Goal: Information Seeking & Learning: Find specific fact

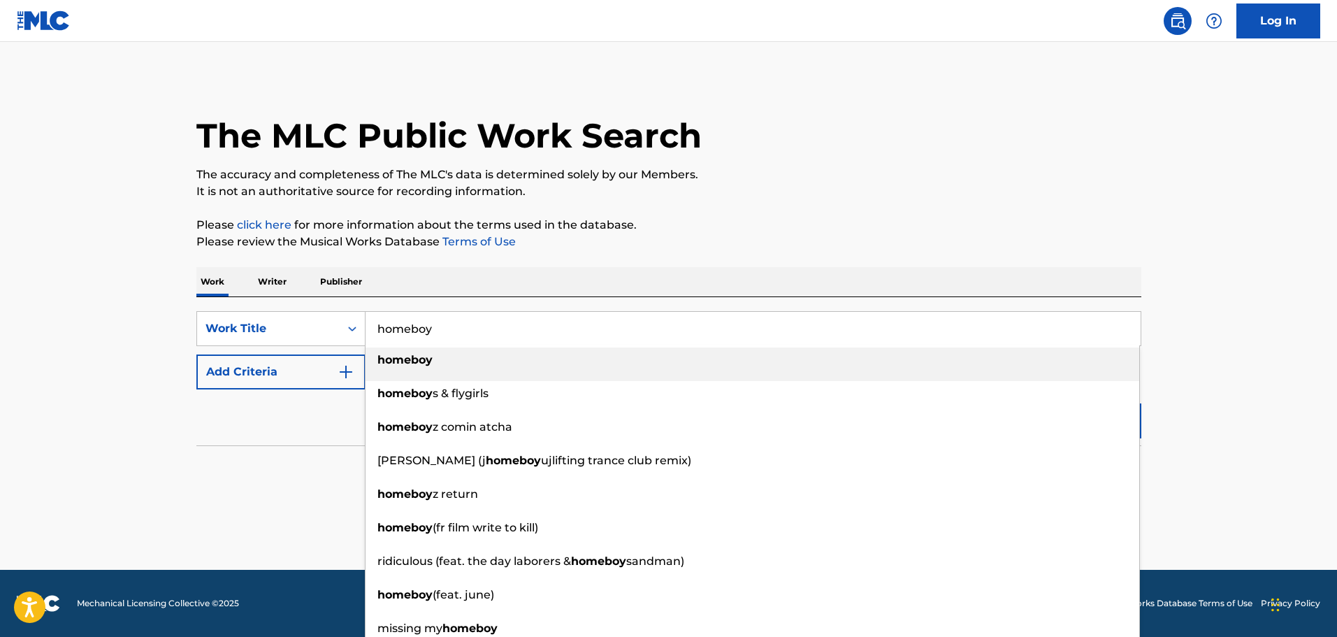
type input "homeboy"
click at [423, 363] on strong "homeboy" at bounding box center [404, 359] width 55 height 13
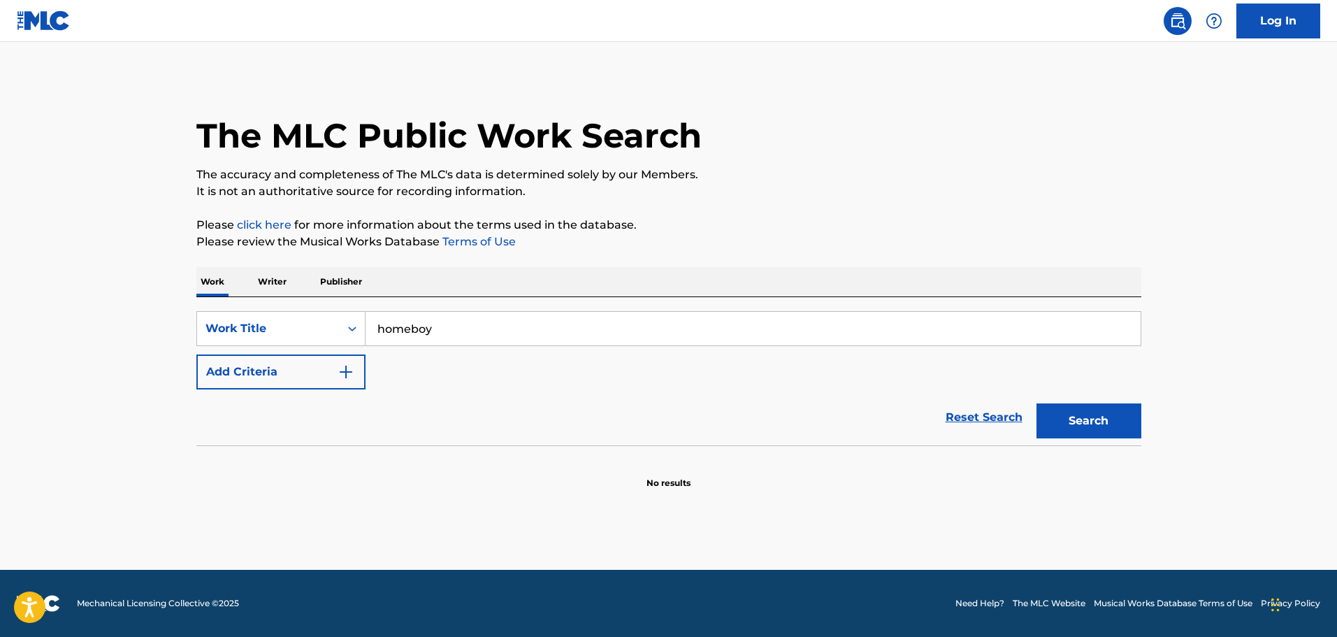
click at [340, 370] on img "Search Form" at bounding box center [346, 371] width 17 height 17
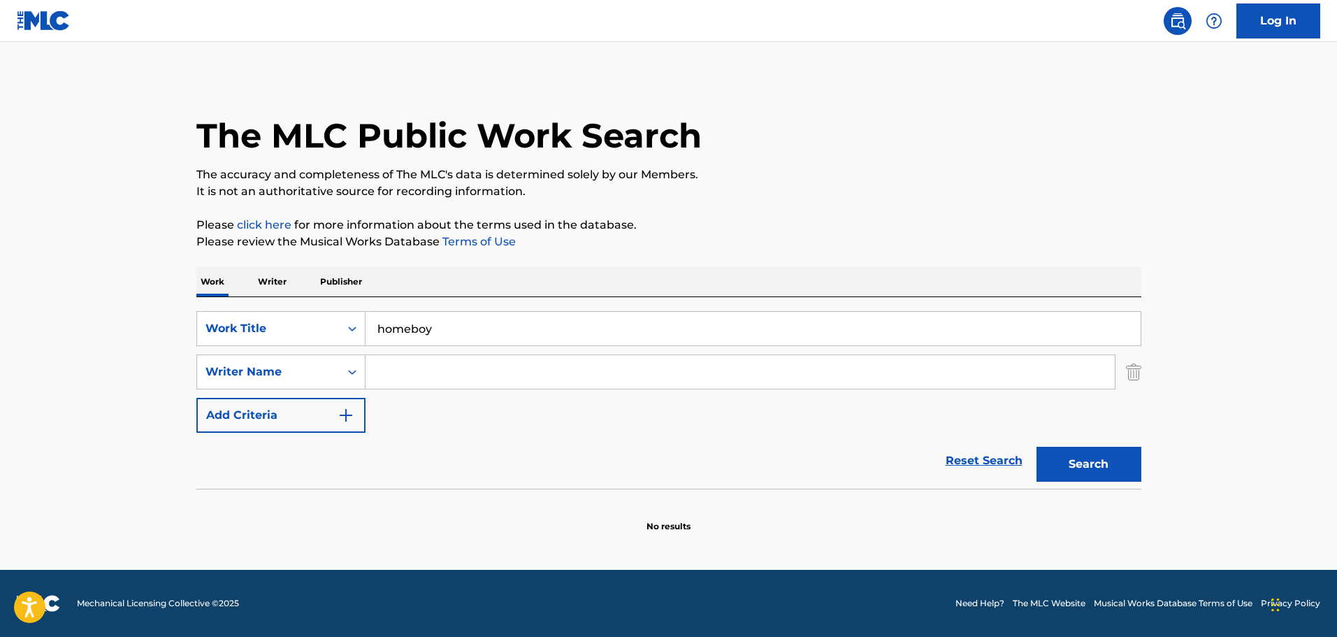
click at [387, 360] on input "Search Form" at bounding box center [740, 372] width 749 height 34
type input "casey beathard"
click at [1037, 447] on button "Search" at bounding box center [1089, 464] width 105 height 35
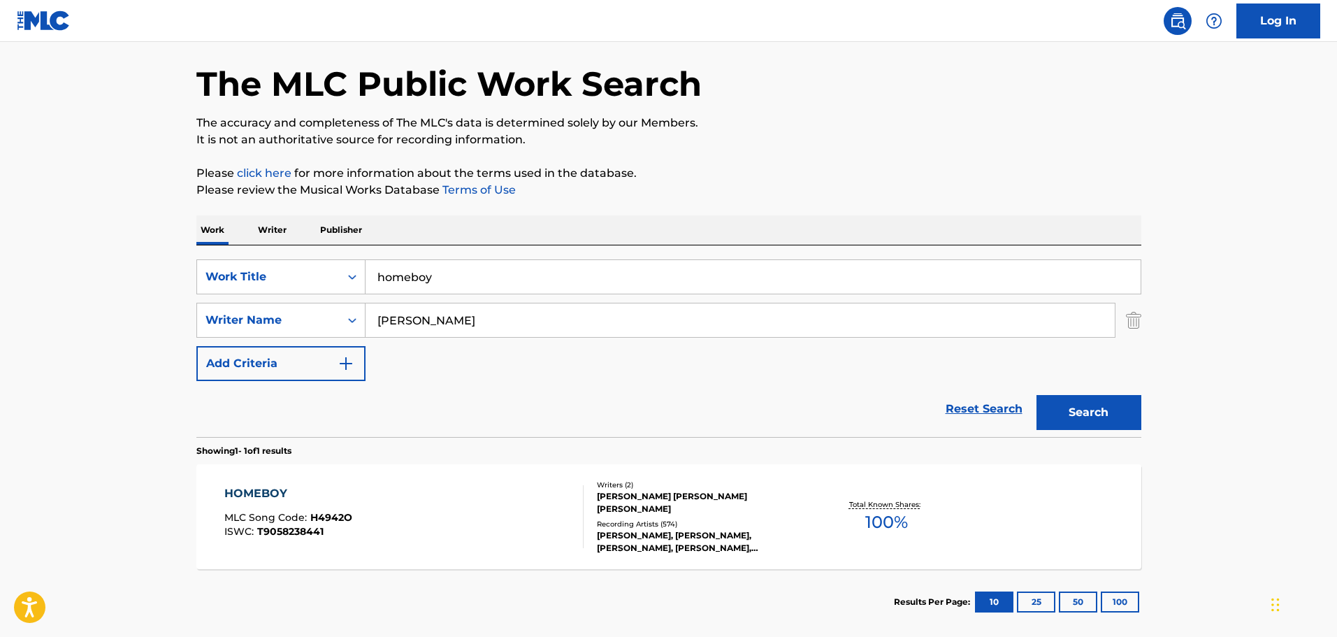
scroll to position [124, 0]
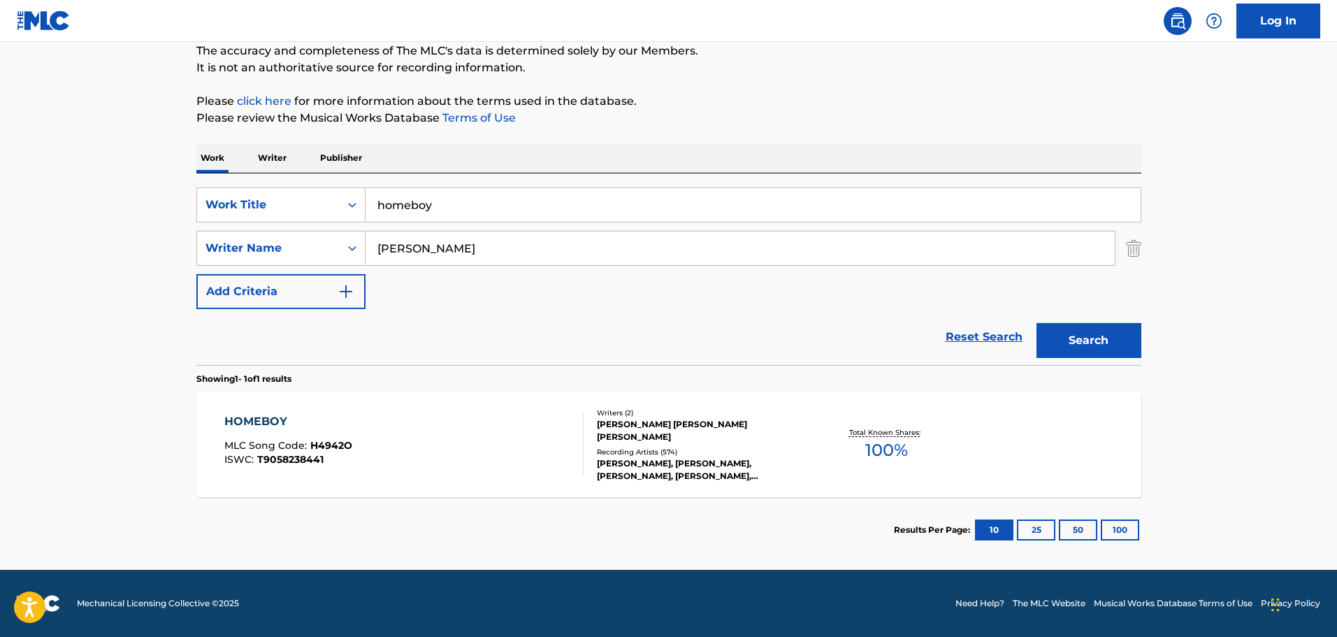
click at [641, 429] on div "CASEY MICHAEL BEATHARD, KENNETH ERIC CHURCH" at bounding box center [702, 430] width 211 height 25
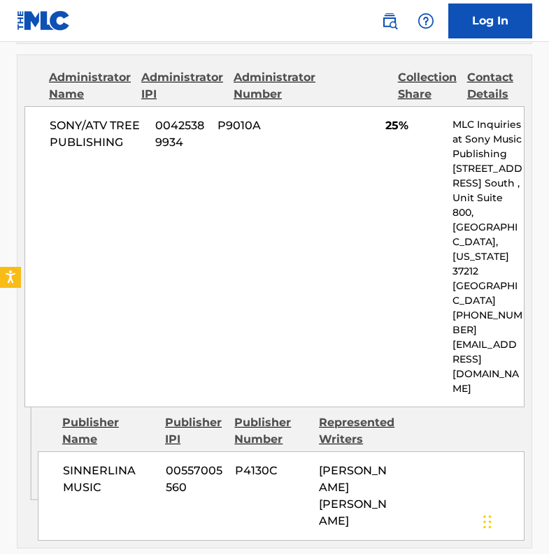
scroll to position [1104, 0]
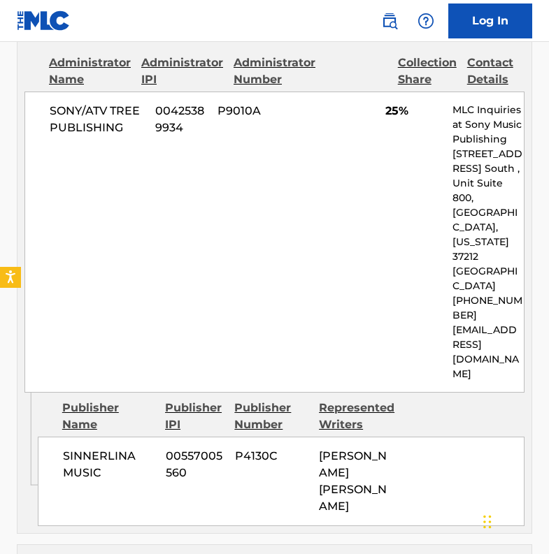
click at [196, 186] on div "SONY/ATV TREE PUBLISHING 00425389934 P9010A 25% MLC Inquiries at Sony Music Pub…" at bounding box center [274, 242] width 500 height 301
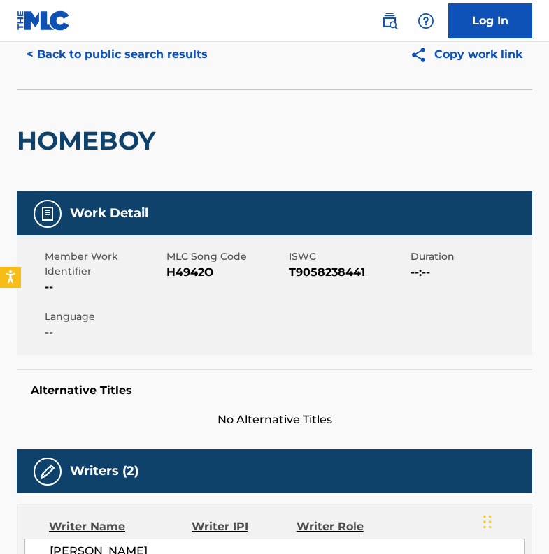
scroll to position [0, 0]
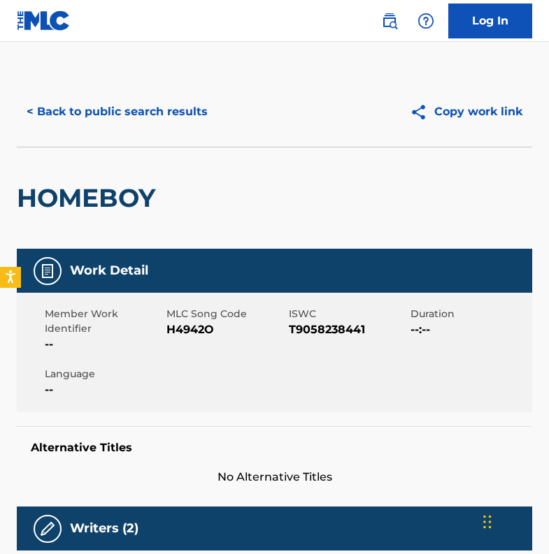
click at [180, 117] on button "< Back to public search results" at bounding box center [117, 111] width 201 height 35
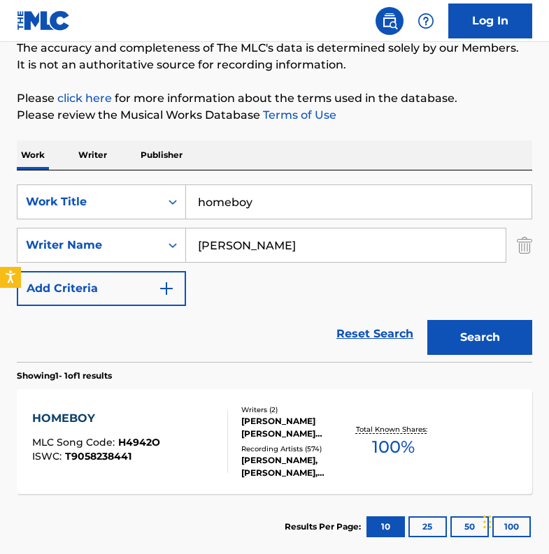
drag, startPoint x: 261, startPoint y: 207, endPoint x: 202, endPoint y: 208, distance: 59.4
click at [202, 208] on input "homeboy" at bounding box center [358, 202] width 345 height 34
type input "honkytonk highway"
drag, startPoint x: 291, startPoint y: 243, endPoint x: 185, endPoint y: 235, distance: 105.8
click at [185, 235] on div "SearchWithCriteria86e3b6ba-275b-4810-affd-536f6596fb00 Writer Name casey beatha…" at bounding box center [274, 245] width 515 height 35
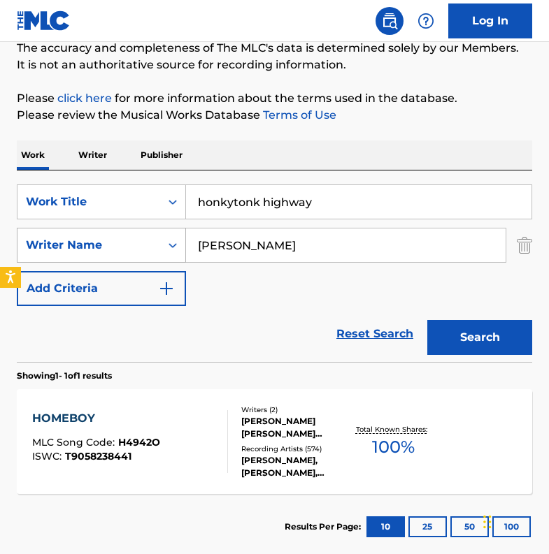
type input "luke combs"
click at [427, 320] on button "Search" at bounding box center [479, 337] width 105 height 35
click at [262, 420] on div "LUKE ALBERT COMBS, RAY FULCHER, ROBERT CROSBY HOAR" at bounding box center [295, 427] width 109 height 25
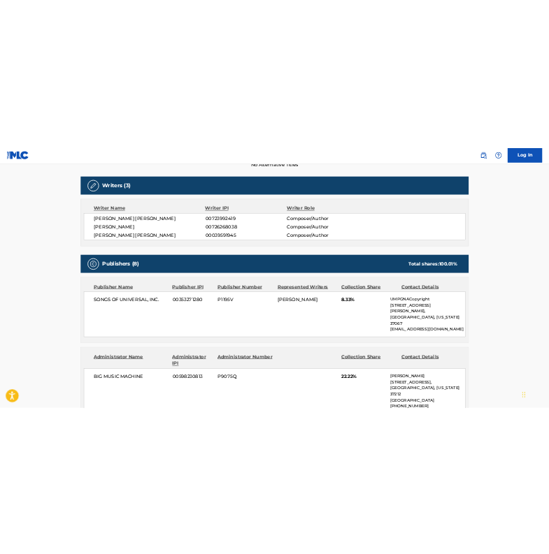
scroll to position [699, 0]
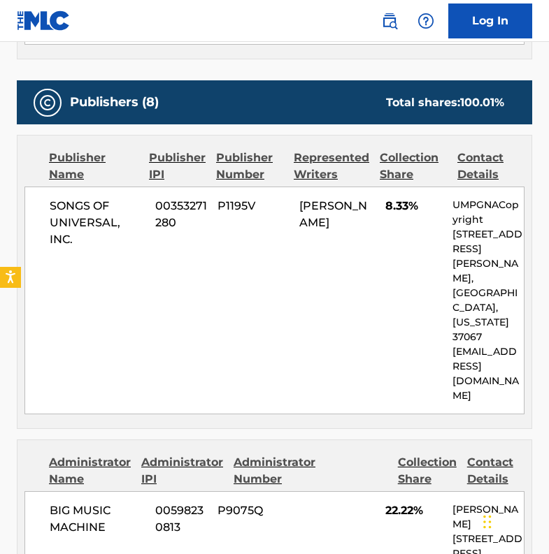
click at [211, 288] on div "SONGS OF UNIVERSAL, INC. 00353271280 P1195V RAY FULCHER 8.33% UMPGNACopyright 1…" at bounding box center [274, 301] width 500 height 228
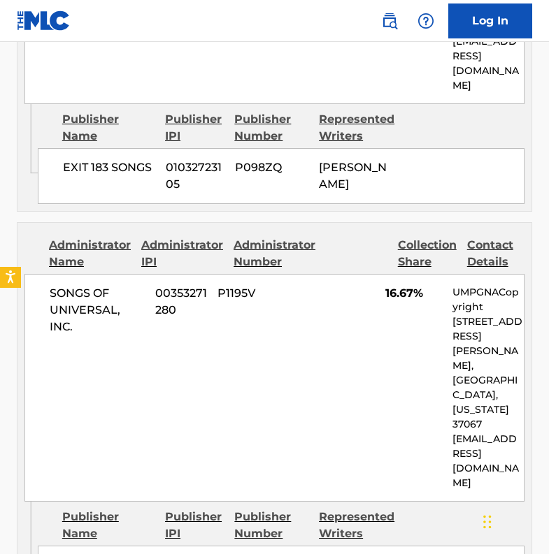
scroll to position [2726, 0]
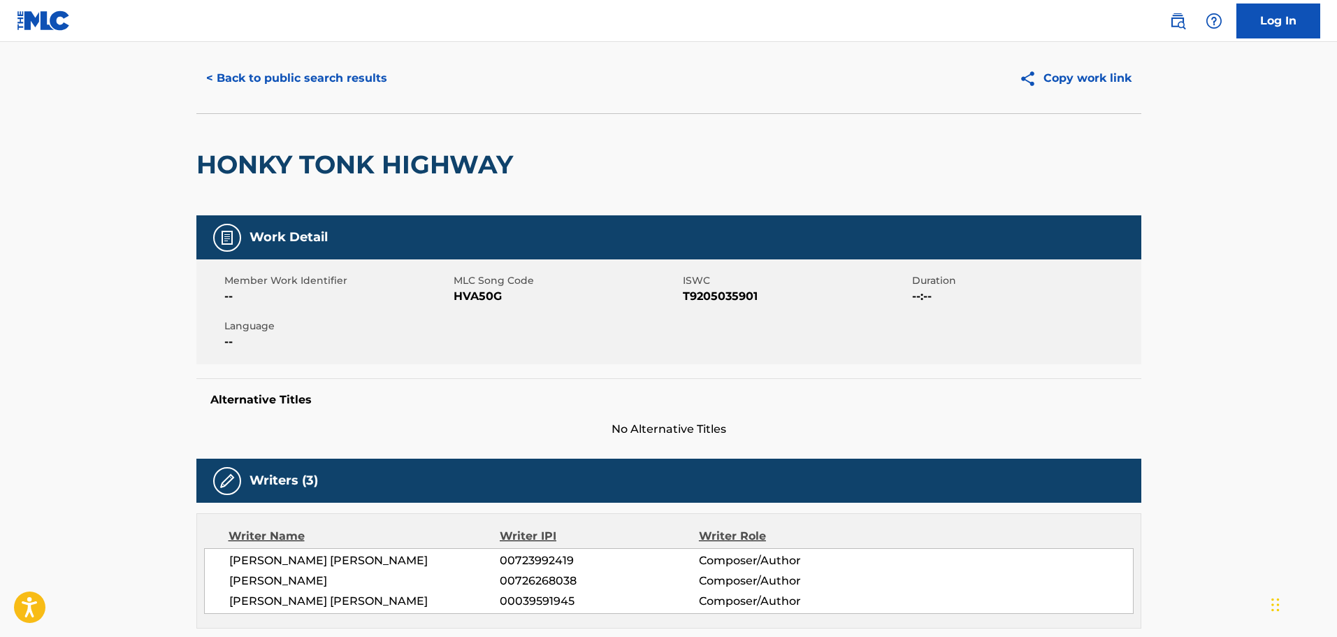
scroll to position [0, 0]
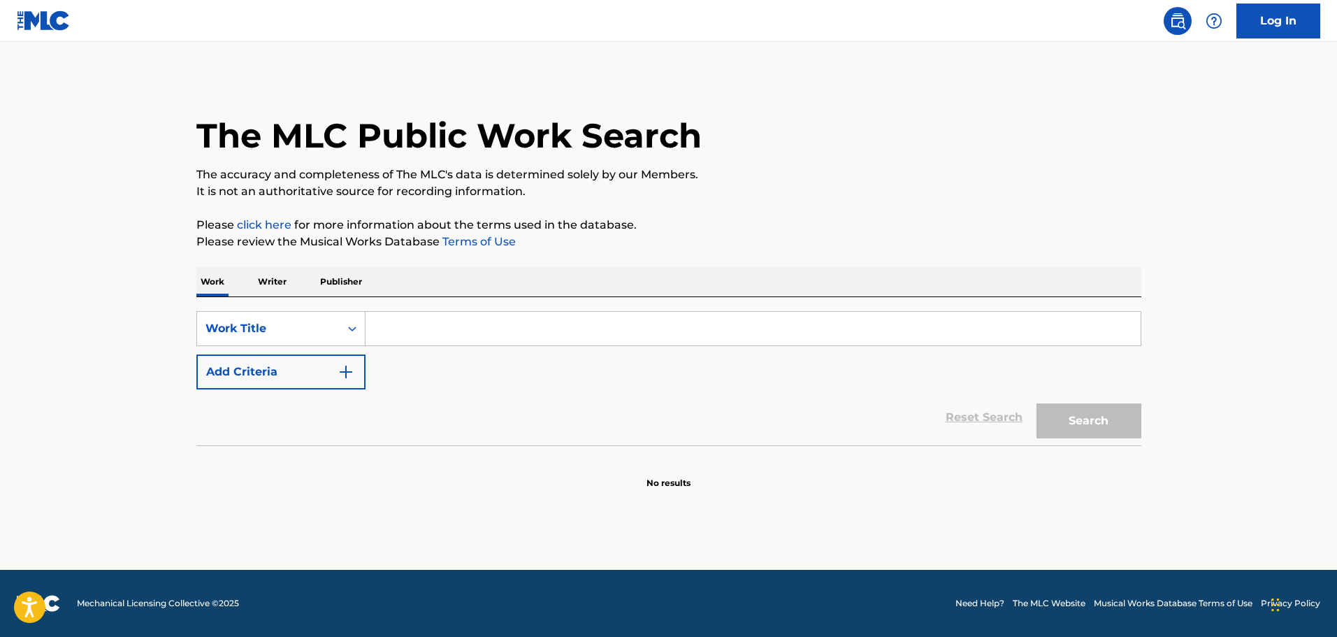
click at [421, 324] on input "Search Form" at bounding box center [753, 329] width 775 height 34
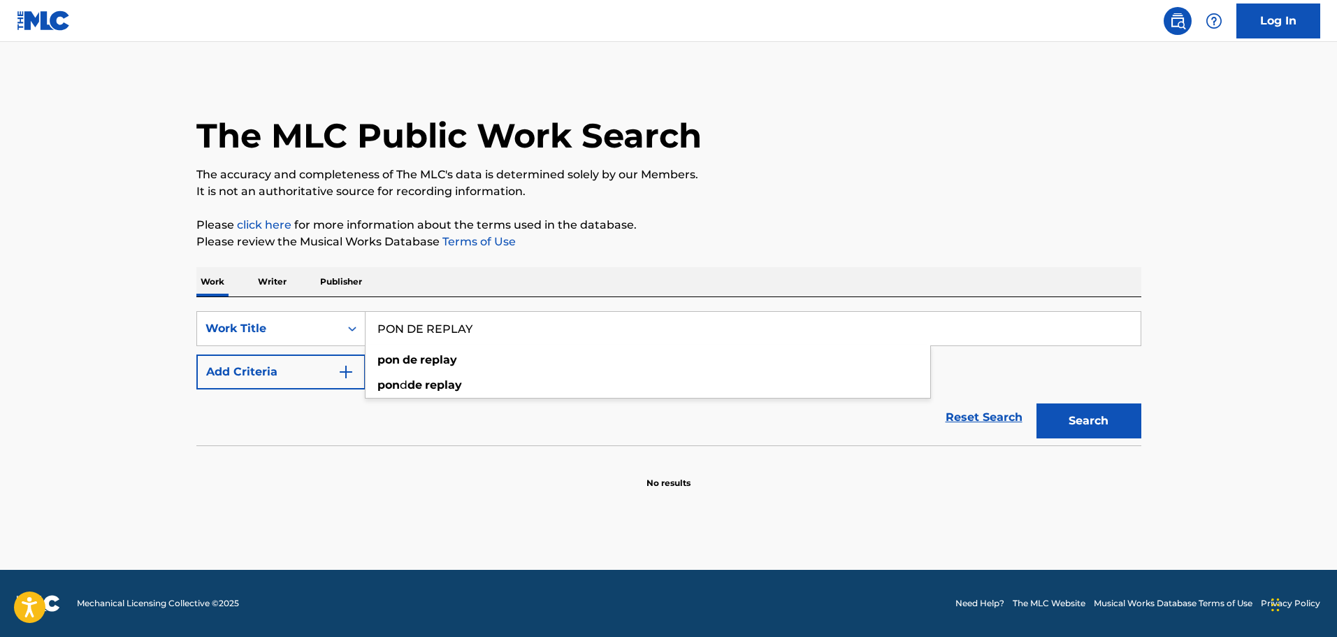
type input "PON DE REPLAY"
click at [1037, 403] on button "Search" at bounding box center [1089, 420] width 105 height 35
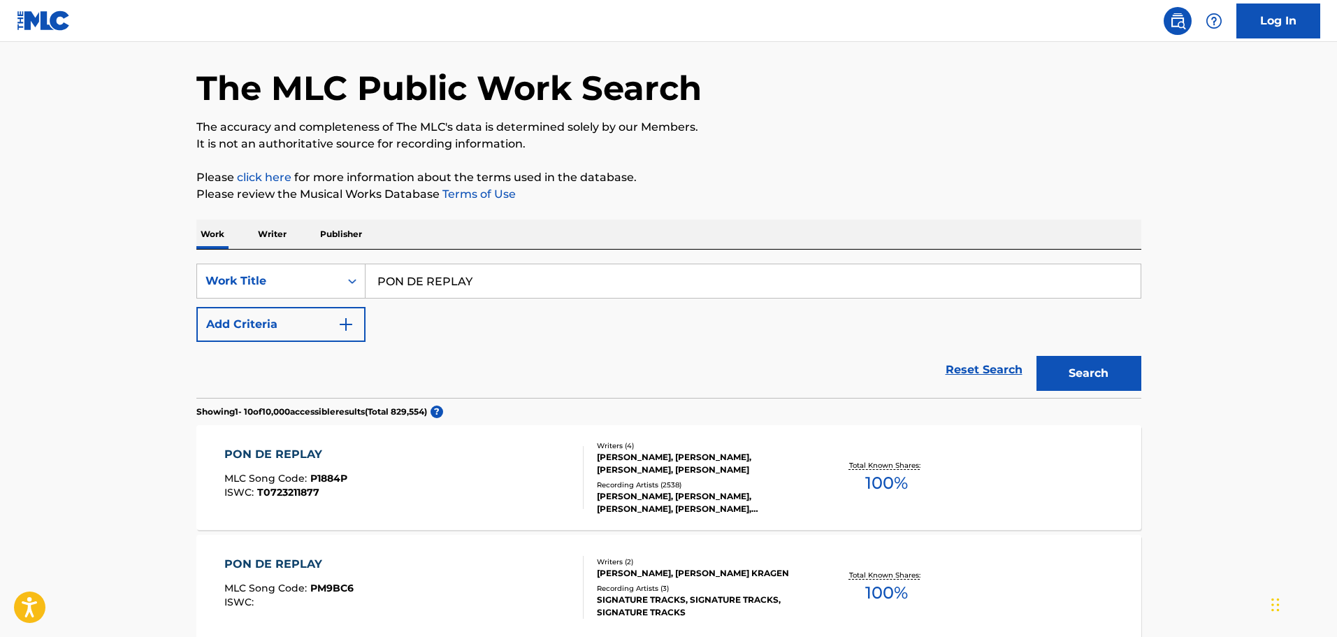
scroll to position [70, 0]
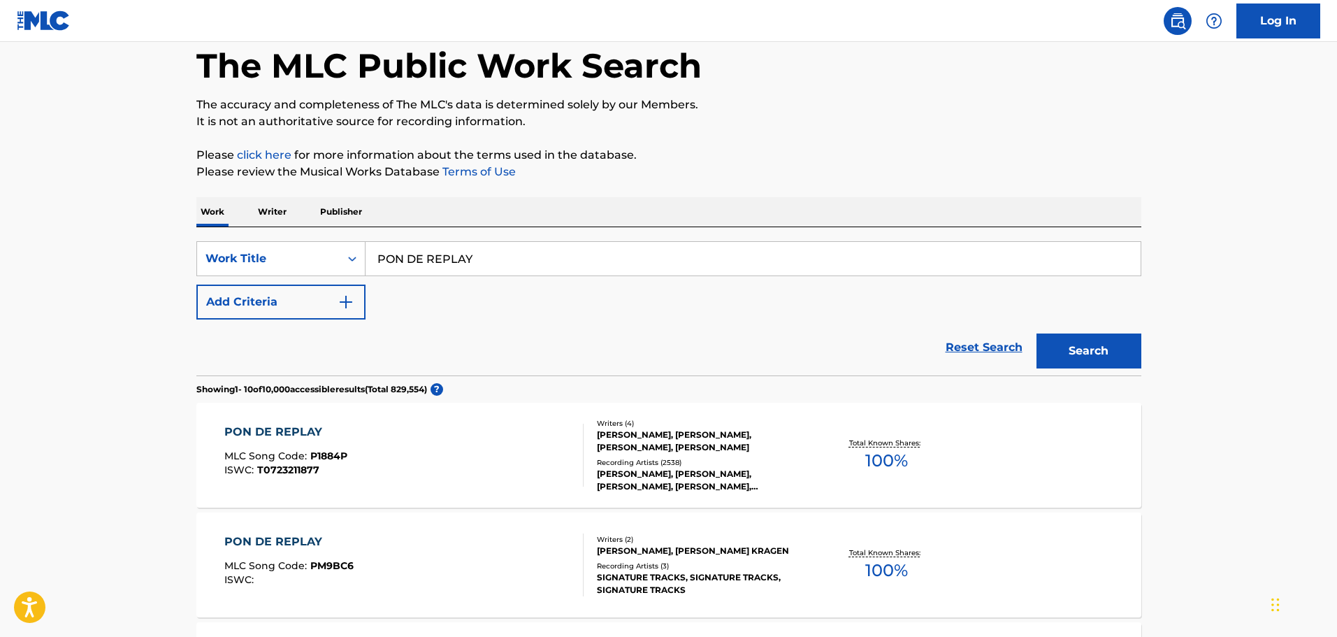
click at [651, 432] on div "EVAN ROGERS, VADA J NOBLES, CARL STURKEN, ALISHA BROOKS" at bounding box center [702, 440] width 211 height 25
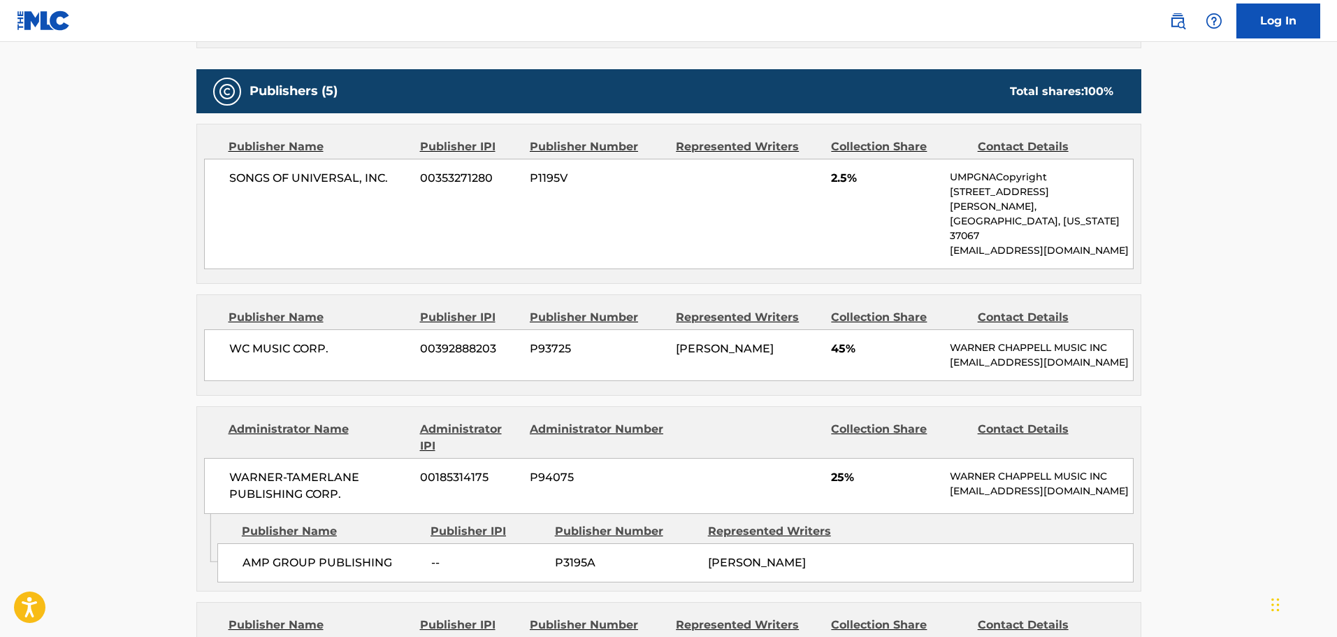
scroll to position [769, 0]
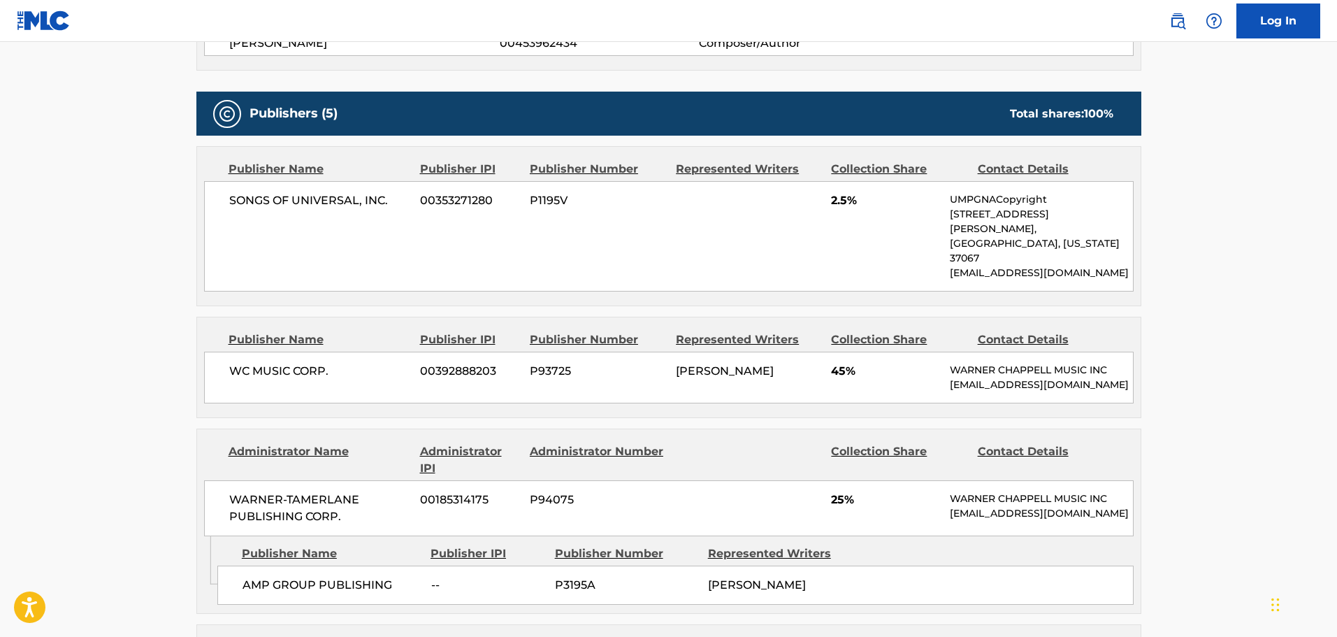
click at [127, 266] on main "< Back to public search results Copy work link PON DE REPLAY Work Detail Member…" at bounding box center [668, 397] width 1337 height 2249
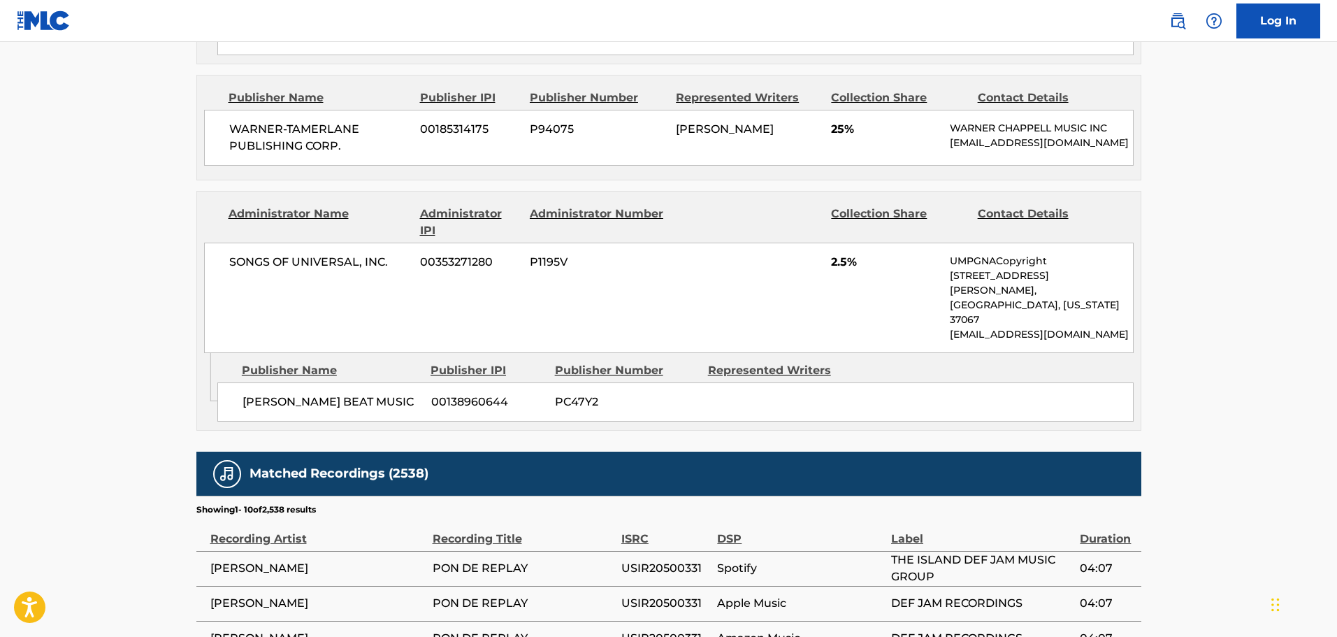
scroll to position [1258, 0]
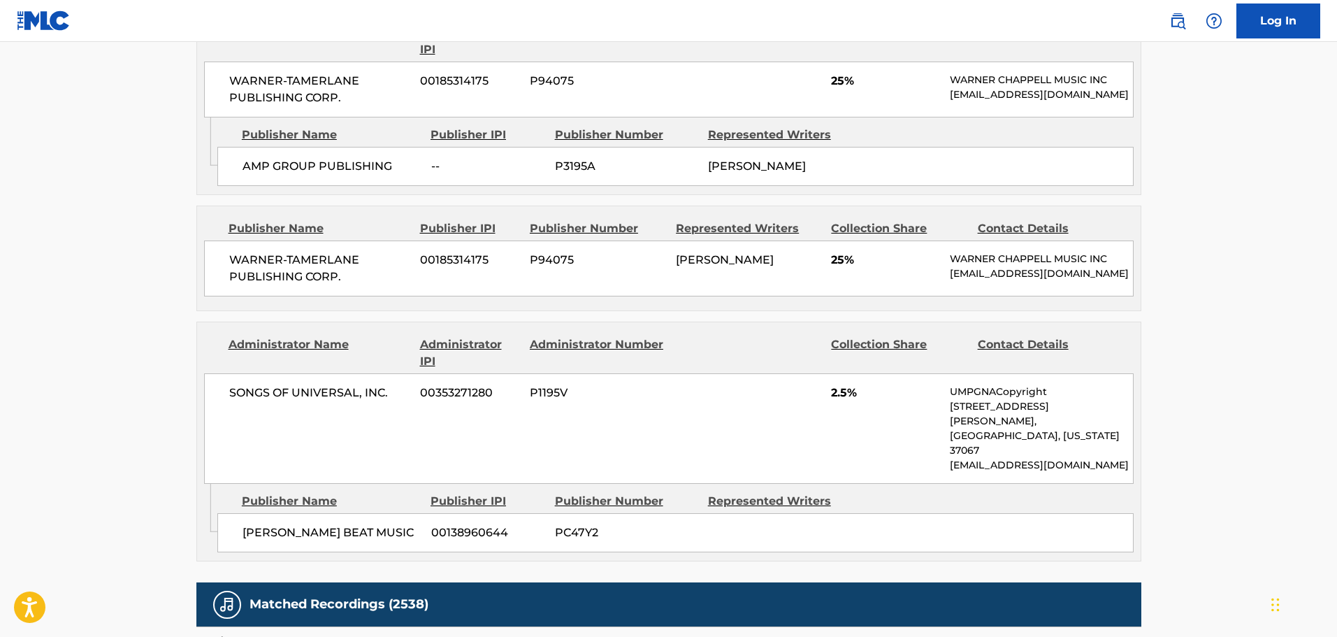
scroll to position [1188, 0]
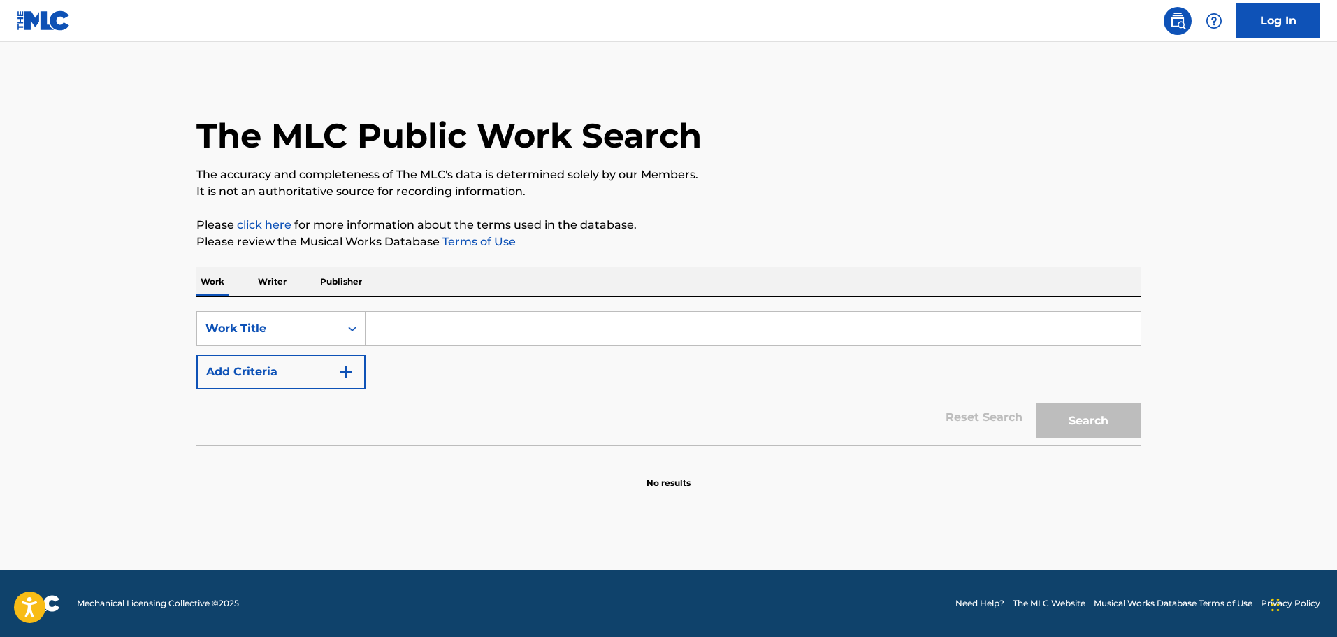
drag, startPoint x: 464, startPoint y: 312, endPoint x: 462, endPoint y: 320, distance: 8.6
click at [463, 319] on input "Search Form" at bounding box center [753, 329] width 775 height 34
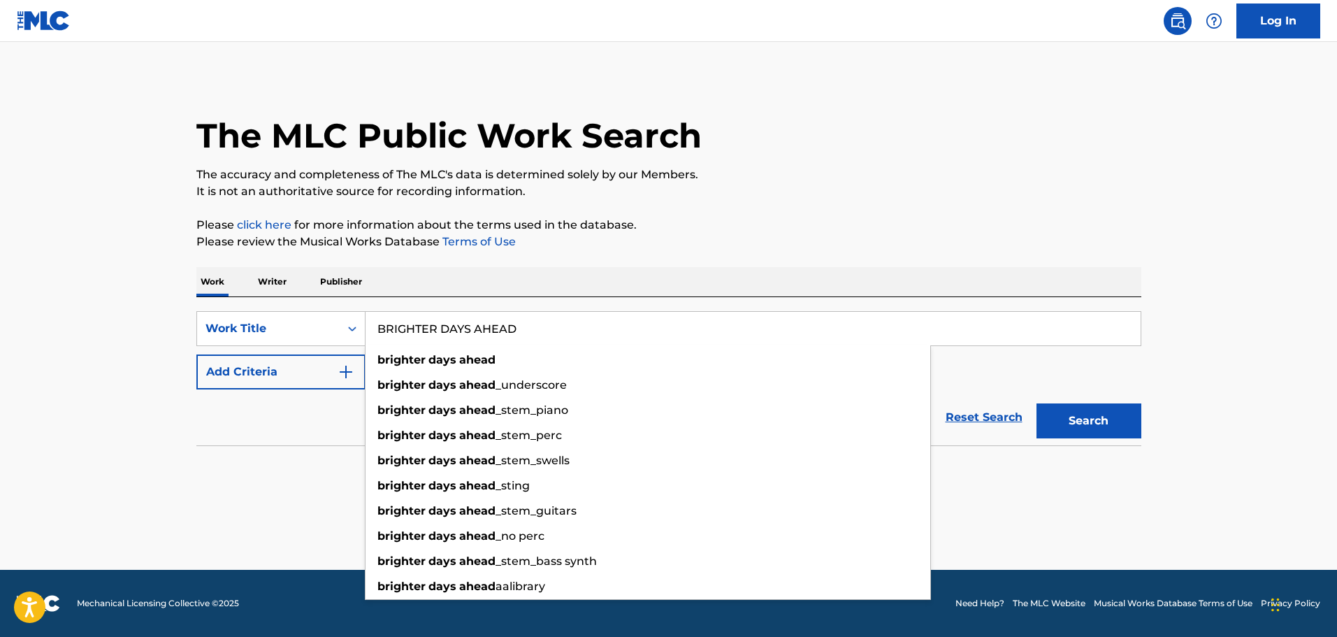
type input "BRIGHTER DAYS AHEAD"
click at [1037, 403] on button "Search" at bounding box center [1089, 420] width 105 height 35
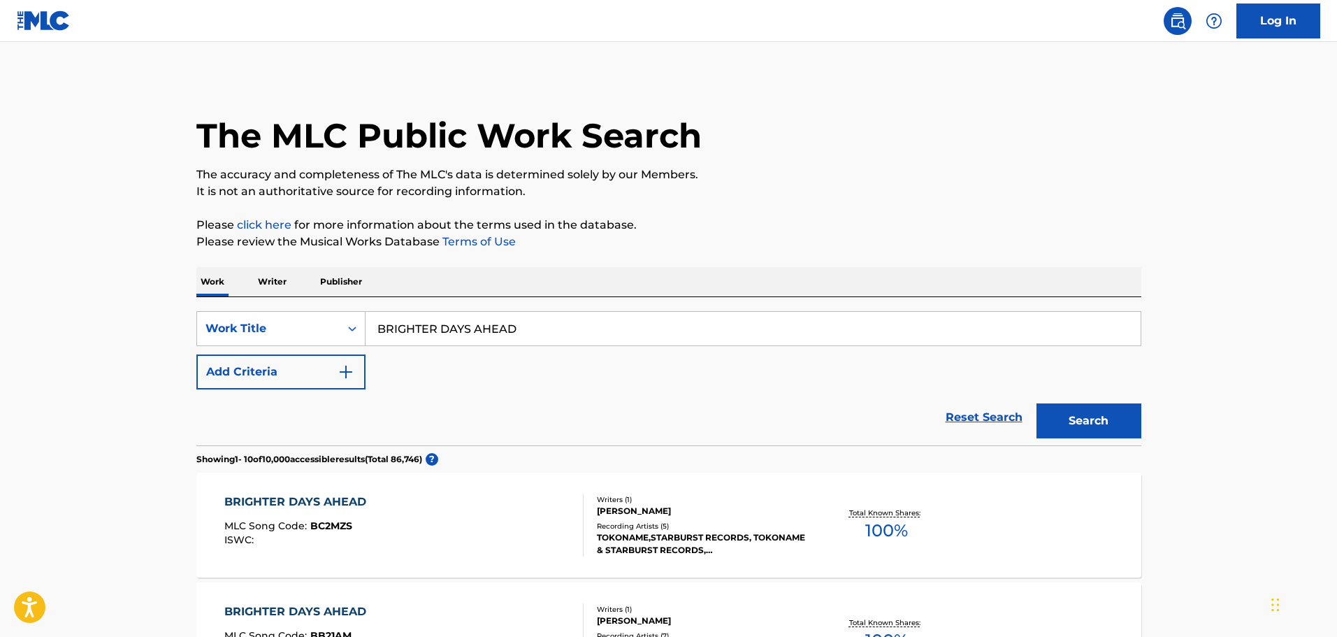
click at [340, 372] on img "Search Form" at bounding box center [346, 371] width 17 height 17
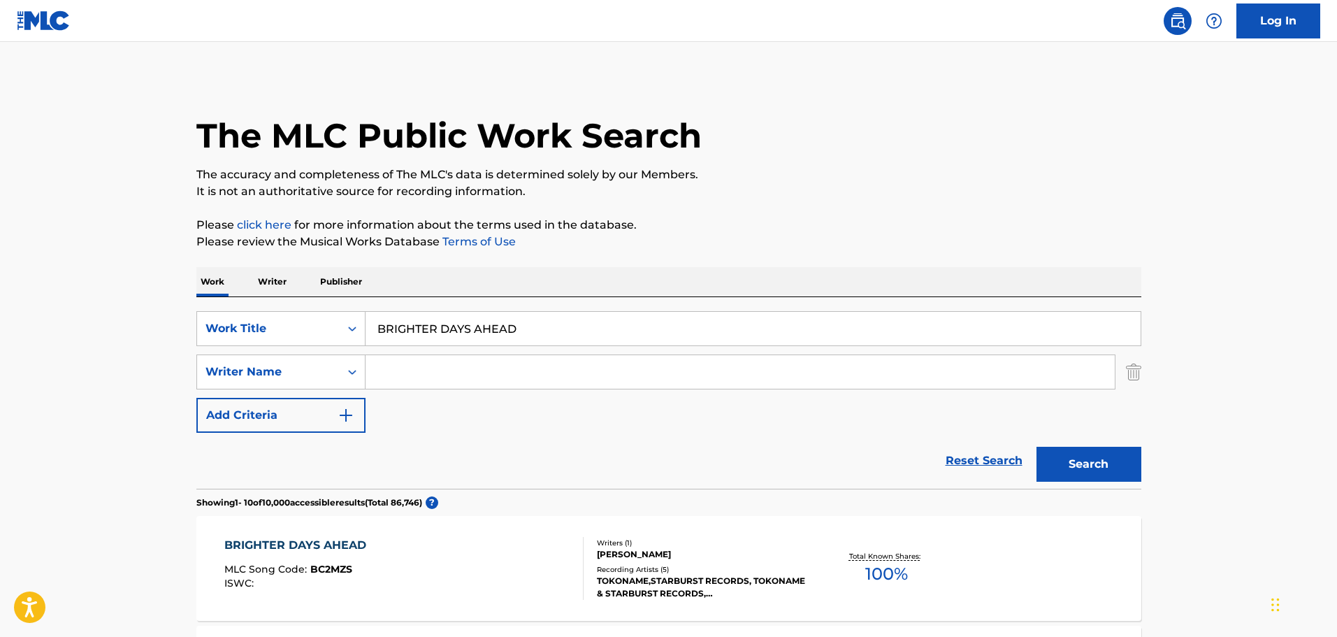
drag, startPoint x: 396, startPoint y: 375, endPoint x: 419, endPoint y: 356, distance: 30.8
click at [396, 375] on input "Search Form" at bounding box center [740, 372] width 749 height 34
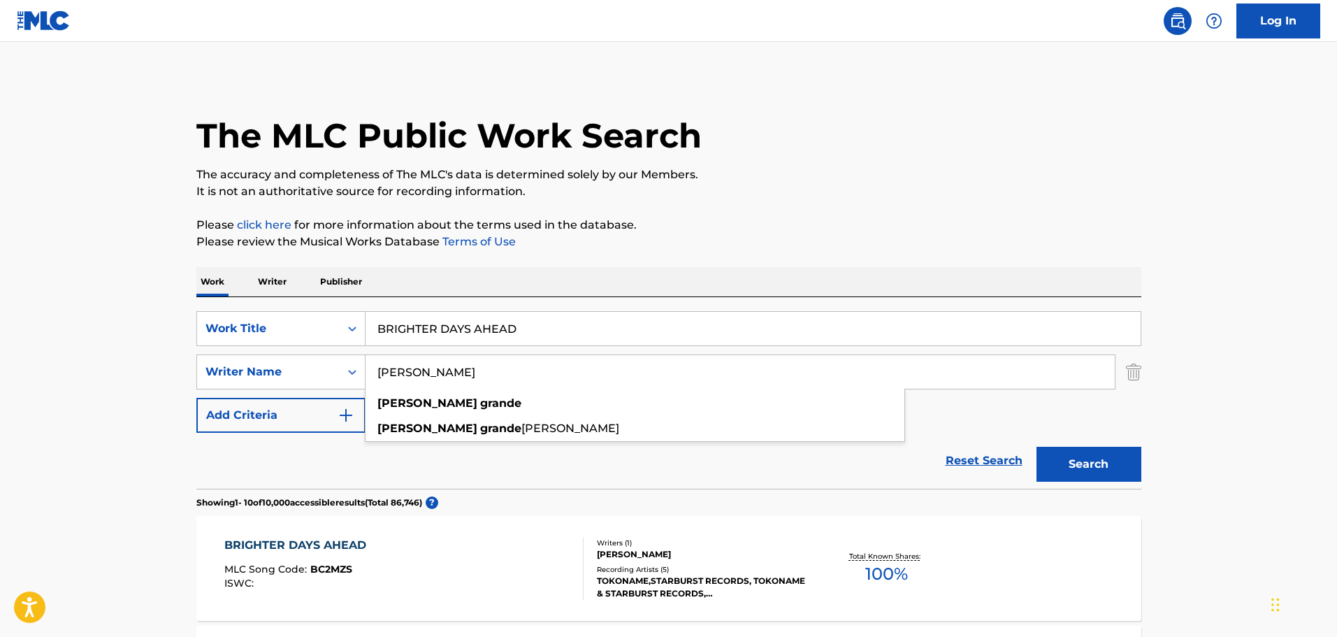
type input "[PERSON_NAME]"
click at [1037, 447] on button "Search" at bounding box center [1089, 464] width 105 height 35
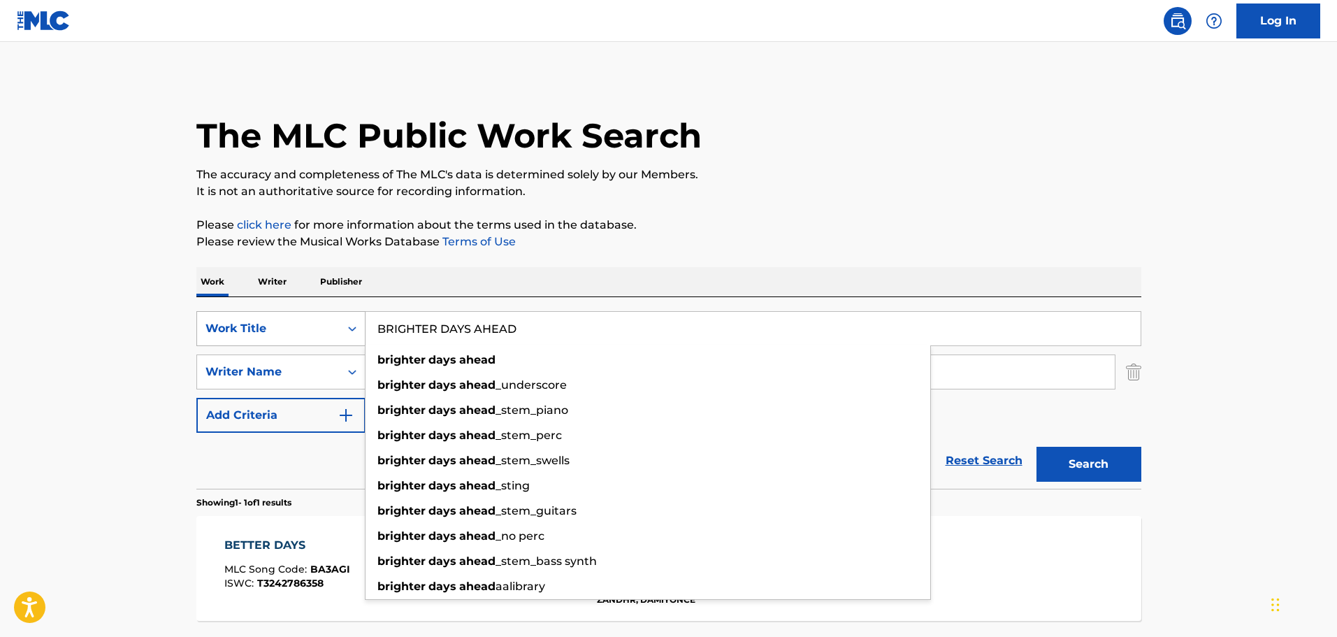
drag, startPoint x: 436, startPoint y: 333, endPoint x: 331, endPoint y: 341, distance: 105.8
click at [331, 341] on div "SearchWithCriteria9c06bfa6-a2f0-4996-a18c-0cae23a20703 Work Title BRIGHTER DAYS…" at bounding box center [668, 328] width 945 height 35
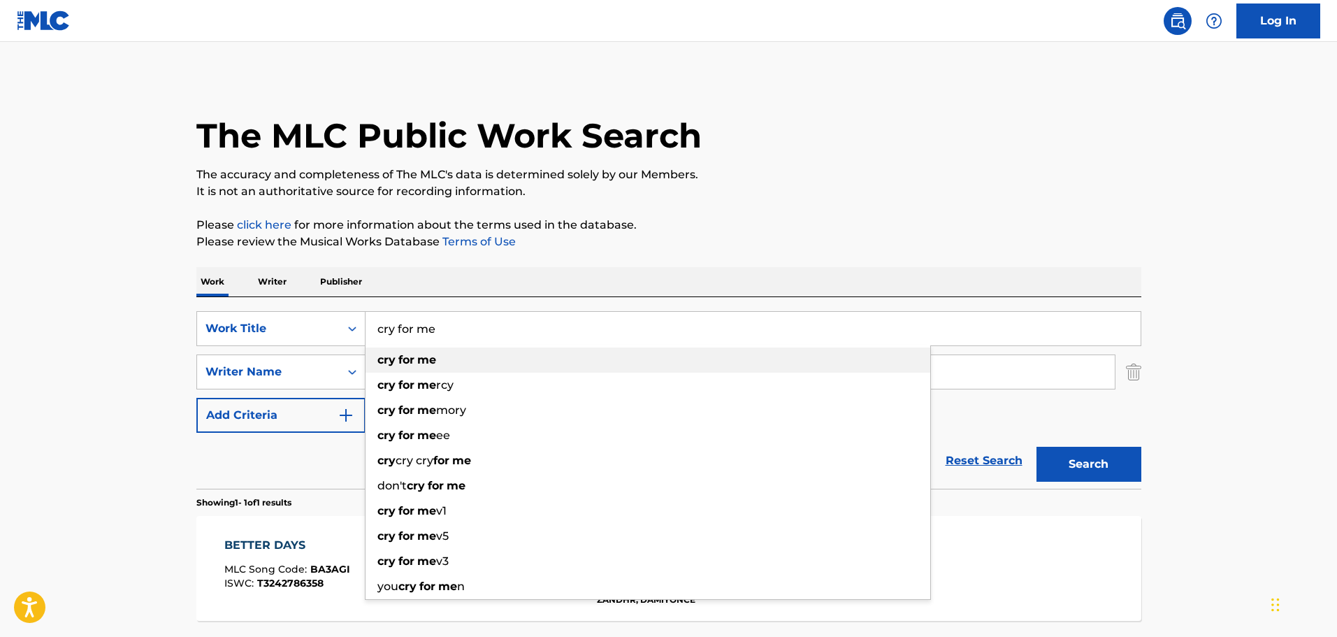
type input "cry for me"
click at [407, 356] on strong "for" at bounding box center [406, 359] width 16 height 13
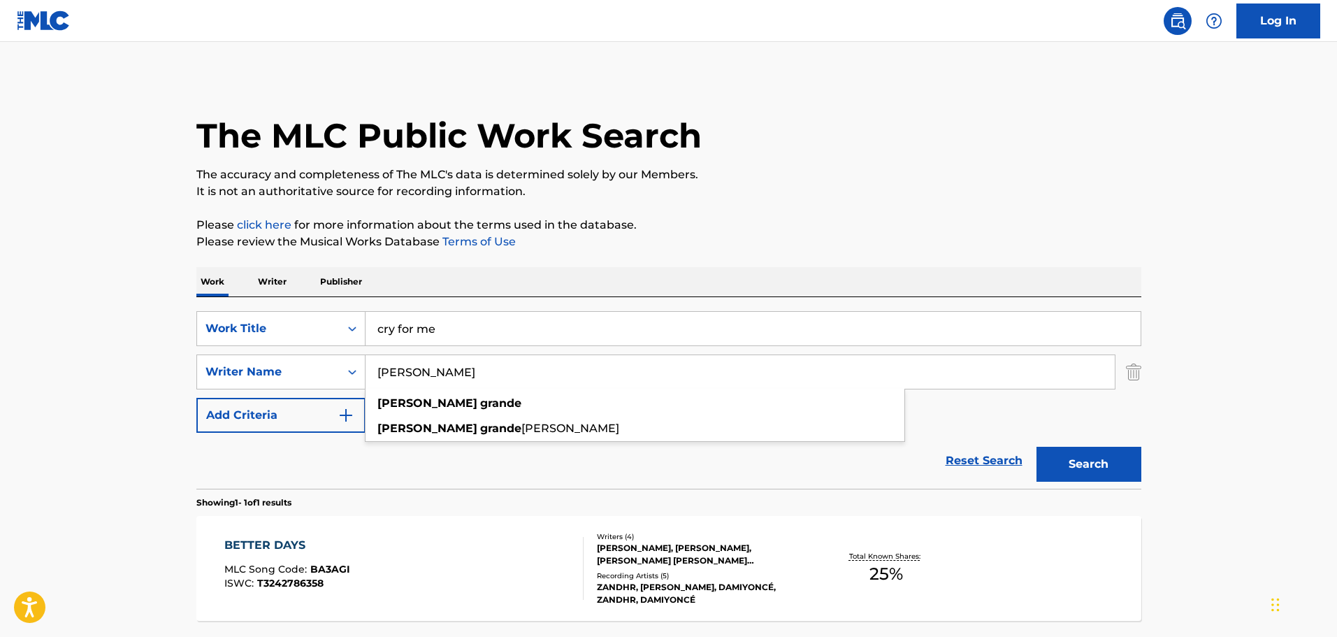
drag, startPoint x: 484, startPoint y: 375, endPoint x: 369, endPoint y: 375, distance: 115.3
click at [369, 375] on input "[PERSON_NAME]" at bounding box center [740, 372] width 749 height 34
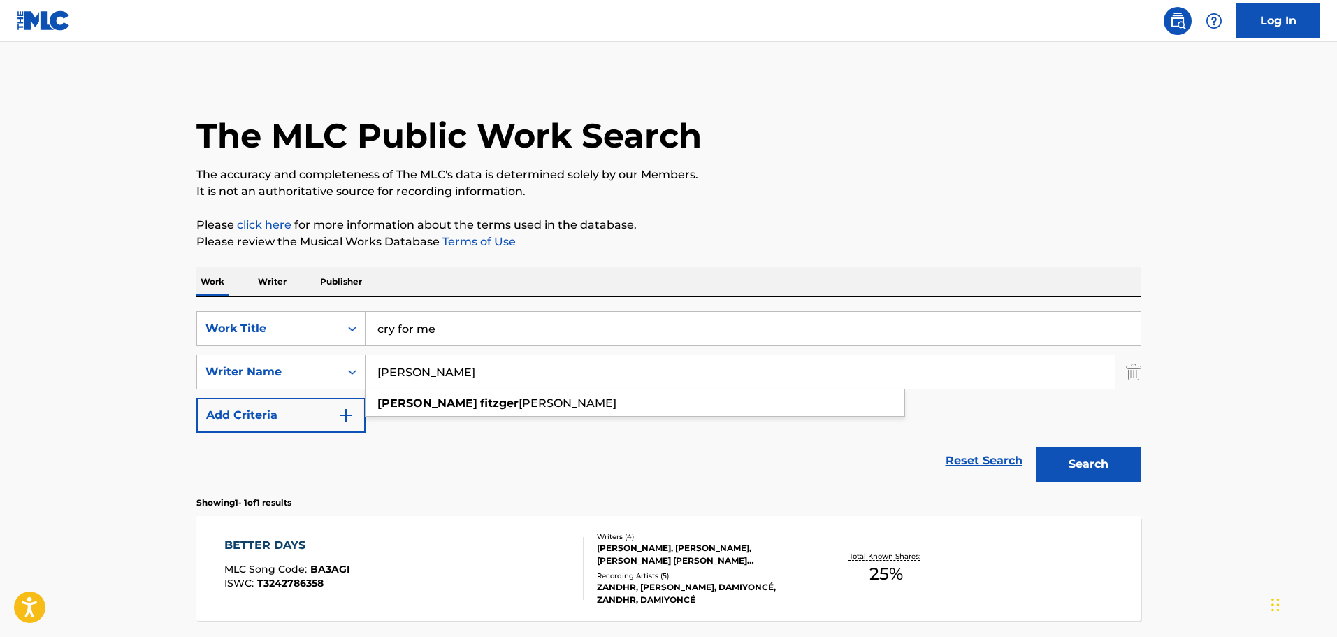
click at [1037, 447] on button "Search" at bounding box center [1089, 464] width 105 height 35
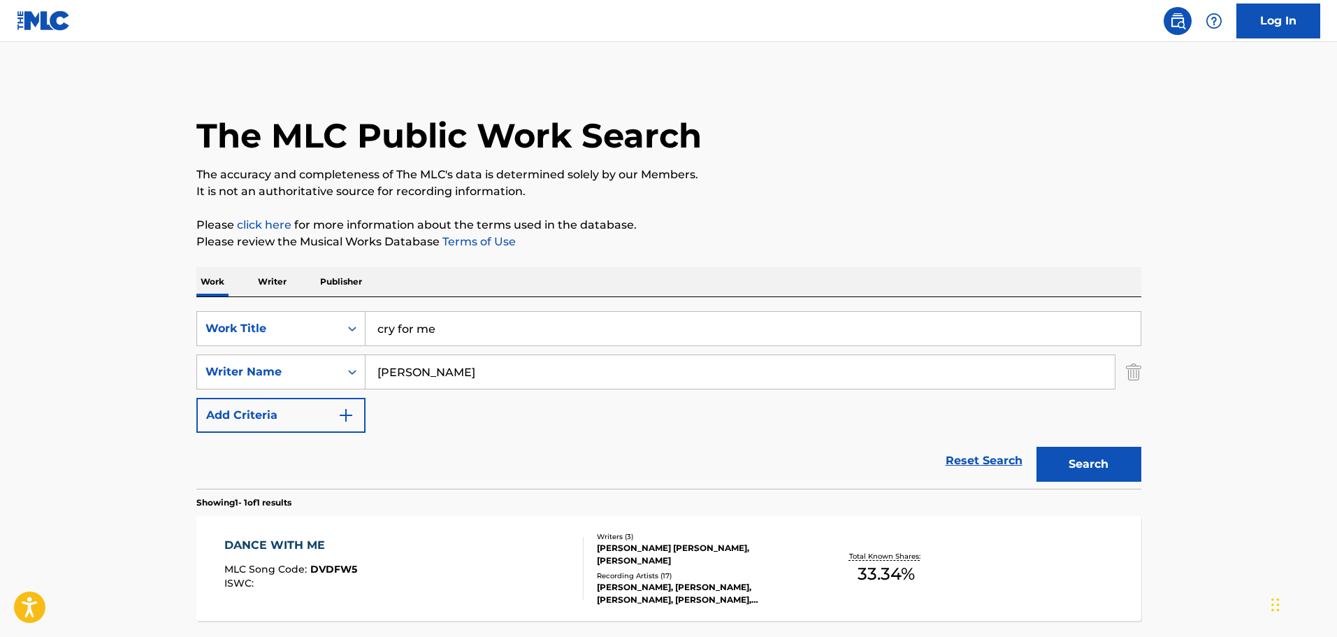
click at [477, 369] on input "curtis fitzger" at bounding box center [740, 372] width 749 height 34
click at [480, 403] on strong "fitzgera" at bounding box center [502, 402] width 45 height 13
click at [1123, 464] on button "Search" at bounding box center [1089, 464] width 105 height 35
click at [517, 362] on input "curtis fitzgerald williams" at bounding box center [740, 372] width 749 height 34
drag, startPoint x: 516, startPoint y: 366, endPoint x: 352, endPoint y: 366, distance: 164.3
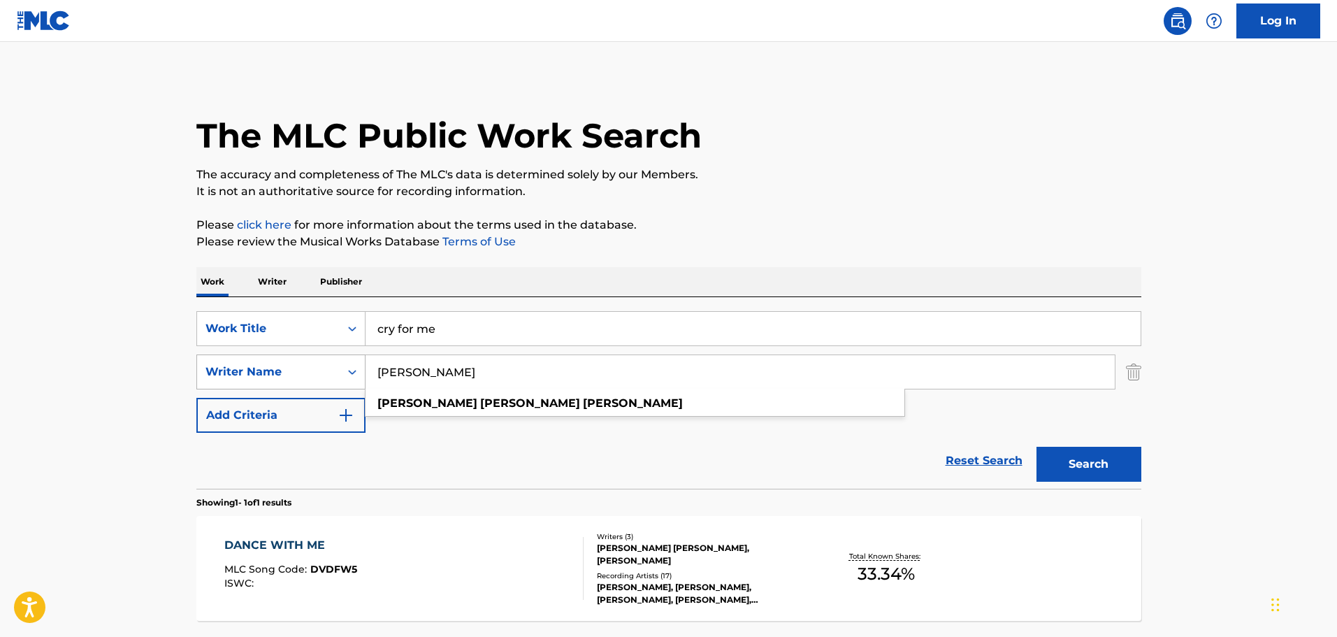
click at [352, 366] on div "SearchWithCriteria9b6c0f61-90ec-418e-a986-6c3e6160b06c Writer Name curtis fitzg…" at bounding box center [668, 371] width 945 height 35
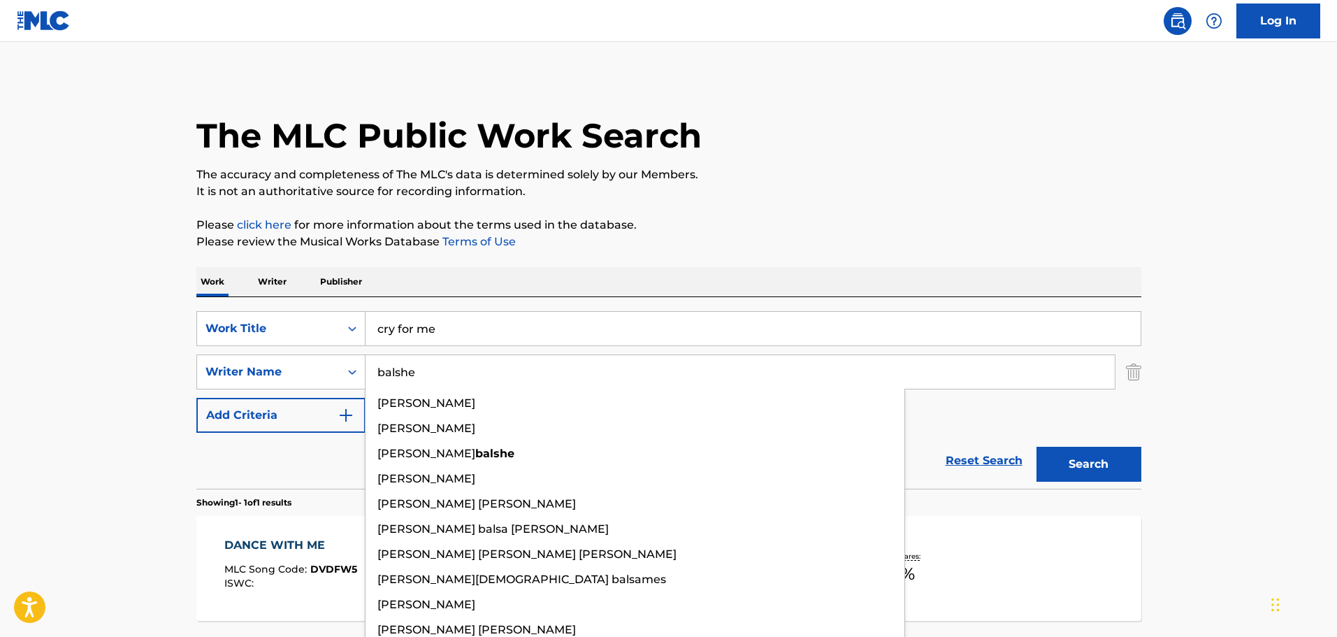
type input "balshe"
click at [1037, 447] on button "Search" at bounding box center [1089, 464] width 105 height 35
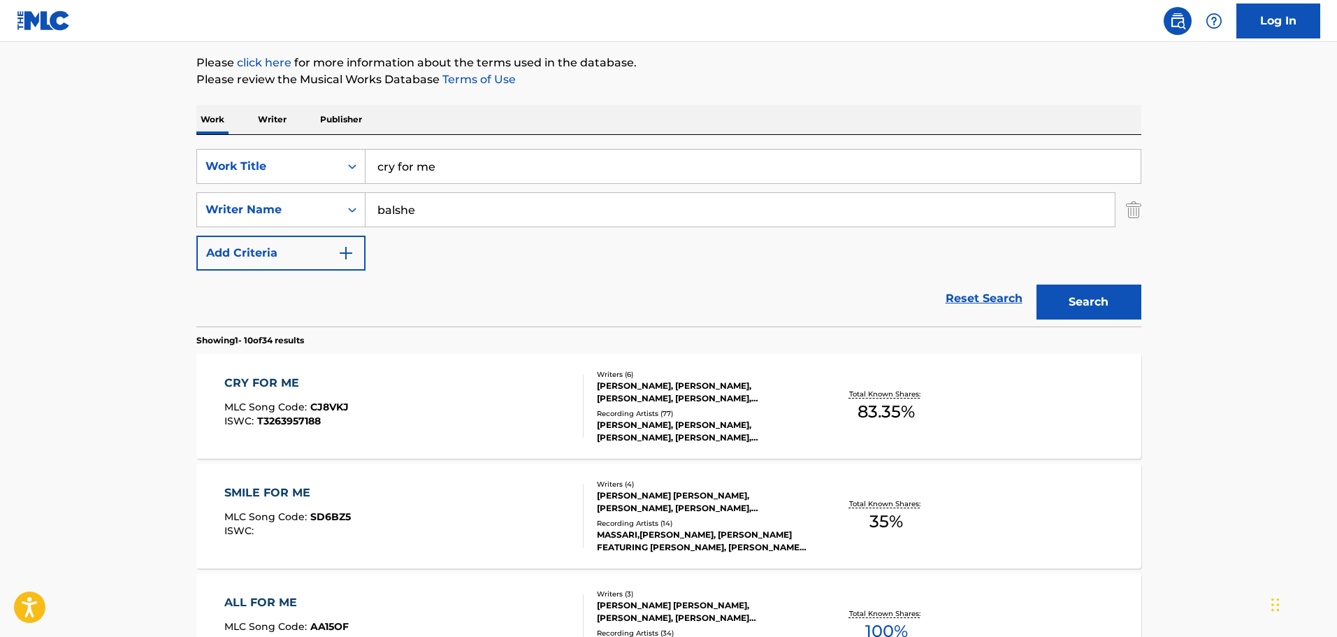
scroll to position [210, 0]
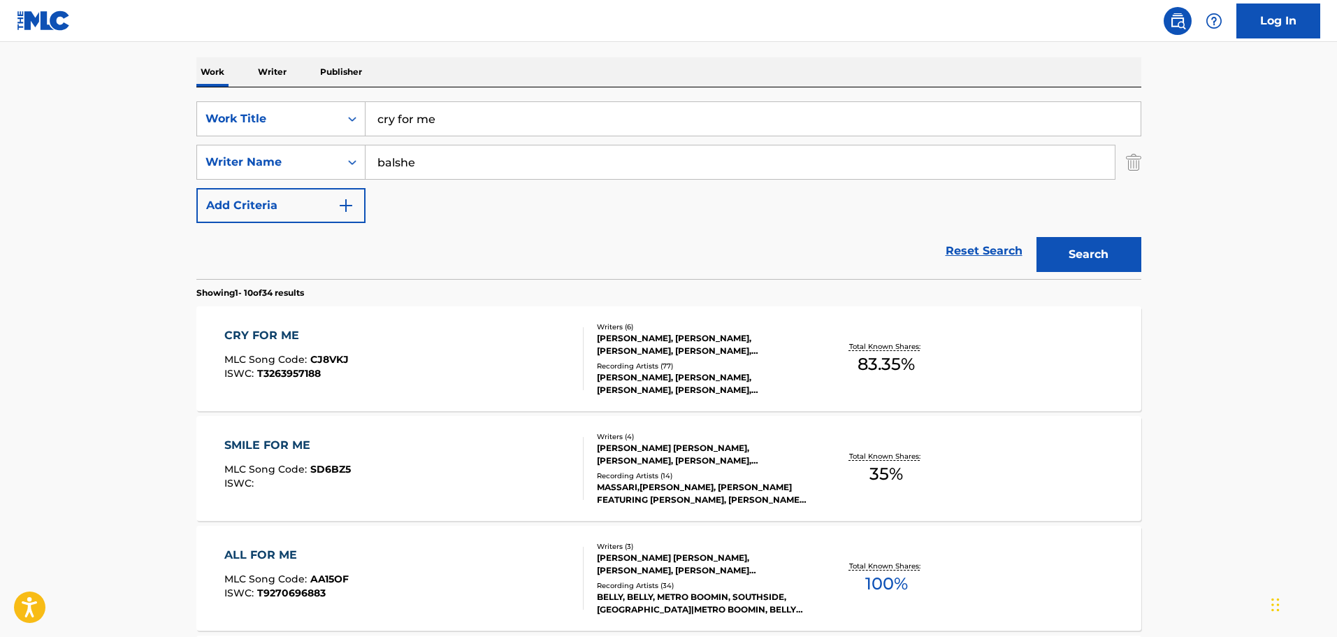
click at [670, 354] on div "MICHAEL G DEAN, AHMAD BALSHE, ABEL TESFAYE, CURTIS WILLIAMS, LELAND TYLER WAYNE…" at bounding box center [702, 344] width 211 height 25
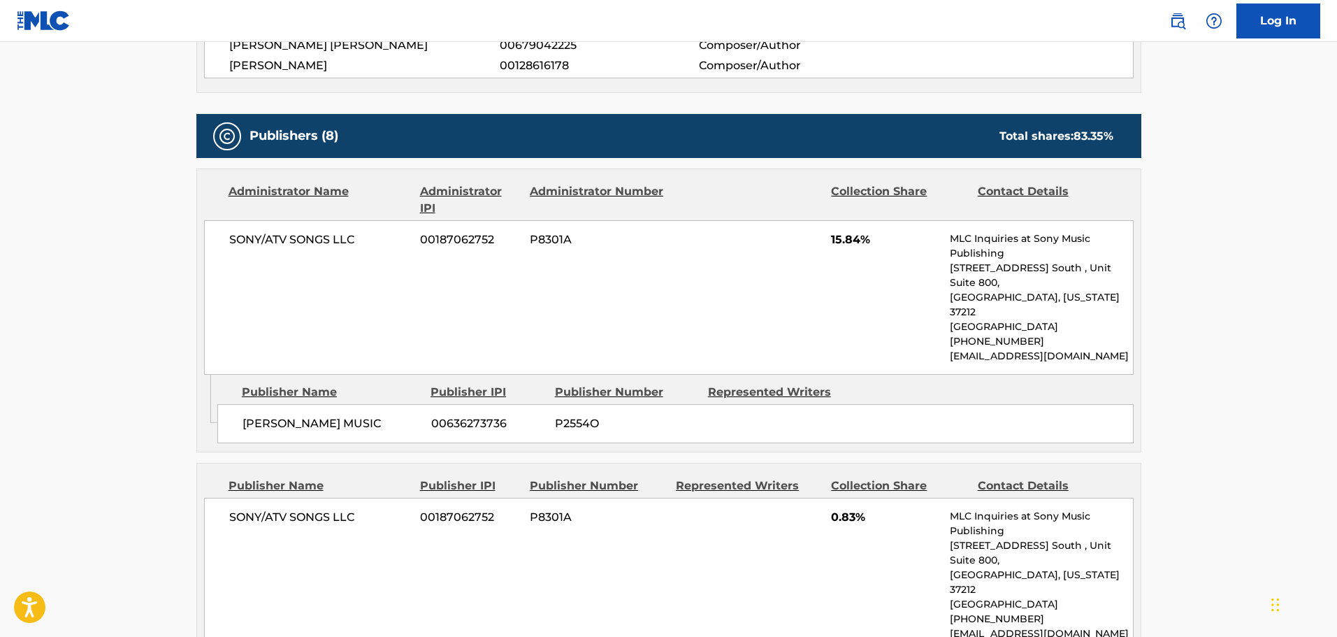
scroll to position [629, 0]
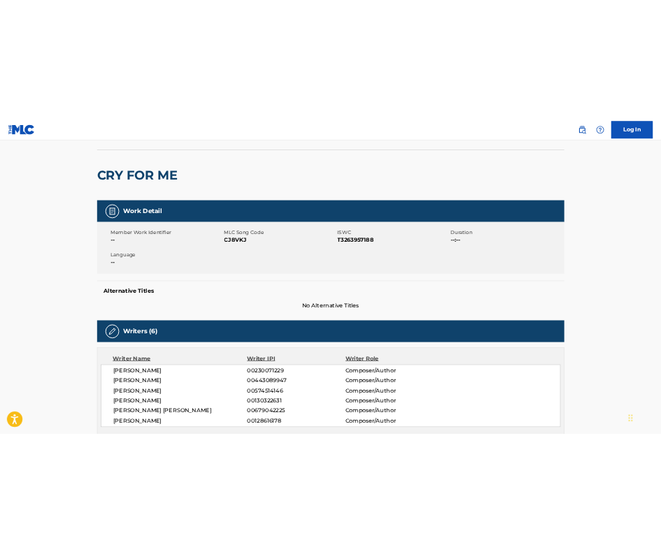
scroll to position [70, 0]
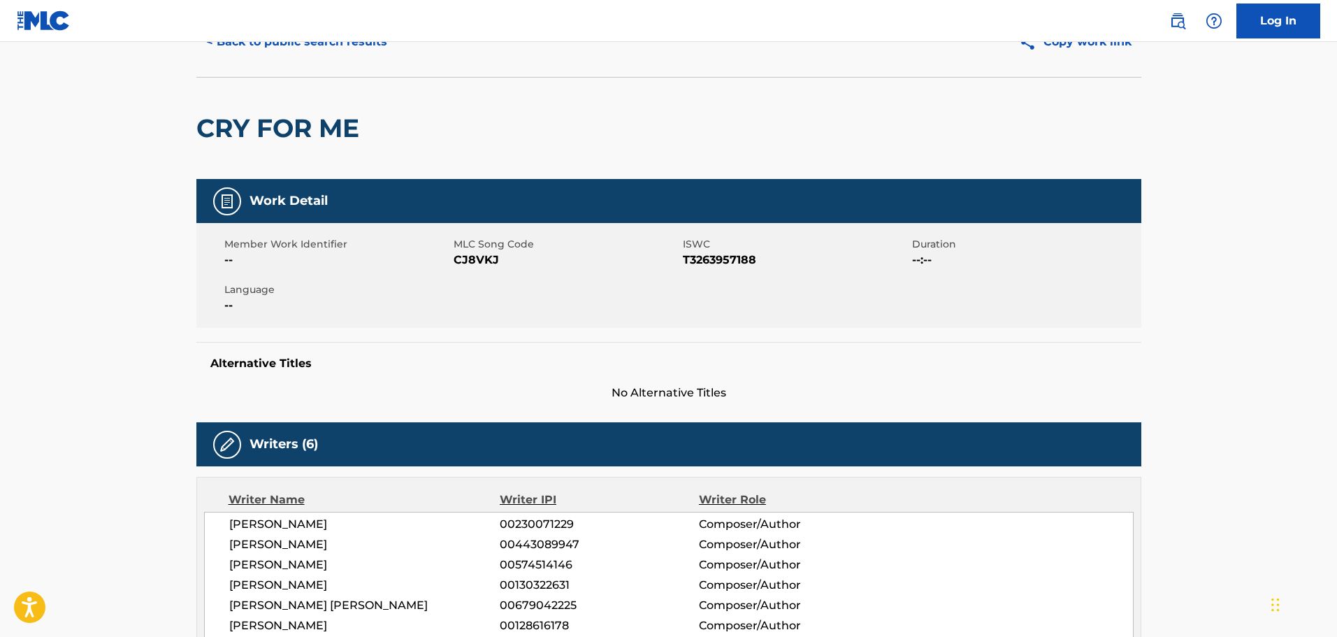
click at [719, 256] on span "T3263957188" at bounding box center [796, 260] width 226 height 17
drag, startPoint x: 719, startPoint y: 256, endPoint x: 732, endPoint y: 263, distance: 14.4
click at [732, 263] on span "T3263957188" at bounding box center [796, 260] width 226 height 17
click at [698, 254] on span "T3263957188" at bounding box center [796, 260] width 226 height 17
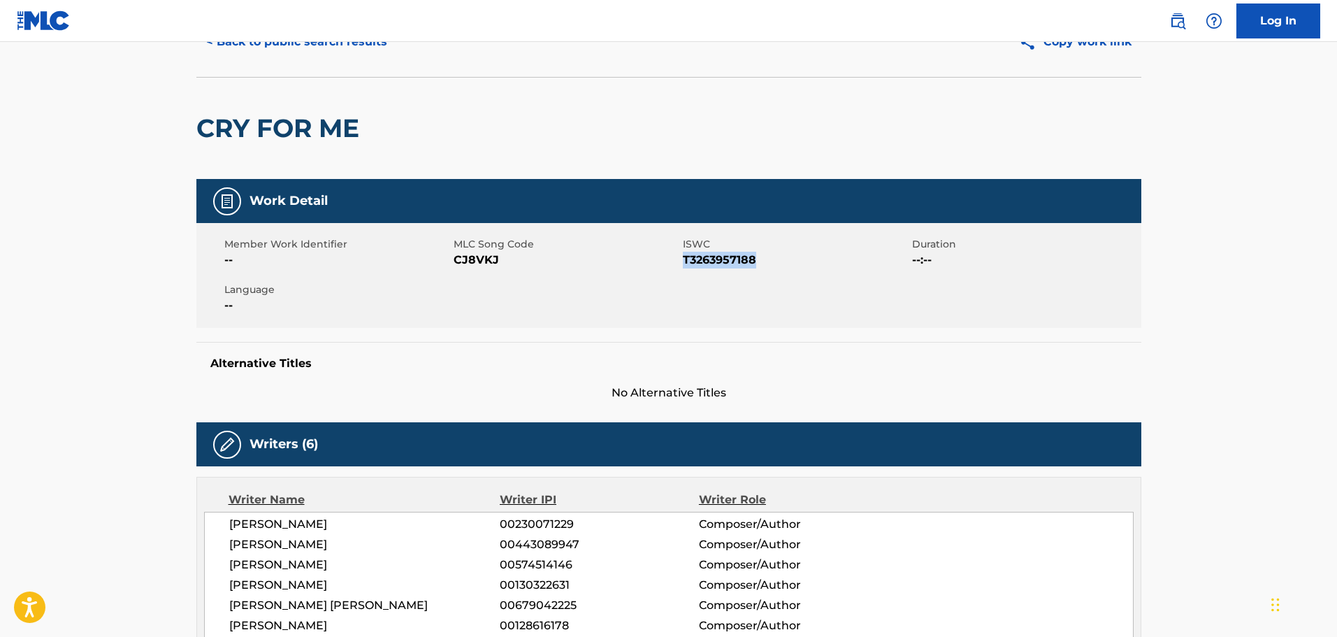
click at [698, 254] on span "T3263957188" at bounding box center [796, 260] width 226 height 17
copy span "T3263957188"
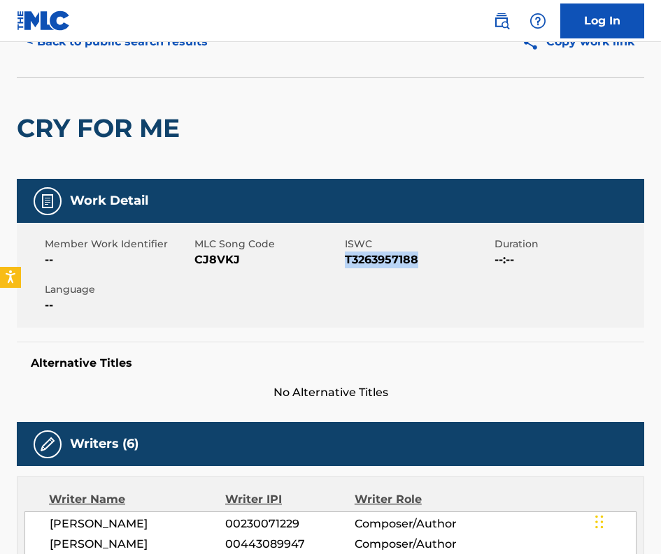
click at [181, 44] on button "< Back to public search results" at bounding box center [117, 41] width 201 height 35
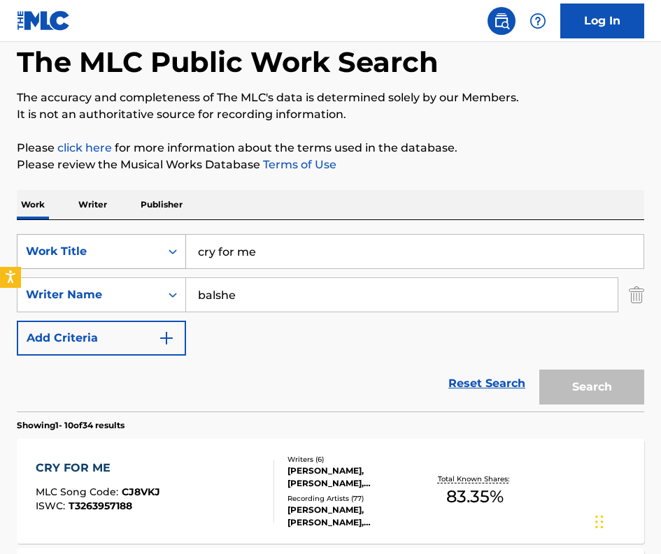
scroll to position [210, 0]
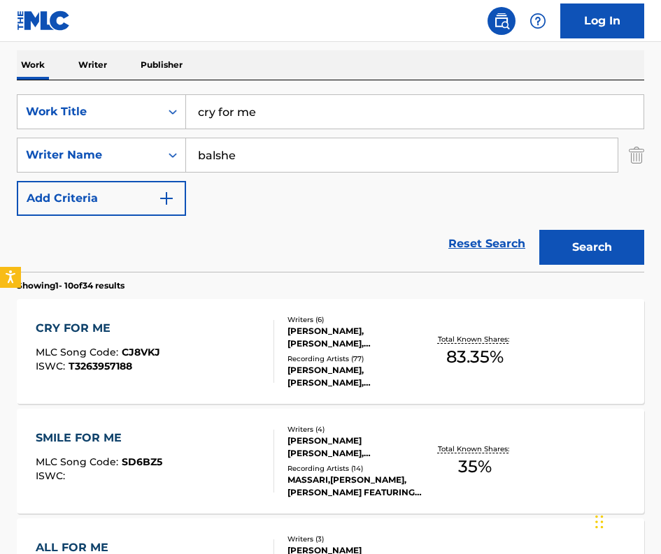
drag, startPoint x: 276, startPoint y: 115, endPoint x: 196, endPoint y: 109, distance: 79.9
click at [197, 109] on input "cry for me" at bounding box center [414, 112] width 457 height 34
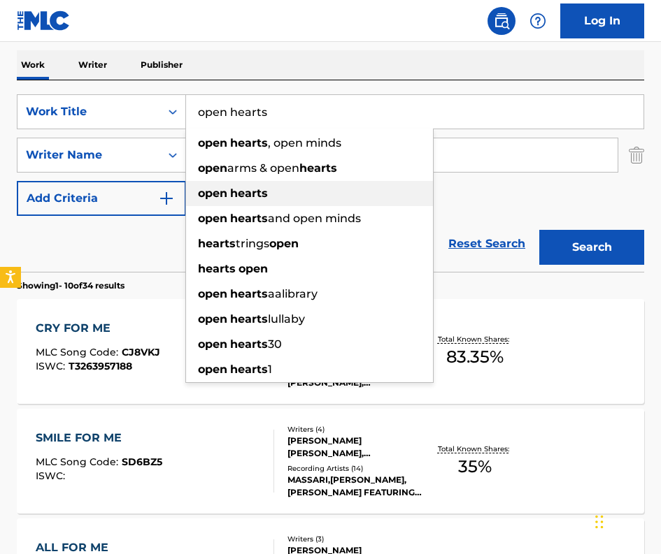
type input "open hearts"
click at [201, 190] on strong "open" at bounding box center [212, 193] width 29 height 13
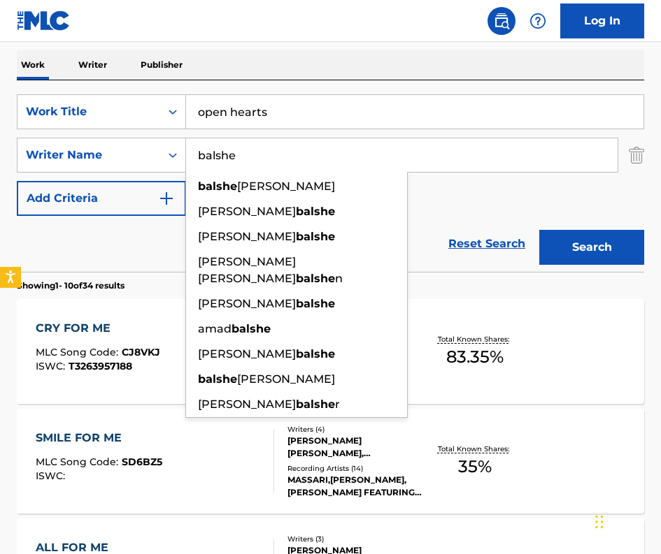
drag, startPoint x: 240, startPoint y: 157, endPoint x: 198, endPoint y: 158, distance: 41.9
click at [198, 158] on input "balshe" at bounding box center [401, 155] width 431 height 34
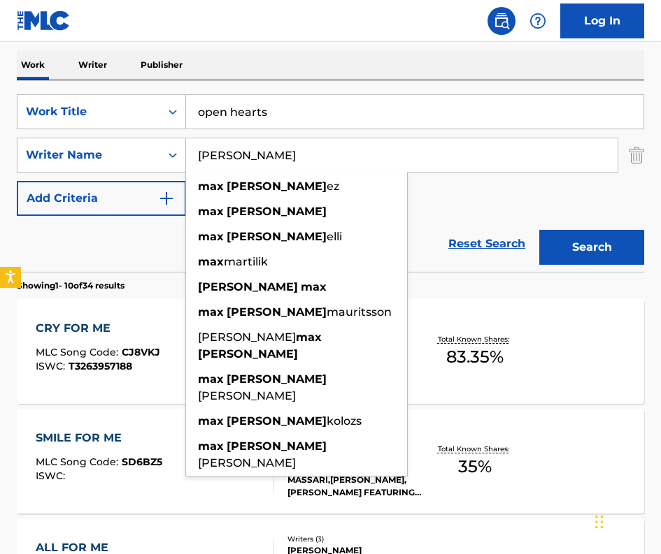
type input "max martin"
click at [539, 230] on button "Search" at bounding box center [591, 247] width 105 height 35
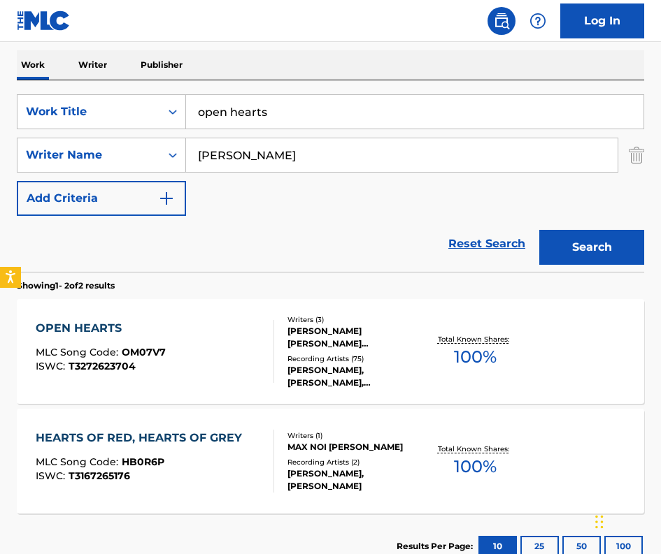
click at [353, 343] on div "MARTIN MAX SANDBERG, OSCAR THOMAS HOLTER, ABEL TESFAYE" at bounding box center [355, 337] width 136 height 25
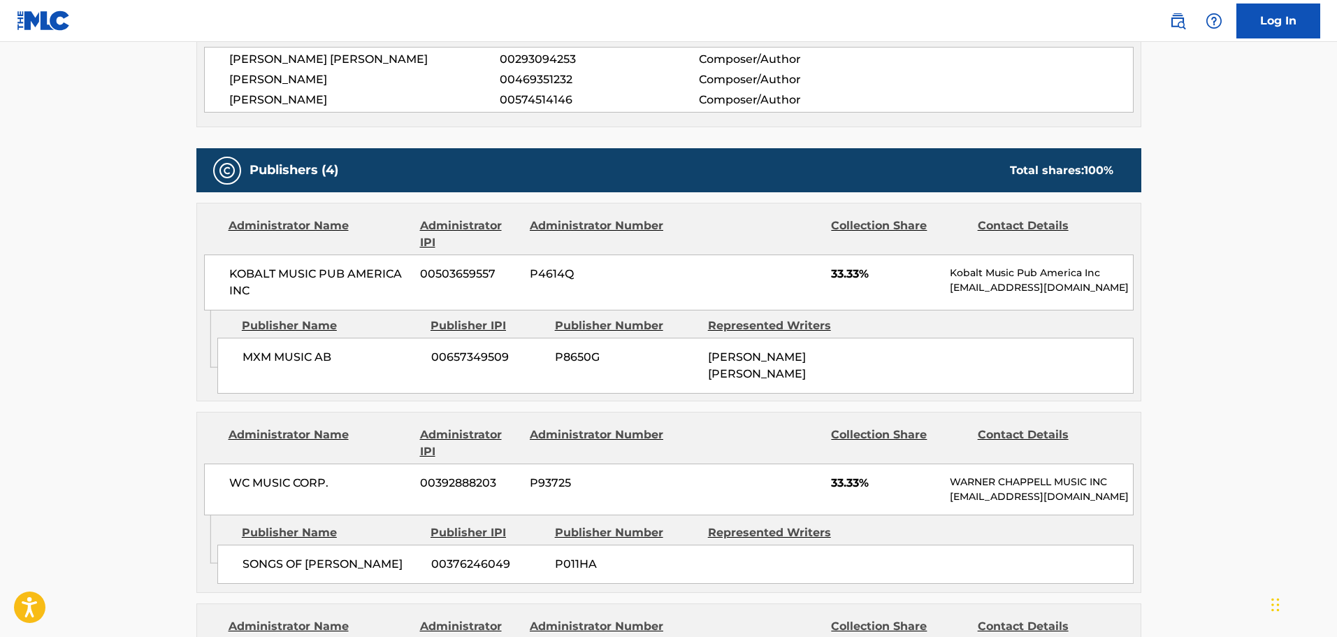
scroll to position [559, 0]
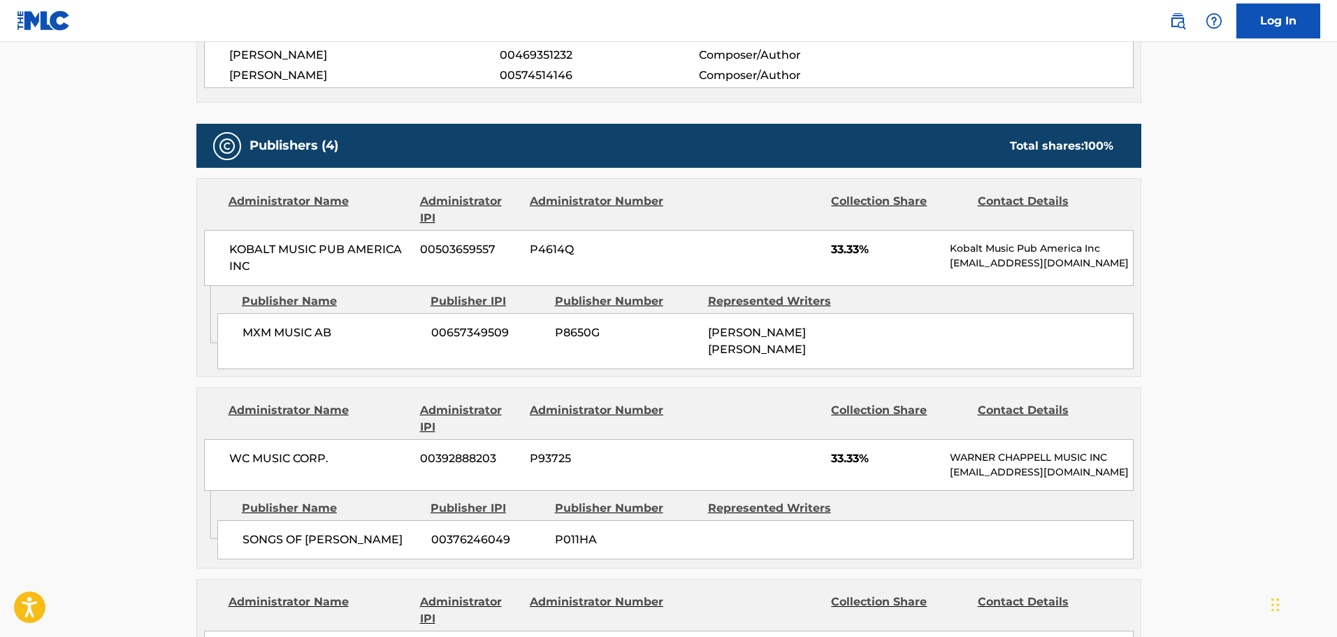
click at [75, 384] on main "< Back to public search results Copy work link OPEN HEARTS Work Detail Member W…" at bounding box center [668, 507] width 1337 height 2049
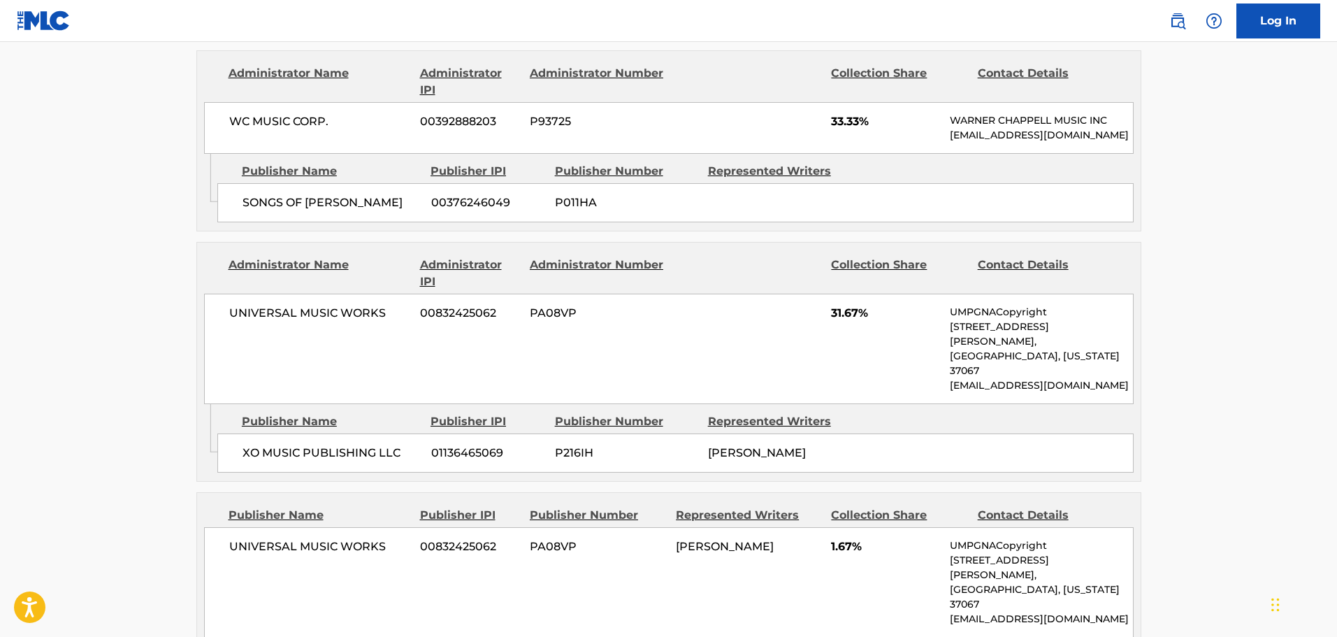
scroll to position [909, 0]
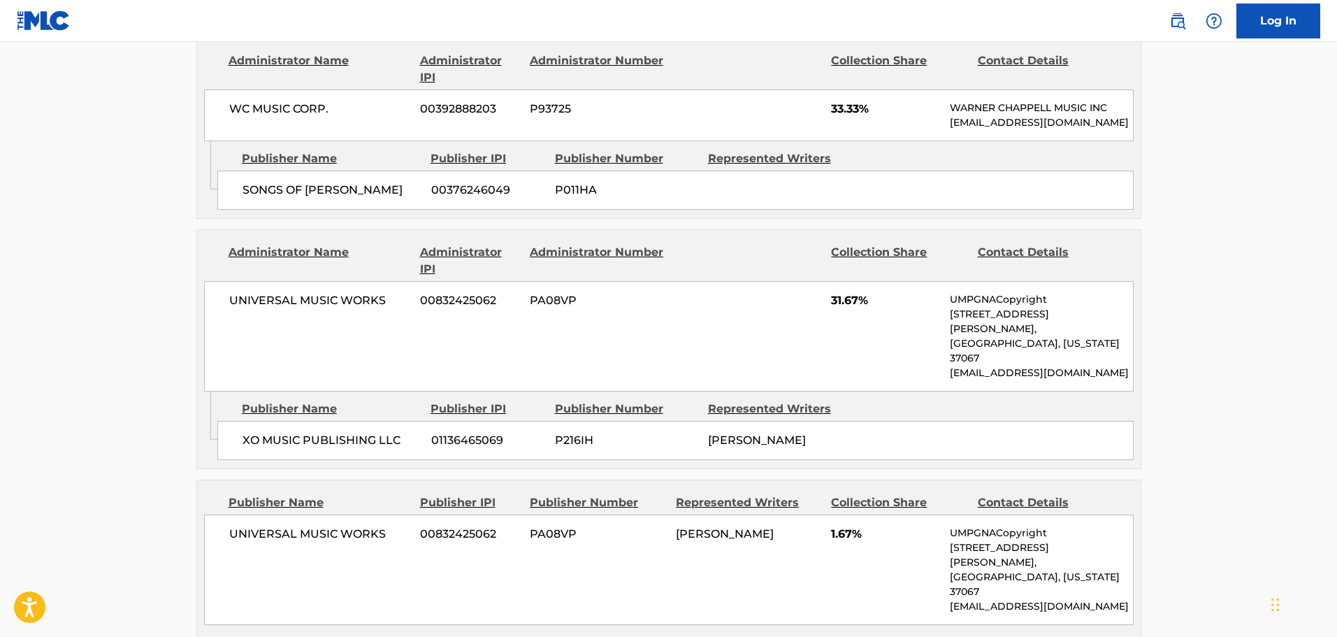
drag, startPoint x: 53, startPoint y: 282, endPoint x: 84, endPoint y: 275, distance: 31.5
click at [62, 278] on main "< Back to public search results Copy work link OPEN HEARTS Work Detail Member W…" at bounding box center [668, 157] width 1337 height 2049
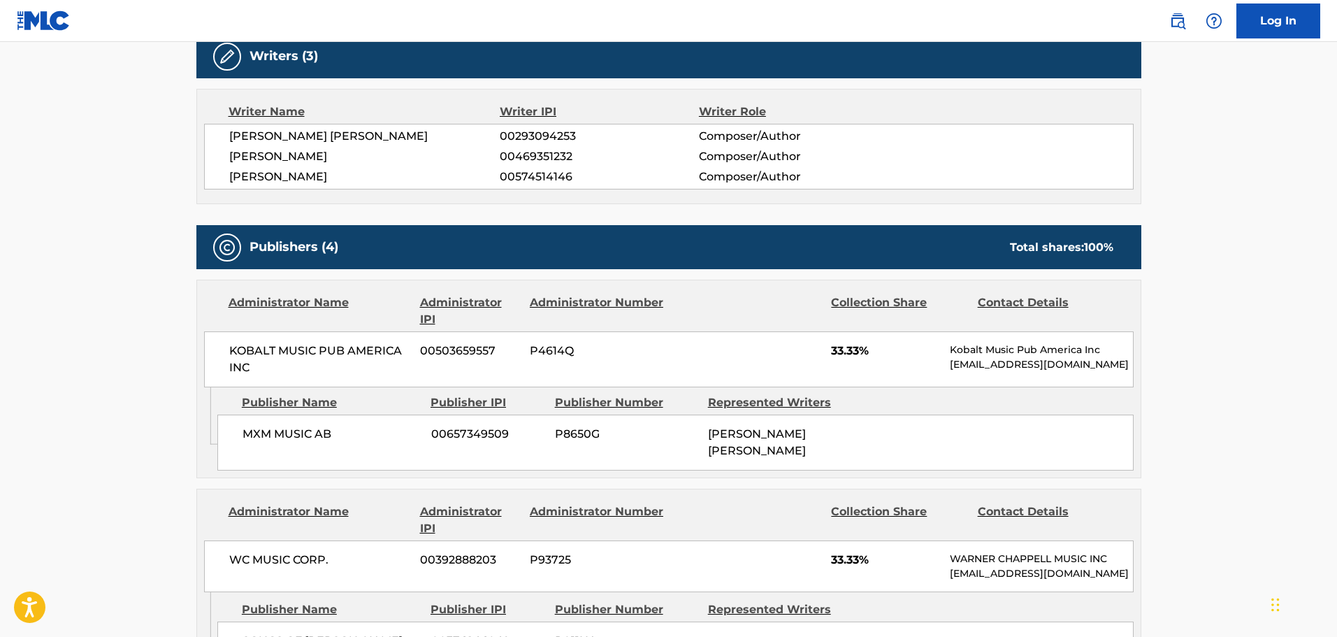
scroll to position [210, 0]
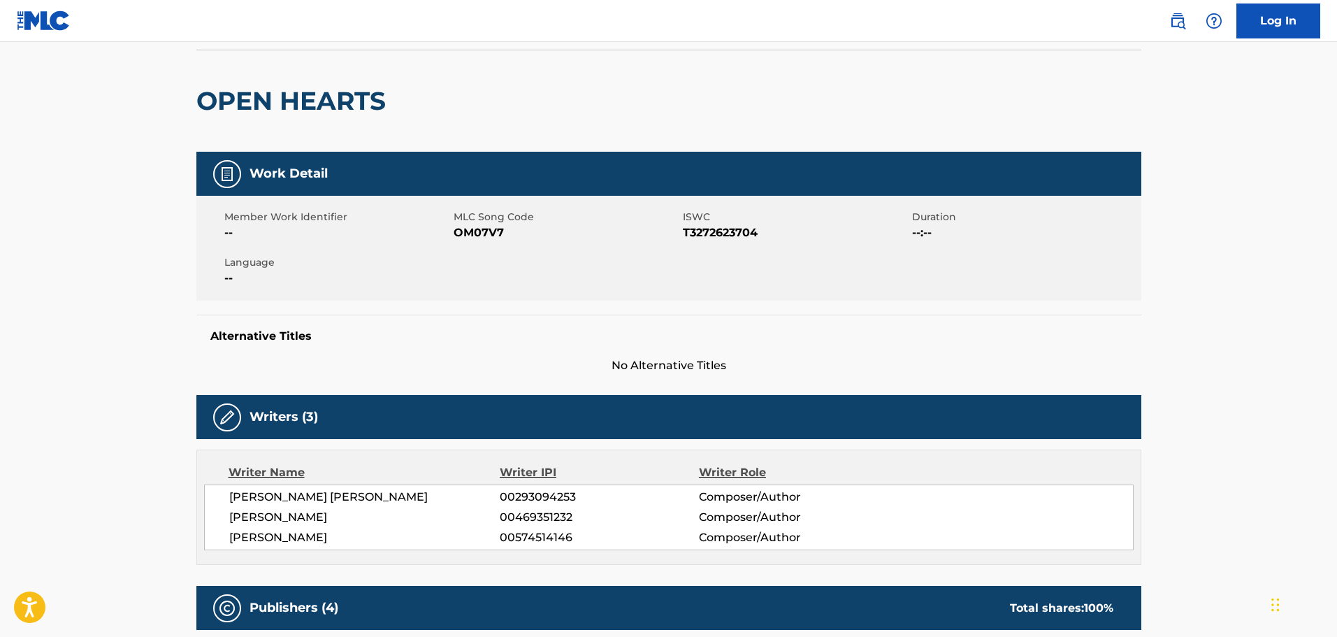
scroll to position [0, 0]
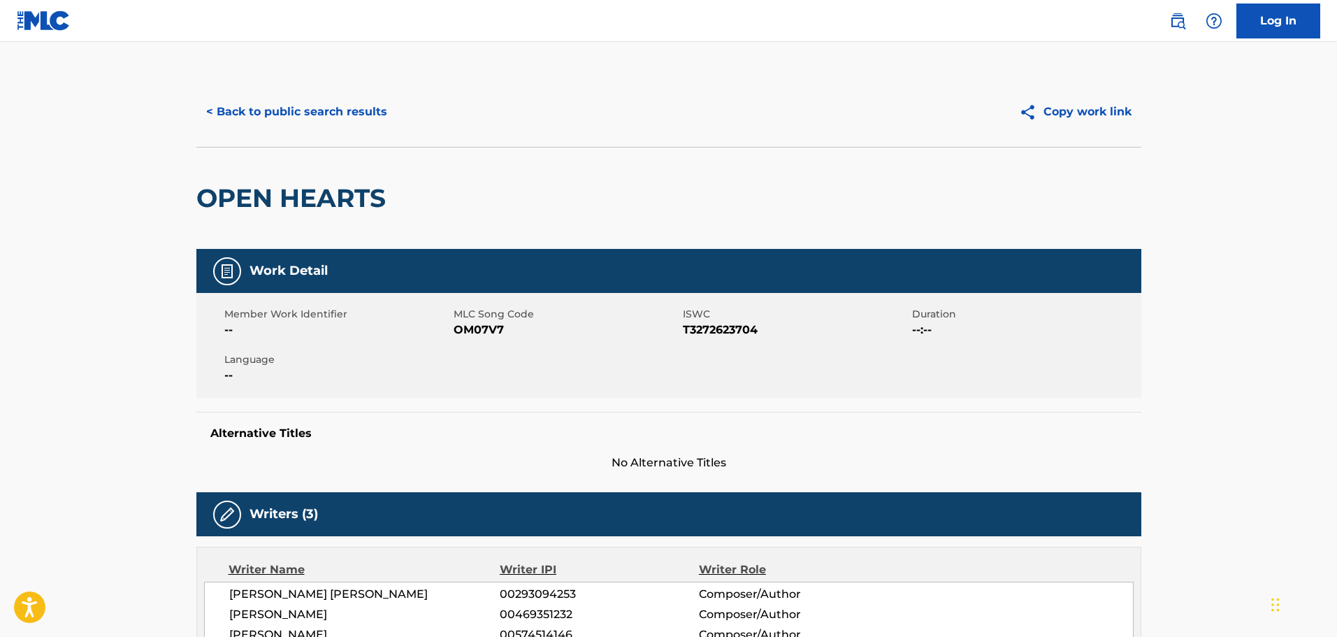
click at [333, 113] on button "< Back to public search results" at bounding box center [296, 111] width 201 height 35
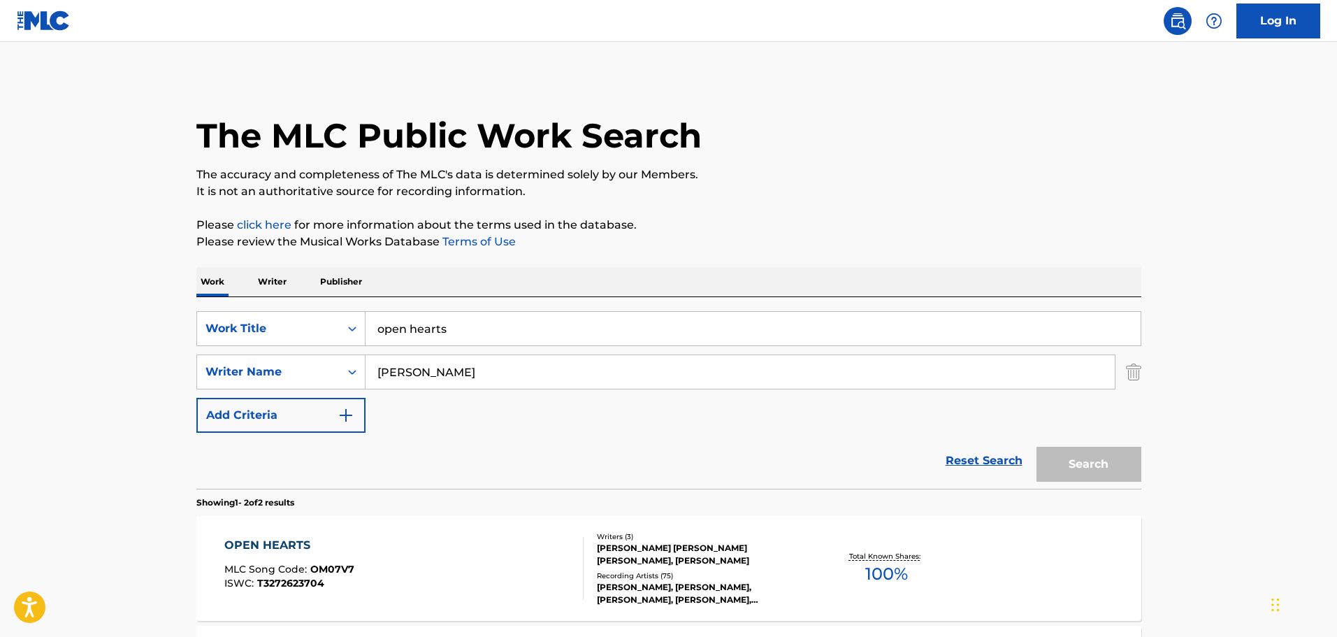
scroll to position [154, 0]
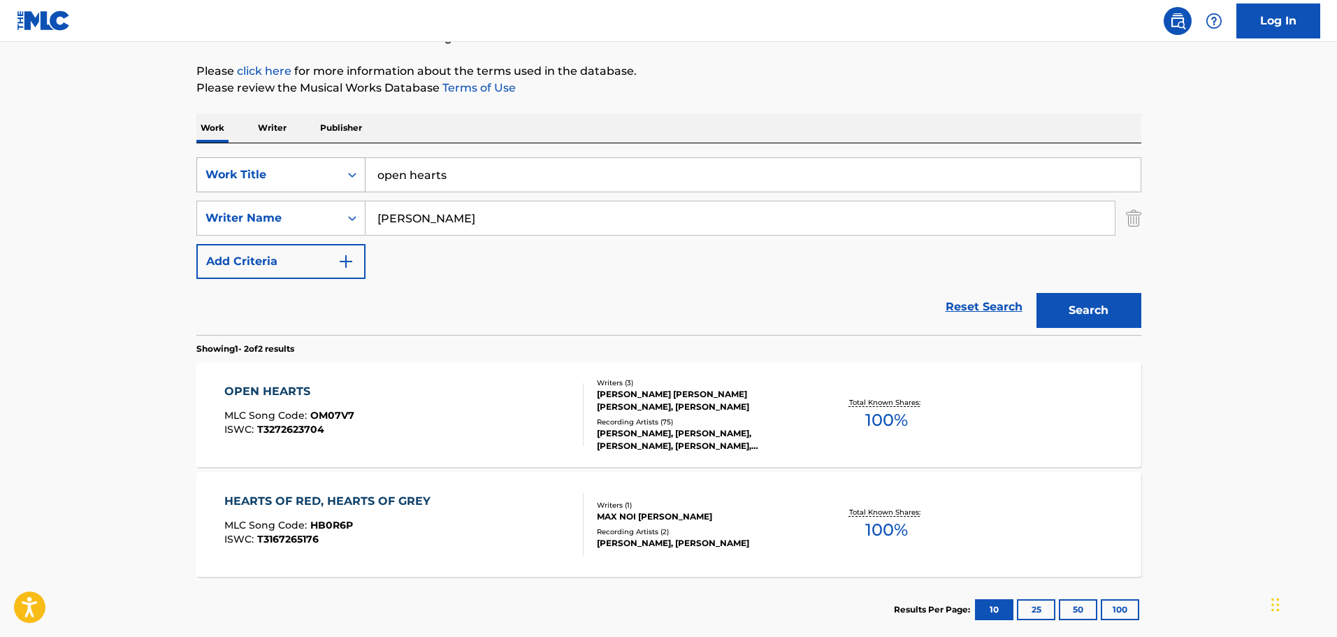
drag, startPoint x: 470, startPoint y: 185, endPoint x: 323, endPoint y: 181, distance: 147.5
click at [323, 181] on div "SearchWithCriteria9c06bfa6-a2f0-4996-a18c-0cae23a20703 Work Title open hearts" at bounding box center [668, 174] width 945 height 35
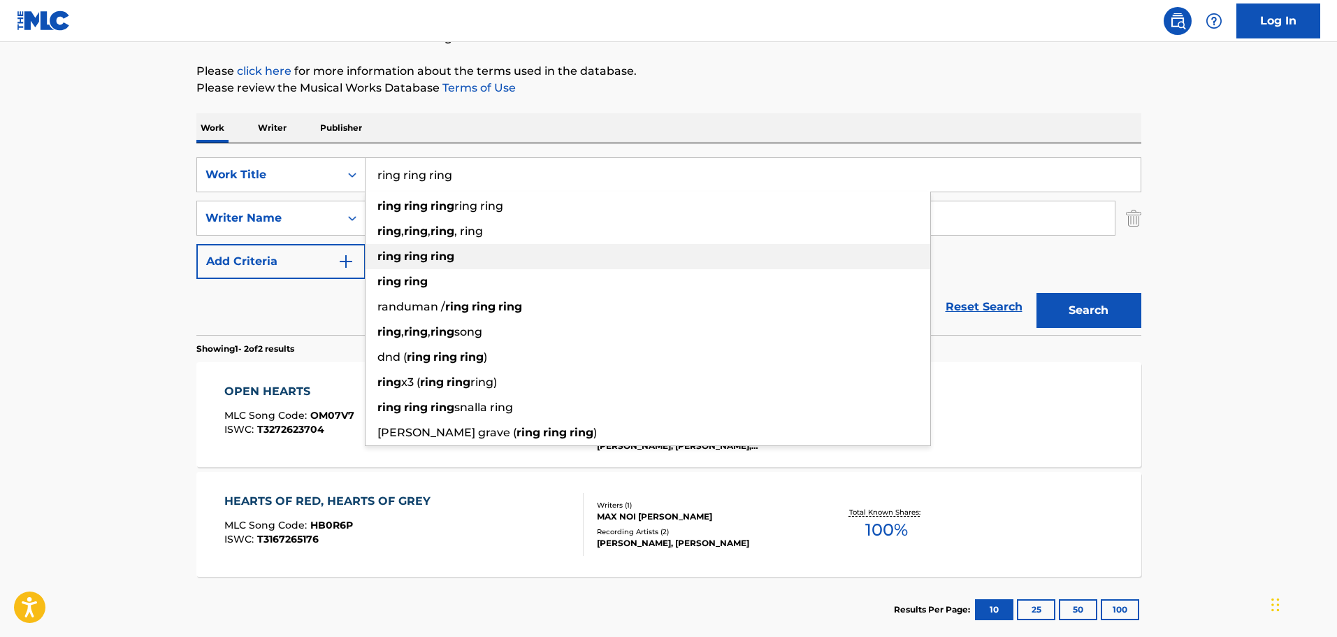
type input "ring ring ring"
click at [461, 259] on div "ring ring ring" at bounding box center [648, 256] width 565 height 25
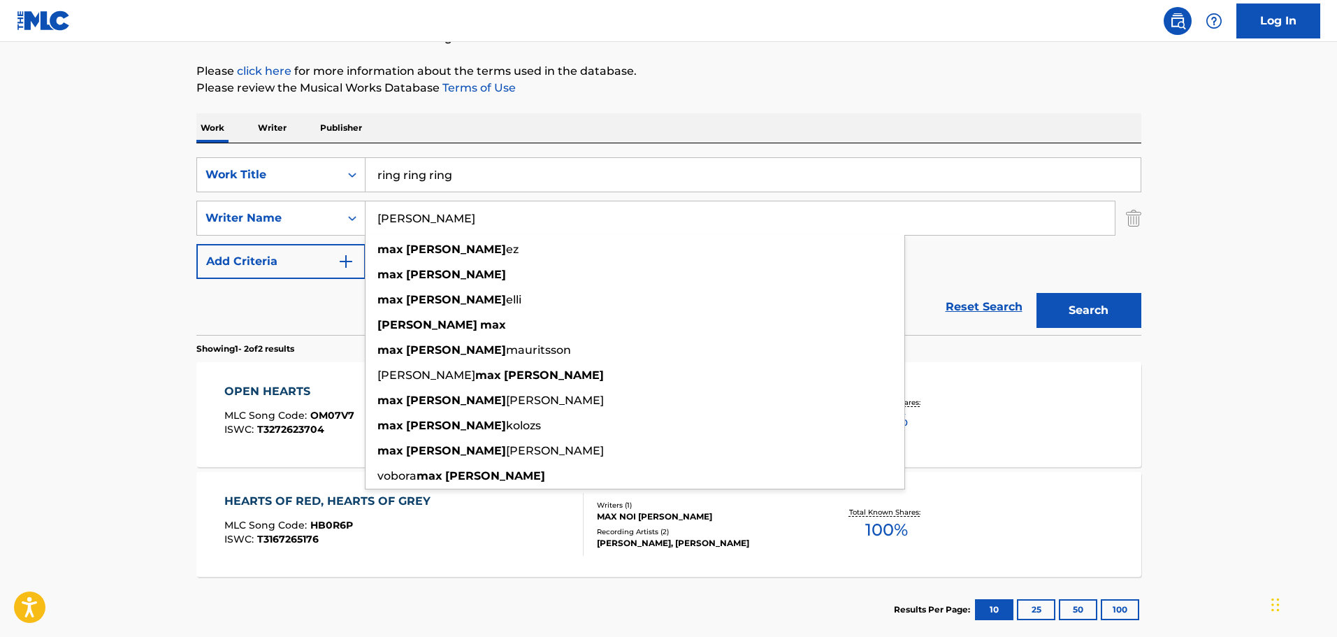
drag, startPoint x: 457, startPoint y: 218, endPoint x: 377, endPoint y: 229, distance: 80.5
click at [377, 229] on input "max martin" at bounding box center [740, 218] width 749 height 34
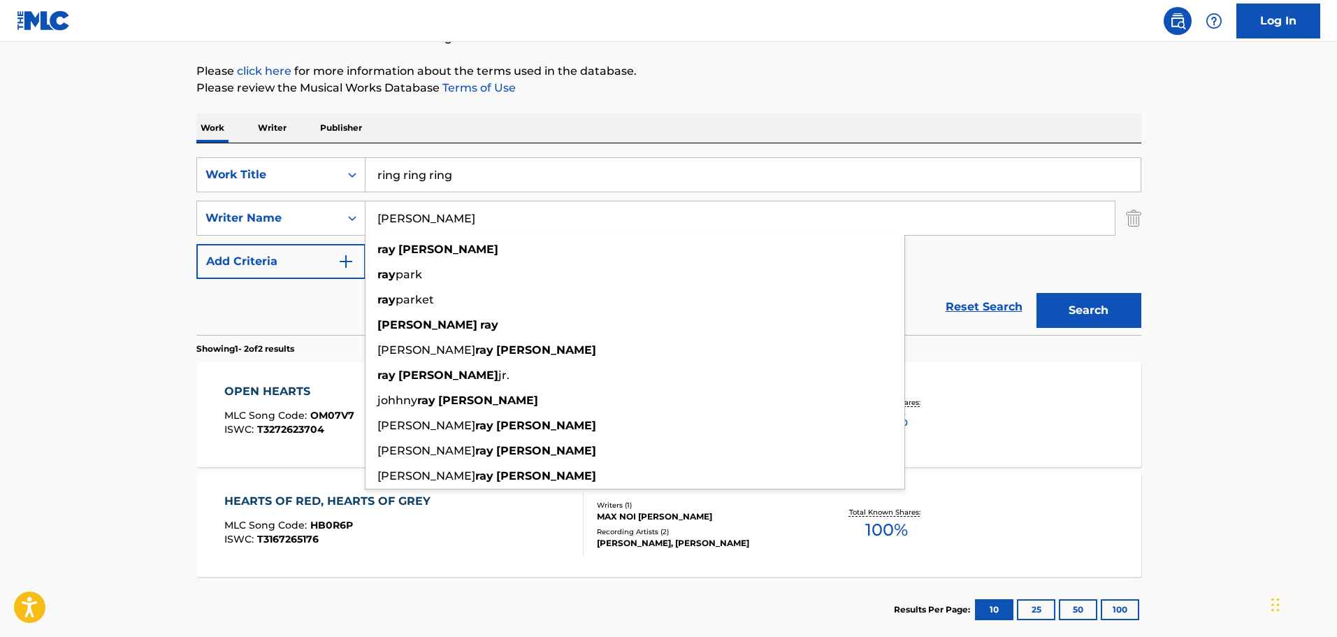
type input "ray parker"
click at [1037, 293] on button "Search" at bounding box center [1089, 310] width 105 height 35
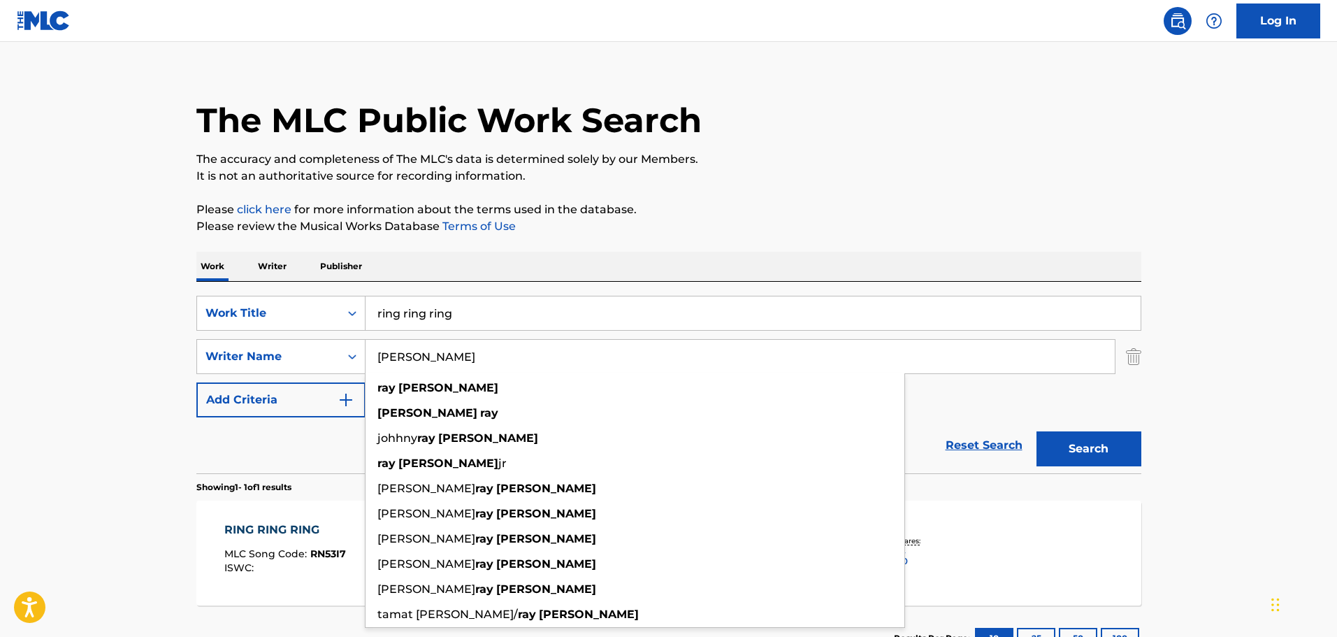
click at [149, 377] on main "The MLC Public Work Search The accuracy and completeness of The MLC's data is d…" at bounding box center [668, 352] width 1337 height 651
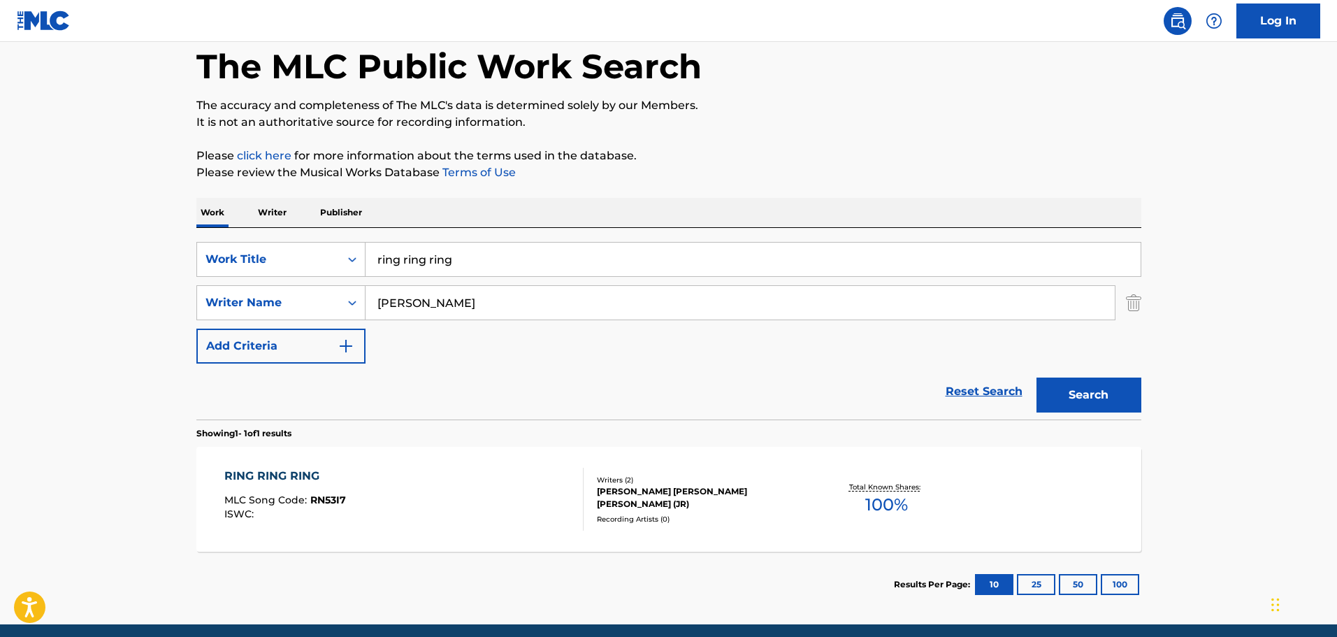
scroll to position [124, 0]
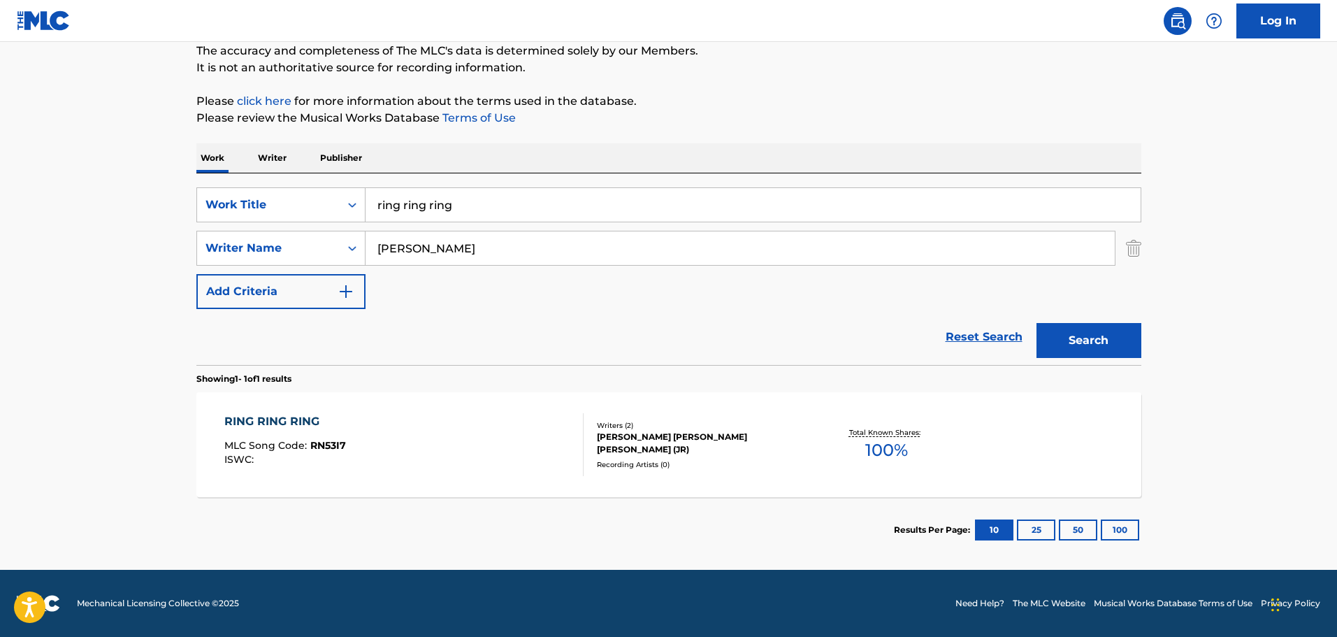
click at [633, 431] on div "TYLER GREGORY OKONMA, RAY ERSKINE PARKER (JR)" at bounding box center [702, 443] width 211 height 25
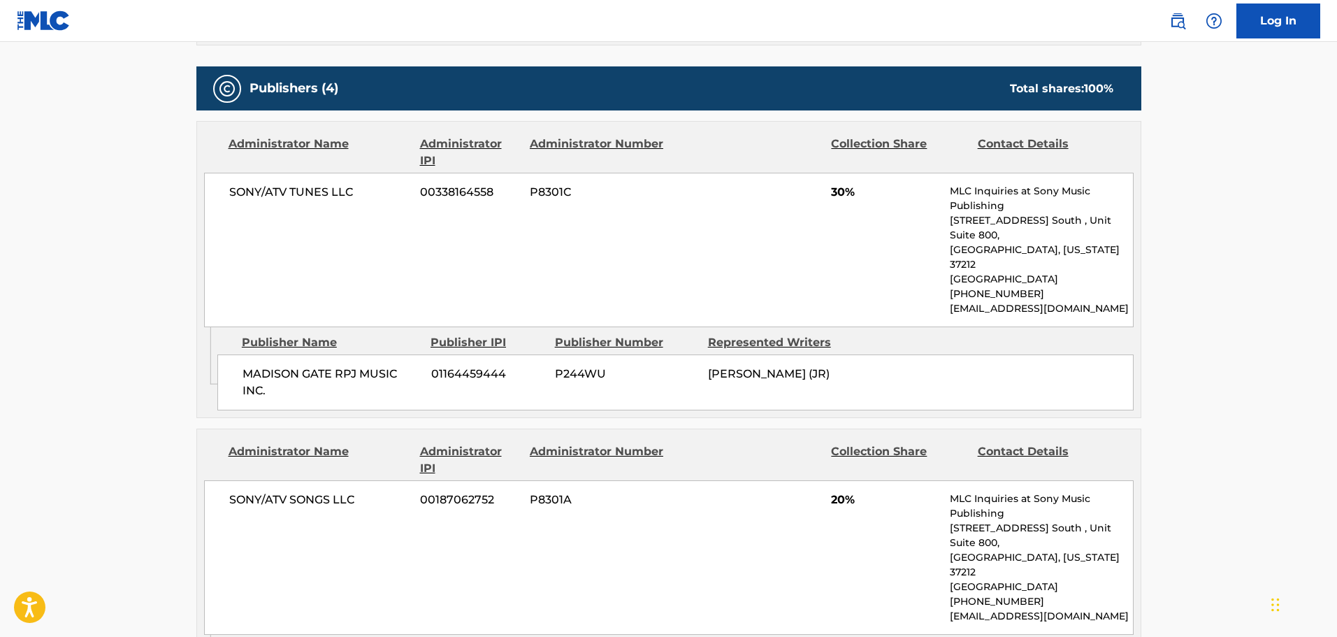
scroll to position [629, 0]
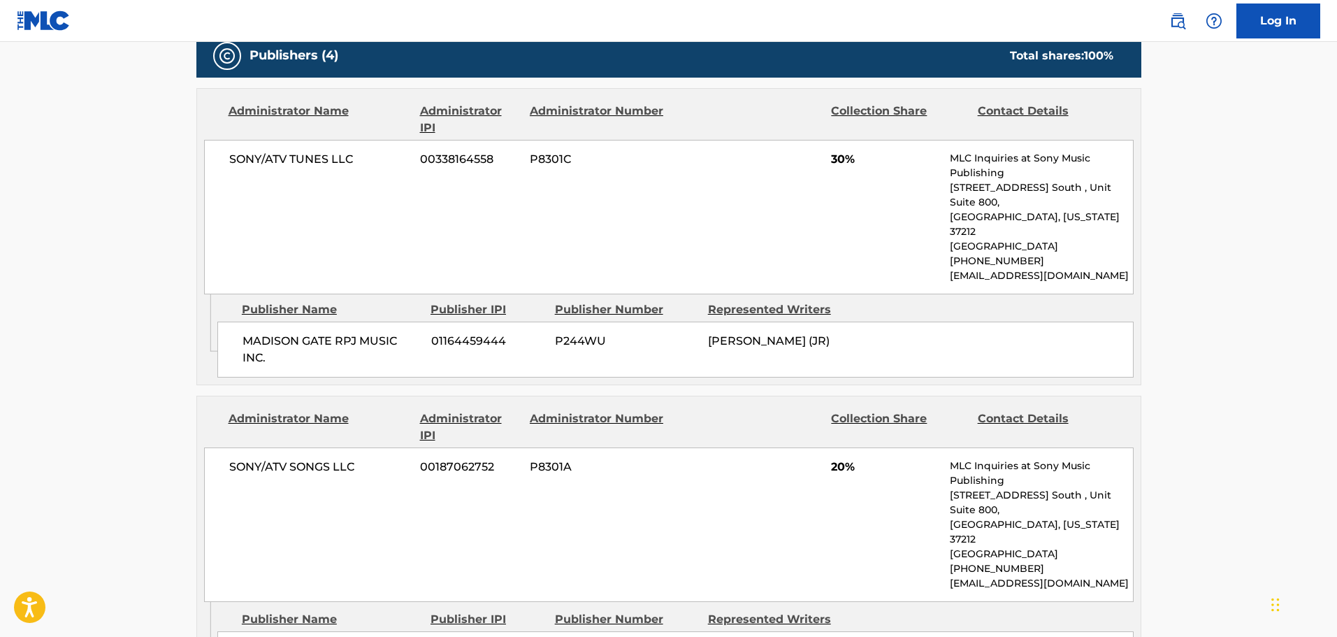
click at [128, 331] on main "< Back to public search results Copy work link RING RING RING Work Detail Membe…" at bounding box center [668, 326] width 1337 height 1826
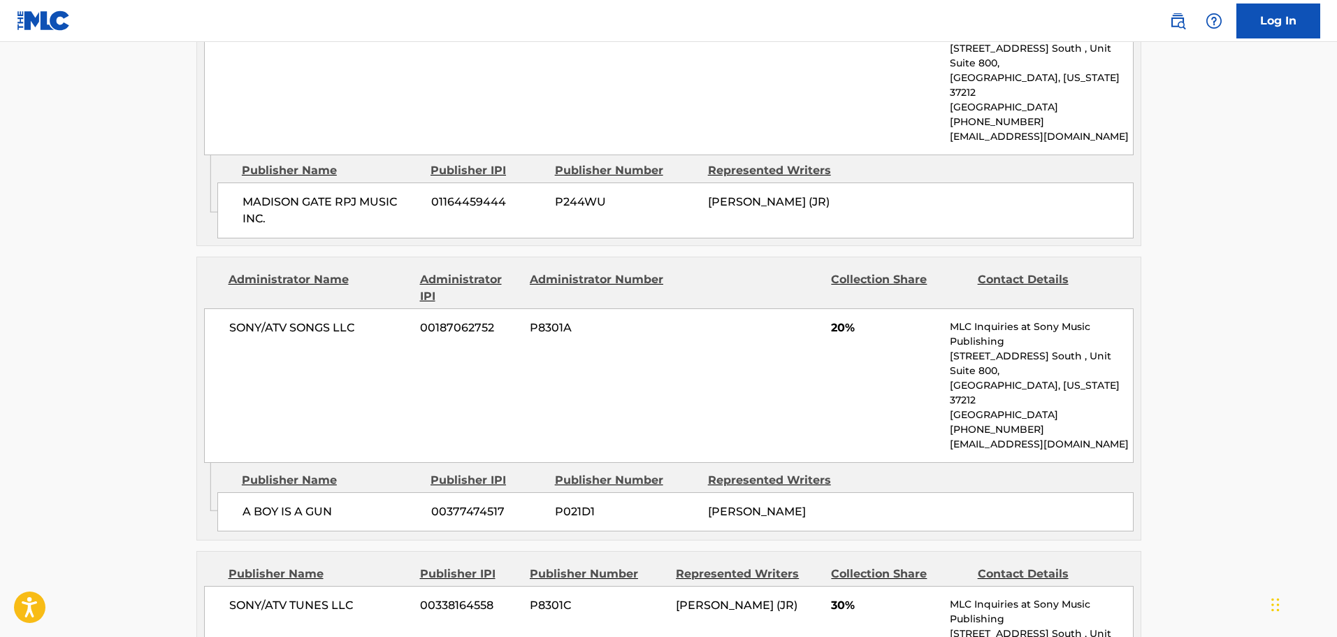
scroll to position [769, 0]
click at [85, 259] on main "< Back to public search results Copy work link RING RING RING Work Detail Membe…" at bounding box center [668, 186] width 1337 height 1826
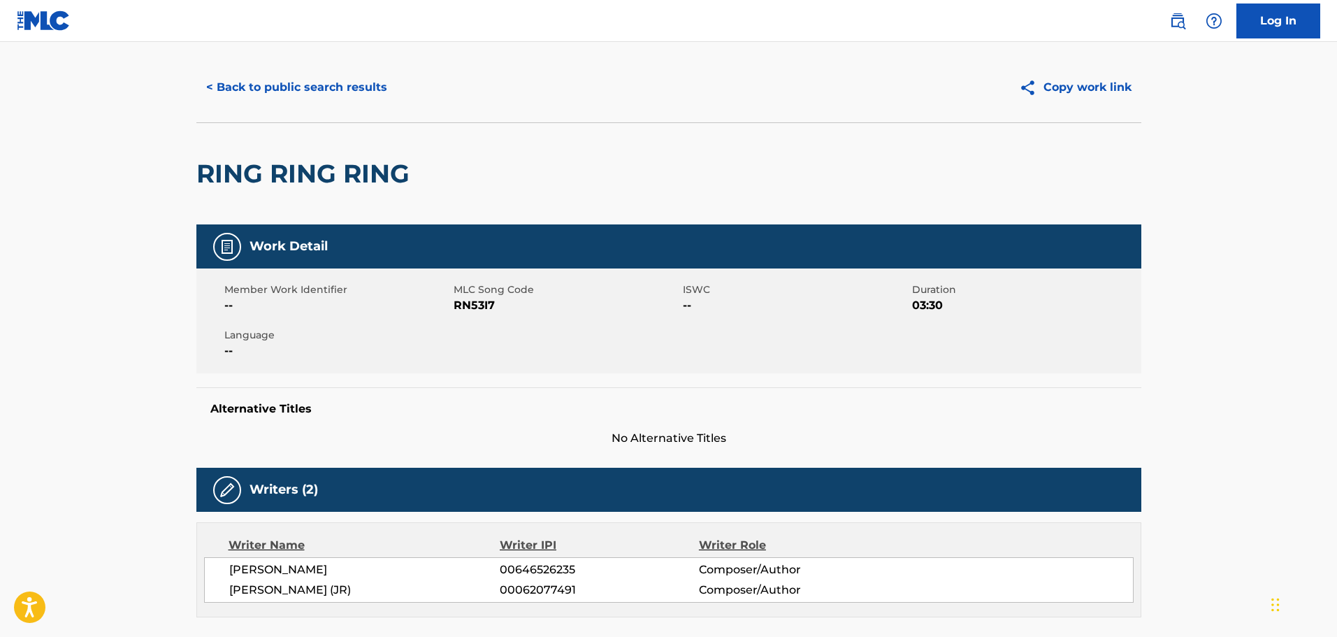
scroll to position [0, 0]
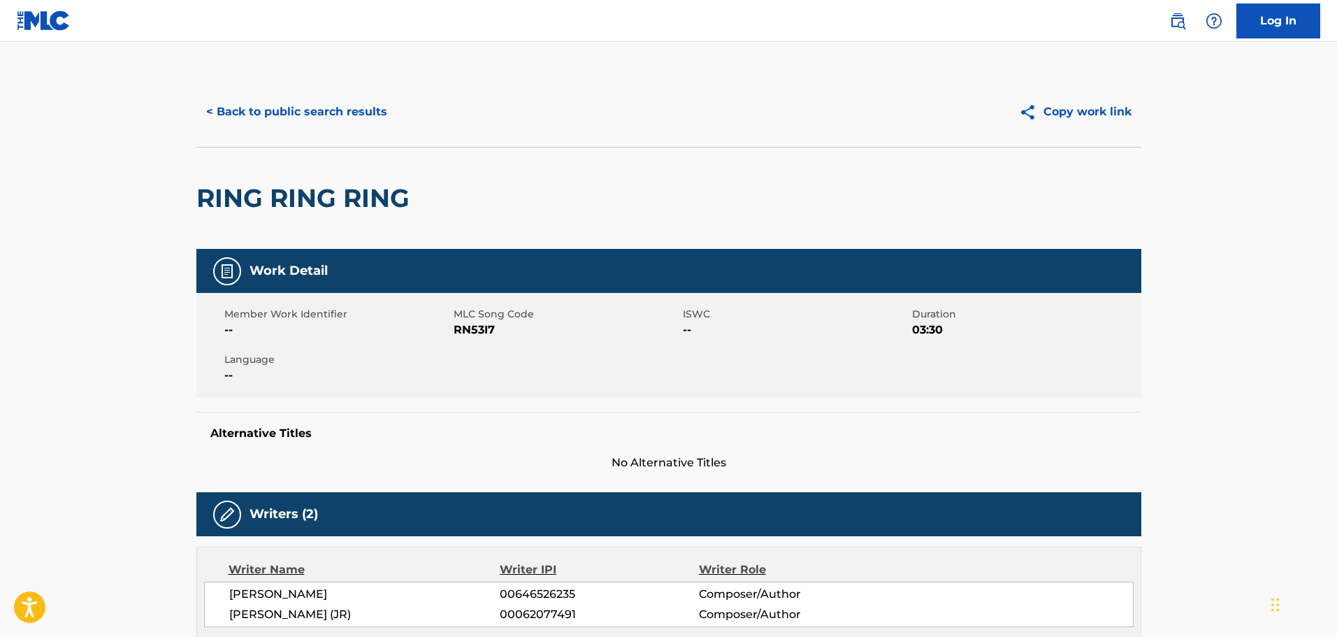
click at [289, 113] on button "< Back to public search results" at bounding box center [296, 111] width 201 height 35
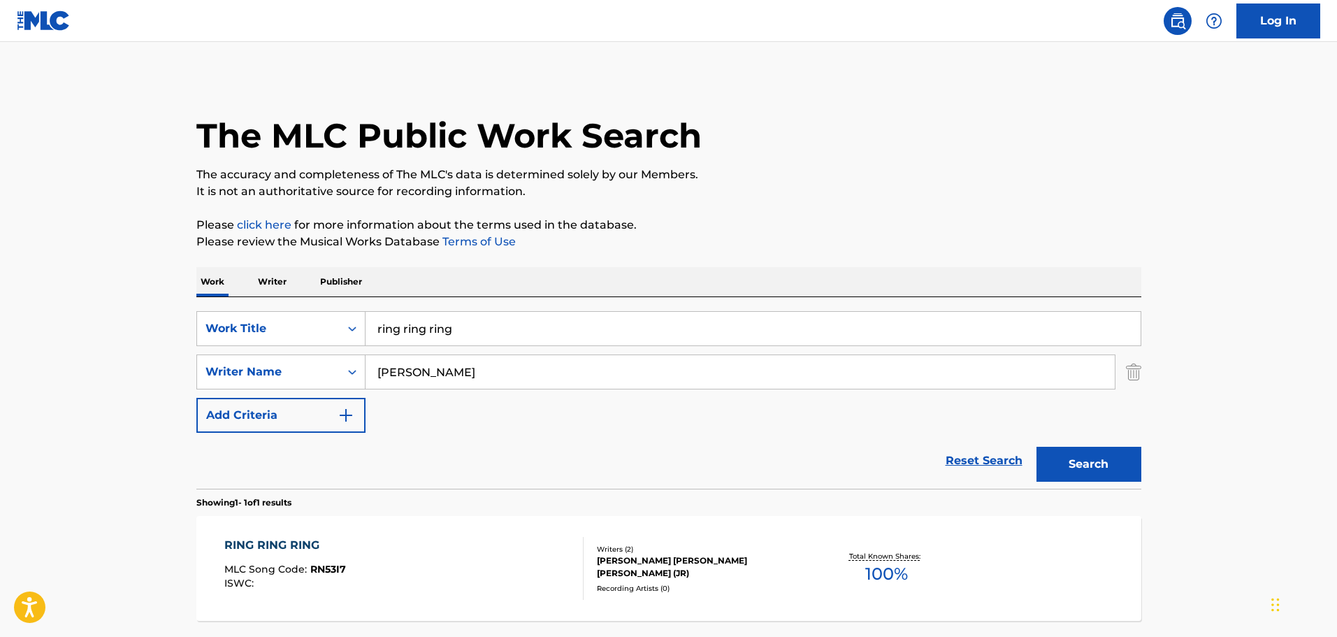
scroll to position [44, 0]
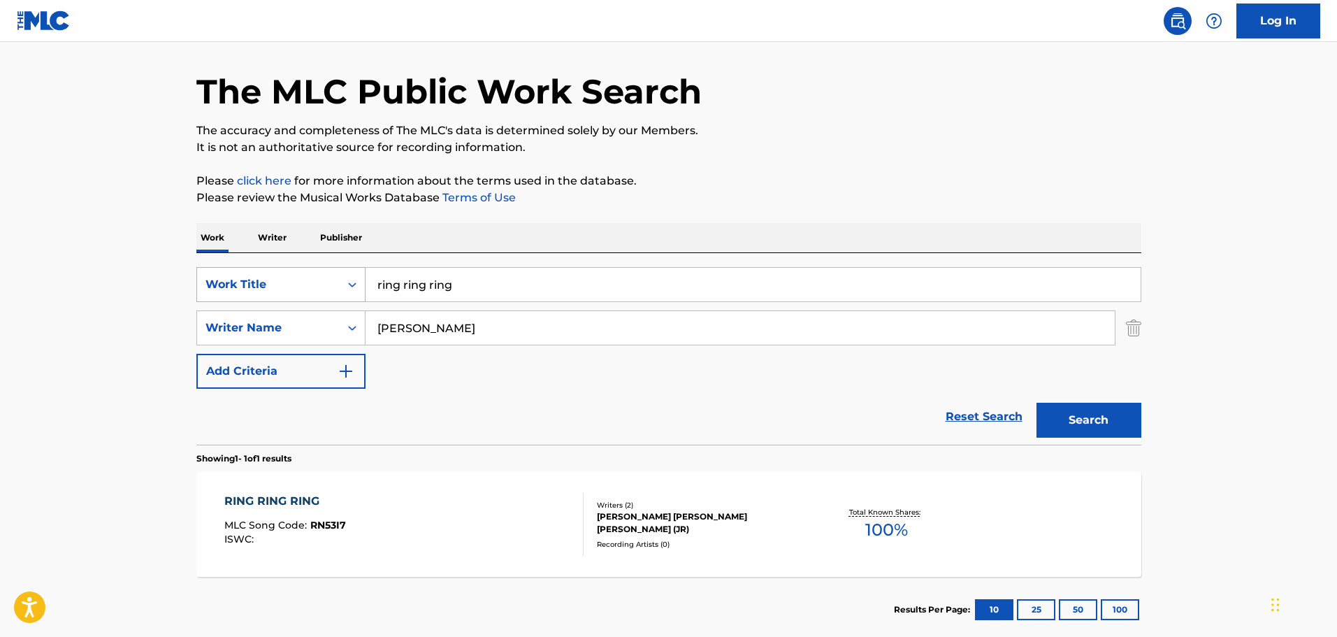
drag, startPoint x: 384, startPoint y: 285, endPoint x: 361, endPoint y: 282, distance: 23.3
click at [361, 282] on div "SearchWithCriteria9c06bfa6-a2f0-4996-a18c-0cae23a20703 Work Title ring ring ring" at bounding box center [668, 284] width 945 height 35
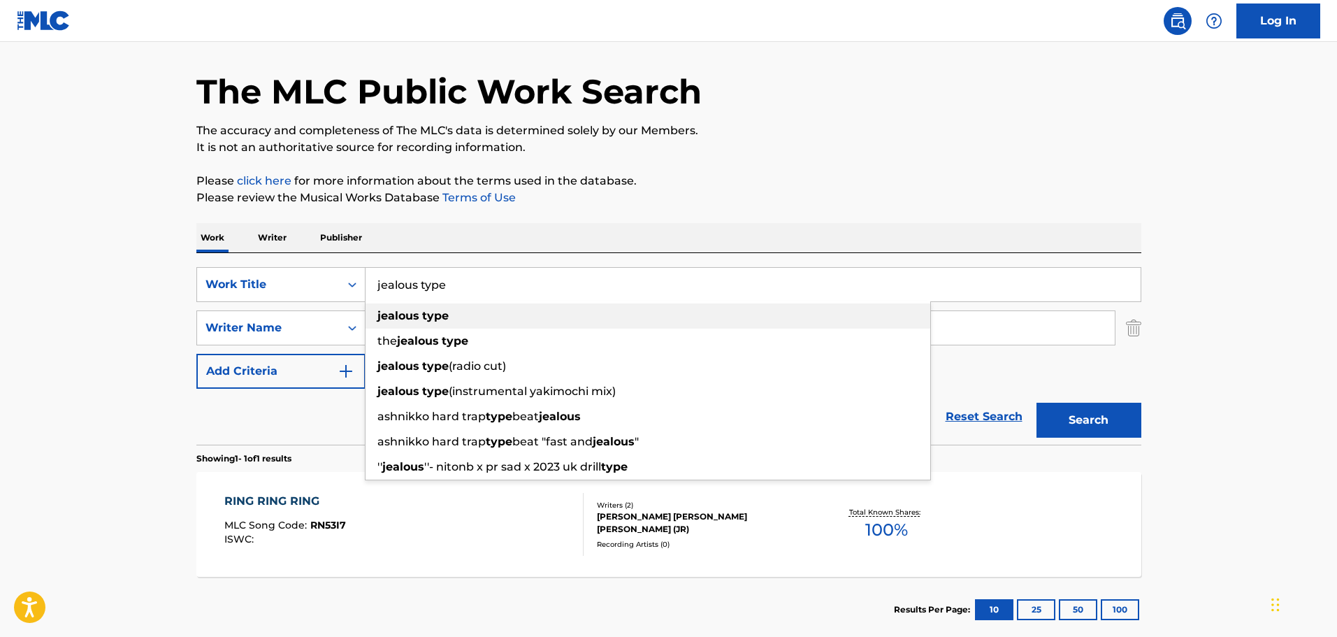
type input "jealous type"
click at [432, 321] on strong "type" at bounding box center [435, 315] width 27 height 13
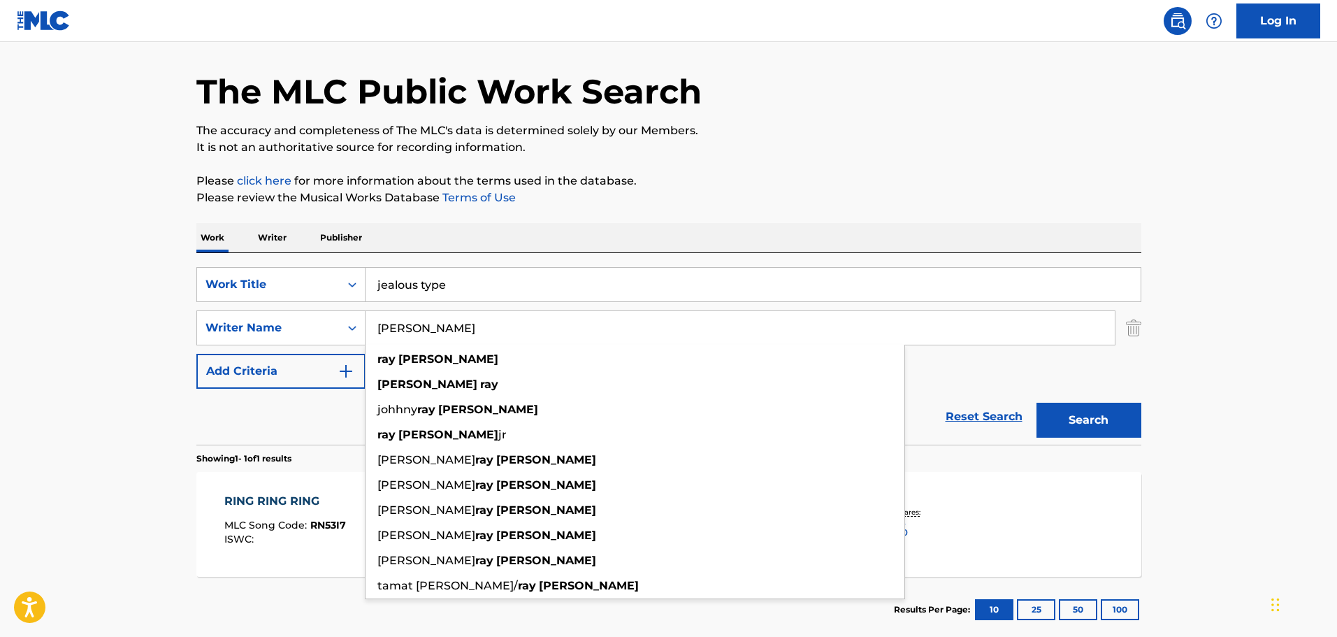
drag, startPoint x: 438, startPoint y: 330, endPoint x: 373, endPoint y: 330, distance: 65.0
click at [373, 330] on input "ray parker" at bounding box center [740, 328] width 749 height 34
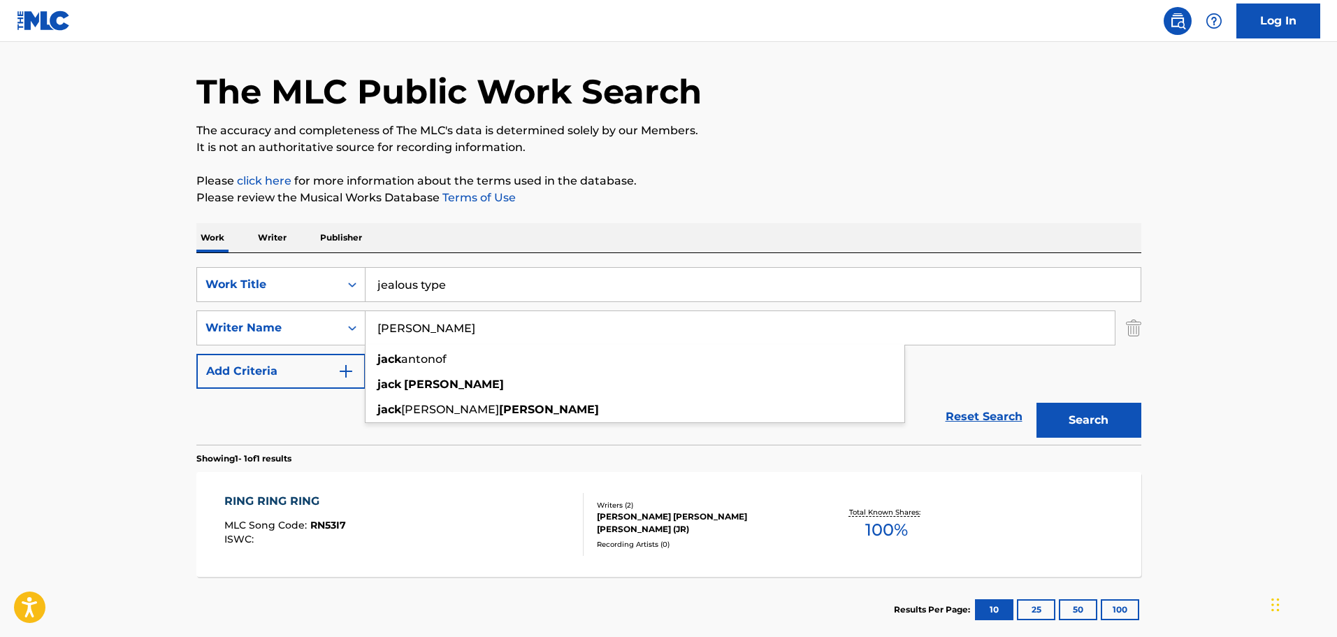
type input "jack antonoff"
click at [1037, 403] on button "Search" at bounding box center [1089, 420] width 105 height 35
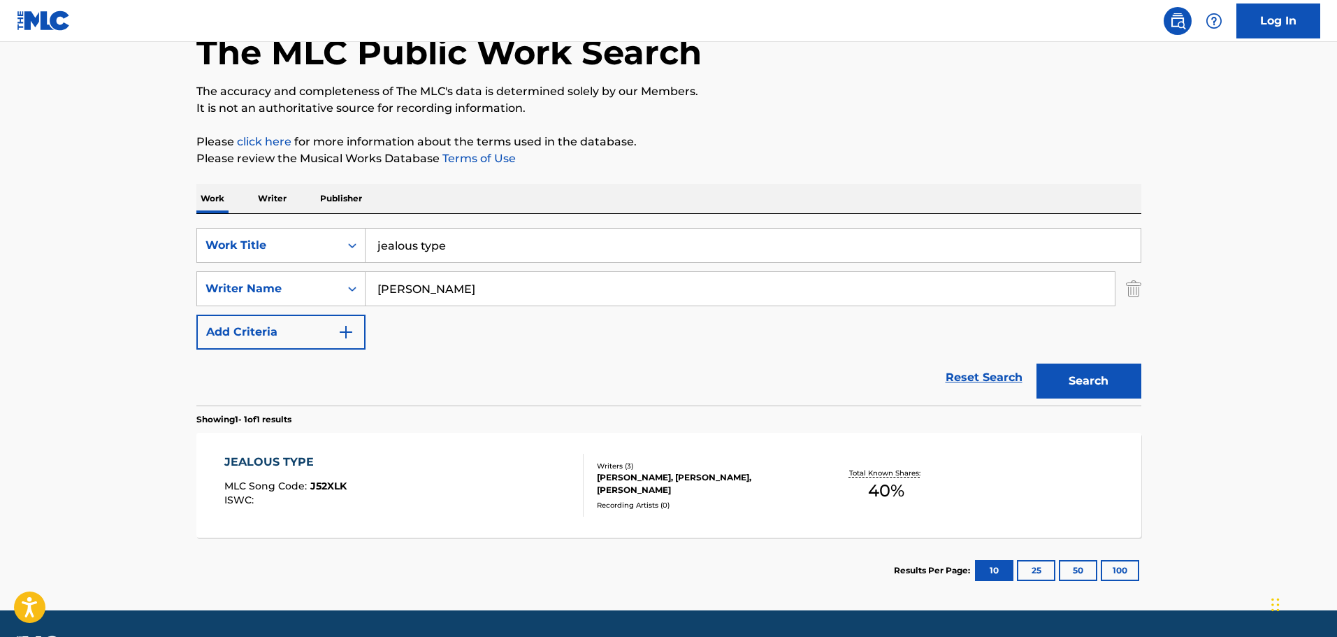
scroll to position [124, 0]
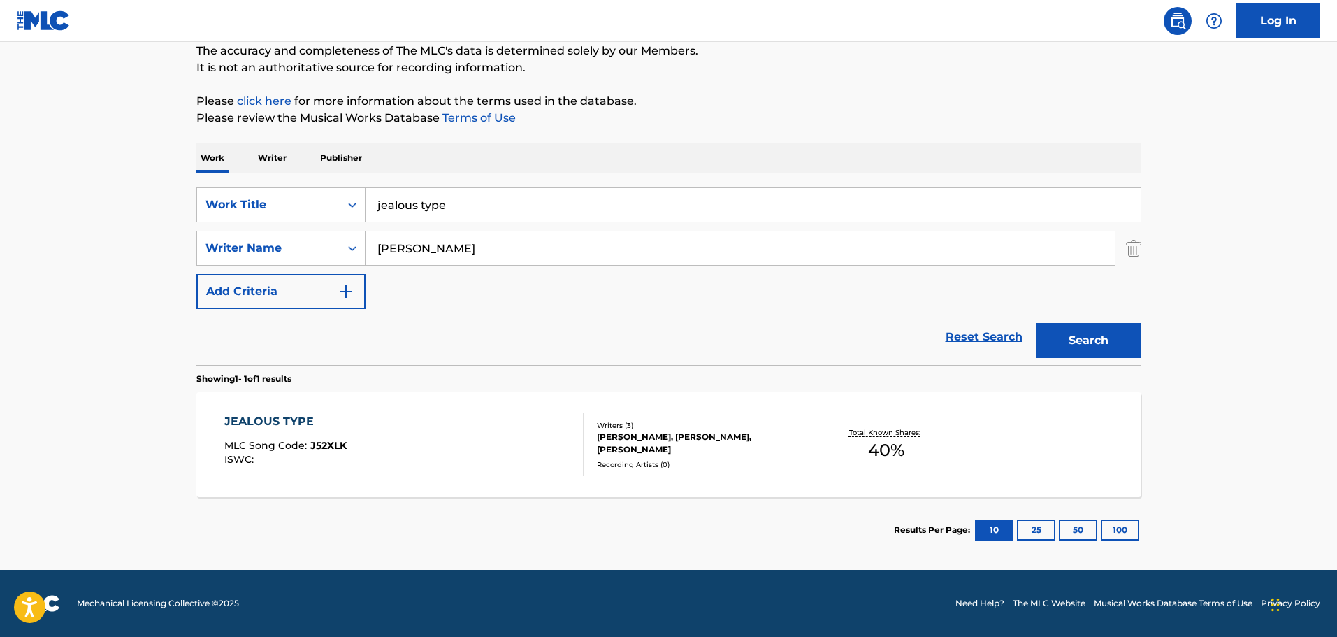
click at [634, 426] on div "Writers ( 3 )" at bounding box center [702, 425] width 211 height 10
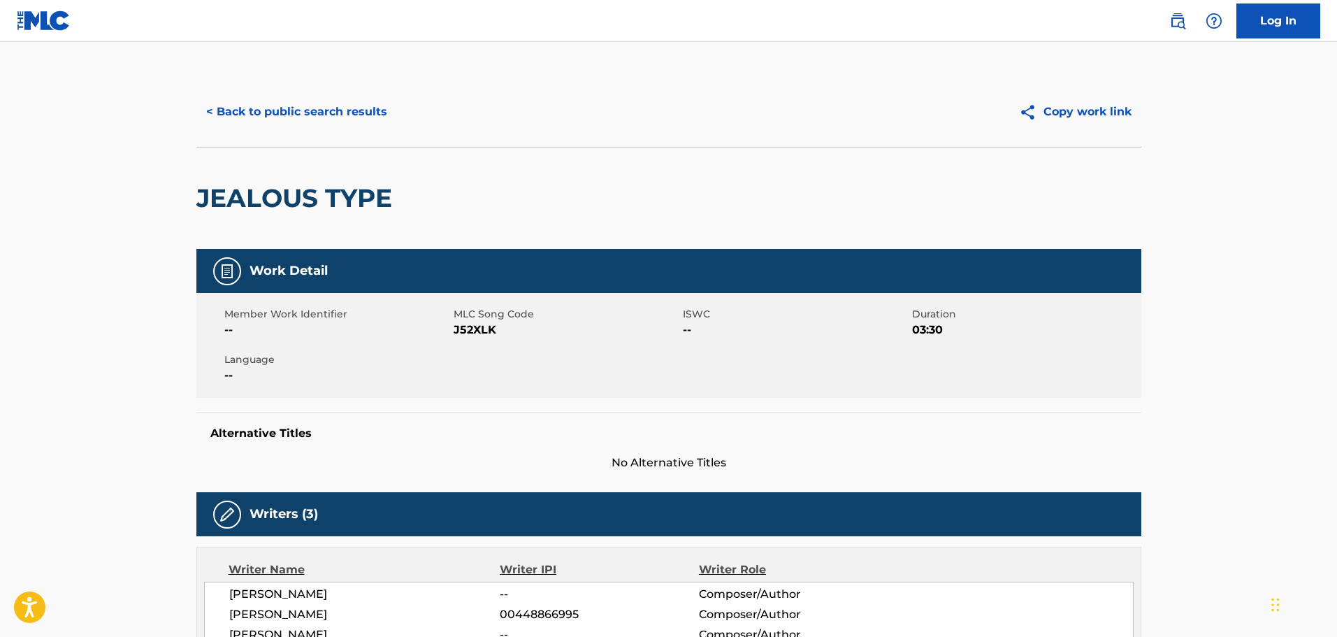
click at [254, 111] on button "< Back to public search results" at bounding box center [296, 111] width 201 height 35
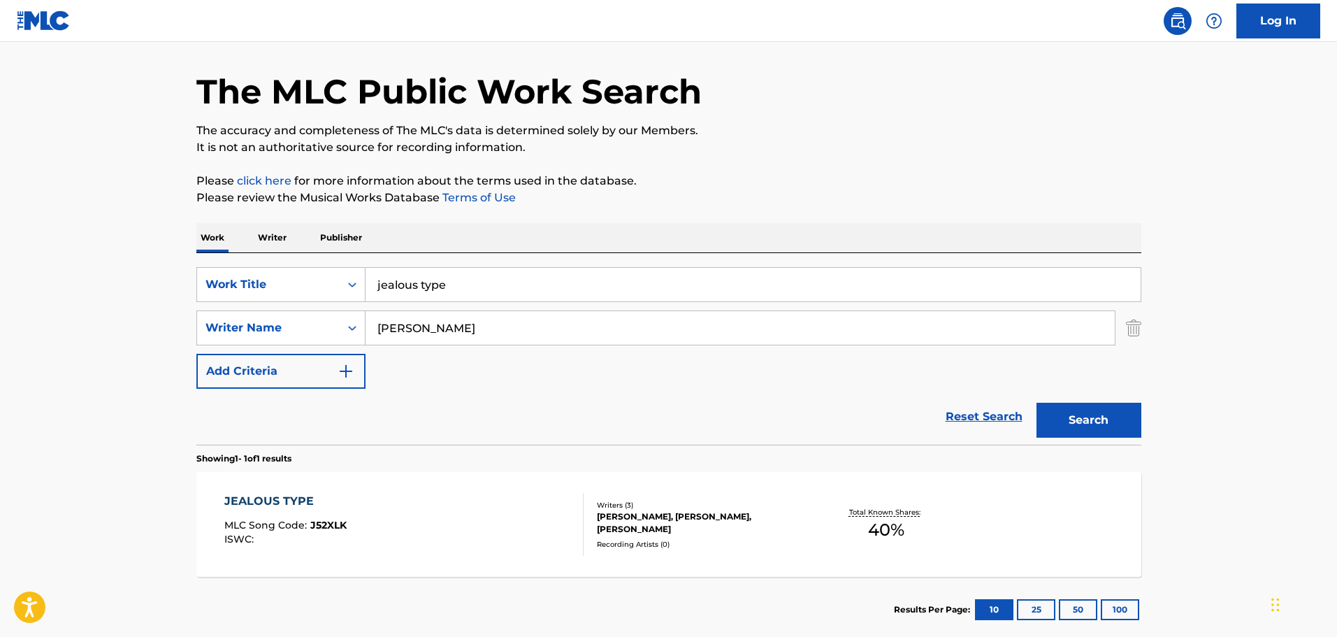
click at [163, 220] on main "The MLC Public Work Search The accuracy and completeness of The MLC's data is d…" at bounding box center [668, 323] width 1337 height 651
drag, startPoint x: 380, startPoint y: 274, endPoint x: 362, endPoint y: 274, distance: 17.5
click at [362, 274] on div "SearchWithCriteria9c06bfa6-a2f0-4996-a18c-0cae23a20703 Work Title jealous type" at bounding box center [668, 284] width 945 height 35
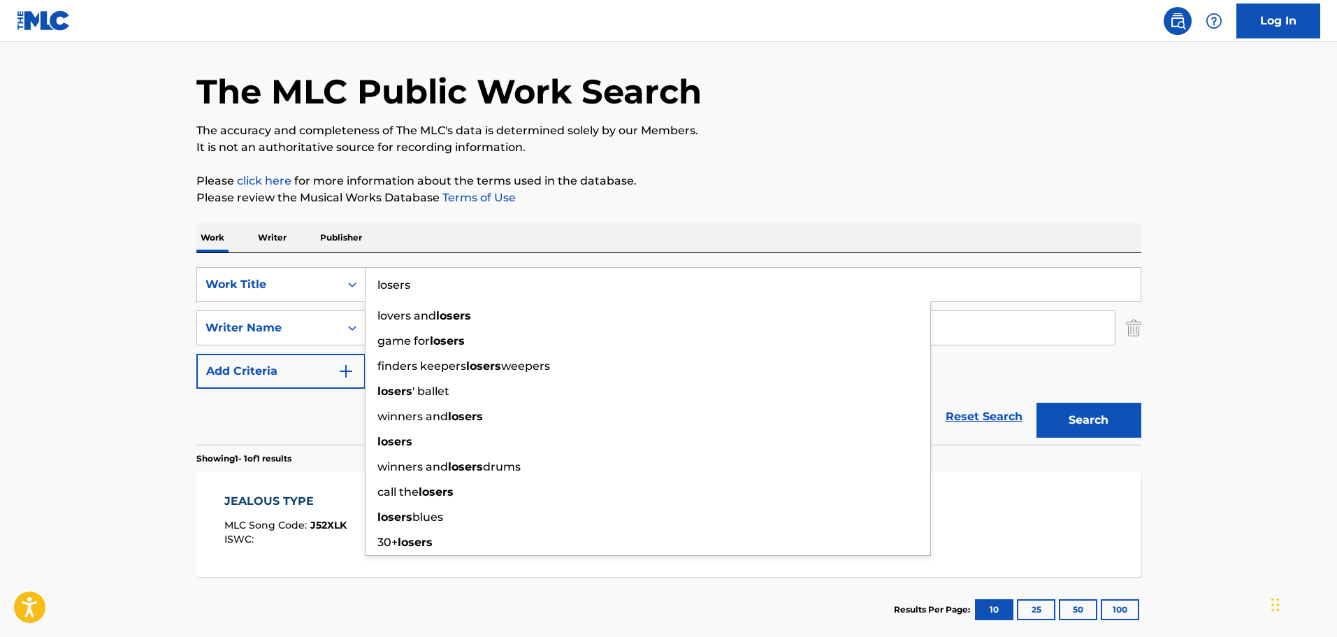
type input "losers"
click at [1037, 403] on button "Search" at bounding box center [1089, 420] width 105 height 35
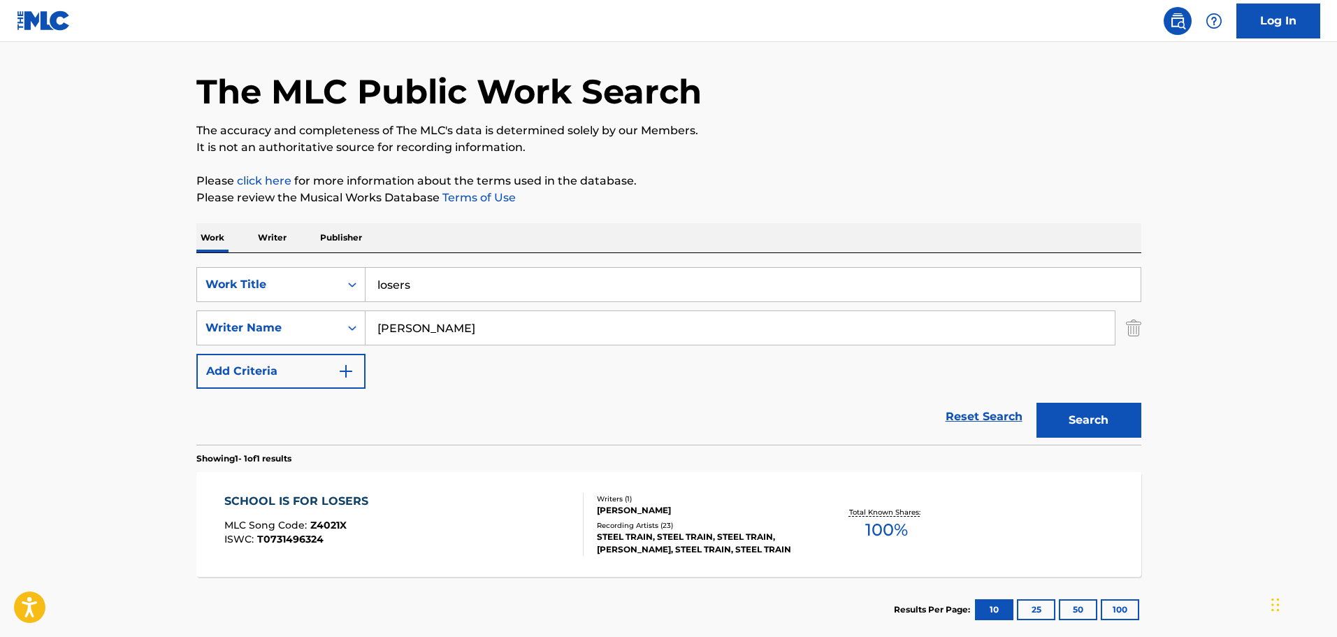
drag, startPoint x: 452, startPoint y: 323, endPoint x: 289, endPoint y: 247, distance: 179.5
click at [259, 319] on div "SearchWithCriteria9b6c0f61-90ec-418e-a986-6c3e6160b06c Writer Name jack antonoff" at bounding box center [668, 327] width 945 height 35
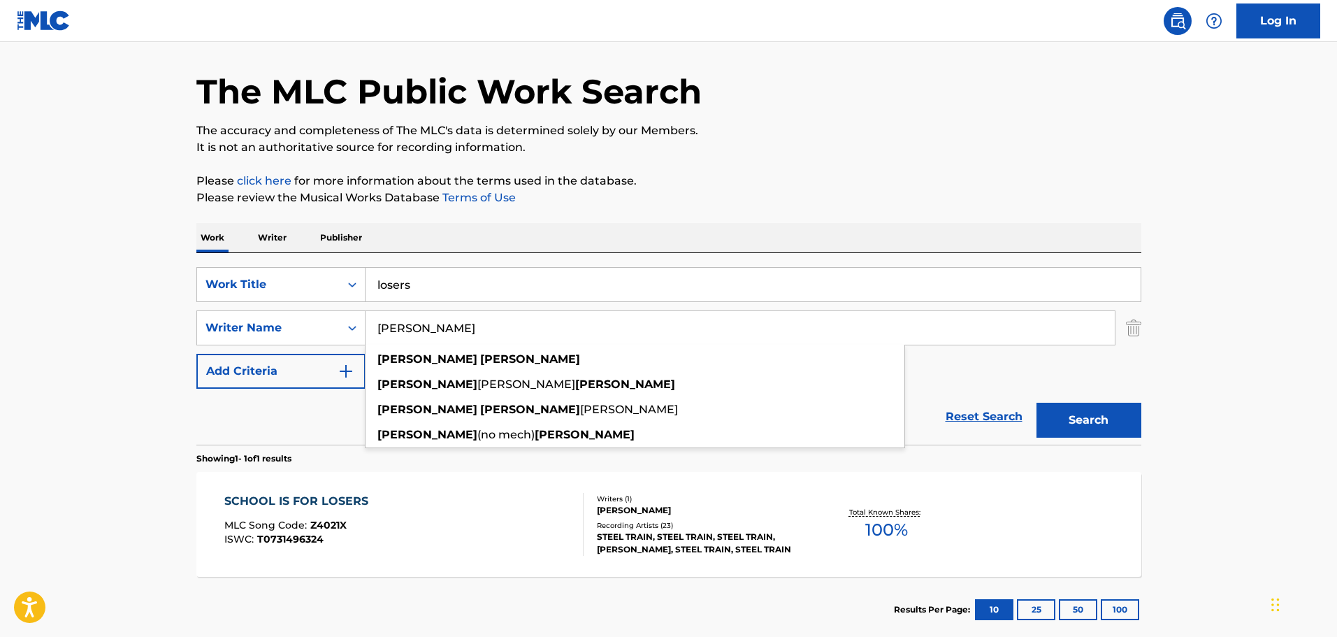
type input "ashley gorley"
click at [1037, 403] on button "Search" at bounding box center [1089, 420] width 105 height 35
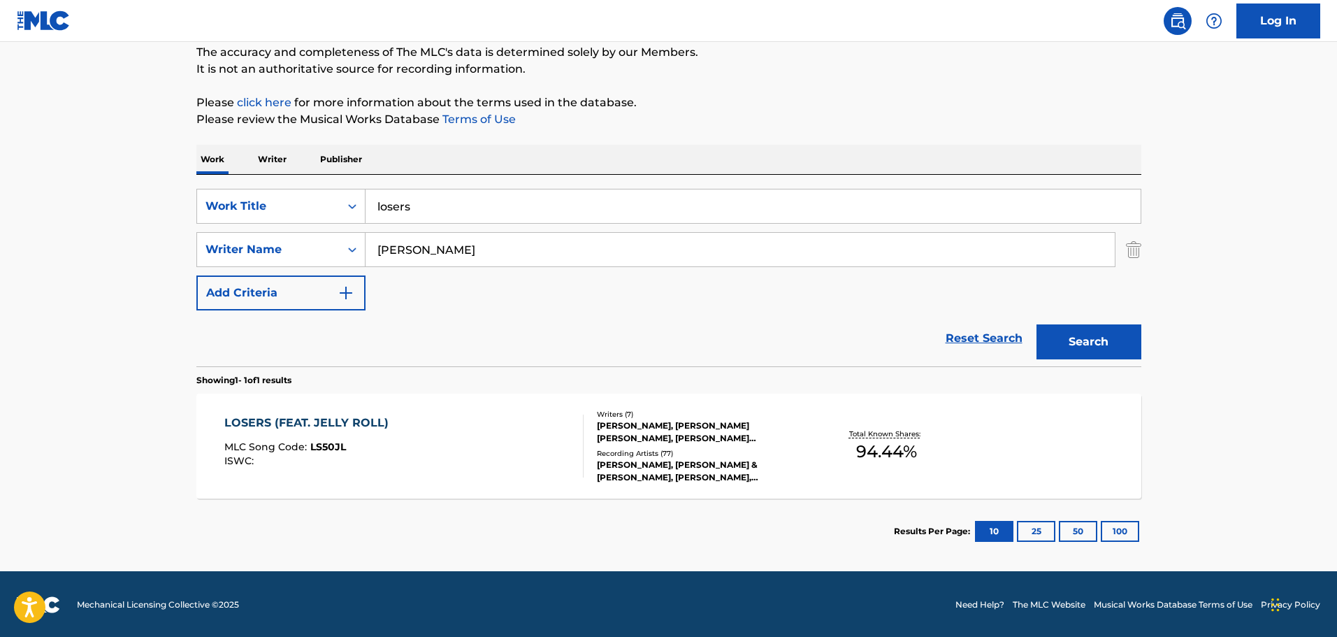
scroll to position [124, 0]
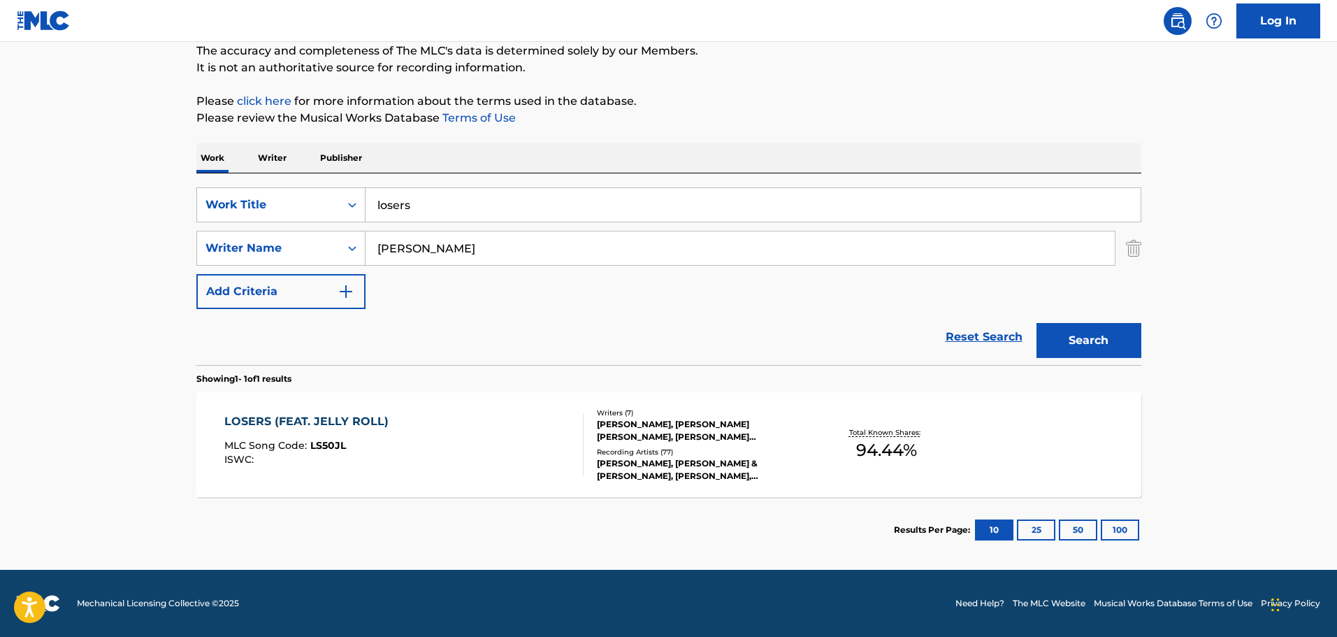
click at [623, 441] on div "RYAN VOJTESAK, AUSTIN RICHARD POST, JOSEPH ALLEN SR REEVES, ASHLEY GLENN GORLEY…" at bounding box center [702, 430] width 211 height 25
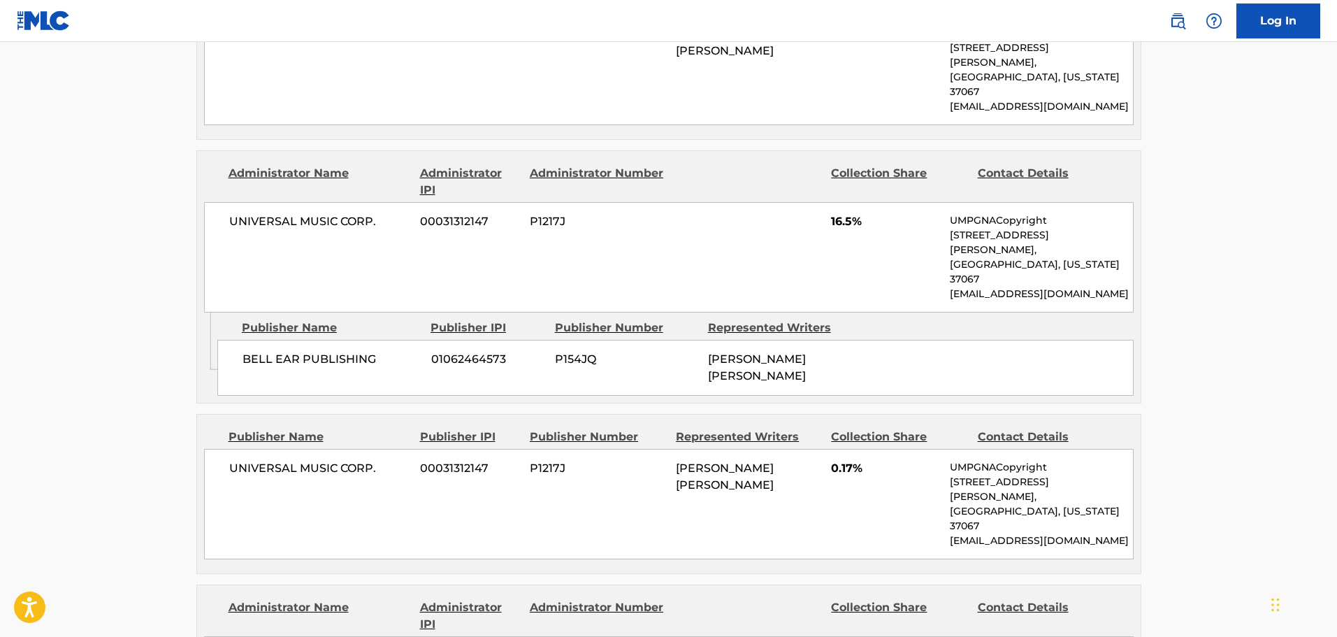
scroll to position [1817, 0]
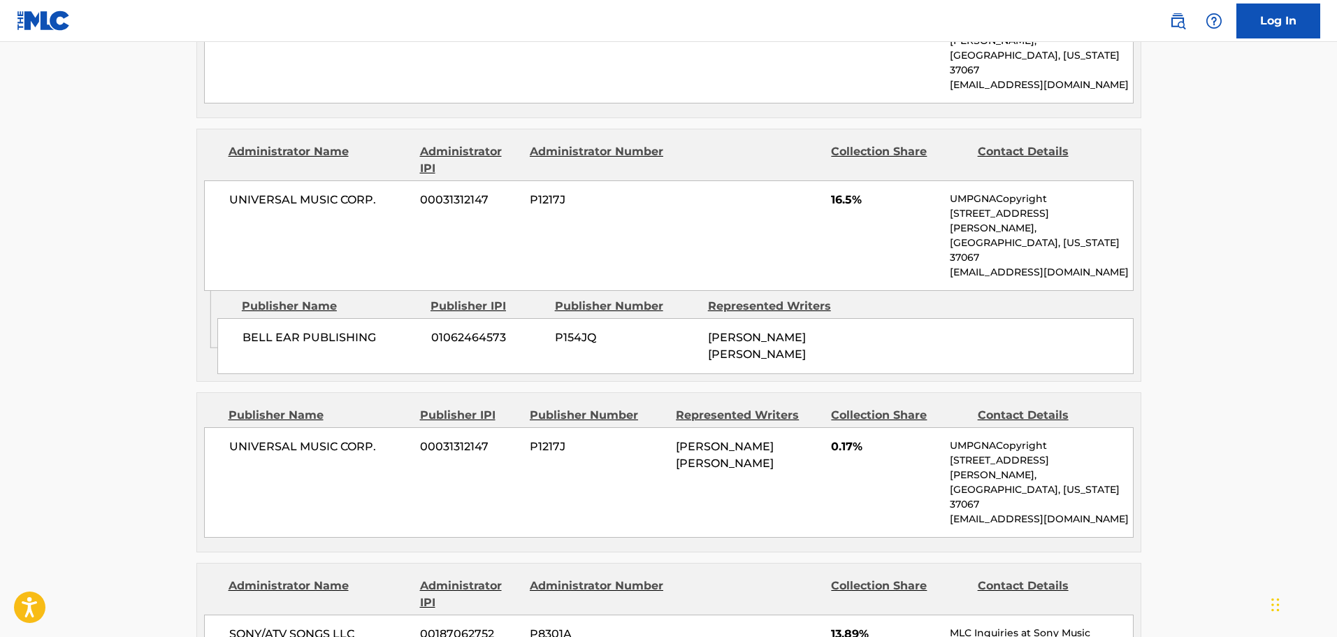
drag, startPoint x: 34, startPoint y: 298, endPoint x: 48, endPoint y: 301, distance: 15.1
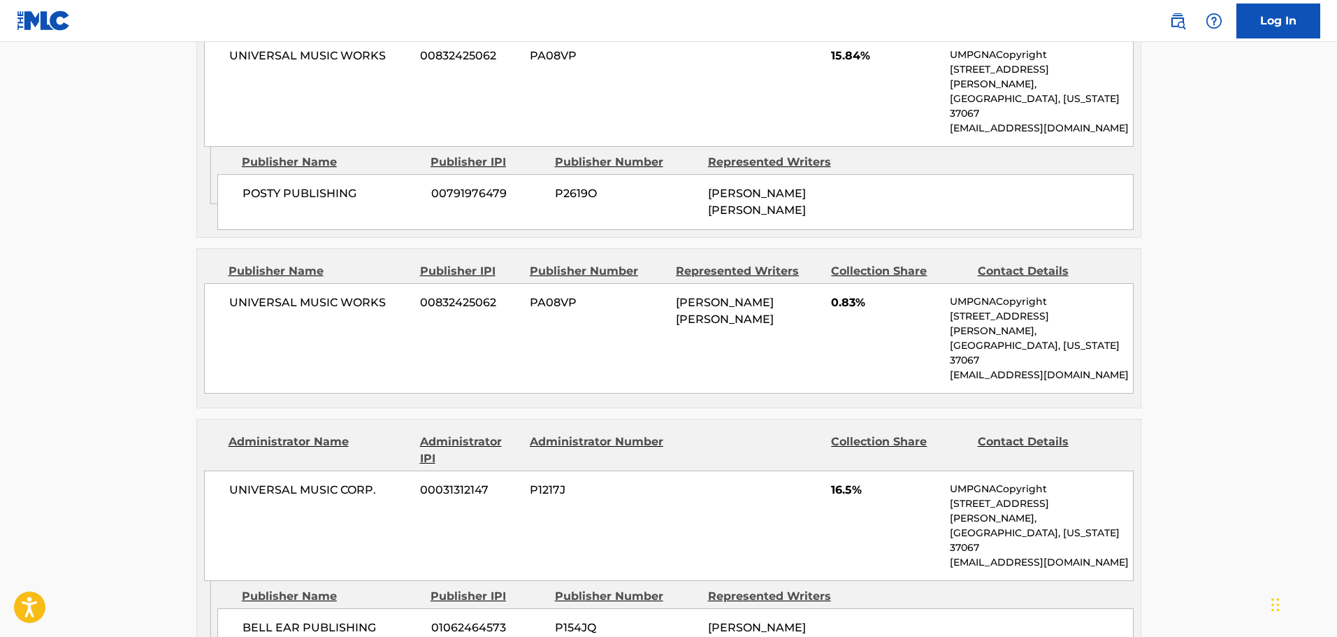
scroll to position [1677, 0]
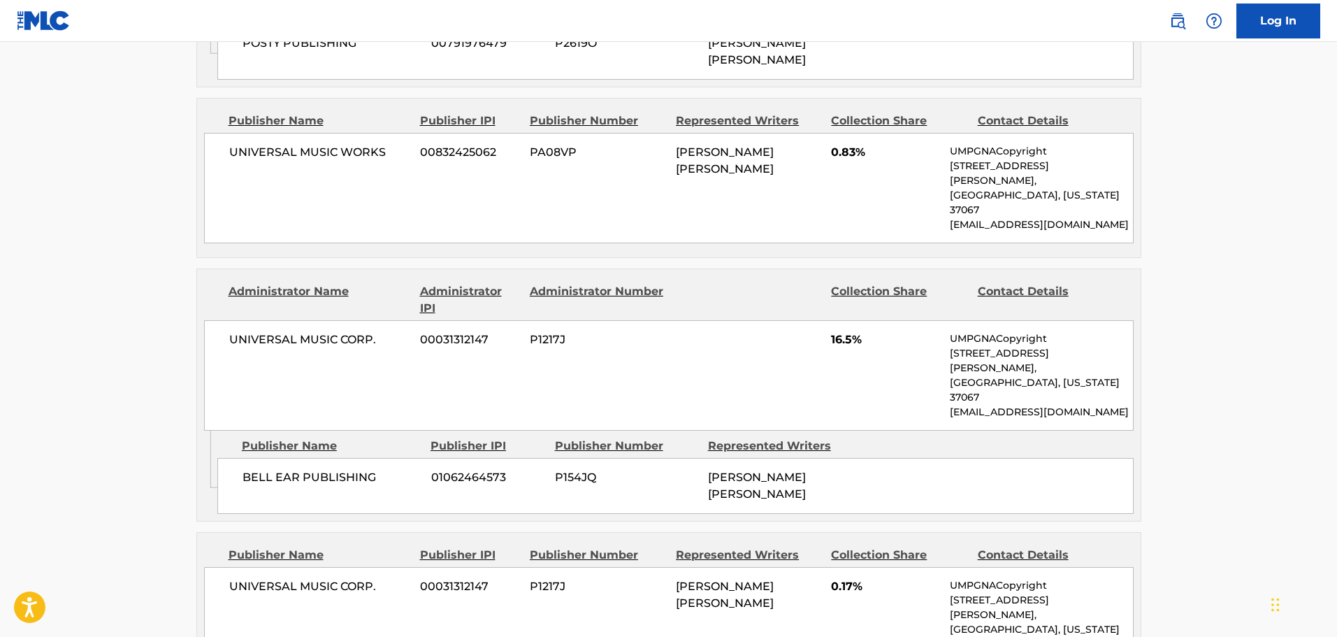
click at [126, 310] on main "< Back to public search results Copy work link LOSERS (FEAT. JELLY ROLL) Work D…" at bounding box center [668, 53] width 1337 height 3379
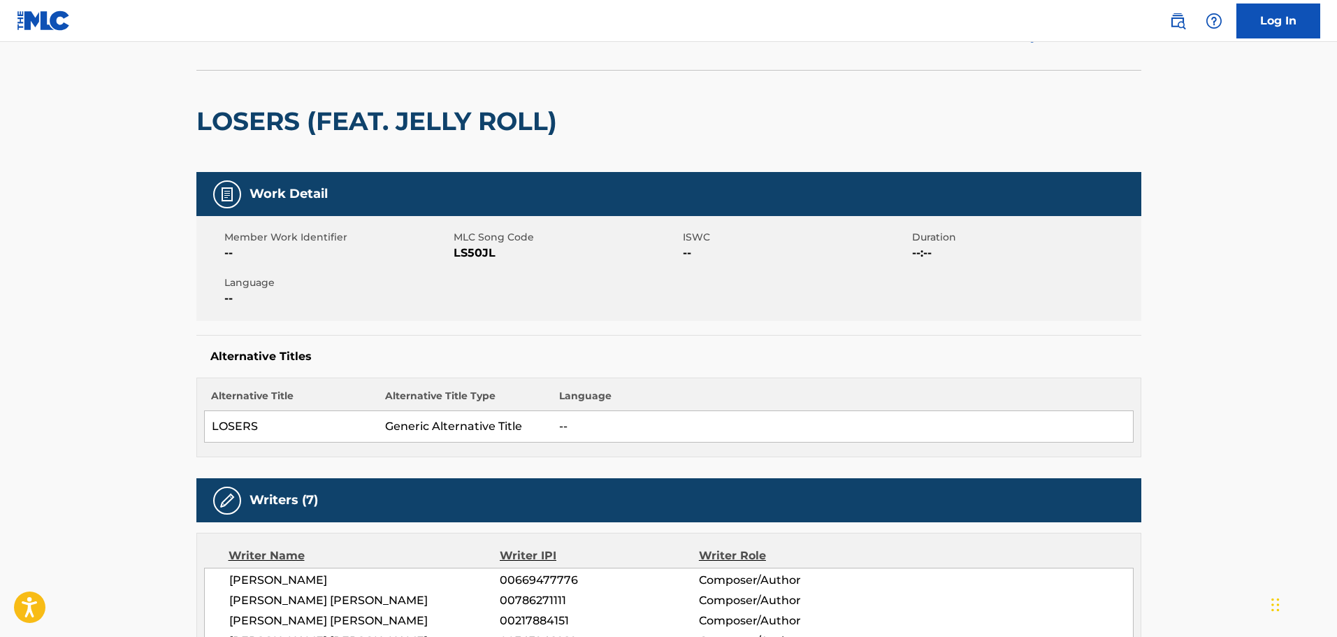
scroll to position [0, 0]
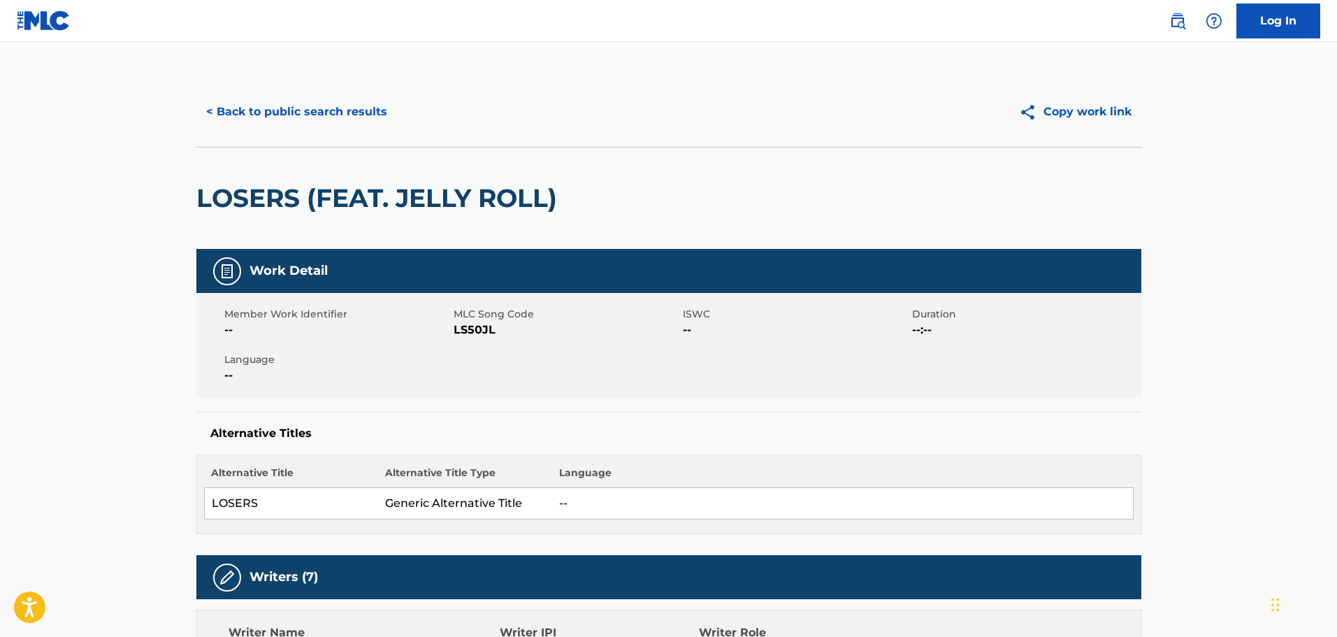
click at [243, 118] on button "< Back to public search results" at bounding box center [296, 111] width 201 height 35
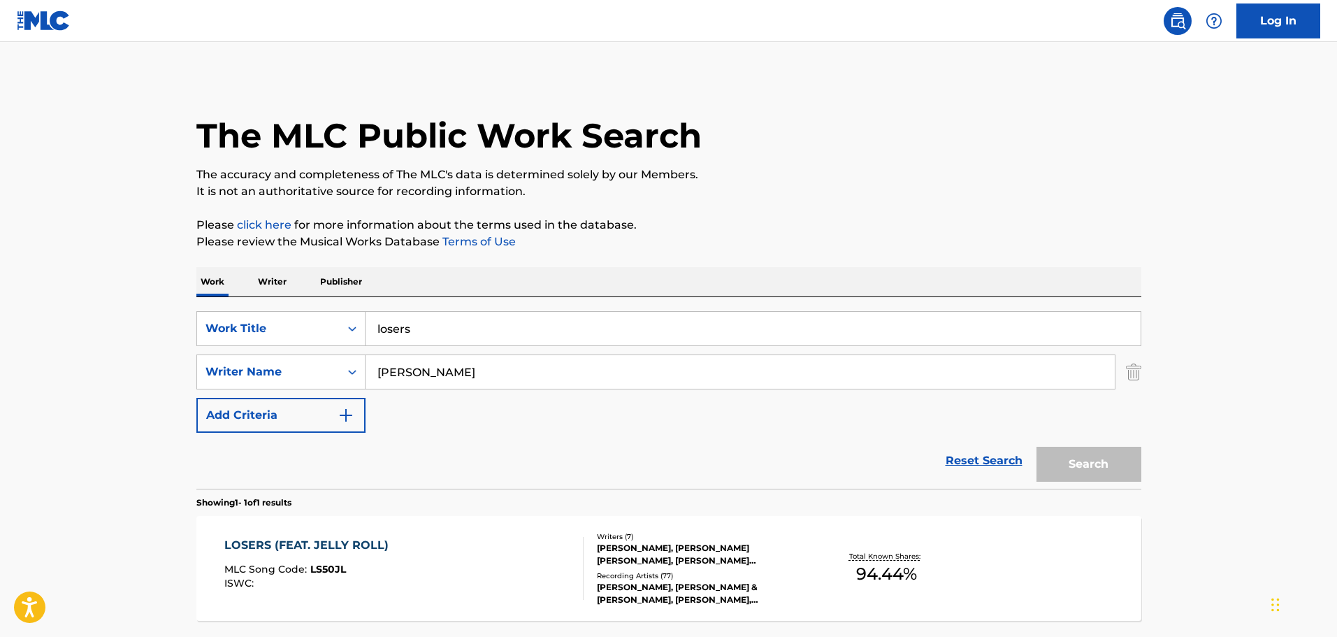
scroll to position [44, 0]
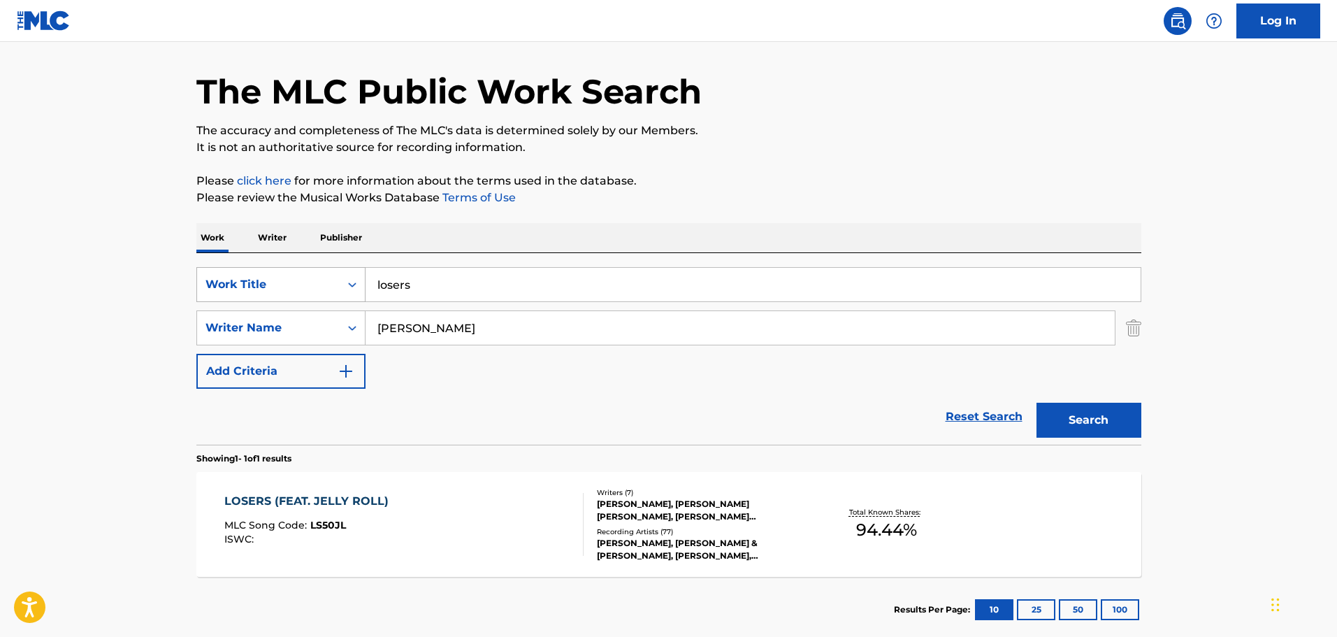
drag, startPoint x: 424, startPoint y: 275, endPoint x: 356, endPoint y: 282, distance: 68.1
click at [356, 282] on div "SearchWithCriteria9c06bfa6-a2f0-4996-a18c-0cae23a20703 Work Title losers" at bounding box center [668, 284] width 945 height 35
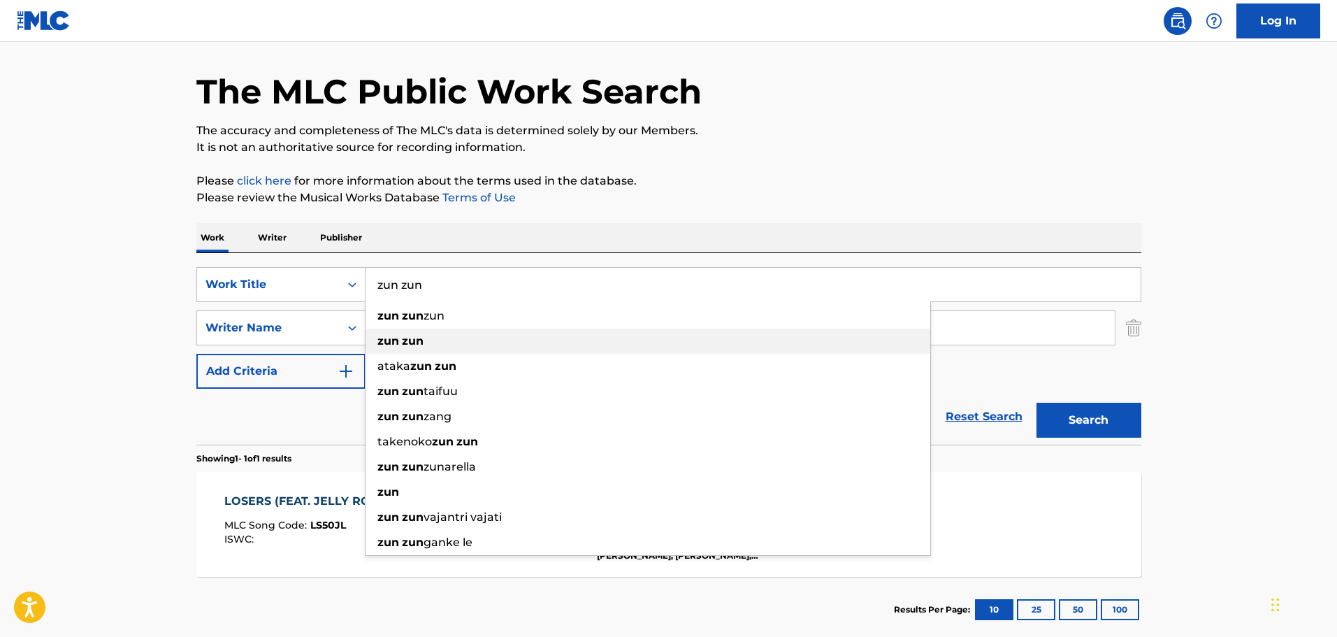
type input "zun zun"
drag, startPoint x: 429, startPoint y: 345, endPoint x: 428, endPoint y: 326, distance: 18.9
click at [429, 345] on div "zun zun" at bounding box center [648, 341] width 565 height 25
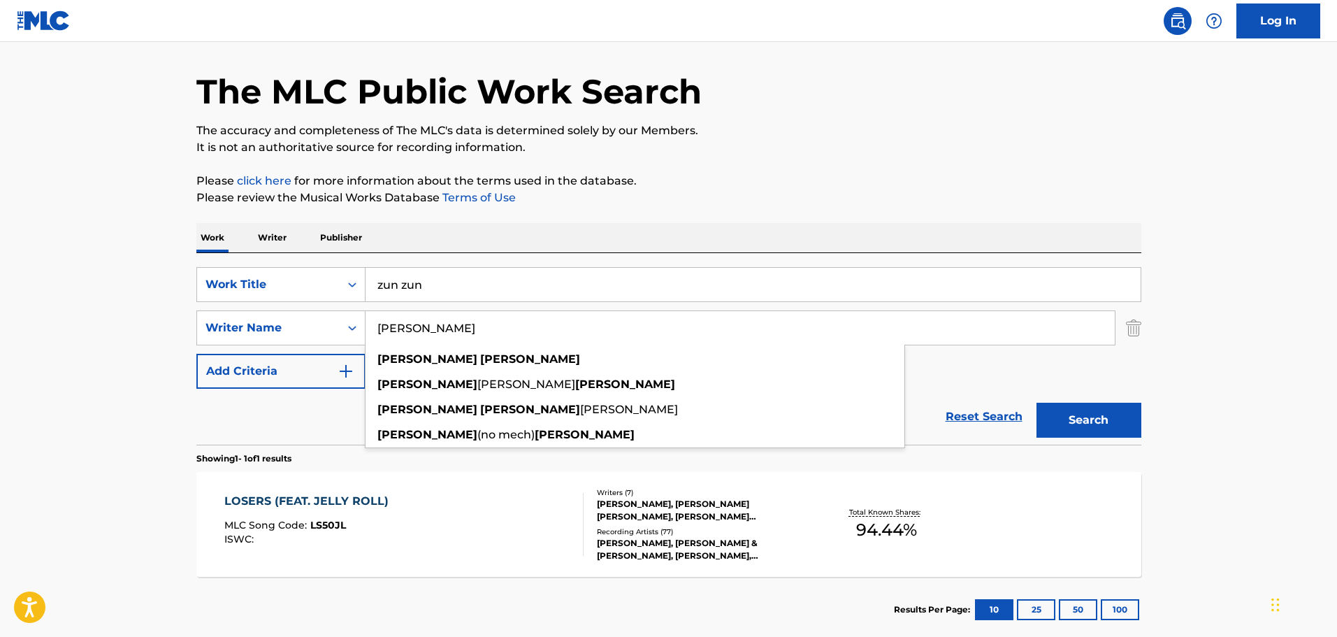
drag, startPoint x: 462, startPoint y: 333, endPoint x: 373, endPoint y: 332, distance: 88.8
click at [373, 332] on input "ashley gorley" at bounding box center [740, 328] width 749 height 34
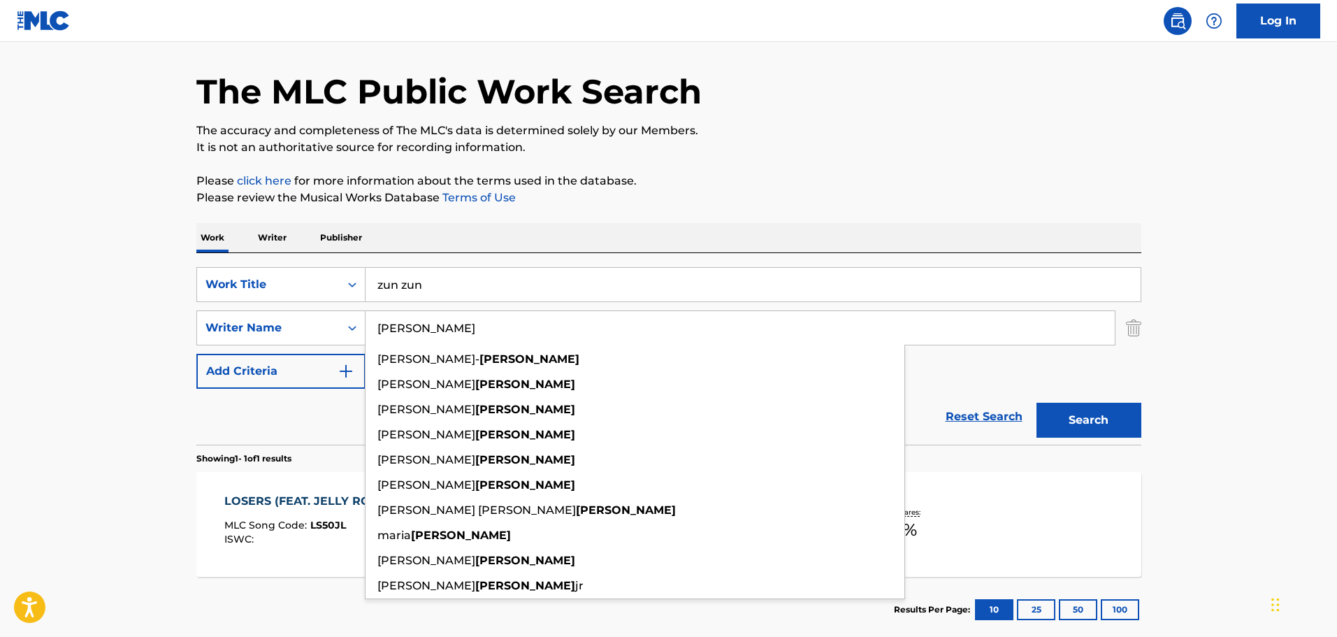
type input "quiles"
click at [1037, 403] on button "Search" at bounding box center [1089, 420] width 105 height 35
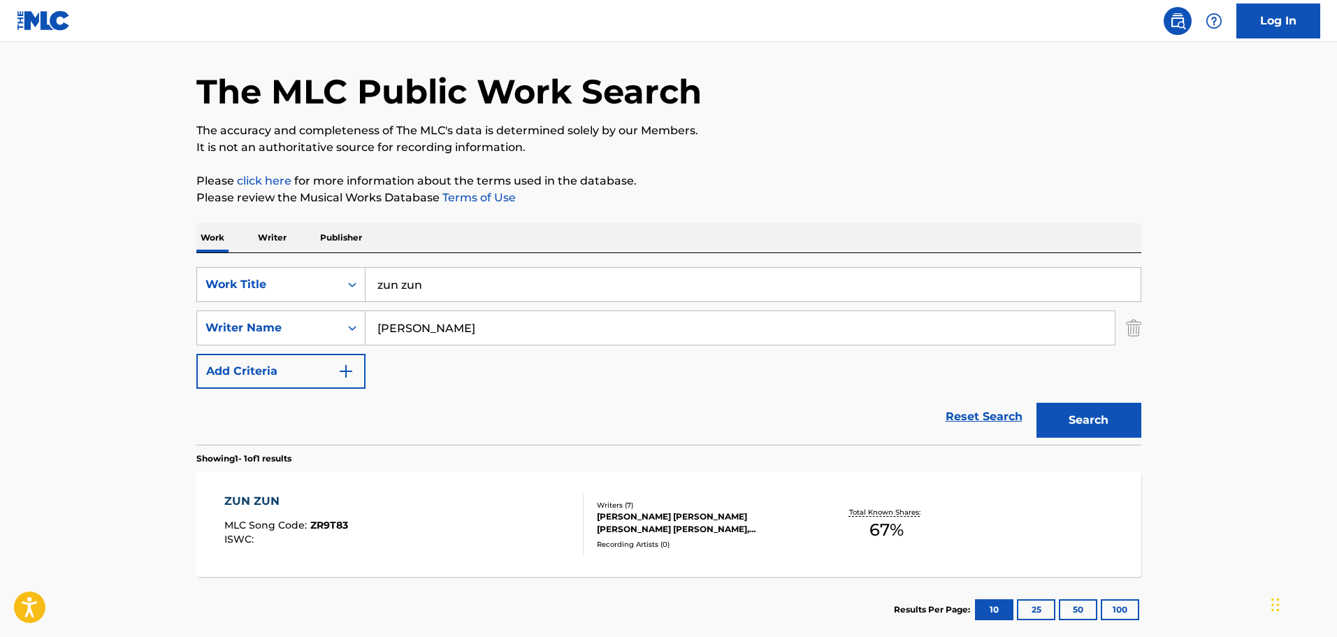
click at [644, 523] on div "ALEXANDER JOSE RANGEL OCHOA, JULIO MANUEL GONZALEZ, MARTIN RODRIGUEZ VICENTE, J…" at bounding box center [702, 522] width 211 height 25
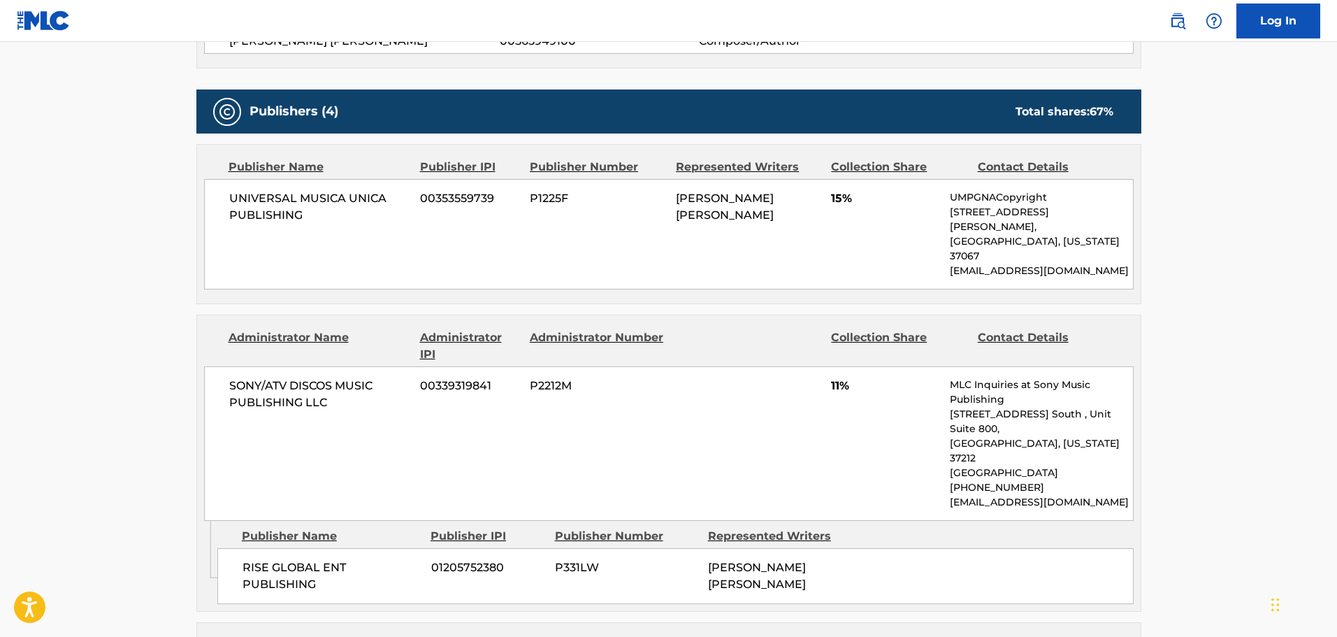
scroll to position [699, 0]
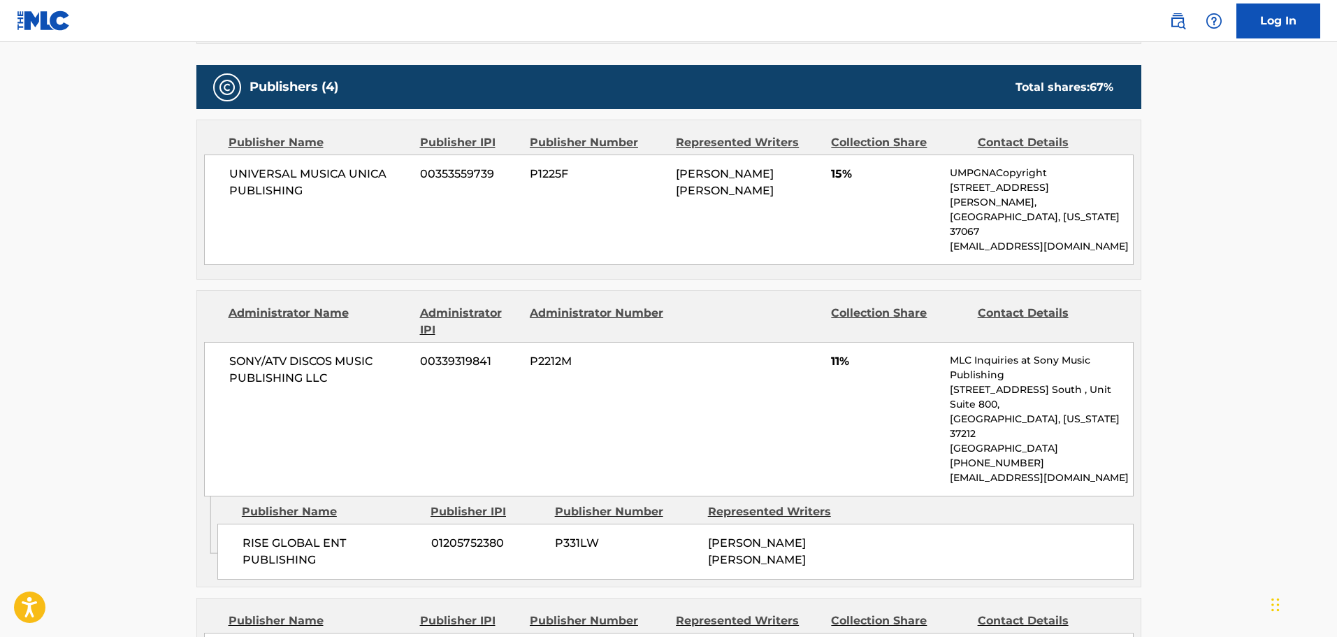
click at [136, 254] on main "< Back to public search results Copy work link ZUN ZUN Work Detail Member Work …" at bounding box center [668, 291] width 1337 height 1897
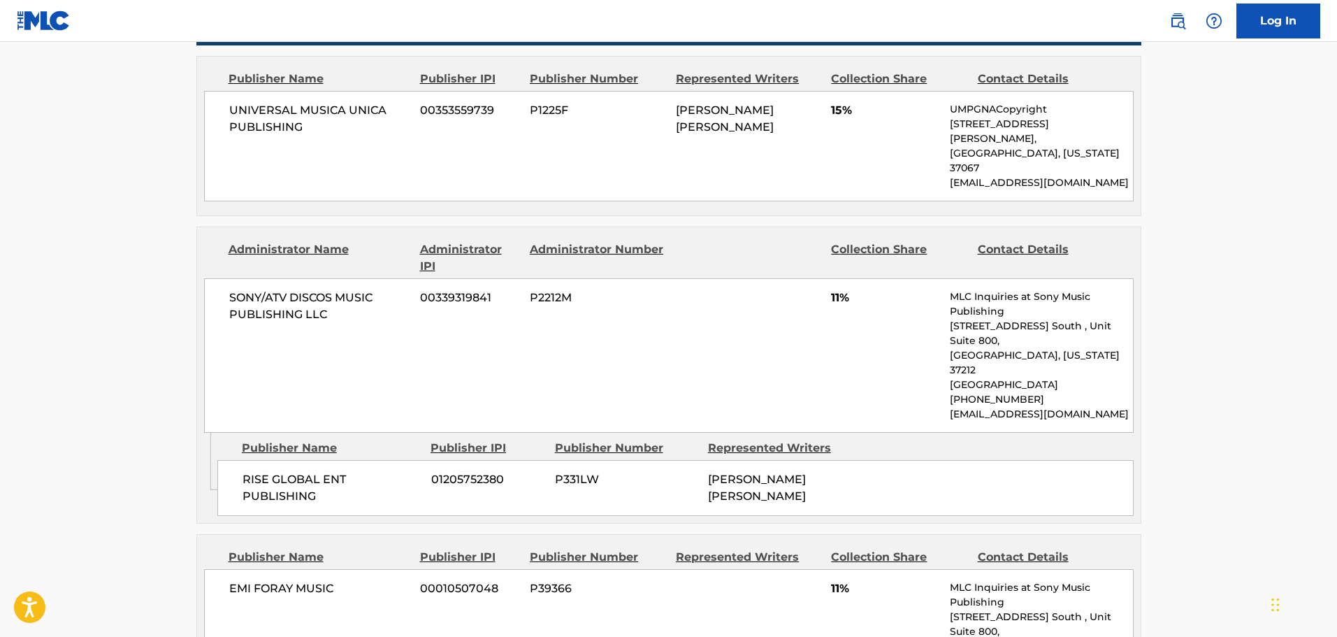
scroll to position [693, 0]
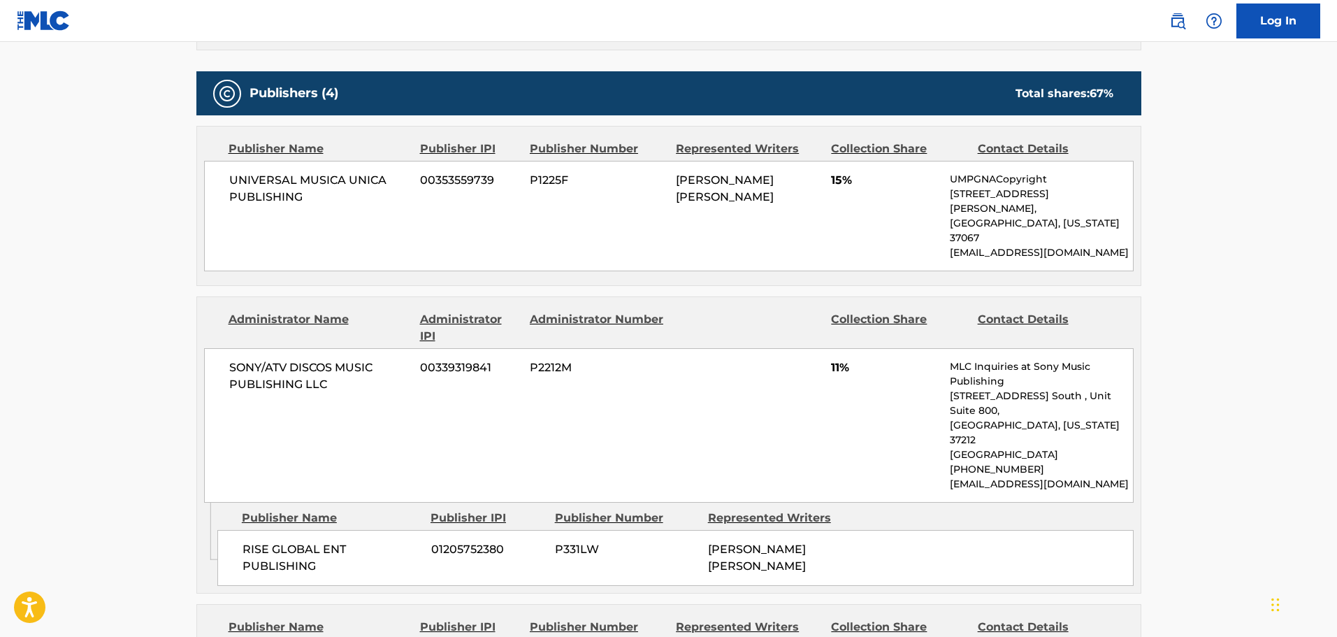
click at [70, 328] on main "< Back to public search results Copy work link ZUN ZUN Work Detail Member Work …" at bounding box center [668, 297] width 1337 height 1897
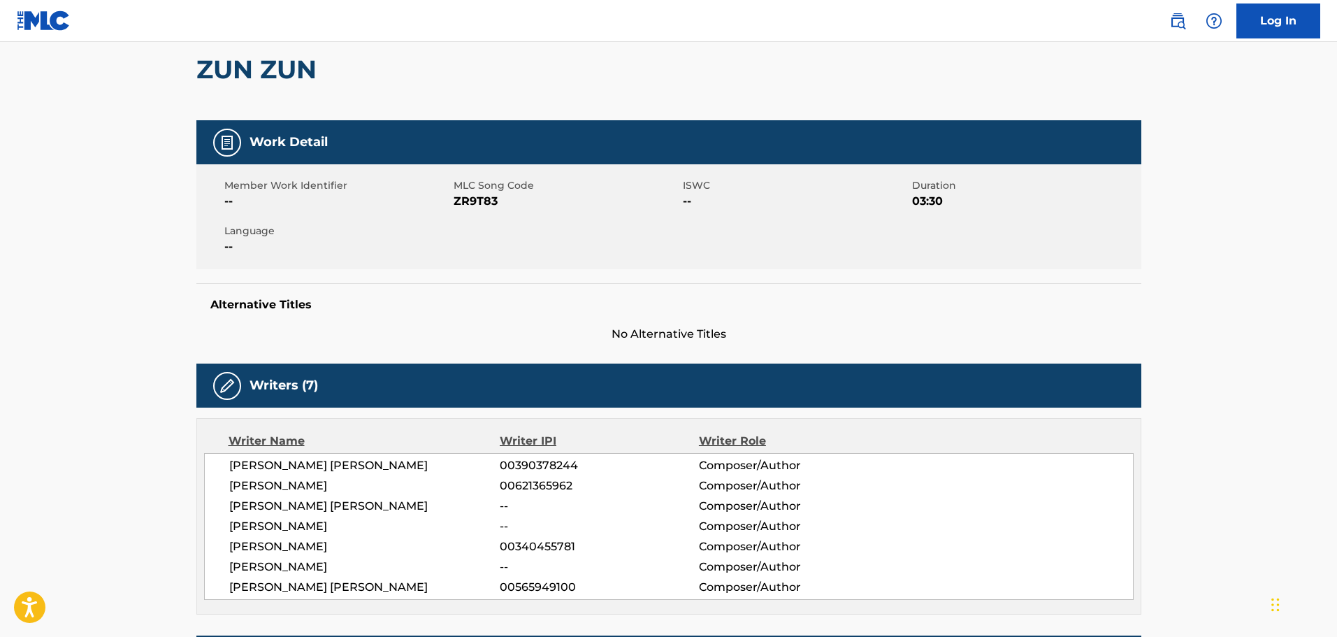
scroll to position [343, 0]
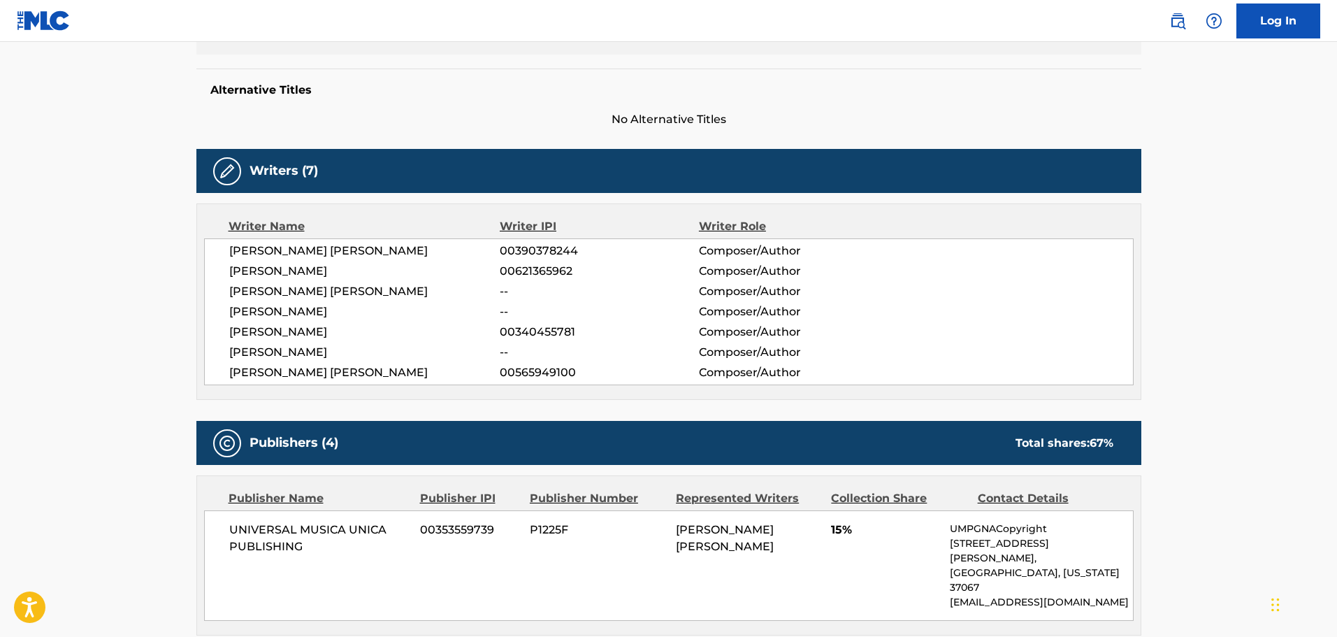
drag, startPoint x: 156, startPoint y: 226, endPoint x: 177, endPoint y: 217, distance: 22.9
click at [156, 226] on main "< Back to public search results Copy work link ZUN ZUN Work Detail Member Work …" at bounding box center [668, 647] width 1337 height 1897
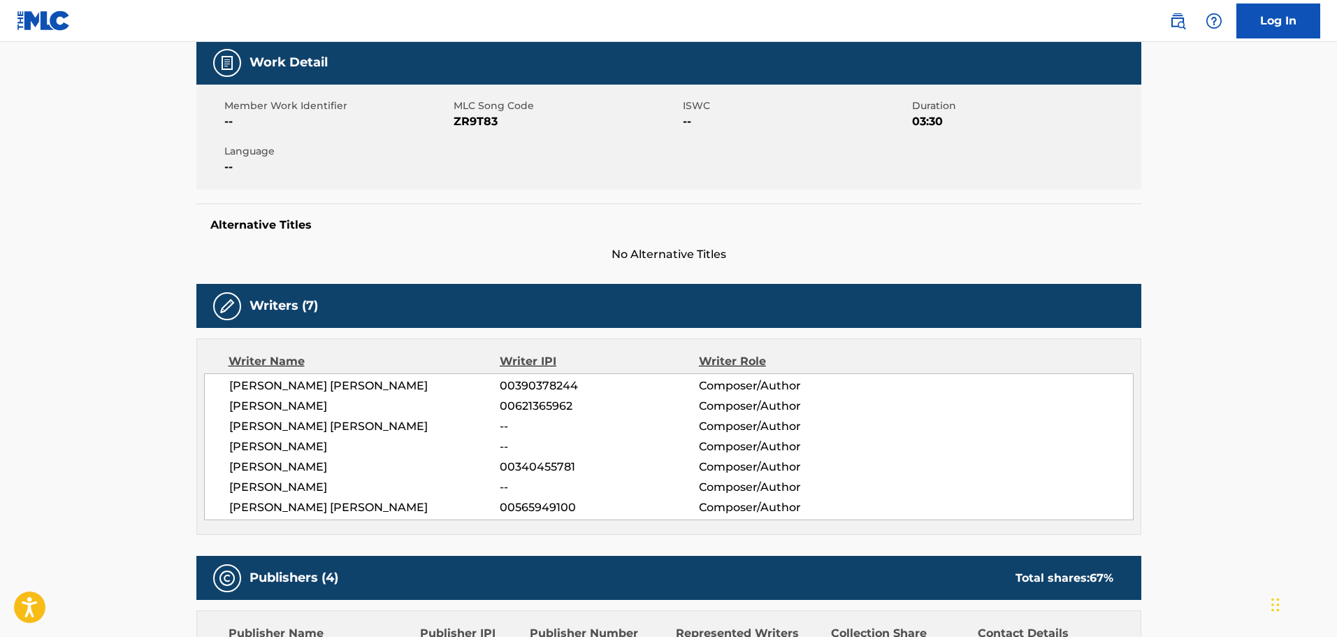
scroll to position [0, 0]
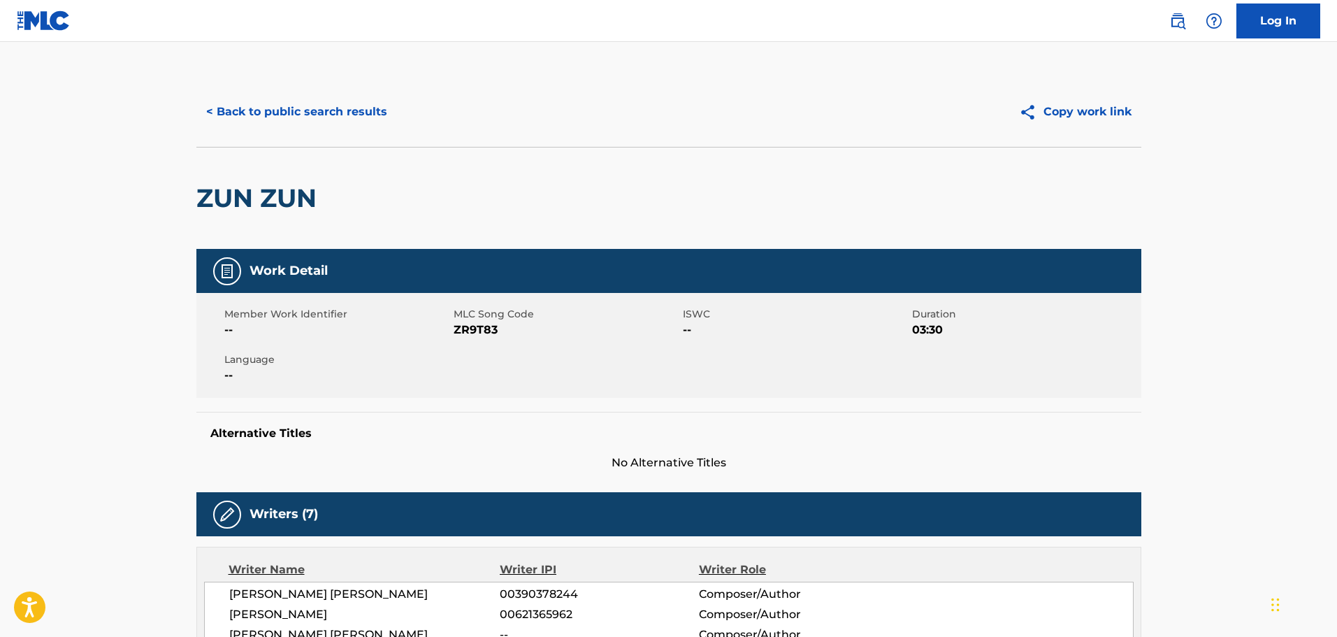
click at [310, 108] on button "< Back to public search results" at bounding box center [296, 111] width 201 height 35
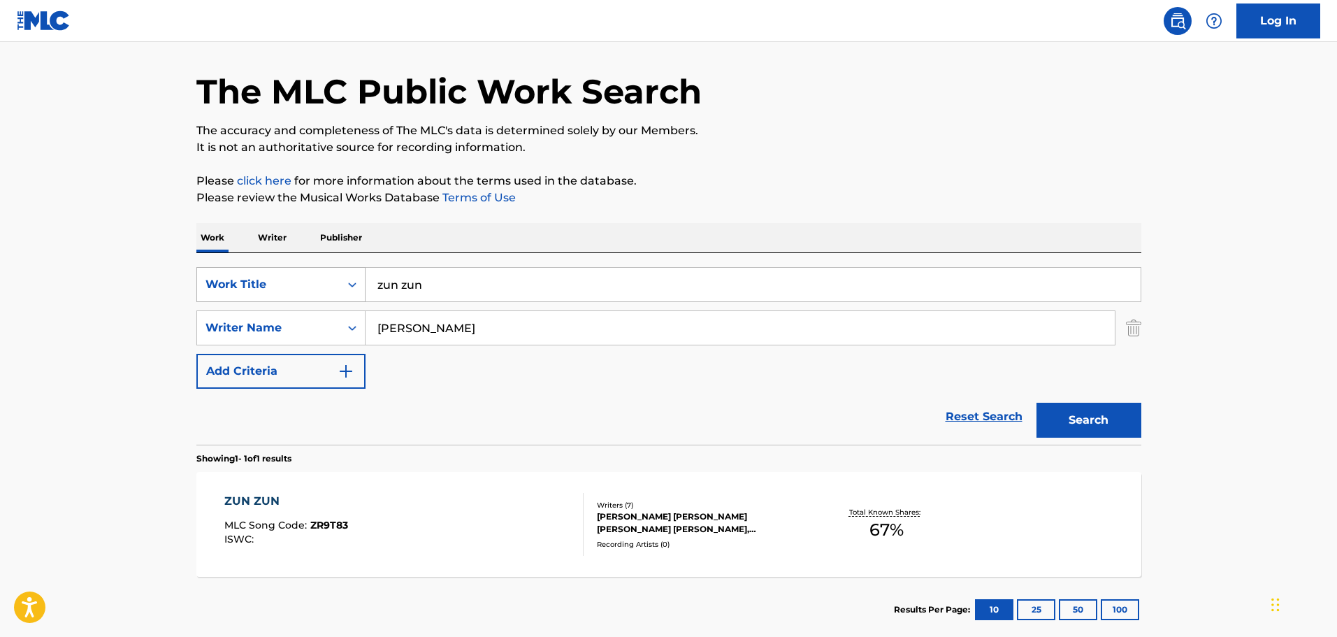
drag, startPoint x: 438, startPoint y: 282, endPoint x: 351, endPoint y: 283, distance: 87.4
click at [351, 283] on div "SearchWithCriteria9c06bfa6-a2f0-4996-a18c-0cae23a20703 Work Title zun zun" at bounding box center [668, 284] width 945 height 35
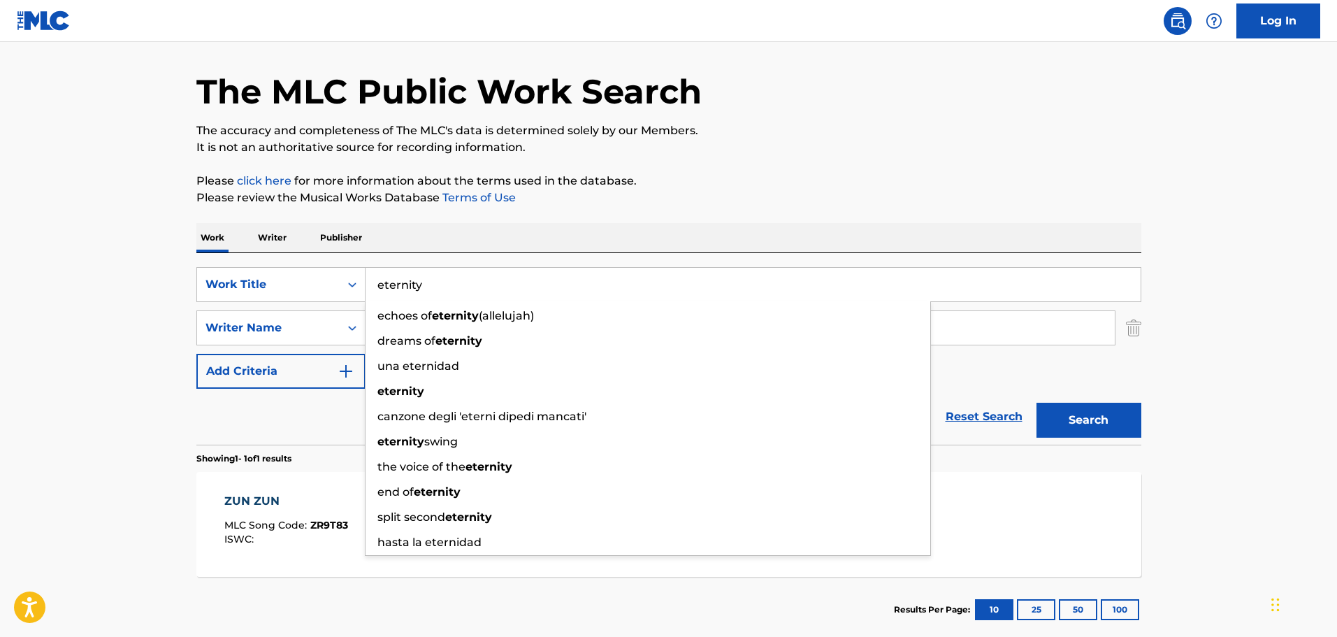
type input "eternity"
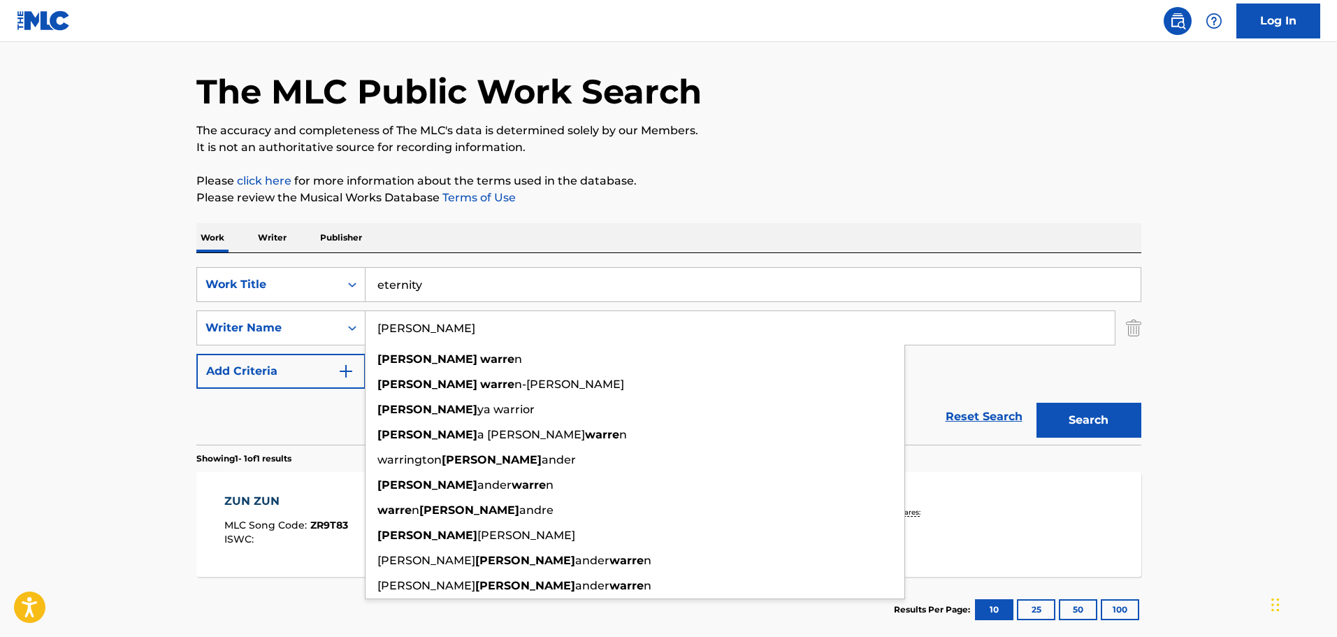
type input "alex warren"
click at [1037, 403] on button "Search" at bounding box center [1089, 420] width 105 height 35
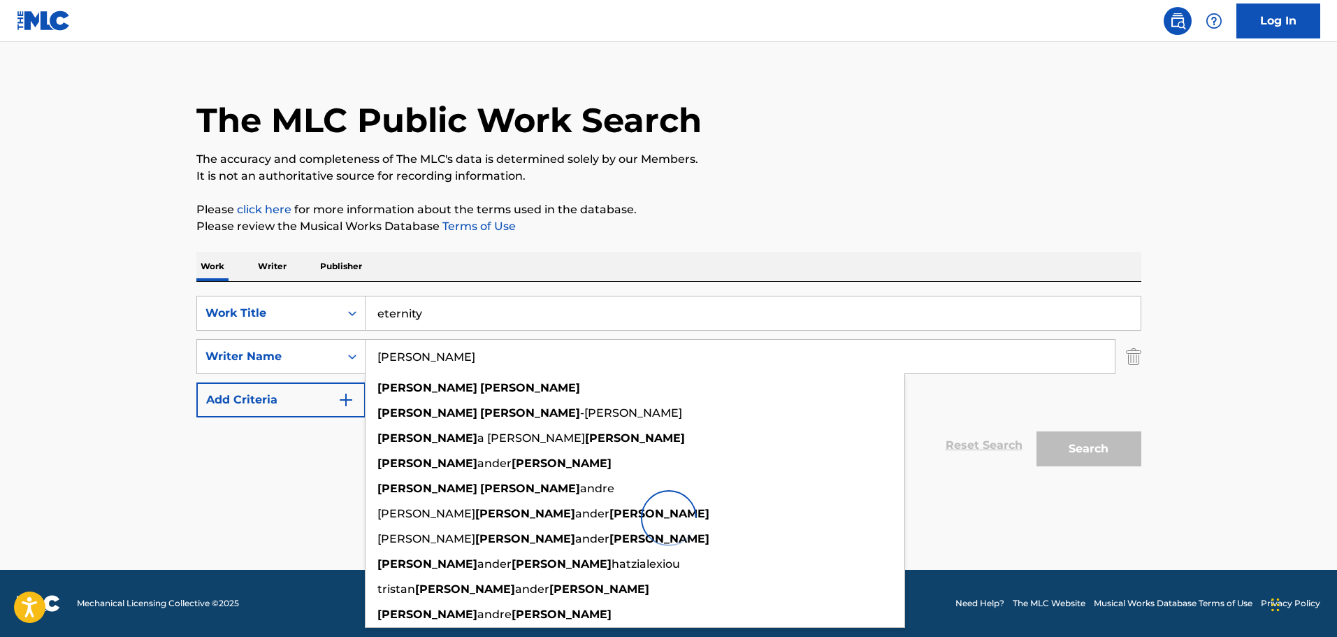
scroll to position [6, 0]
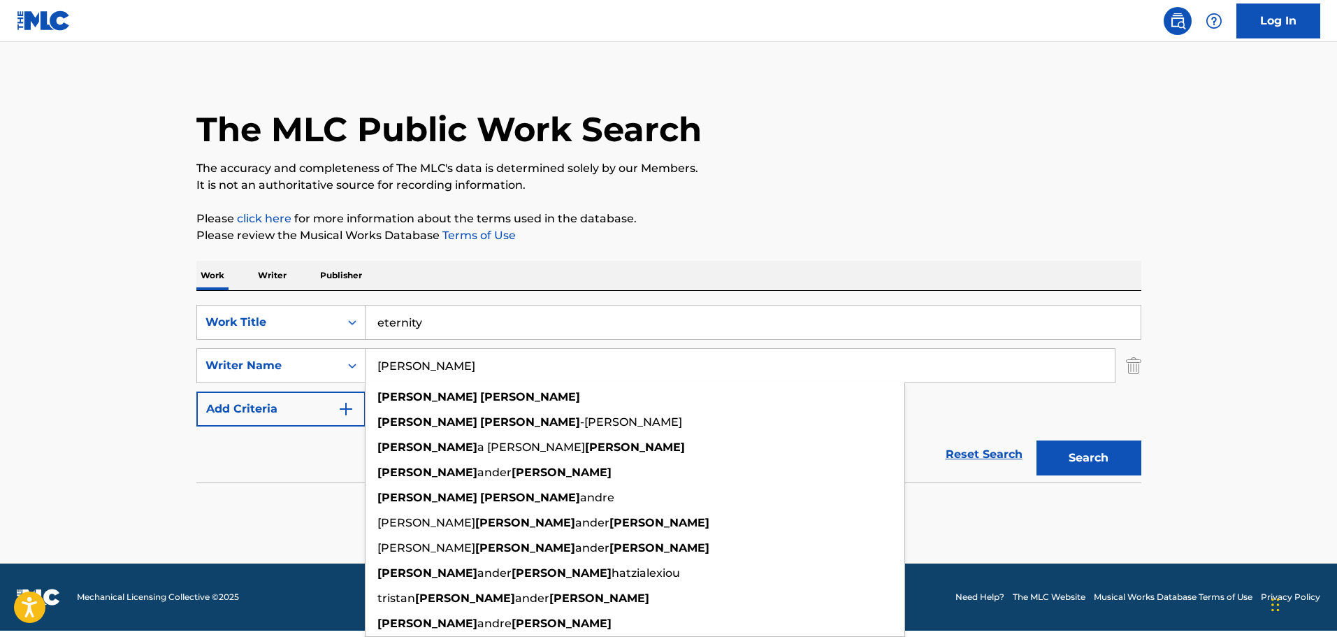
drag, startPoint x: 419, startPoint y: 366, endPoint x: 472, endPoint y: 366, distance: 53.1
click at [424, 366] on input "alex warren" at bounding box center [740, 366] width 749 height 34
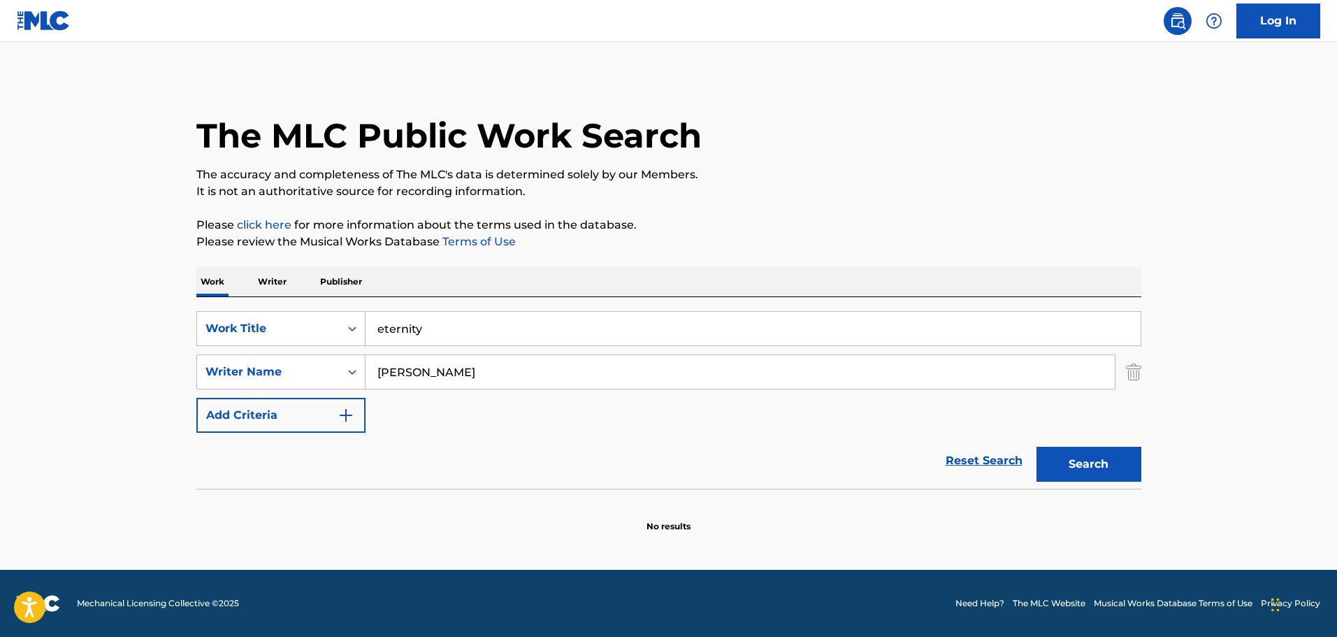
scroll to position [0, 0]
click at [1075, 449] on button "Search" at bounding box center [1089, 464] width 105 height 35
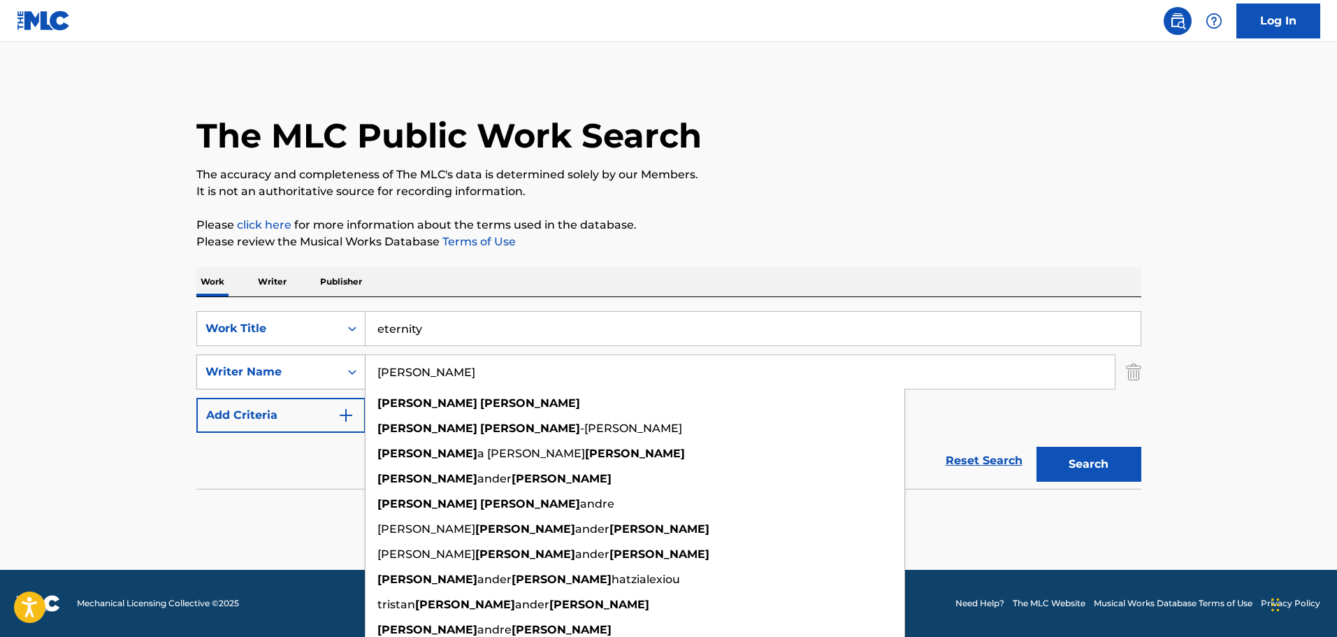
drag, startPoint x: 452, startPoint y: 369, endPoint x: 345, endPoint y: 365, distance: 107.0
click at [345, 365] on div "SearchWithCriteria9b6c0f61-90ec-418e-a986-6c3e6160b06c Writer Name alex warren …" at bounding box center [668, 371] width 945 height 35
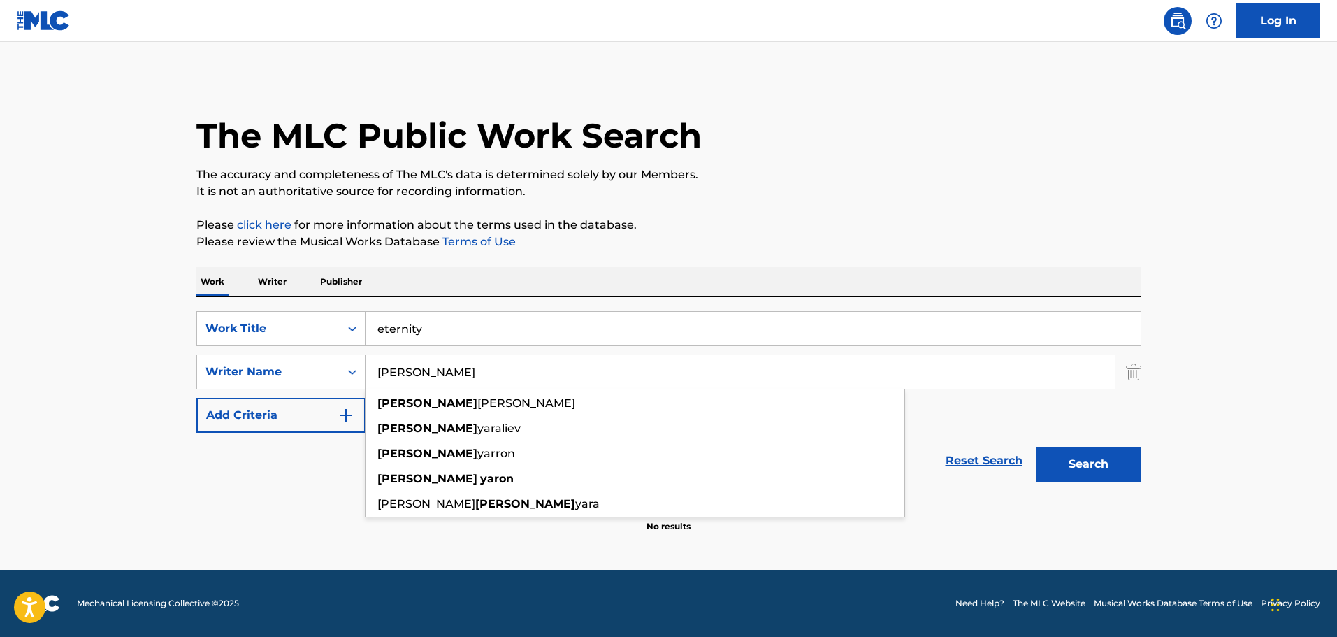
type input "adam yaron"
click at [1037, 447] on button "Search" at bounding box center [1089, 464] width 105 height 35
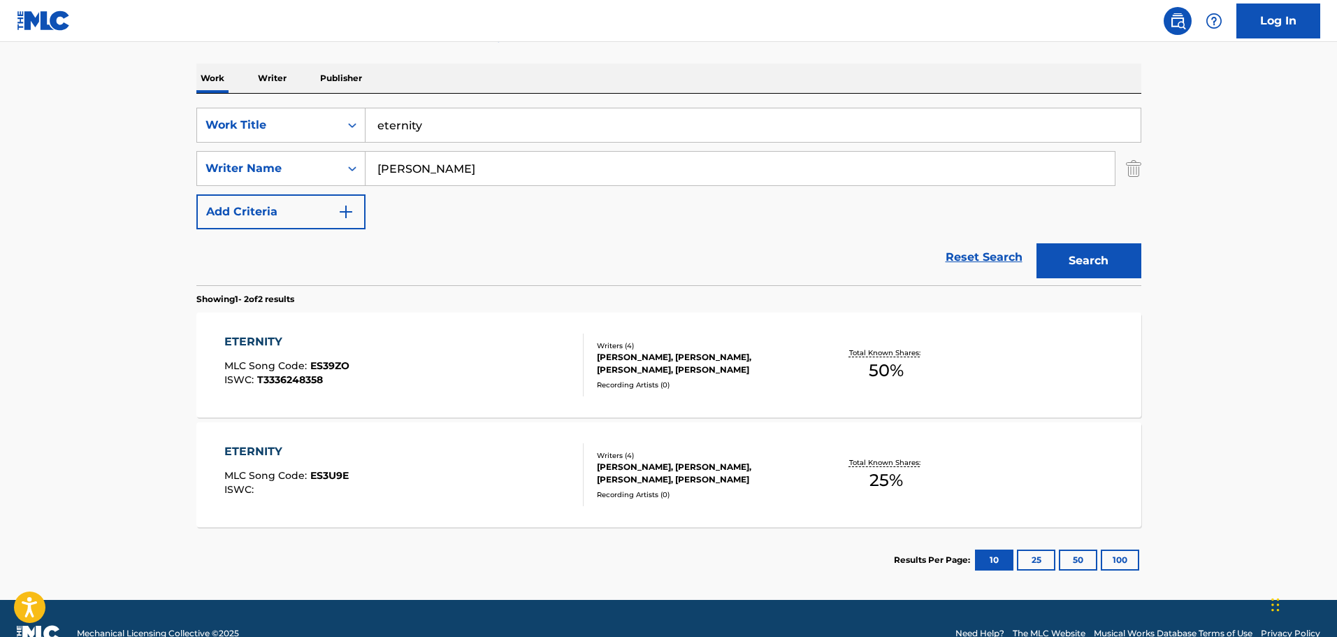
scroll to position [210, 0]
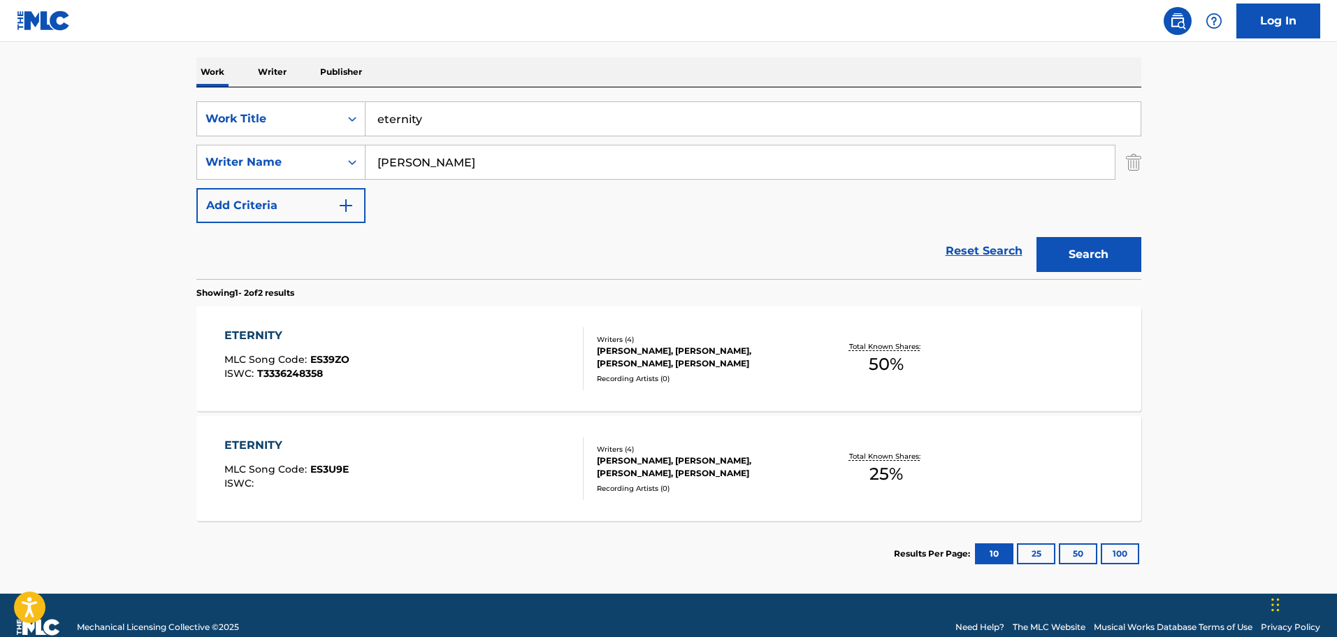
click at [632, 360] on div "ALEXANDER WARREN HUGHES, MAGGIE CHAPMAN, ADAM YARON, CALEB SHAPIRO" at bounding box center [702, 357] width 211 height 25
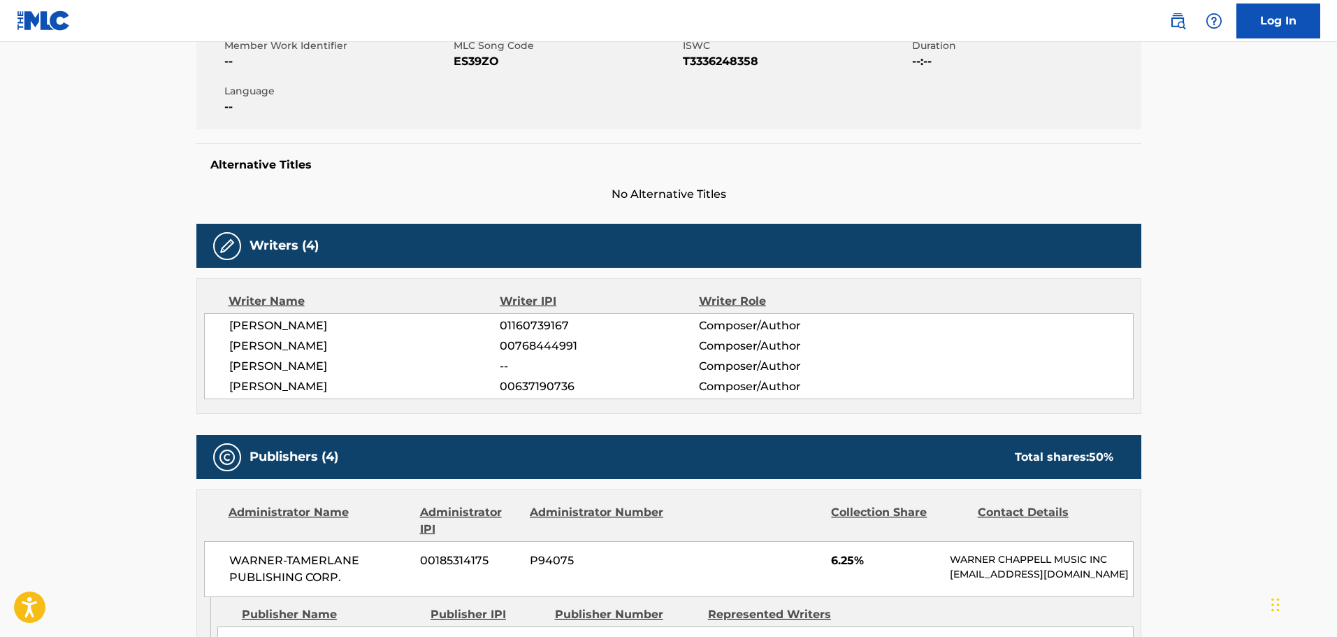
scroll to position [210, 0]
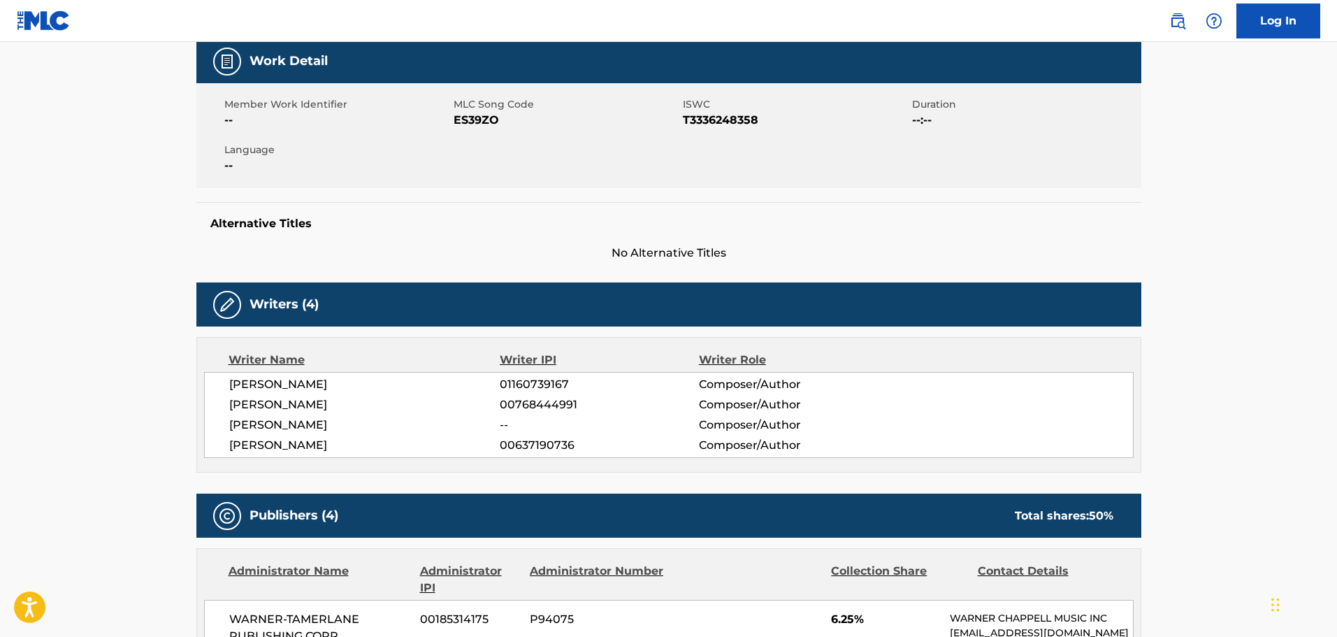
click at [712, 121] on span "T3336248358" at bounding box center [796, 120] width 226 height 17
copy span "T3336248358"
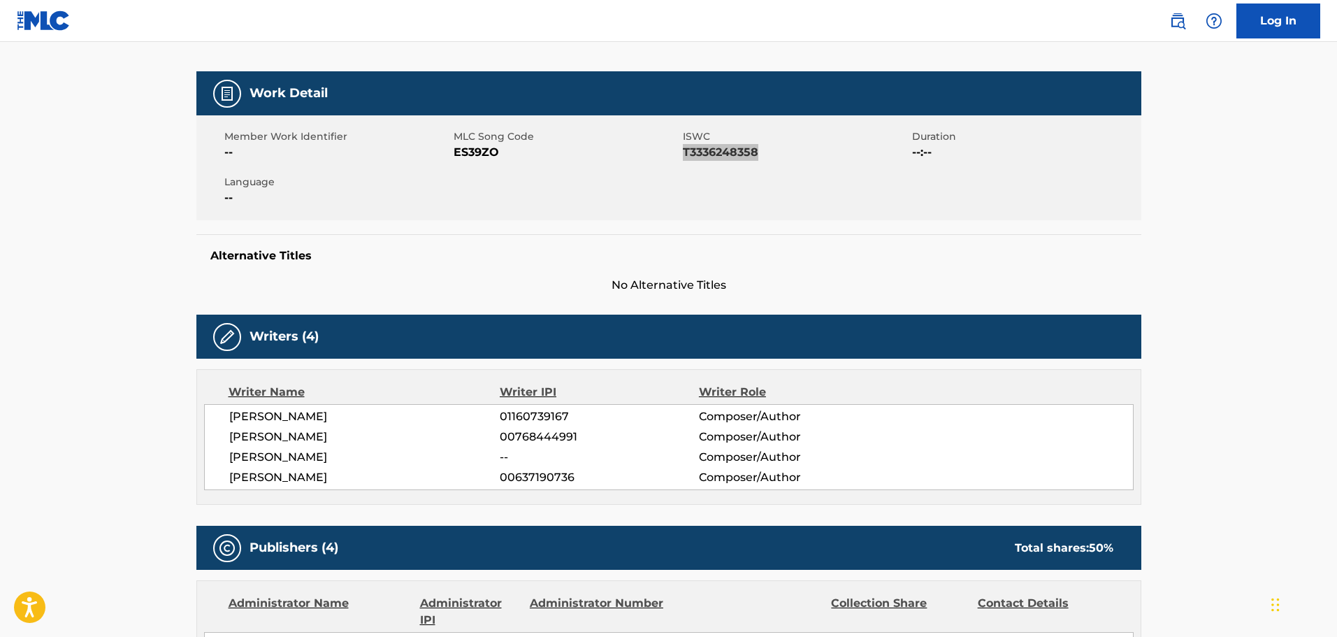
scroll to position [0, 0]
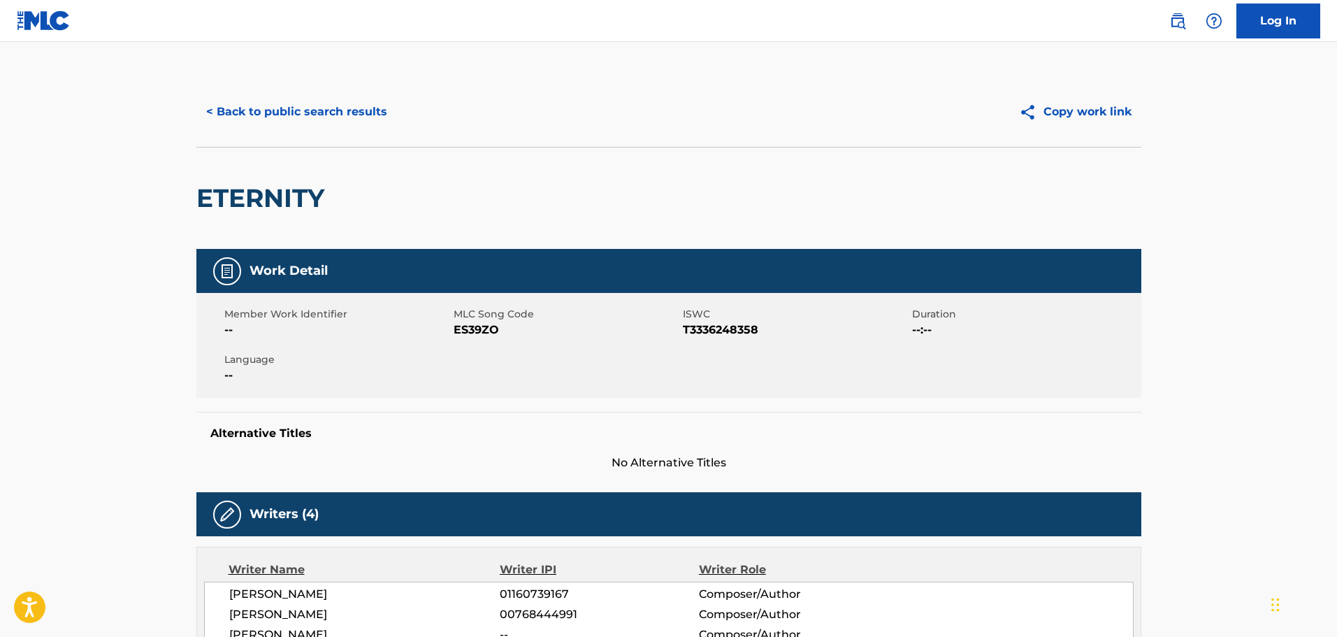
click at [274, 108] on button "< Back to public search results" at bounding box center [296, 111] width 201 height 35
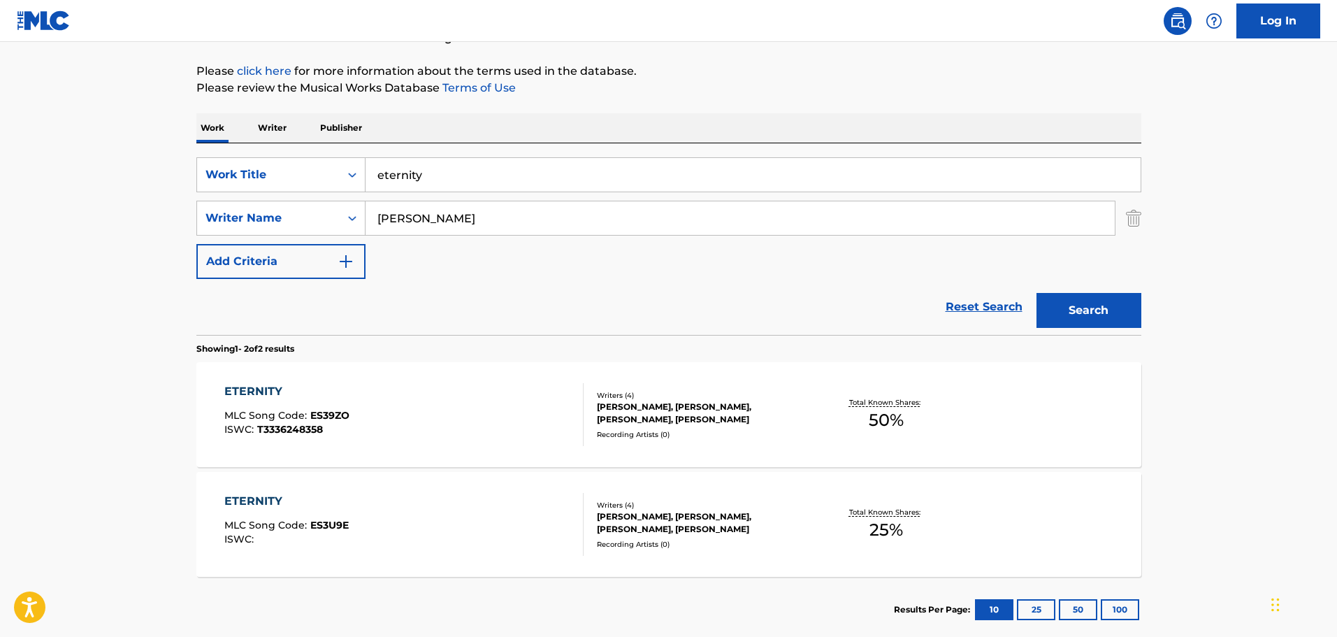
drag, startPoint x: 430, startPoint y: 173, endPoint x: 370, endPoint y: 173, distance: 60.1
click at [376, 172] on input "eternity" at bounding box center [753, 175] width 775 height 34
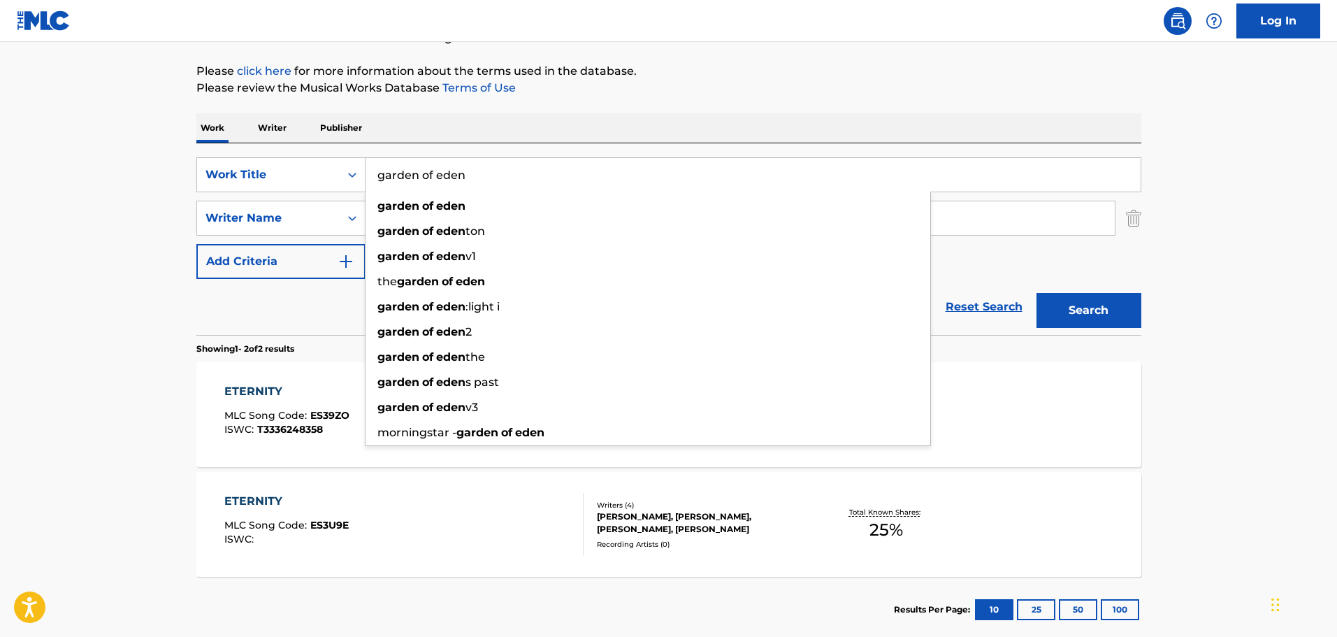
type input "garden of eden"
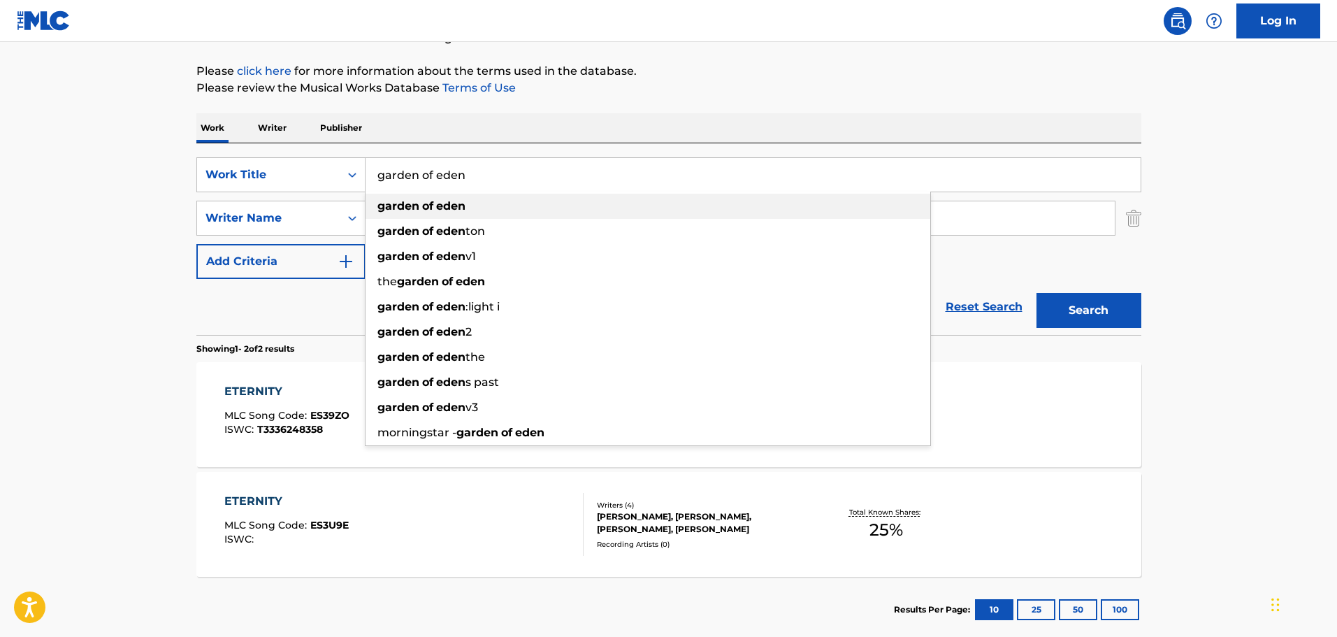
click at [381, 194] on div "garden of eden" at bounding box center [648, 206] width 565 height 25
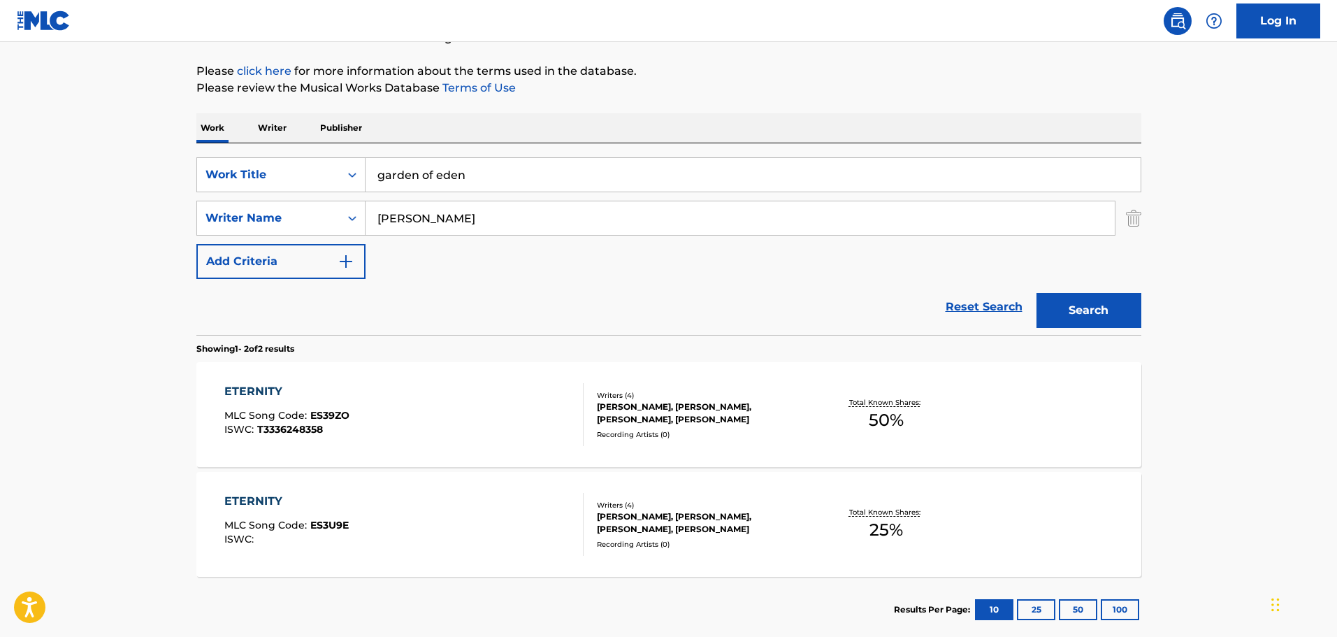
drag, startPoint x: 392, startPoint y: 217, endPoint x: 372, endPoint y: 218, distance: 20.3
click at [373, 218] on input "adam yaron" at bounding box center [740, 218] width 749 height 34
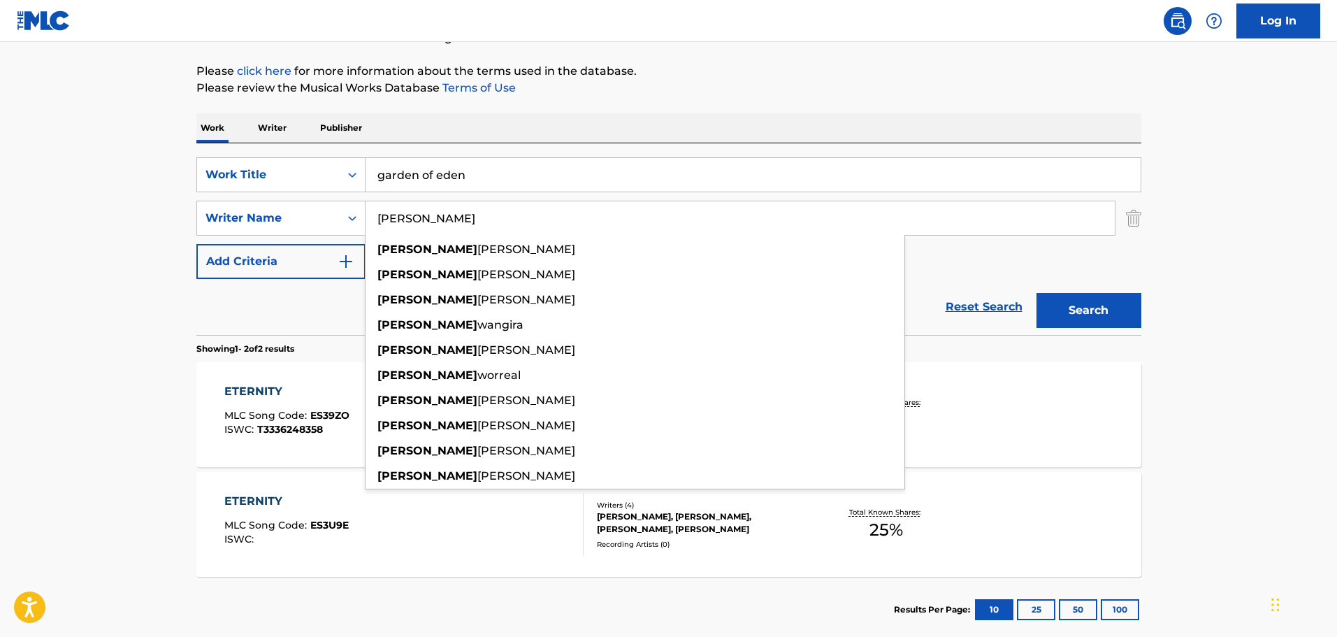
click at [1037, 293] on button "Search" at bounding box center [1089, 310] width 105 height 35
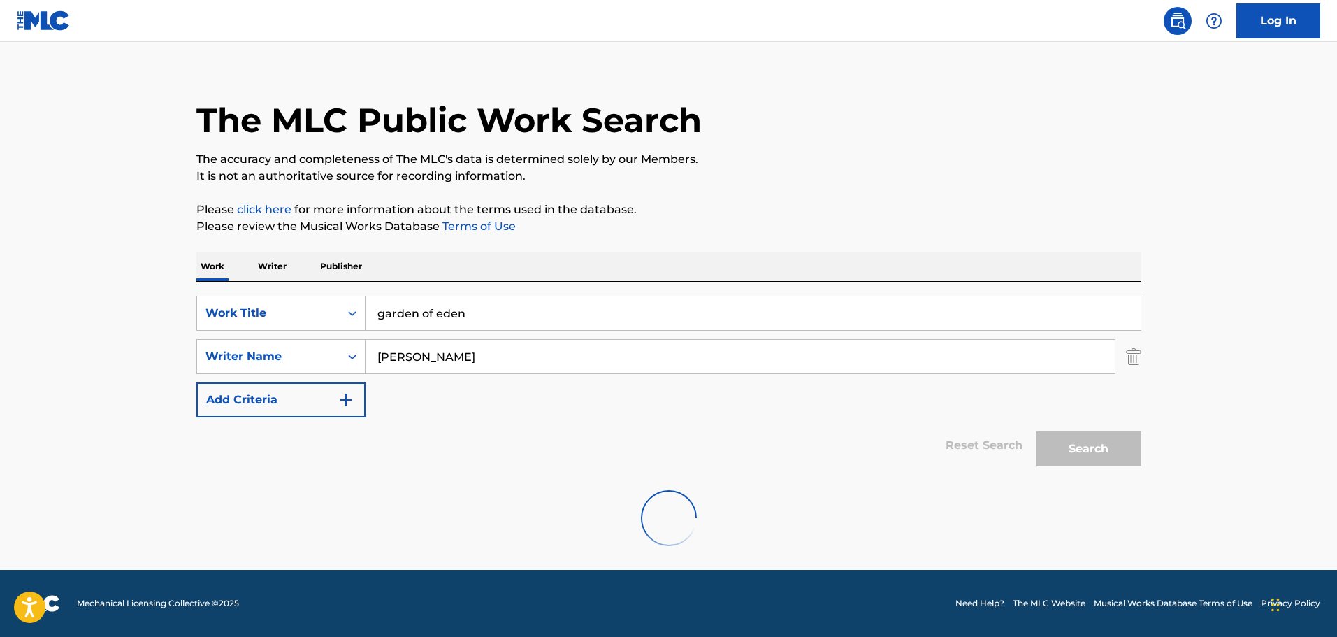
scroll to position [15, 0]
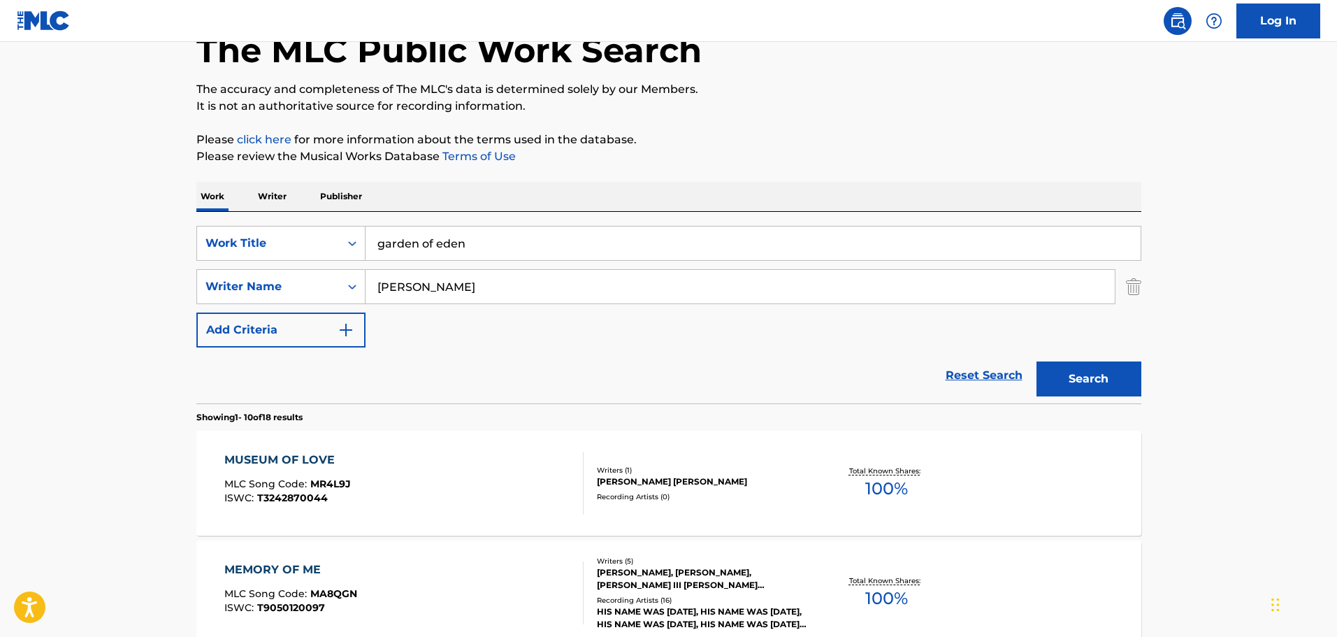
scroll to position [0, 0]
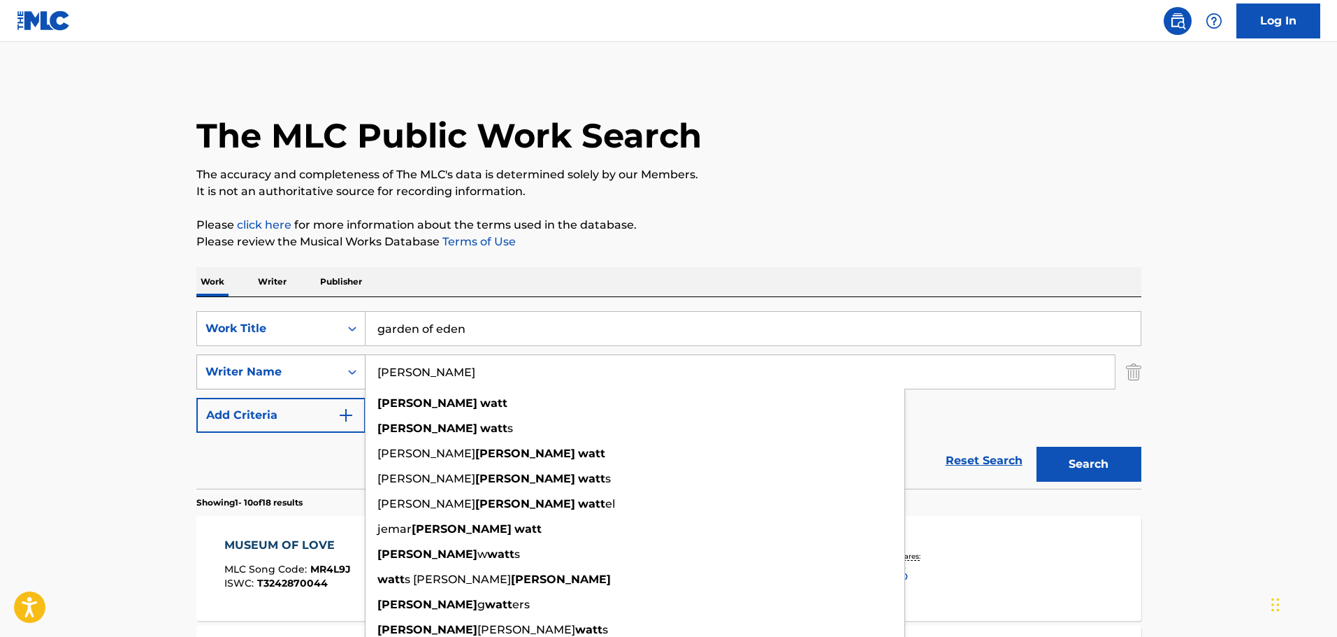
drag, startPoint x: 403, startPoint y: 375, endPoint x: 352, endPoint y: 379, distance: 50.5
click at [352, 379] on div "SearchWithCriteria9b6c0f61-90ec-418e-a986-6c3e6160b06c Writer Name andrew watt …" at bounding box center [668, 371] width 945 height 35
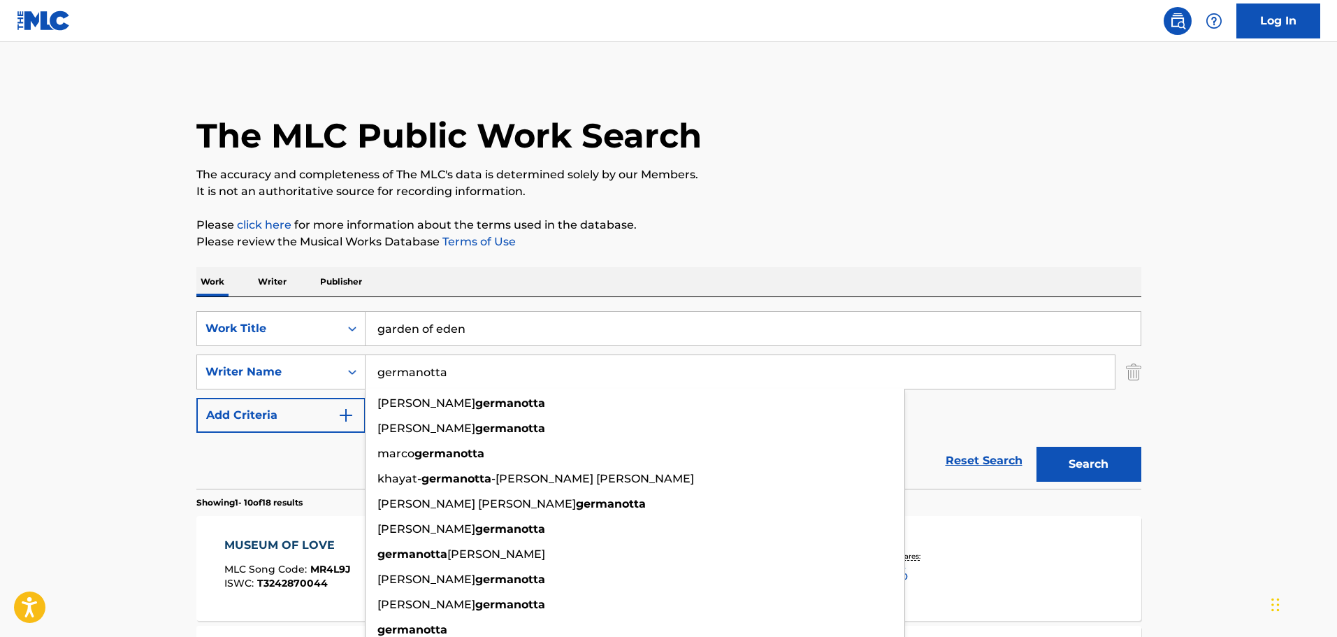
type input "germanotta"
click at [1037, 447] on button "Search" at bounding box center [1089, 464] width 105 height 35
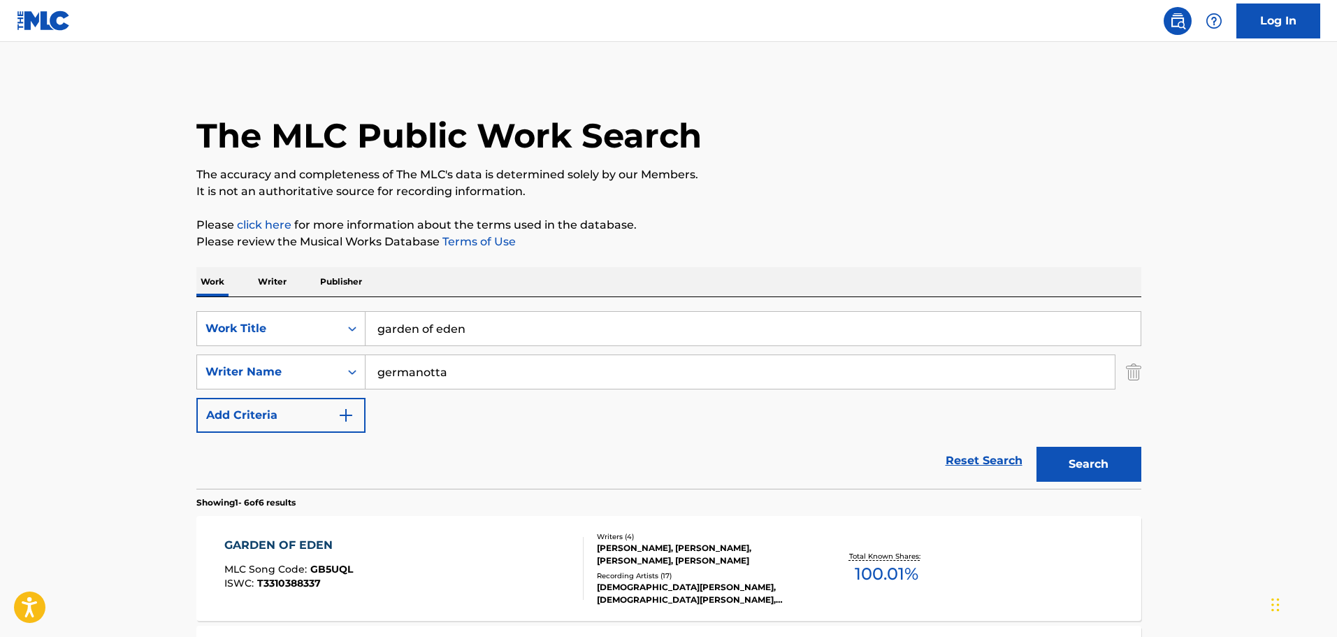
click at [122, 349] on main "The MLC Public Work Search The accuracy and completeness of The MLC's data is d…" at bounding box center [668, 642] width 1337 height 1200
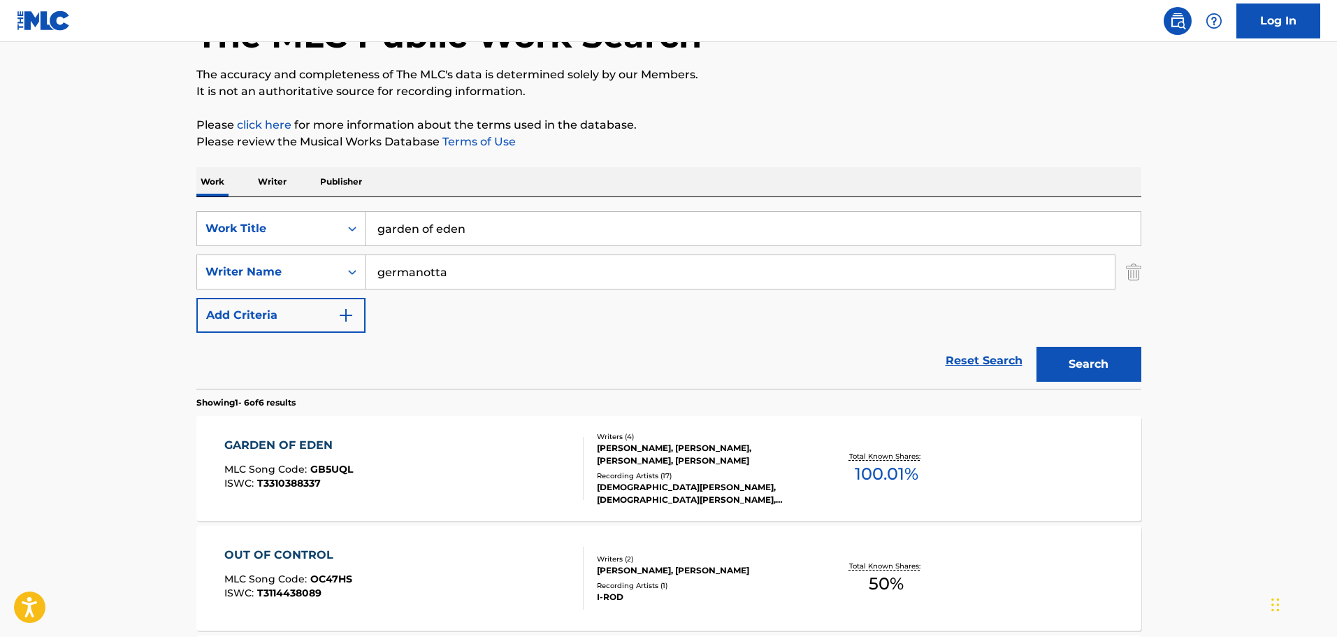
scroll to position [210, 0]
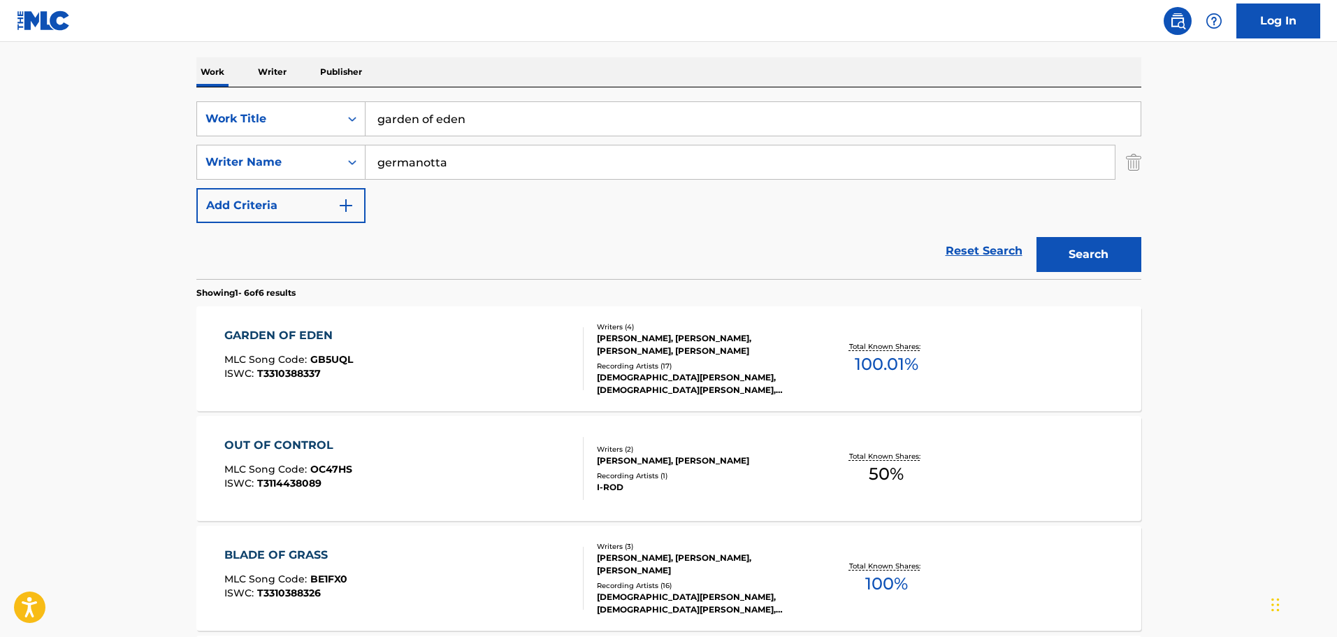
click at [639, 350] on div "STEFANI GERMANOTTA, ANDREW WOTMAN, HENRY RUSSELL WALTER, MIKE LEVY" at bounding box center [702, 344] width 211 height 25
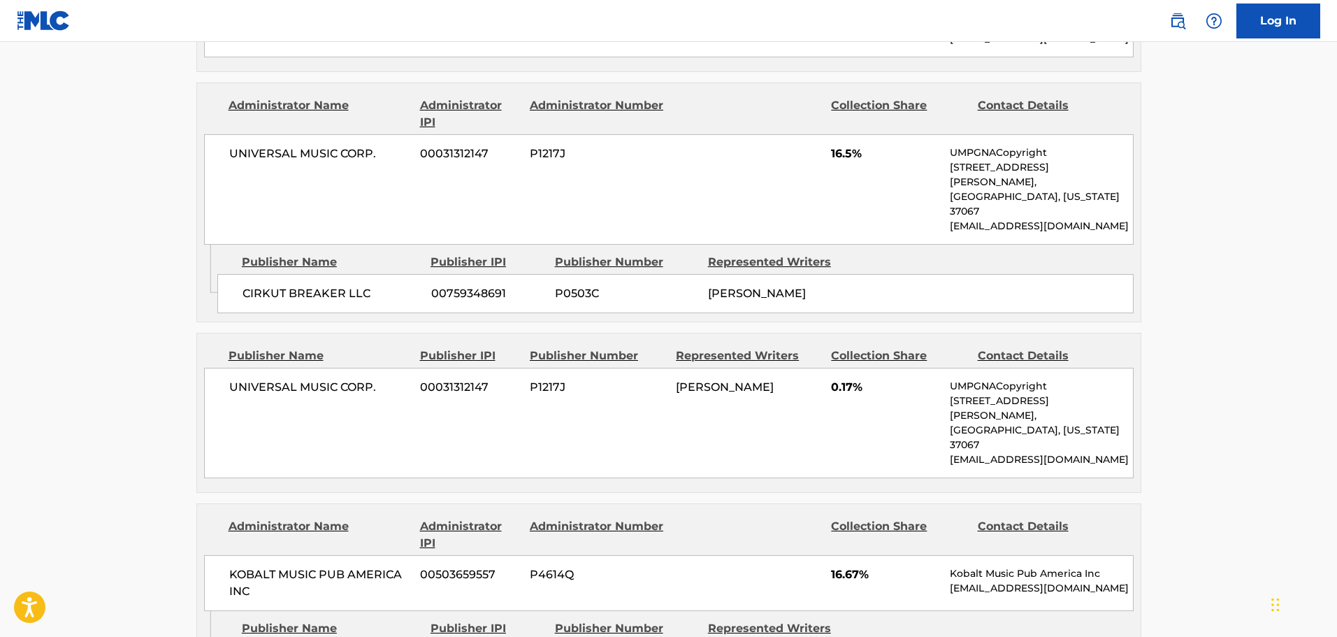
scroll to position [1817, 0]
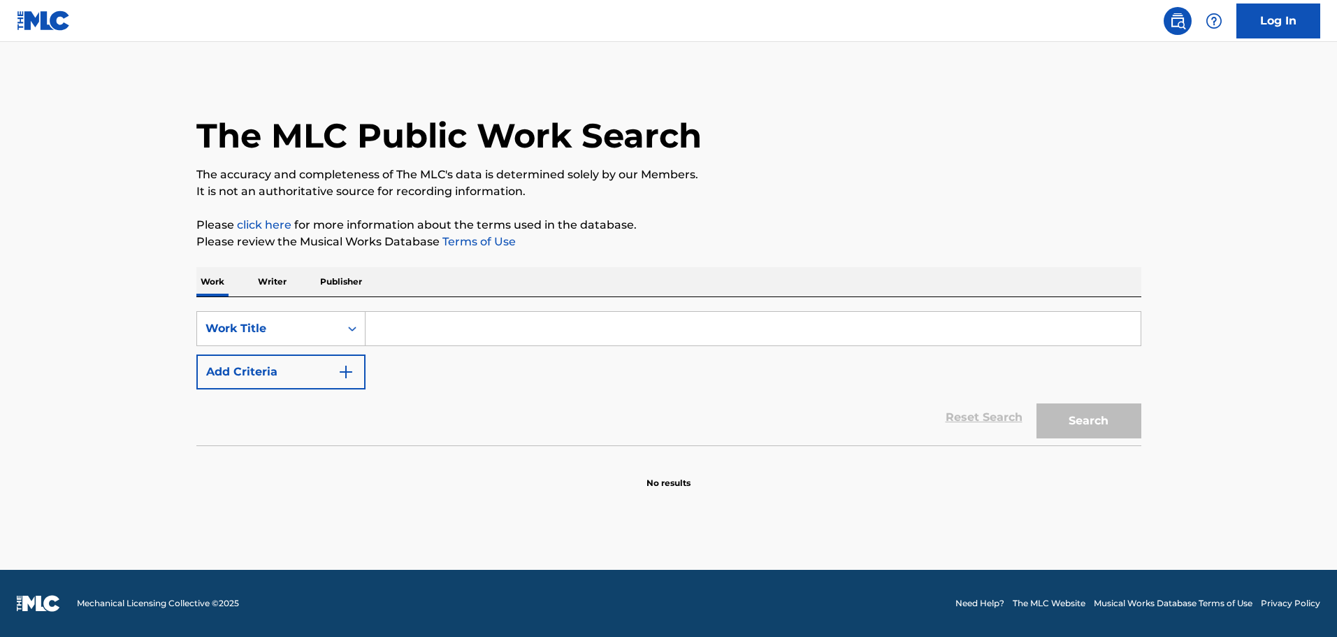
click at [426, 336] on input "Search Form" at bounding box center [753, 329] width 775 height 34
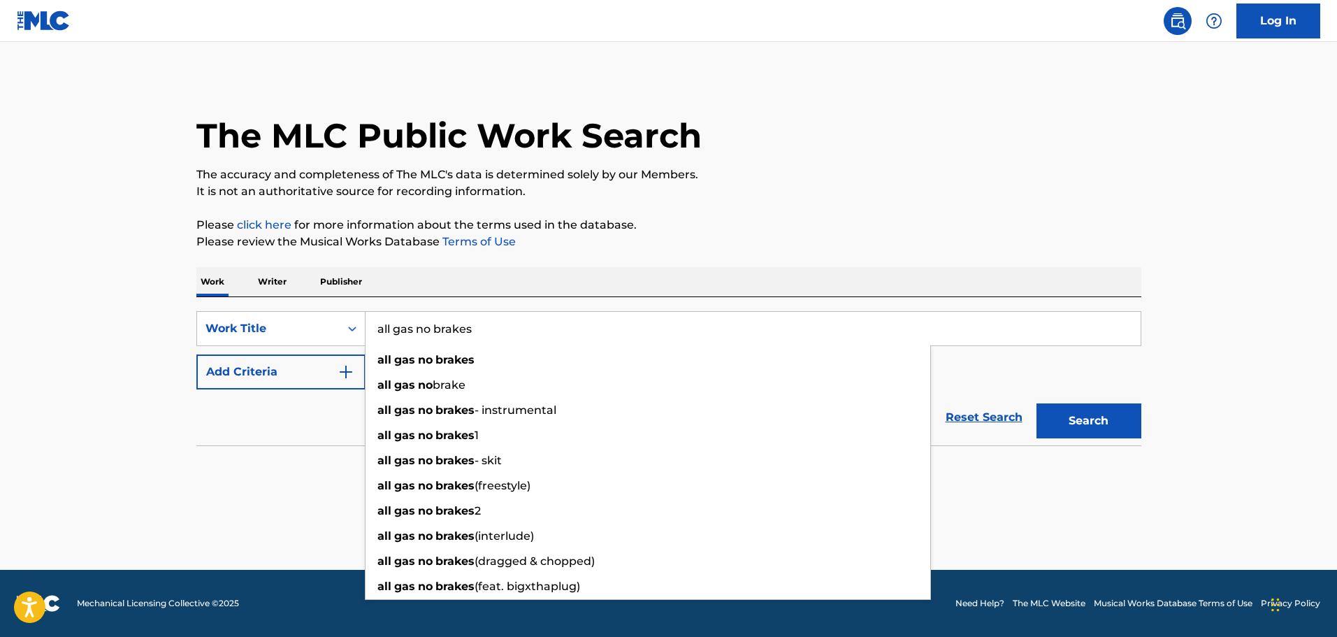
type input "all gas no brakes"
click at [1037, 403] on button "Search" at bounding box center [1089, 420] width 105 height 35
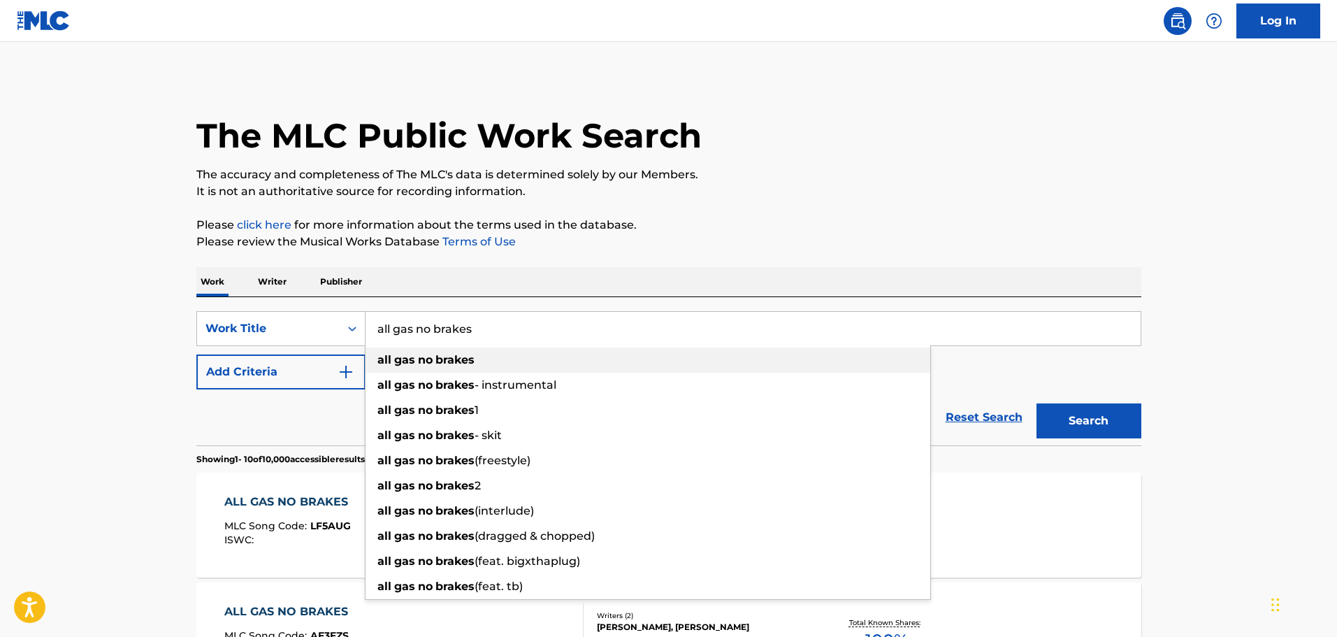
click at [433, 360] on span "Search Form" at bounding box center [434, 359] width 3 height 13
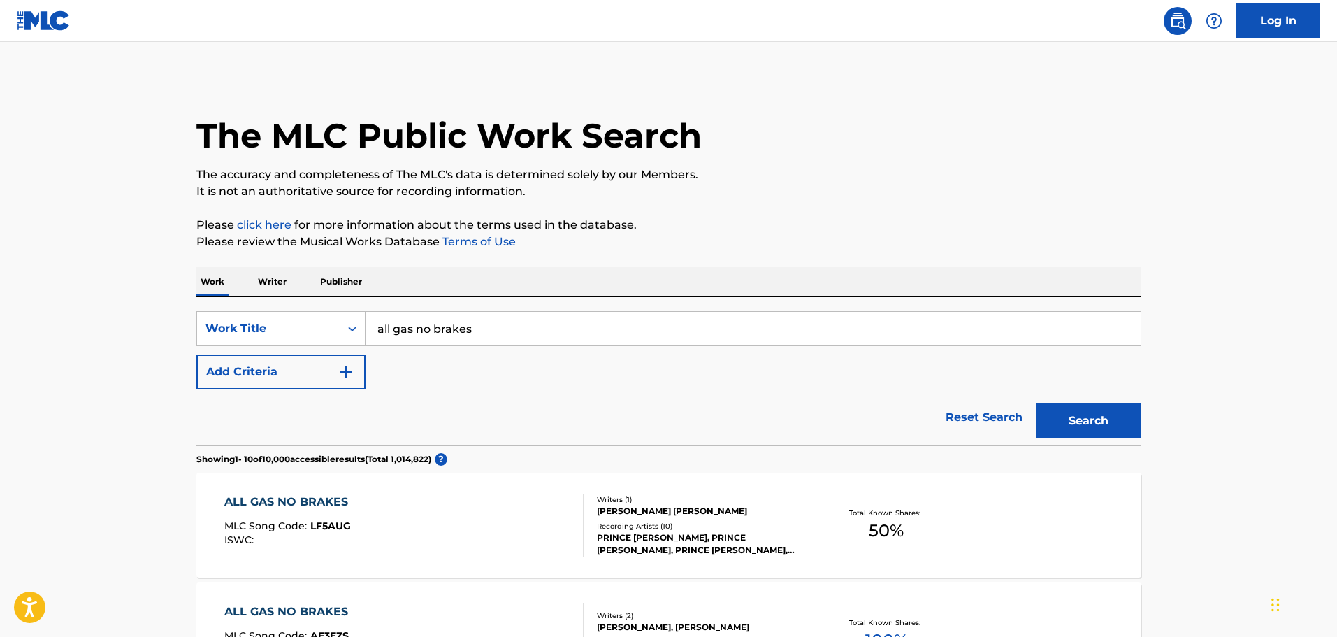
click at [351, 366] on img "Search Form" at bounding box center [346, 371] width 17 height 17
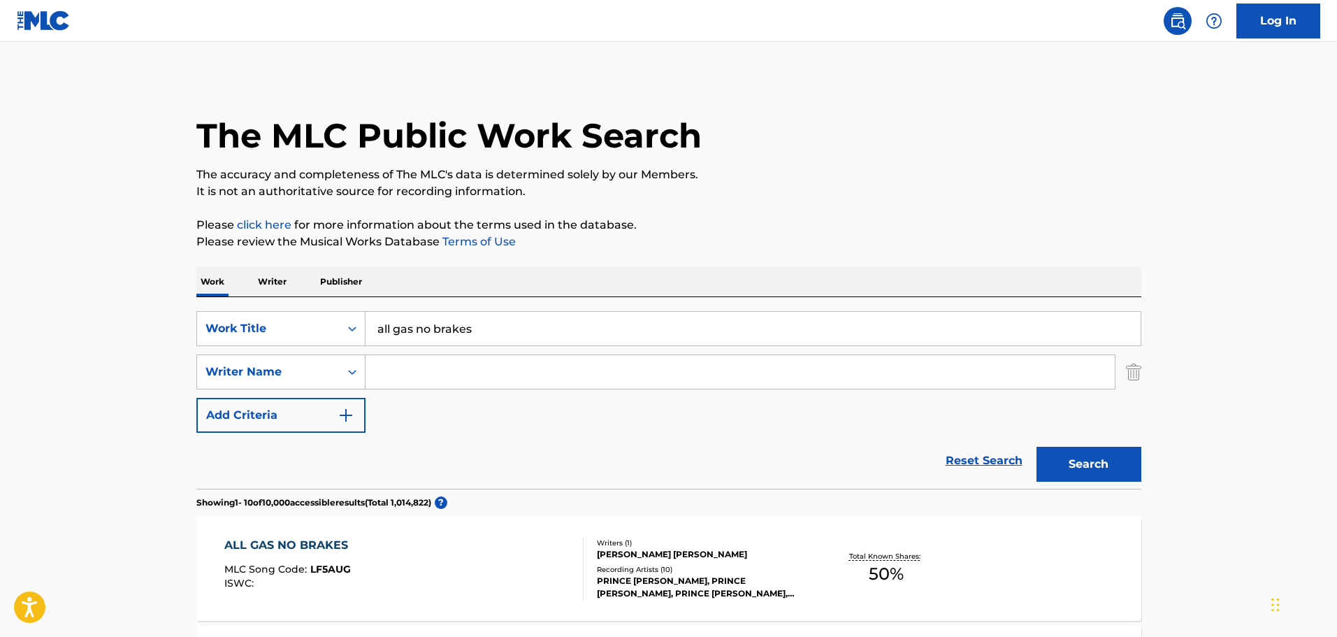
click at [385, 371] on input "Search Form" at bounding box center [740, 372] width 749 height 34
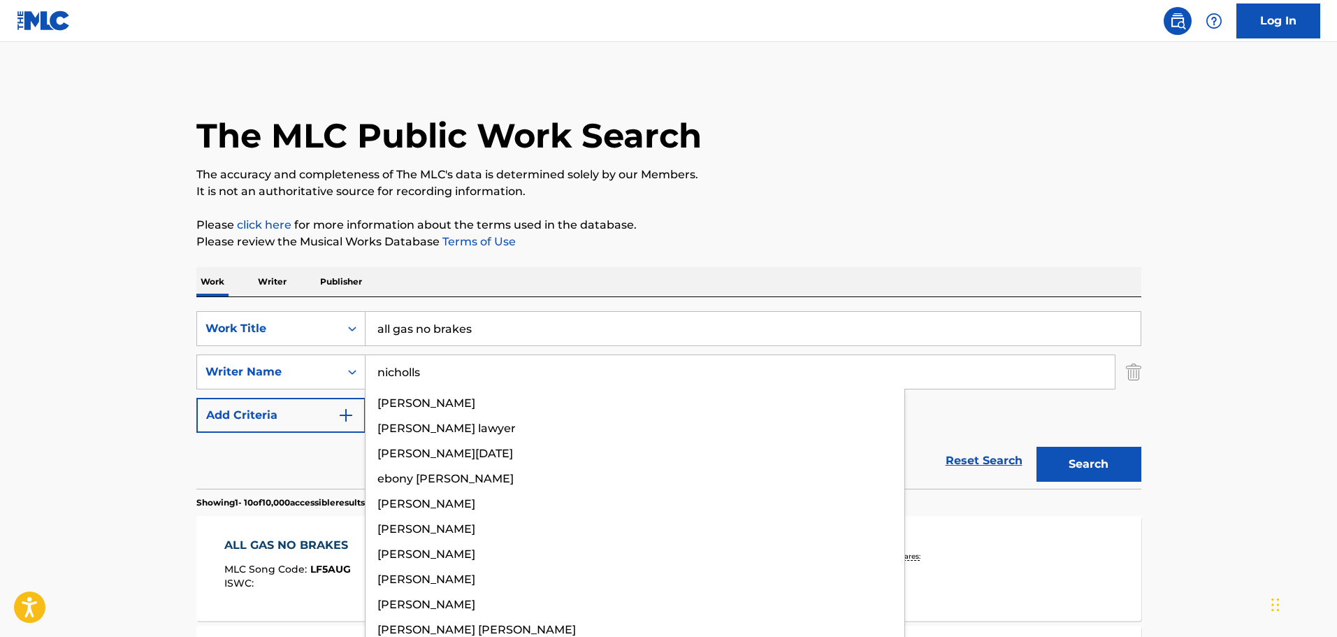
type input "nicholls"
click at [1037, 447] on button "Search" at bounding box center [1089, 464] width 105 height 35
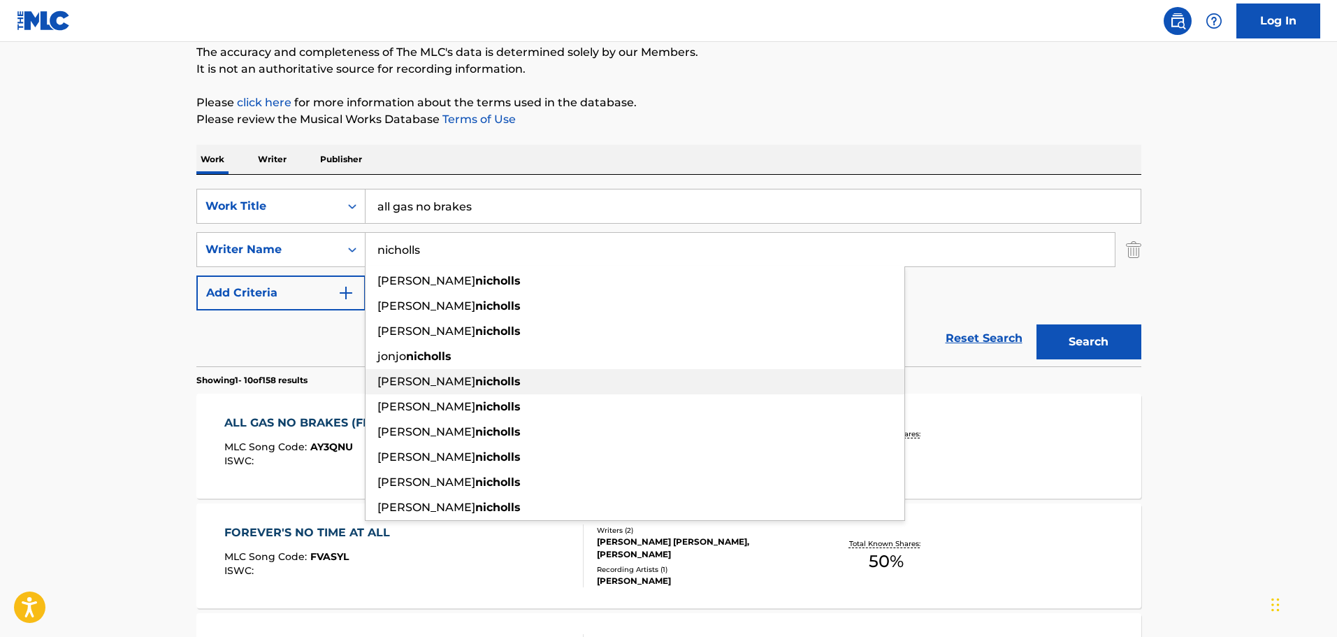
scroll to position [140, 0]
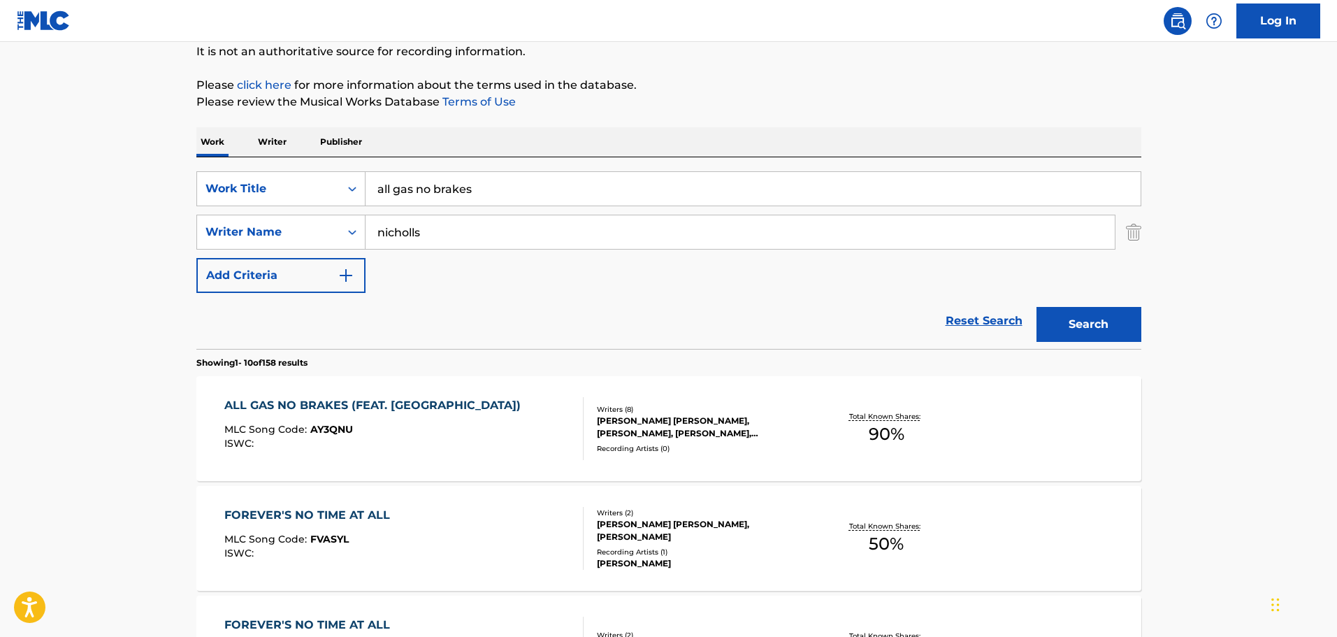
click at [658, 422] on div "[PERSON_NAME] [PERSON_NAME], [PERSON_NAME], [PERSON_NAME], [PERSON_NAME], [PERS…" at bounding box center [702, 426] width 211 height 25
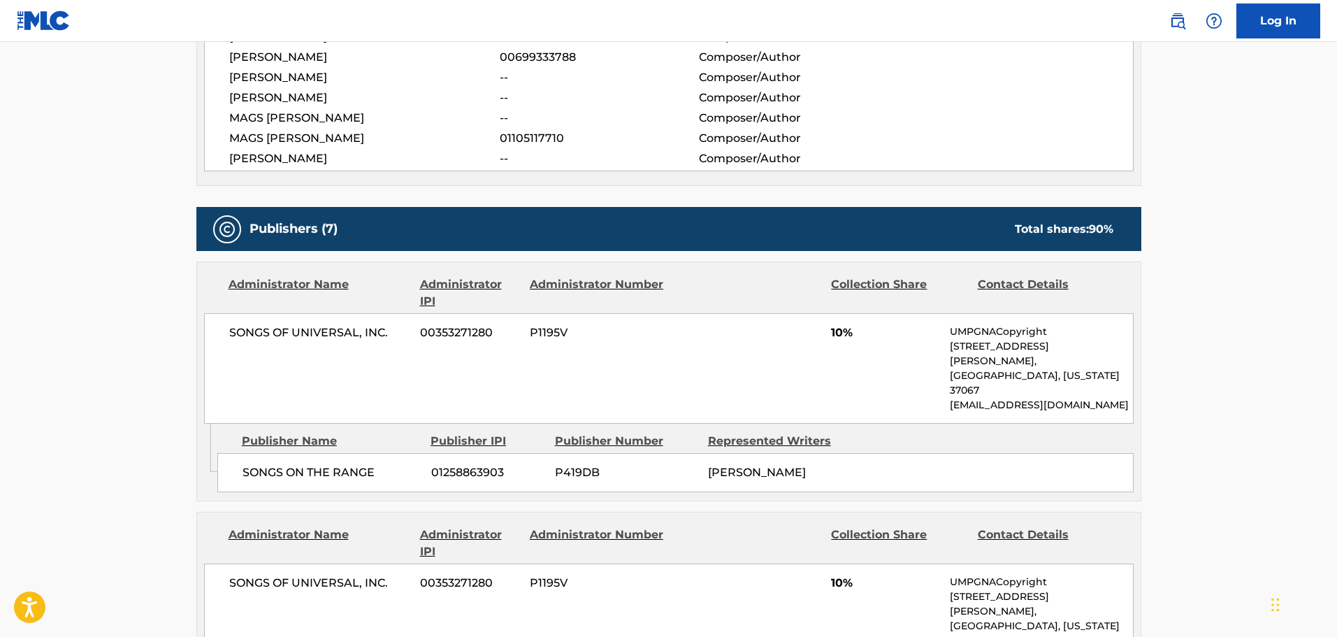
scroll to position [909, 0]
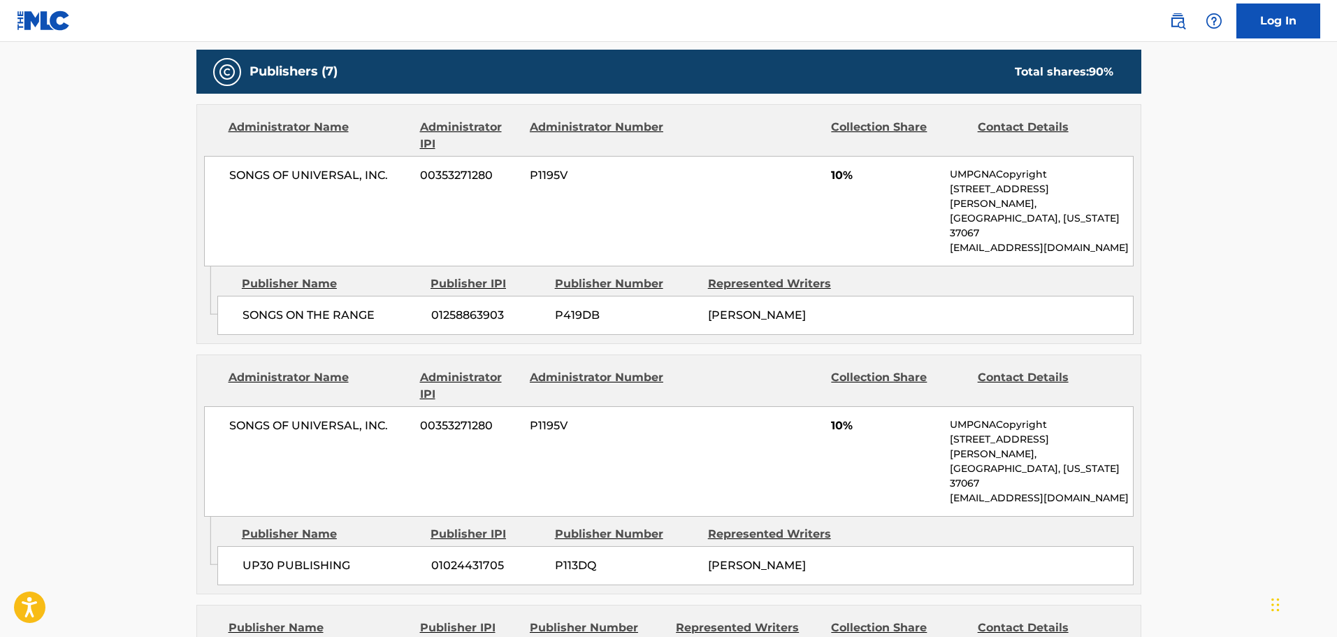
click at [1299, 268] on main "< Back to public search results Copy work link ALL GAS NO BRAKES (FEAT. BIGXTHA…" at bounding box center [668, 588] width 1337 height 2911
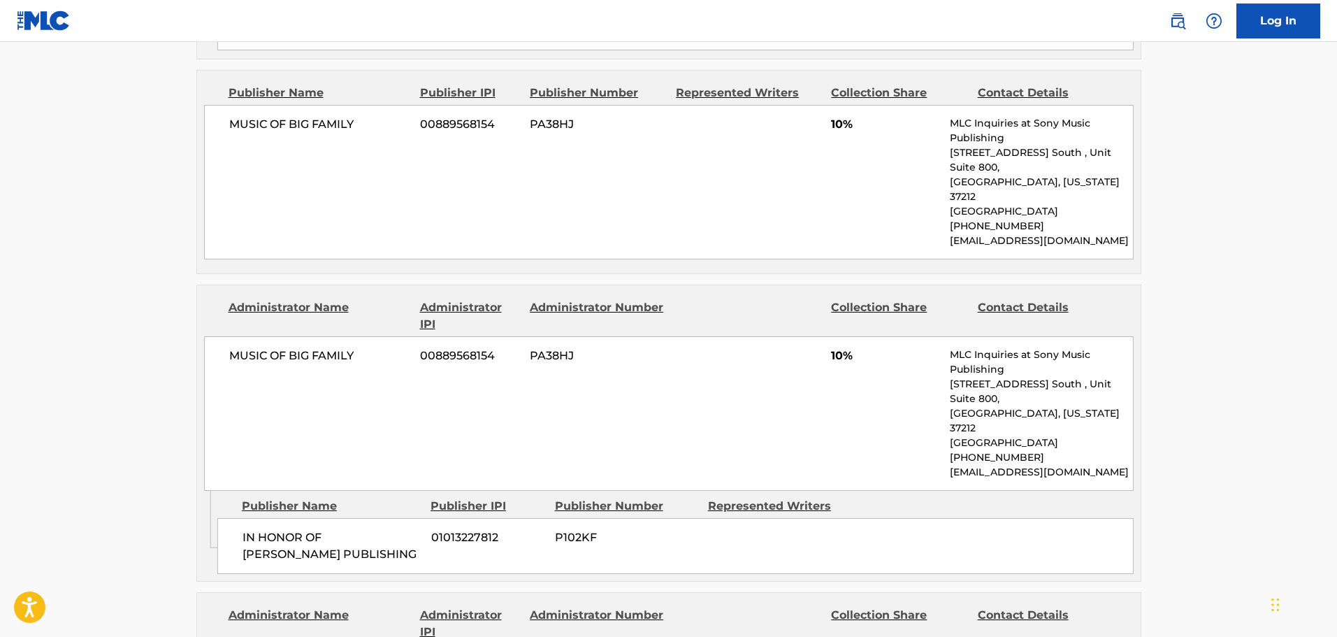
scroll to position [1449, 0]
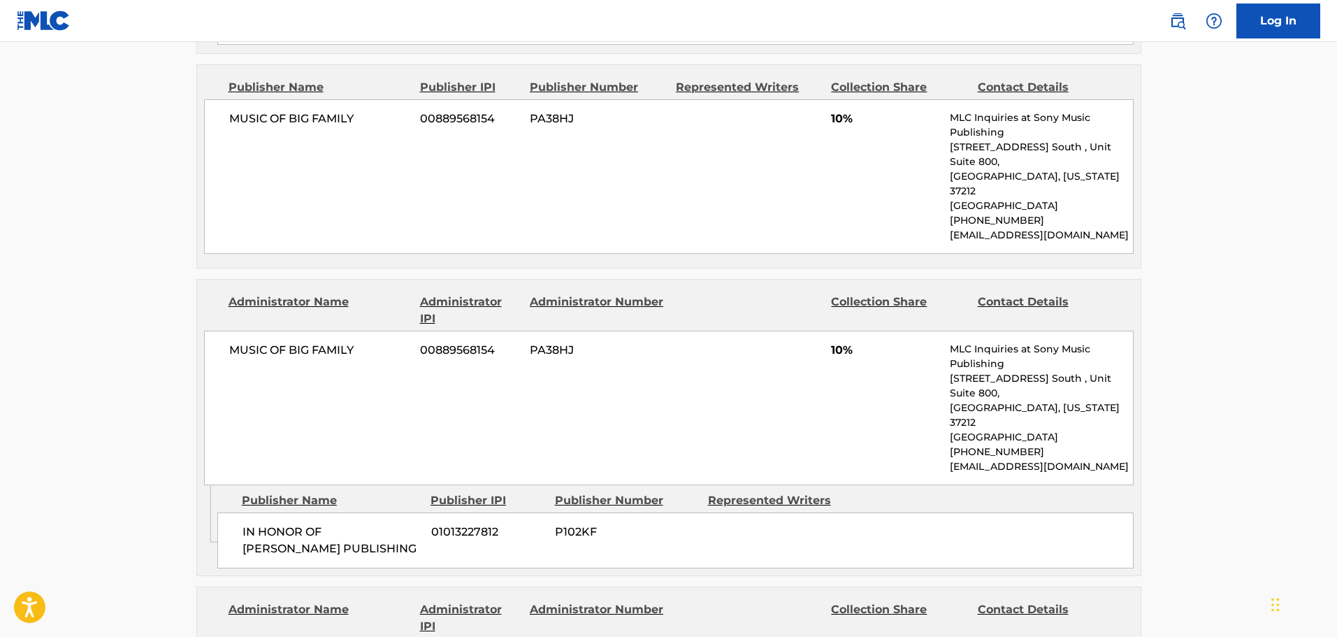
click at [391, 331] on div "MUSIC OF BIG FAMILY 00889568154 PA38HJ 10% MLC Inquiries at Sony Music Publishi…" at bounding box center [669, 408] width 930 height 154
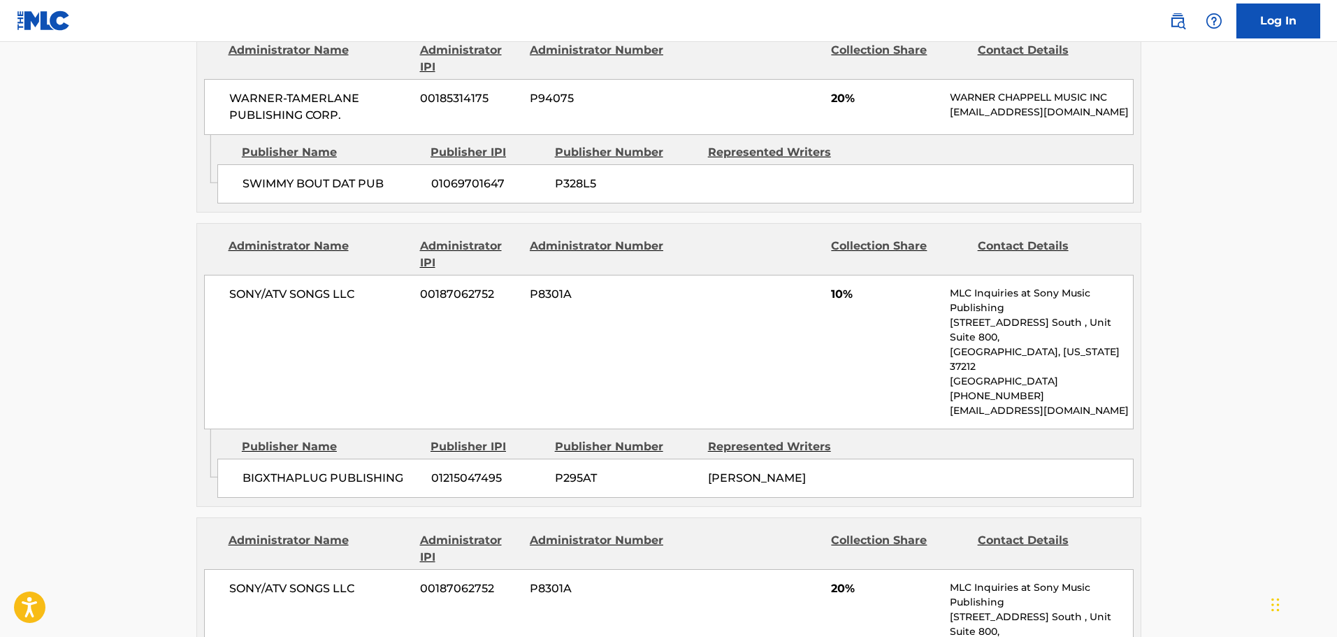
scroll to position [2078, 0]
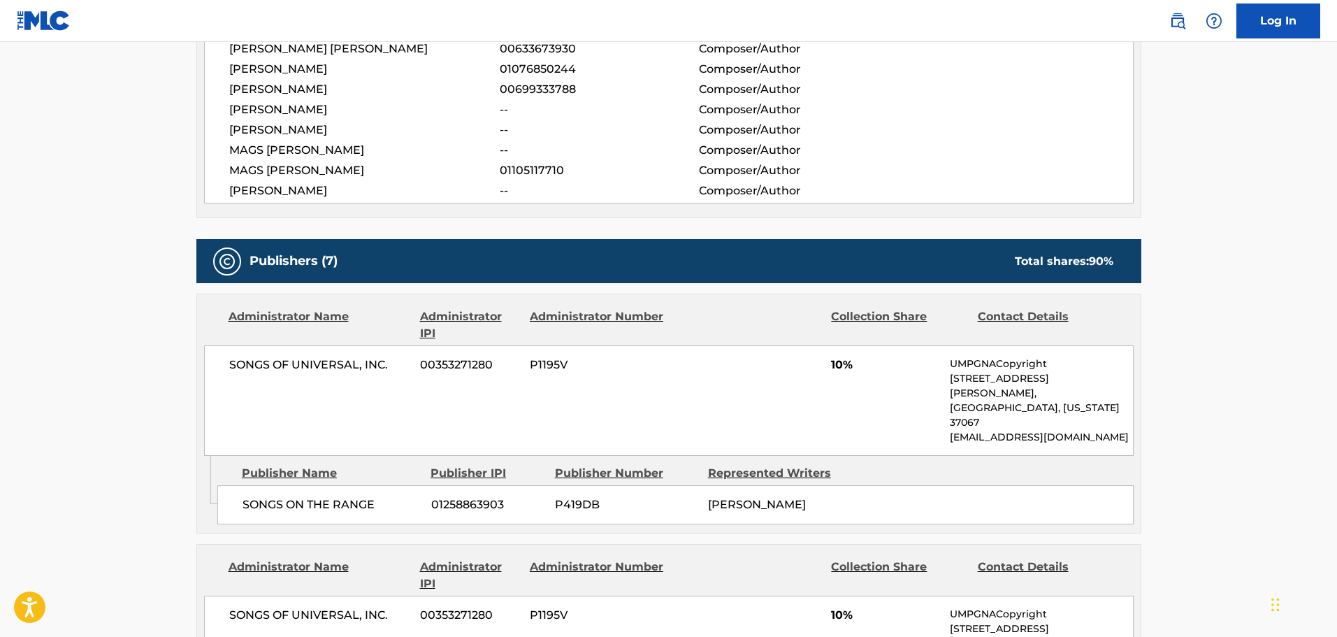
scroll to position [540, 0]
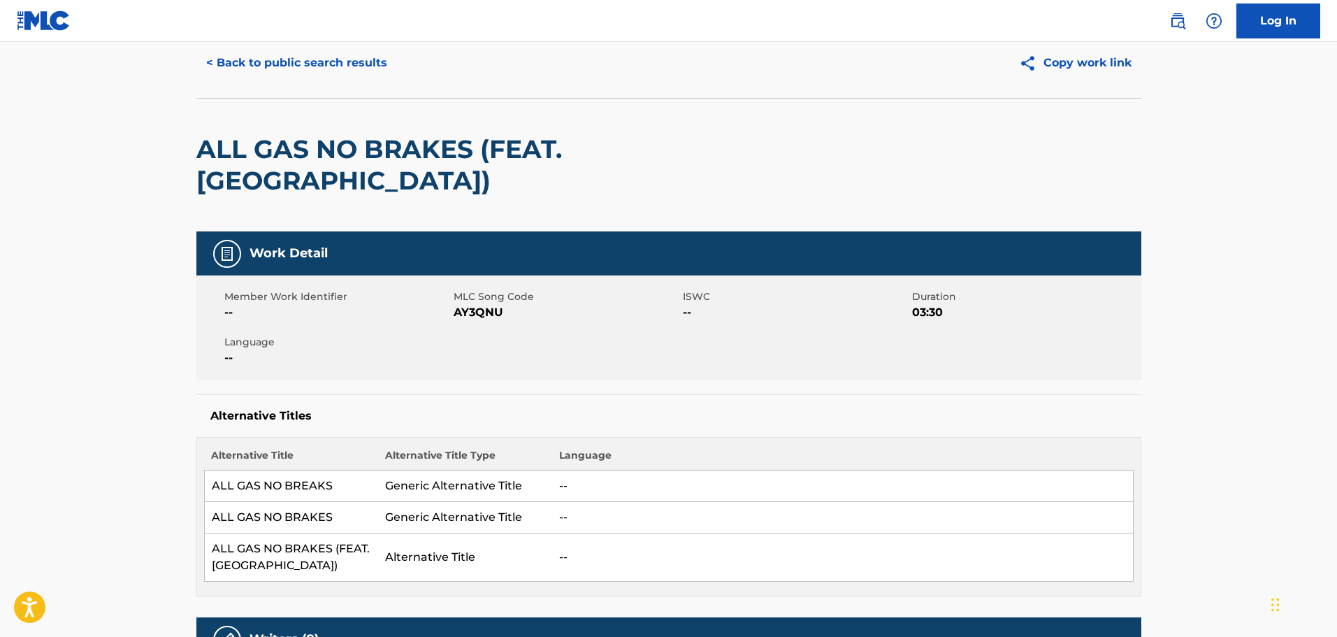
scroll to position [0, 0]
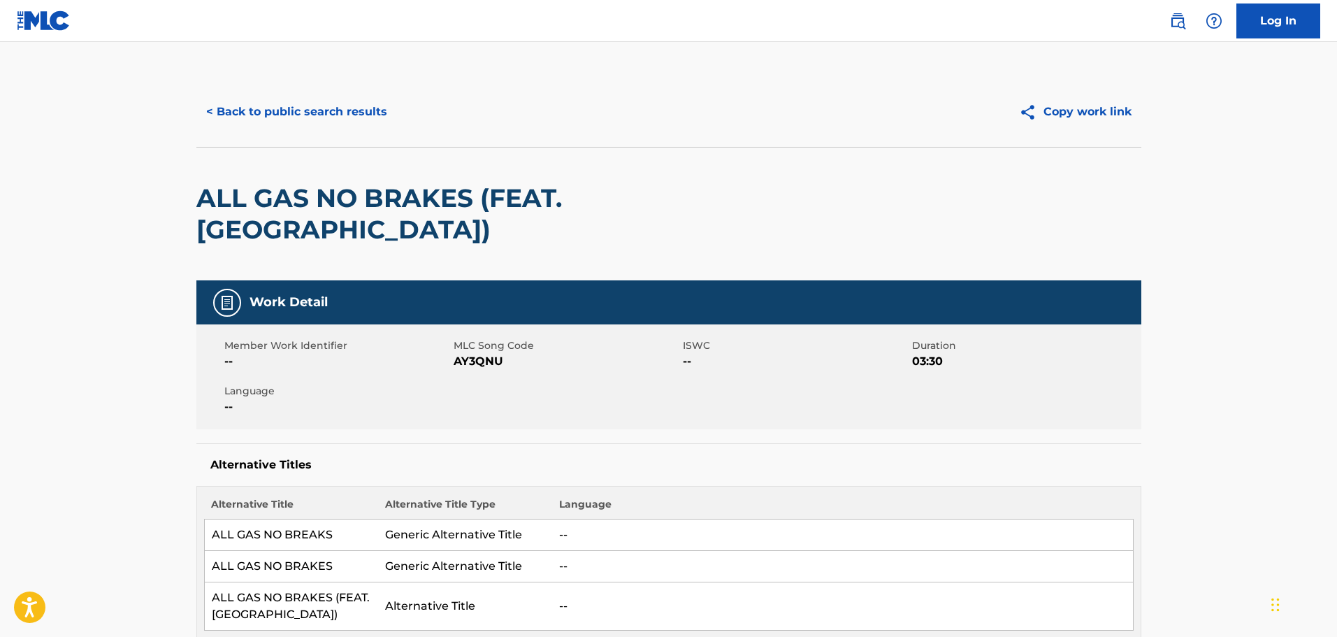
click at [224, 106] on button "< Back to public search results" at bounding box center [296, 111] width 201 height 35
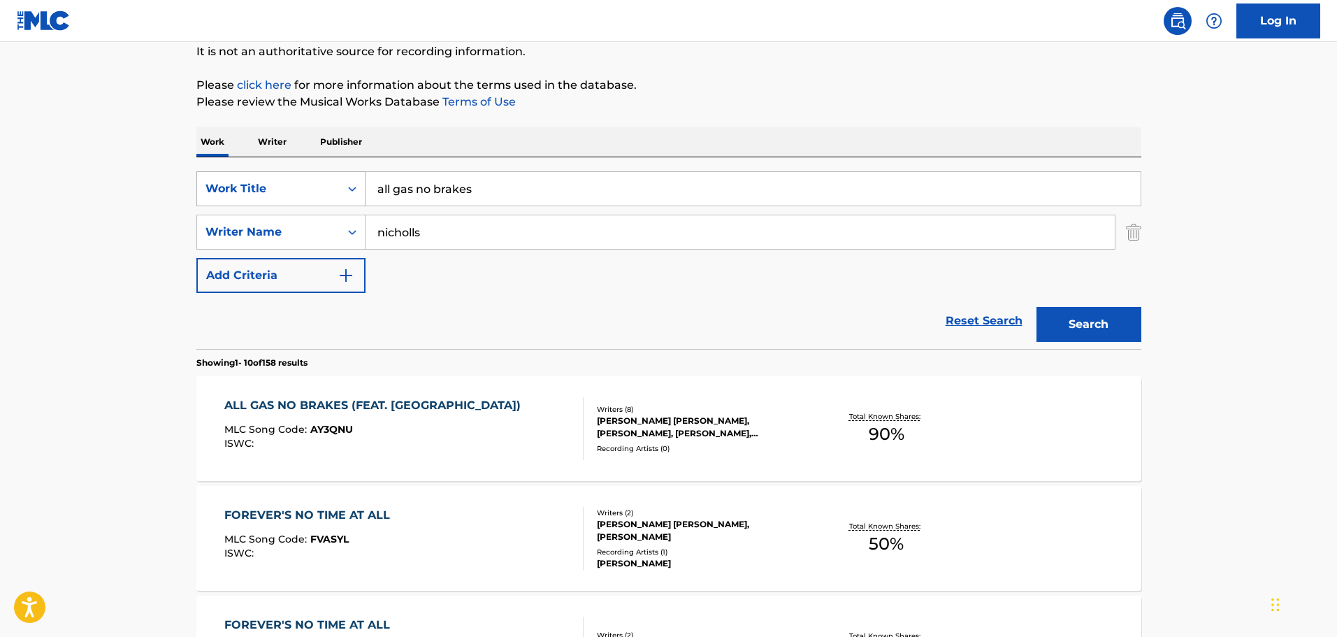
drag, startPoint x: 470, startPoint y: 191, endPoint x: 333, endPoint y: 181, distance: 138.0
click at [333, 181] on div "SearchWithCriteriaf619e017-92c6-4140-a10a-d4629c4e97b6 Work Title all gas no br…" at bounding box center [668, 188] width 945 height 35
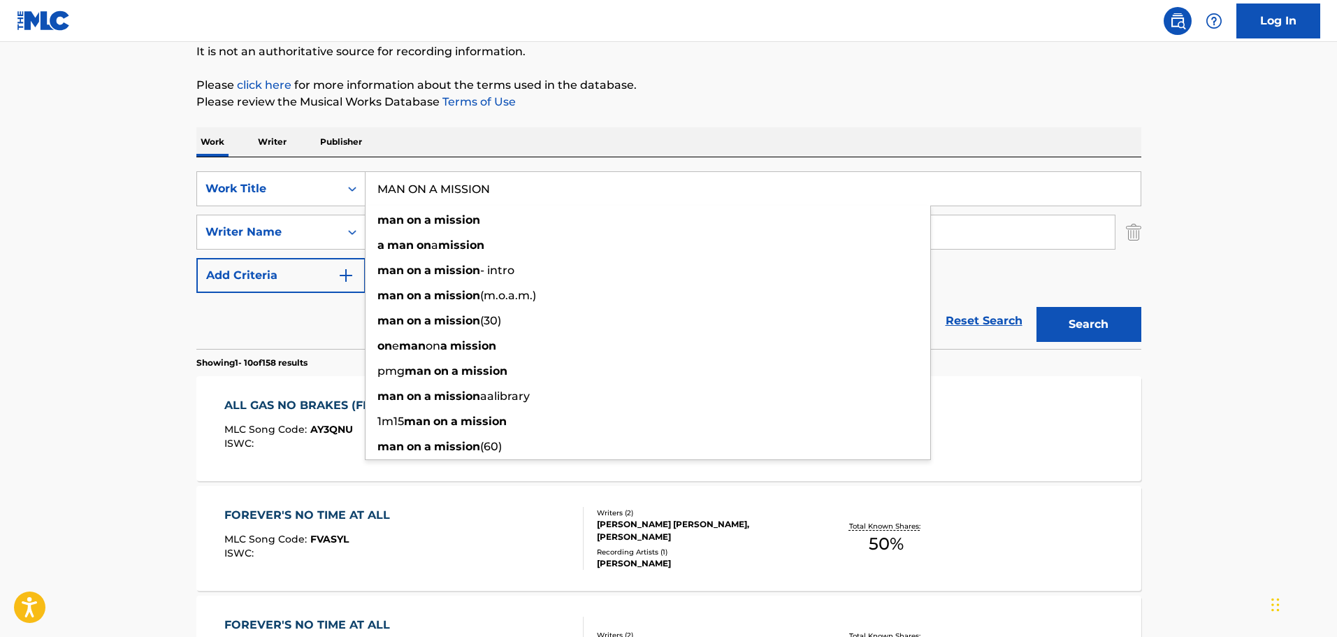
type input "MAN ON A MISSION"
click at [1037, 307] on button "Search" at bounding box center [1089, 324] width 105 height 35
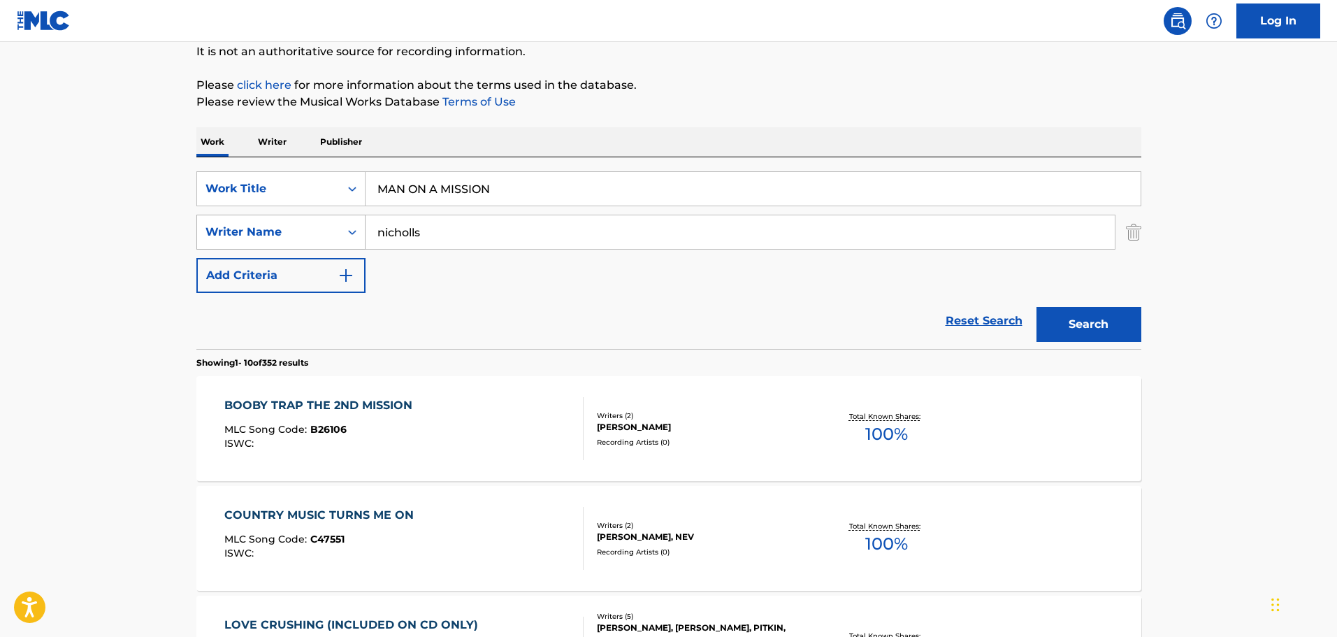
drag, startPoint x: 416, startPoint y: 230, endPoint x: 353, endPoint y: 240, distance: 63.8
click at [353, 240] on div "SearchWithCriteriac20b50e1-3629-4af5-973b-ff2d87f166df Writer Name nicholls" at bounding box center [668, 232] width 945 height 35
click at [1037, 307] on button "Search" at bounding box center [1089, 324] width 105 height 35
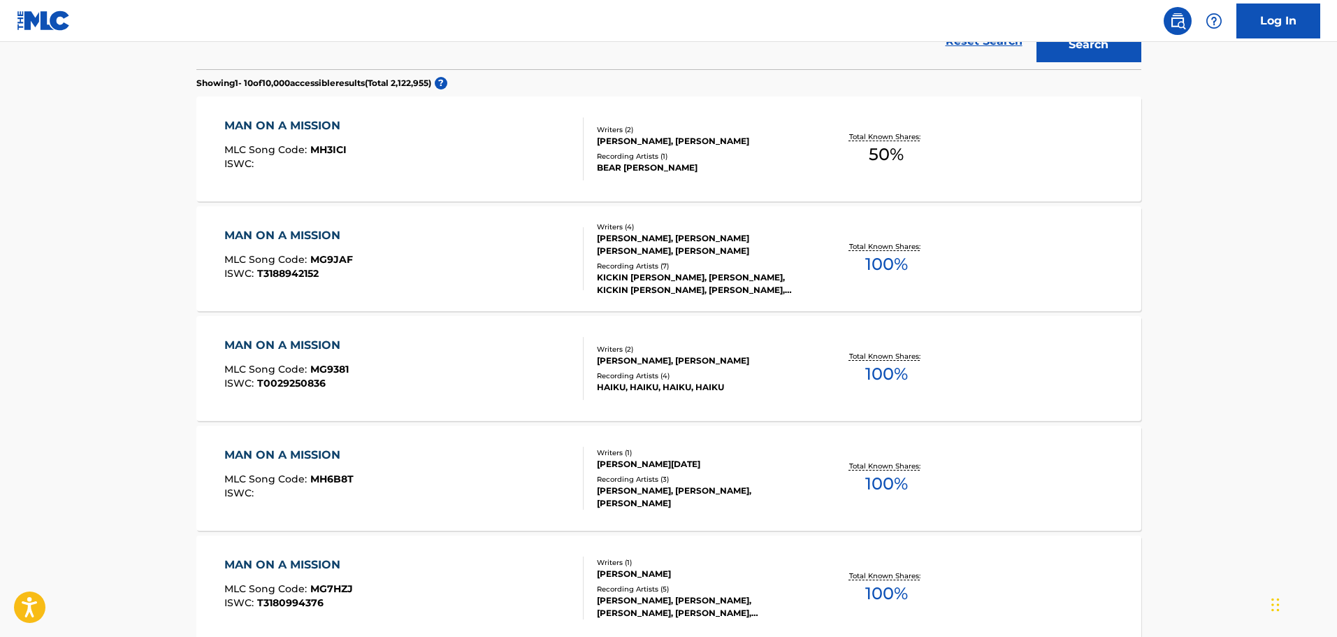
scroll to position [210, 0]
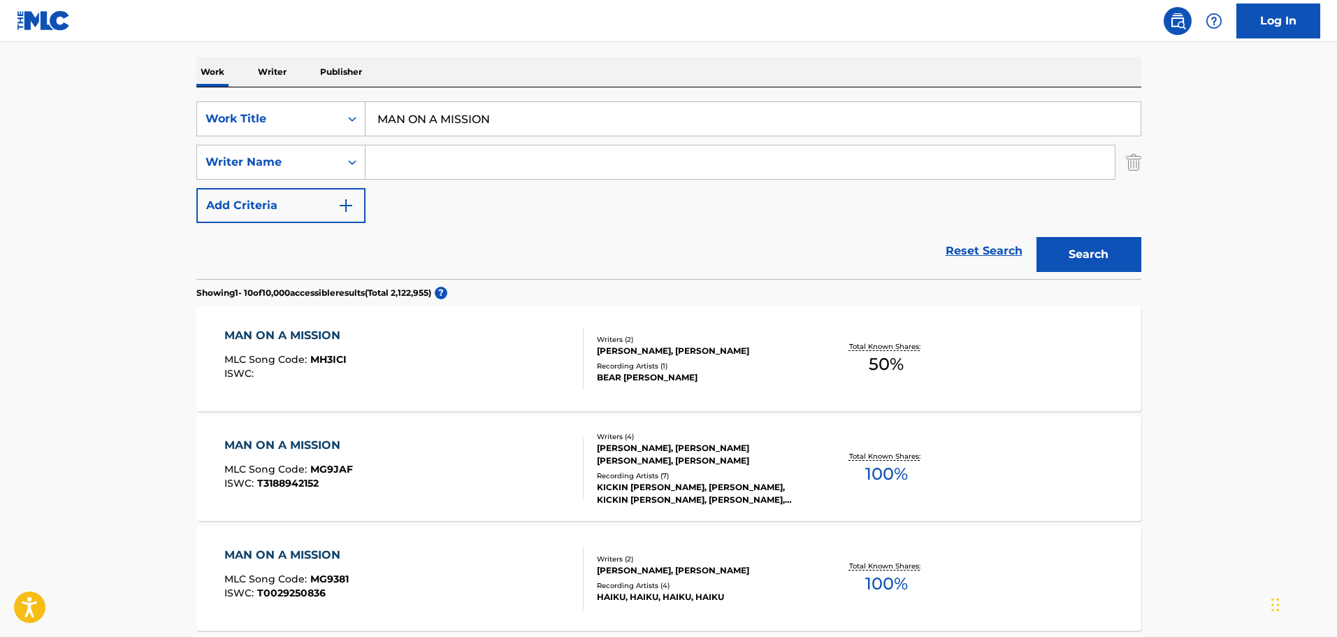
click at [431, 173] on input "Search Form" at bounding box center [740, 162] width 749 height 34
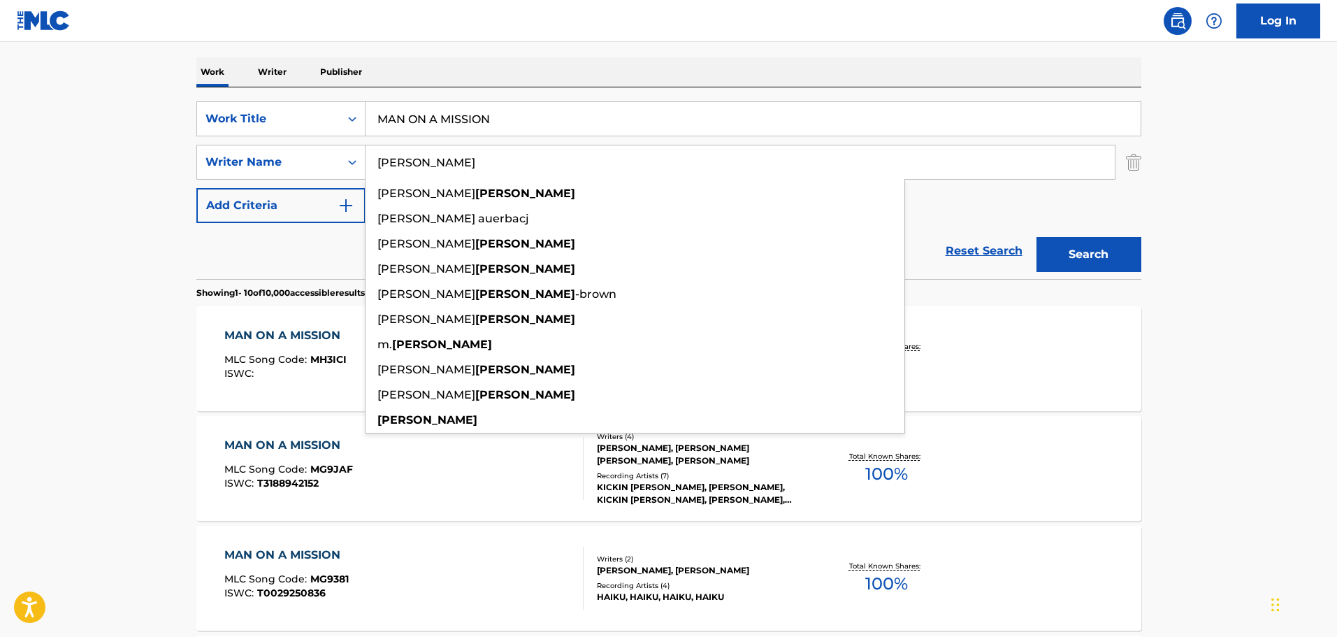
type input "AUERBACH"
click at [1037, 237] on button "Search" at bounding box center [1089, 254] width 105 height 35
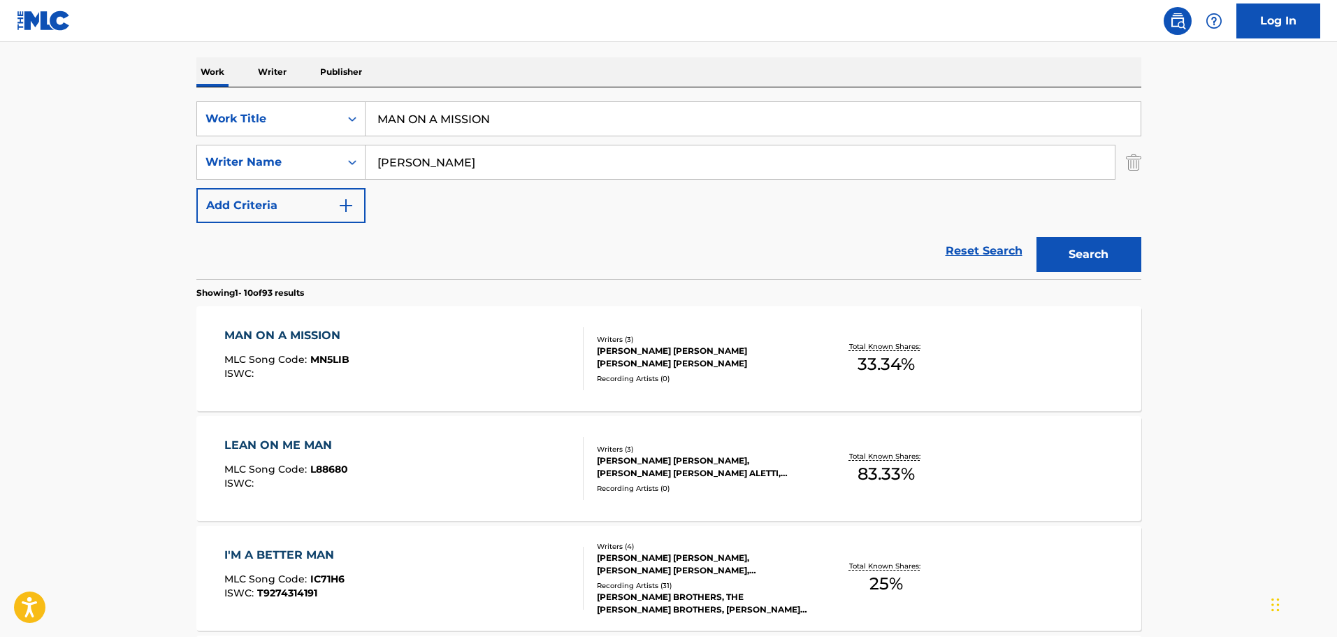
click at [655, 340] on div "Writers ( 3 )" at bounding box center [702, 339] width 211 height 10
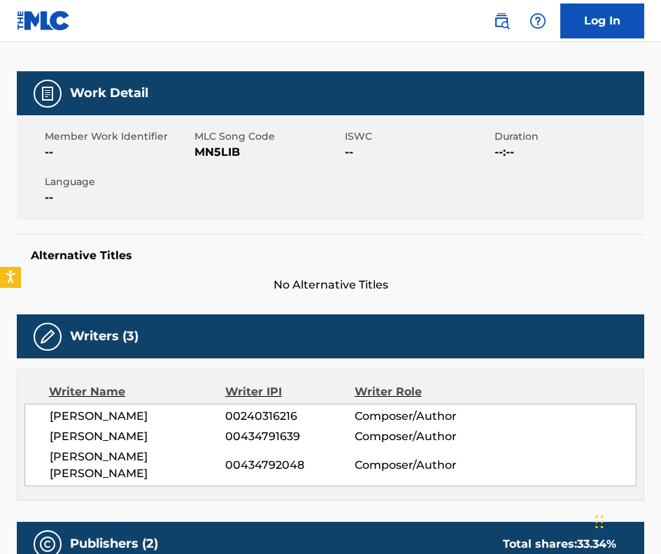
scroll to position [70, 0]
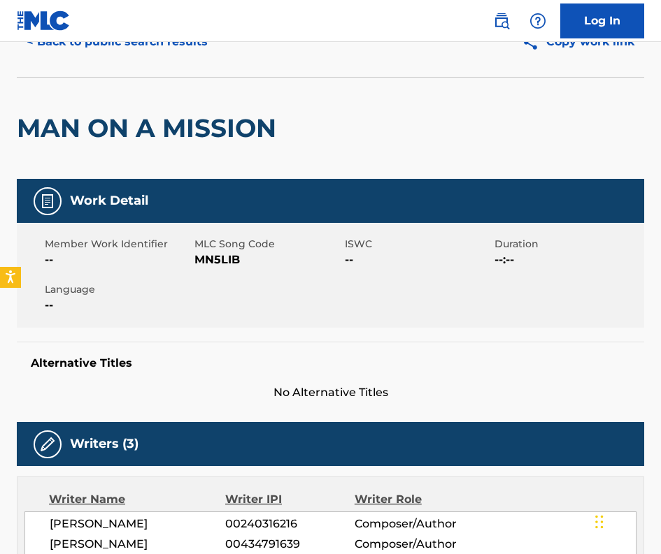
click at [108, 42] on button "< Back to public search results" at bounding box center [117, 41] width 201 height 35
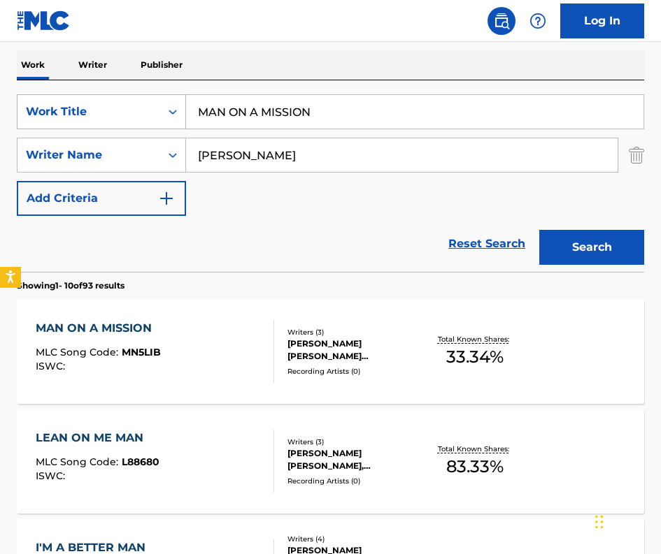
drag, startPoint x: 316, startPoint y: 108, endPoint x: 173, endPoint y: 106, distance: 142.6
click at [173, 106] on div "SearchWithCriteriaf619e017-92c6-4140-a10a-d4629c4e97b6 Work Title MAN ON A MISS…" at bounding box center [330, 111] width 627 height 35
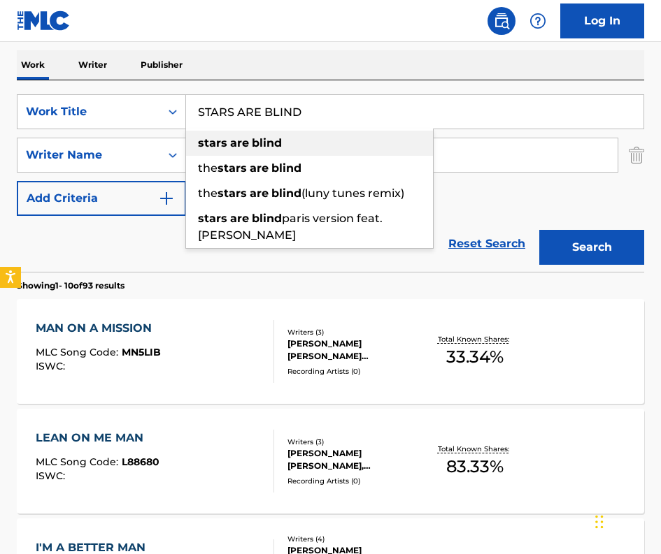
click at [198, 140] on strong "stars" at bounding box center [212, 142] width 29 height 13
type input "stars are blind"
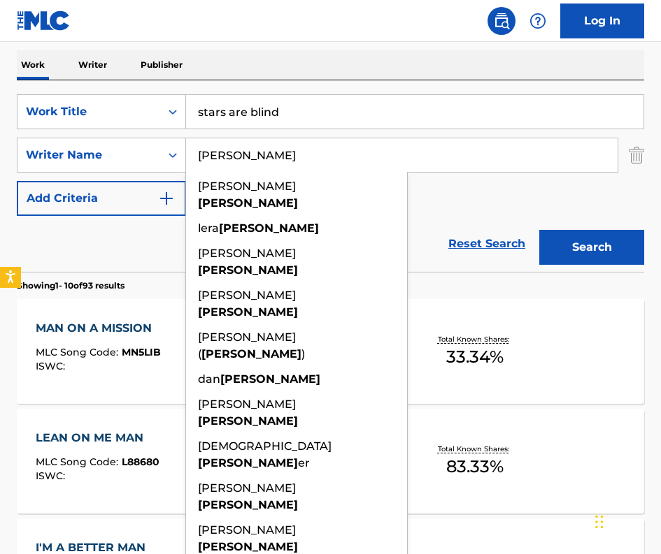
drag, startPoint x: 219, startPoint y: 153, endPoint x: 192, endPoint y: 157, distance: 27.5
click at [192, 157] on input "AUERBACH" at bounding box center [401, 155] width 431 height 34
drag, startPoint x: 273, startPoint y: 157, endPoint x: 192, endPoint y: 157, distance: 80.4
click at [192, 157] on input "AUERBACH" at bounding box center [401, 155] width 431 height 34
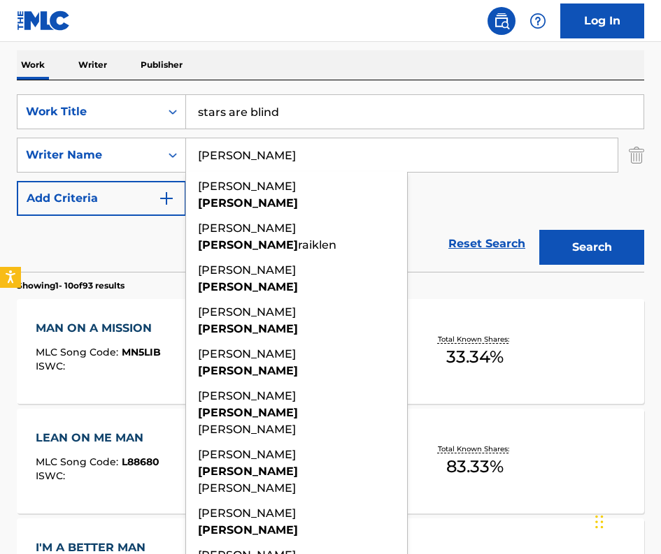
type input "RANDOLPH"
click at [539, 230] on button "Search" at bounding box center [591, 247] width 105 height 35
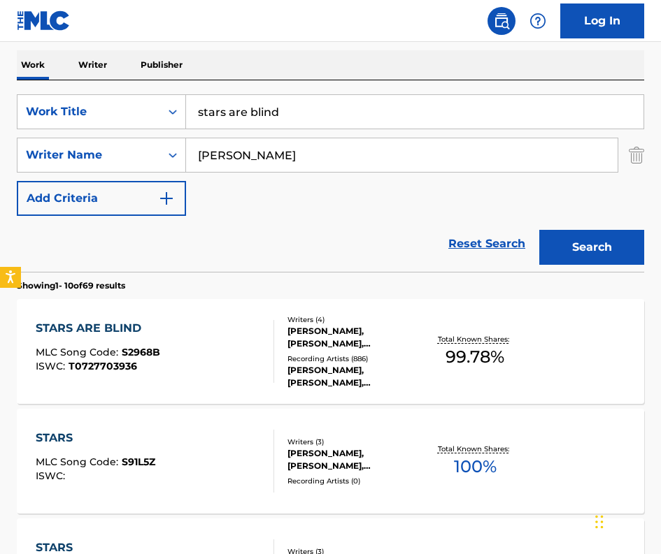
click at [329, 334] on div "FERNANDO GARIBAY, RALPH MCCARTHY, KENRICK RANDOLPH PATRICK, SHEPPARD J SOLOMON" at bounding box center [355, 337] width 136 height 25
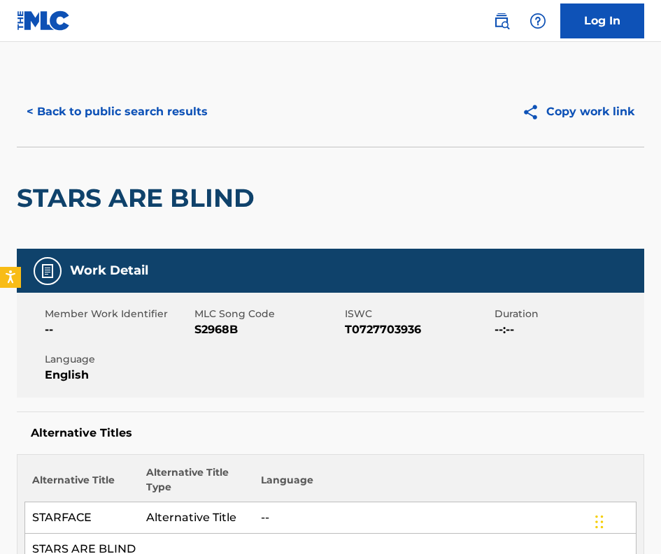
click at [146, 106] on button "< Back to public search results" at bounding box center [117, 111] width 201 height 35
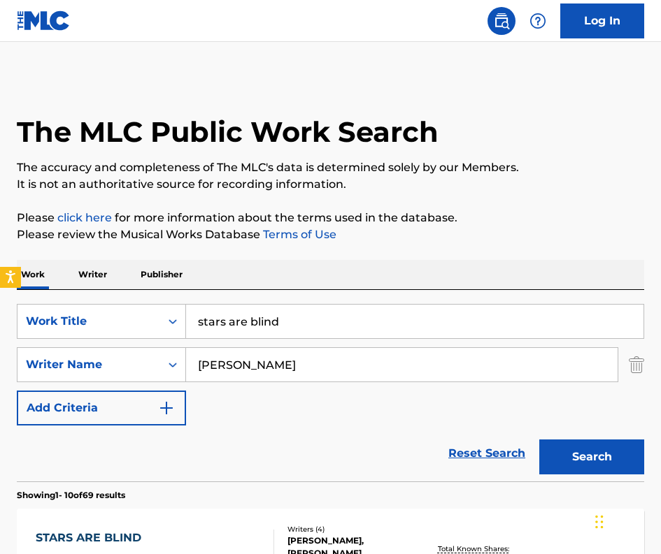
scroll to position [210, 0]
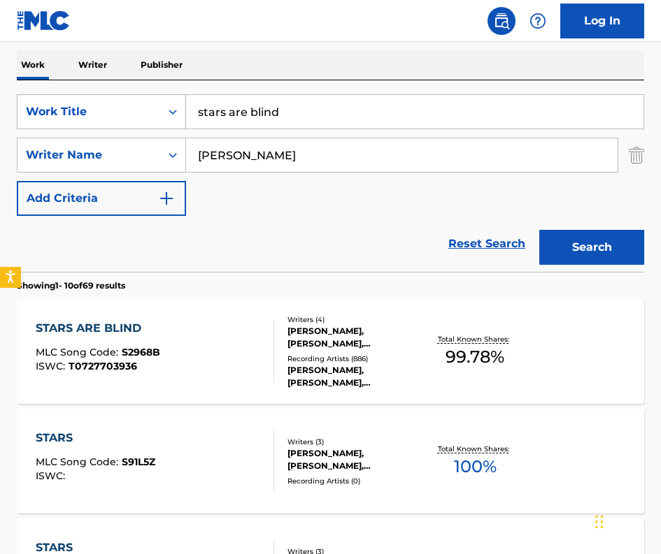
drag, startPoint x: 265, startPoint y: 115, endPoint x: 160, endPoint y: 113, distance: 104.9
click at [160, 113] on div "SearchWithCriteriaf619e017-92c6-4140-a10a-d4629c4e97b6 Work Title stars are bli…" at bounding box center [330, 111] width 627 height 35
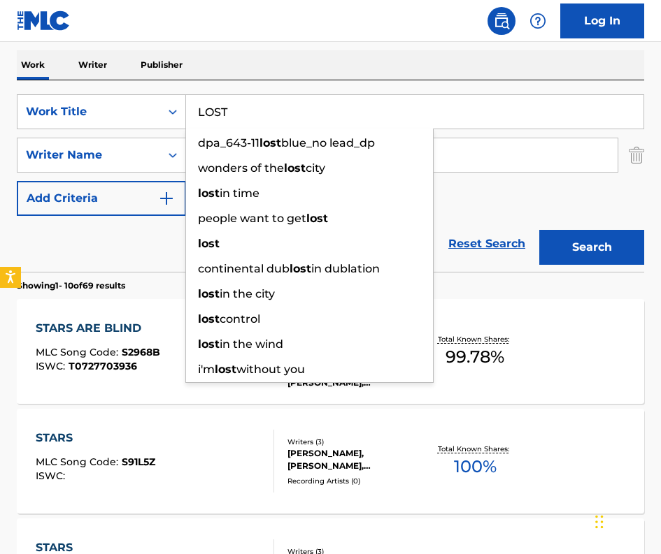
click at [458, 128] on input "LOST" at bounding box center [414, 112] width 457 height 34
type input "LOST"
drag, startPoint x: 483, startPoint y: 153, endPoint x: 473, endPoint y: 138, distance: 18.2
click at [482, 152] on input "RANDOLPH" at bounding box center [401, 155] width 431 height 34
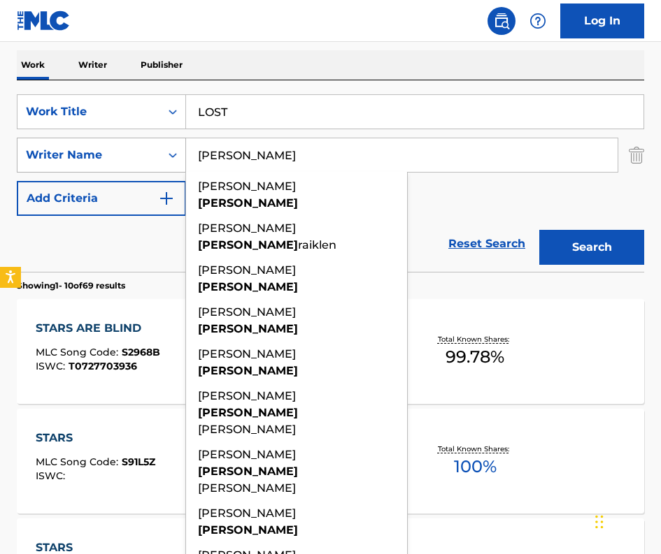
drag, startPoint x: 289, startPoint y: 150, endPoint x: 138, endPoint y: 153, distance: 150.3
click at [138, 153] on div "SearchWithCriteriac20b50e1-3629-4af5-973b-ff2d87f166df Writer Name RANDOLPH j. …" at bounding box center [330, 155] width 627 height 35
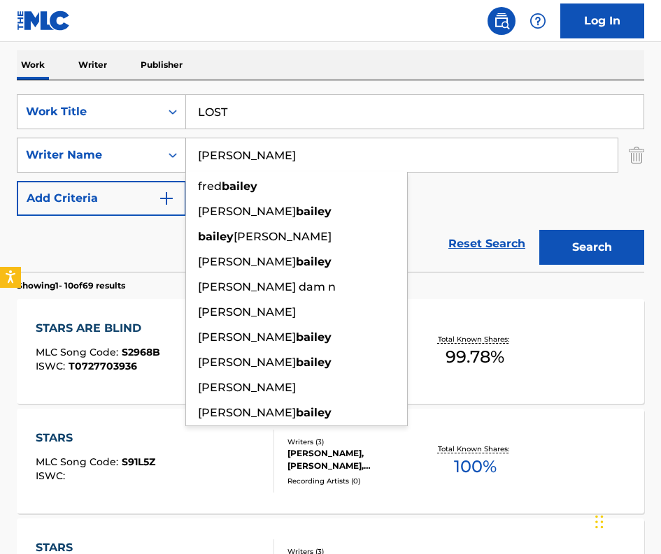
click at [539, 230] on button "Search" at bounding box center [591, 247] width 105 height 35
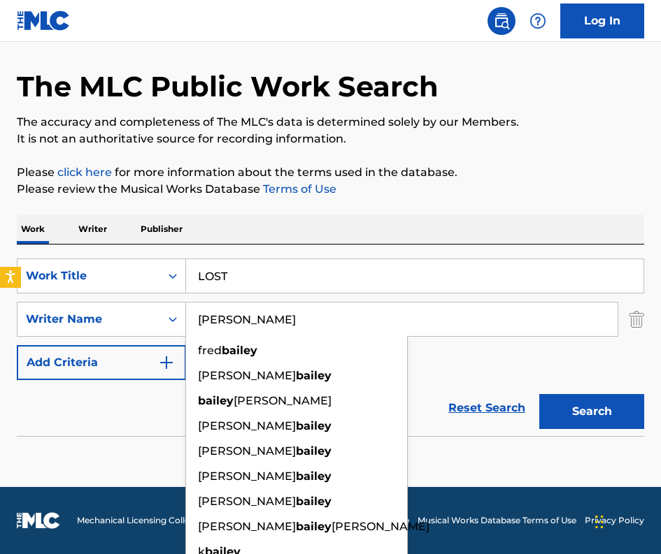
scroll to position [82, 0]
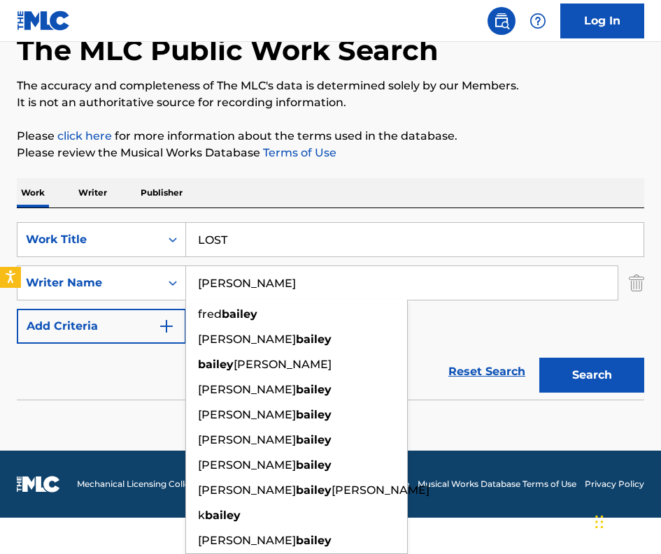
click at [278, 284] on input "BAILEY ZIMMEMAN" at bounding box center [401, 283] width 431 height 34
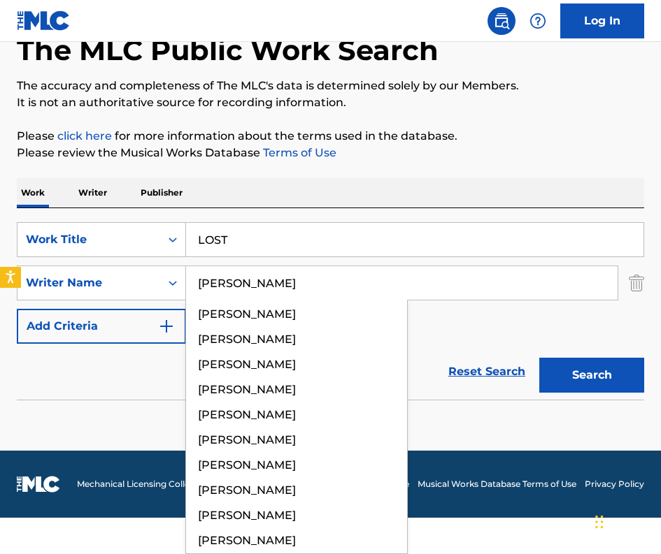
click at [539, 358] on button "Search" at bounding box center [591, 375] width 105 height 35
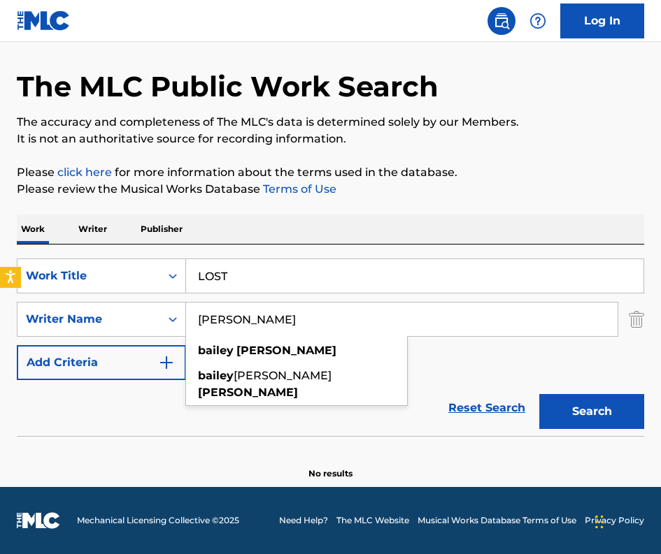
click at [86, 411] on div "Reset Search Search" at bounding box center [330, 408] width 627 height 56
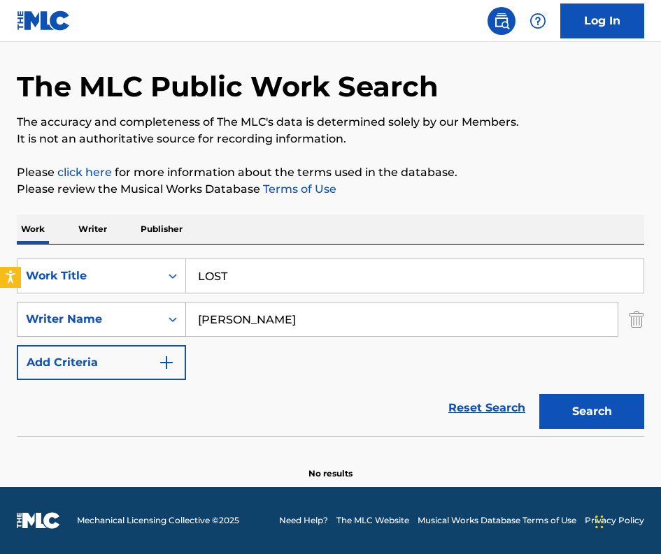
drag, startPoint x: 266, startPoint y: 318, endPoint x: 162, endPoint y: 318, distance: 104.1
click at [162, 318] on div "SearchWithCriteriac20b50e1-3629-4af5-973b-ff2d87f166df Writer Name BAILEY ZIMME…" at bounding box center [330, 319] width 627 height 35
click at [539, 394] on button "Search" at bounding box center [591, 411] width 105 height 35
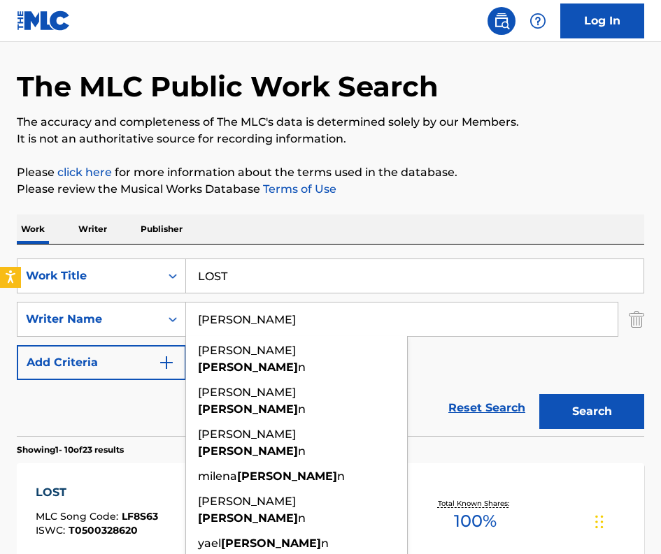
click at [63, 400] on div "Reset Search Search" at bounding box center [330, 408] width 627 height 56
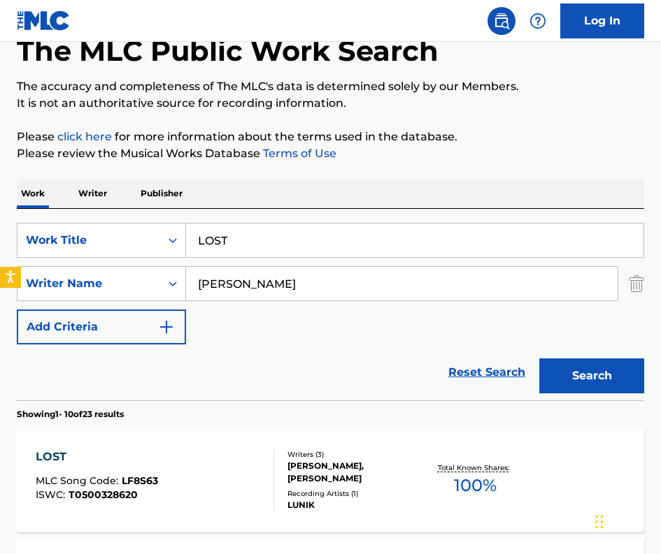
scroll to position [0, 0]
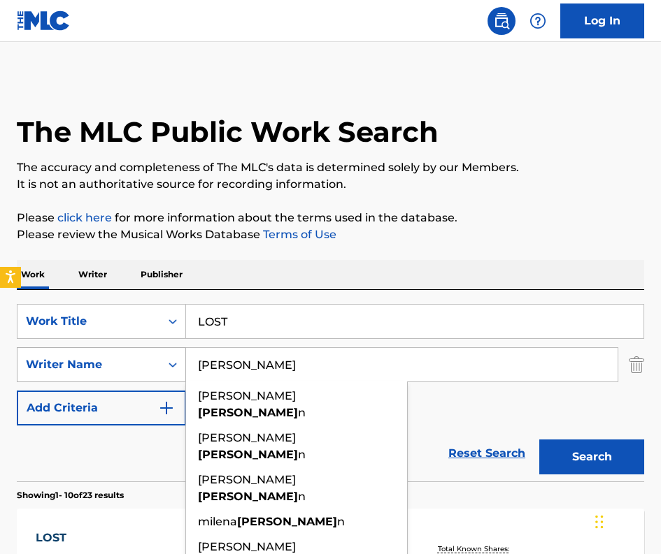
drag, startPoint x: 284, startPoint y: 357, endPoint x: 160, endPoint y: 351, distance: 124.6
click at [160, 351] on div "SearchWithCriteriac20b50e1-3629-4af5-973b-ff2d87f166df Writer Name ZIMMERMAN ho…" at bounding box center [330, 364] width 627 height 35
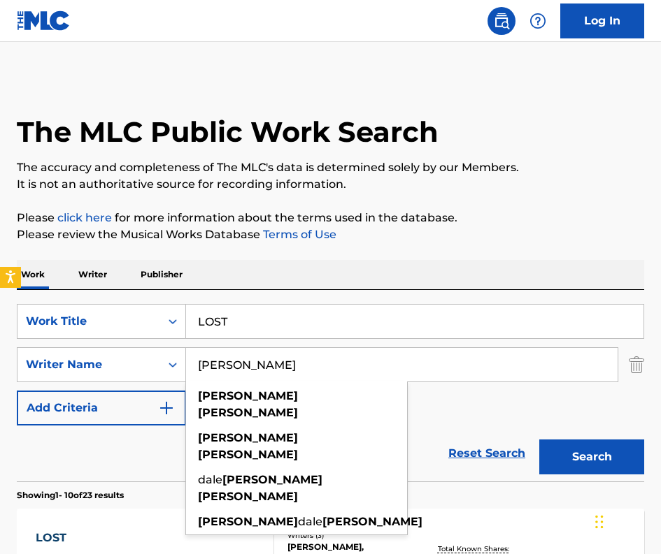
type input "RODNEY CLAWSON"
click at [539, 440] on button "Search" at bounding box center [591, 457] width 105 height 35
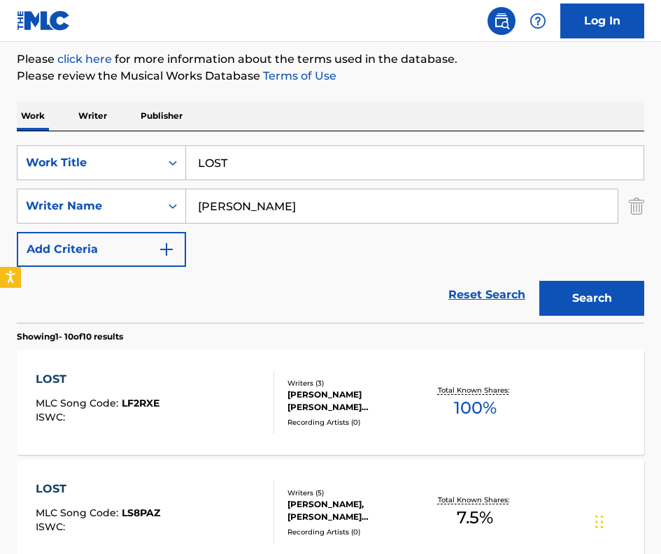
scroll to position [210, 0]
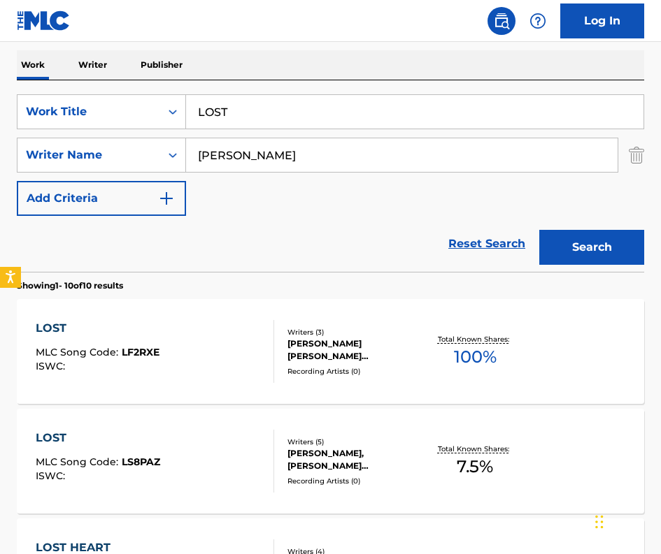
click at [307, 351] on div "MICHAEL OLLIN LOTTEN, RYAN HURD, RODNEY DALE CLAWSON" at bounding box center [355, 350] width 136 height 25
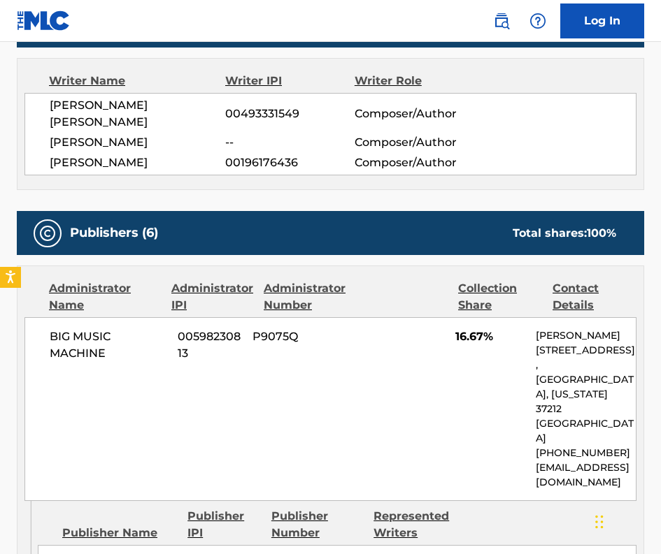
scroll to position [489, 0]
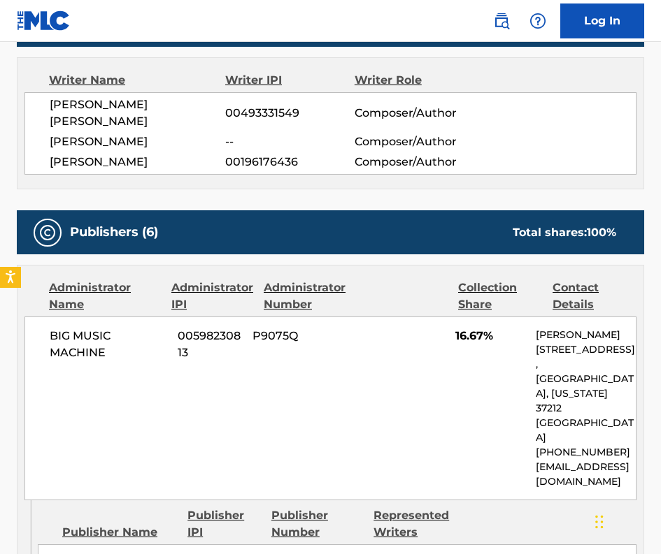
click at [145, 385] on div "BIG MUSIC MACHINE 00598230813 P9075Q 16.67% Randy Patton 1225 16th Avenue South…" at bounding box center [330, 409] width 612 height 184
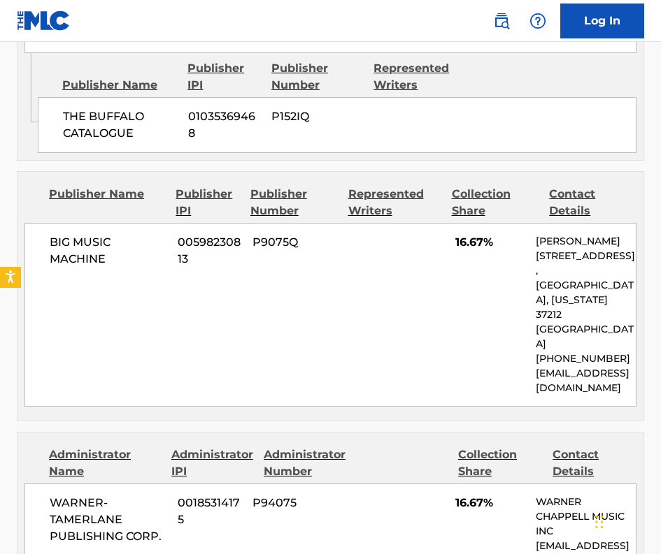
scroll to position [979, 0]
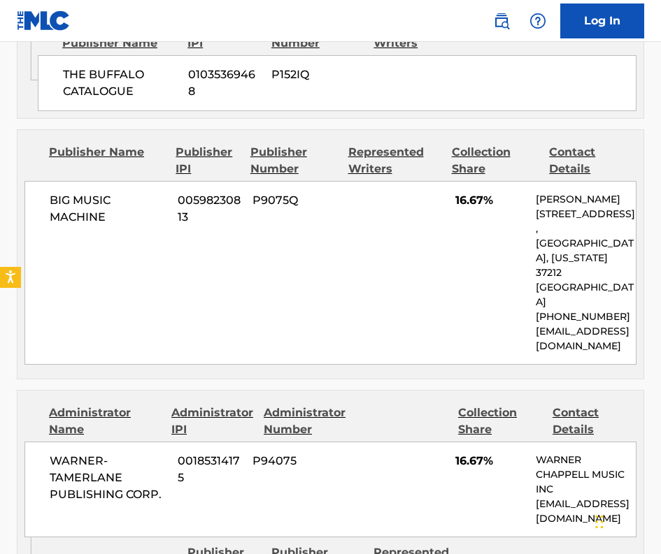
click at [108, 243] on div "BIG MUSIC MACHINE 00598230813 P9075Q 16.67% Randy Patton 1225 16th Avenue South…" at bounding box center [330, 273] width 612 height 184
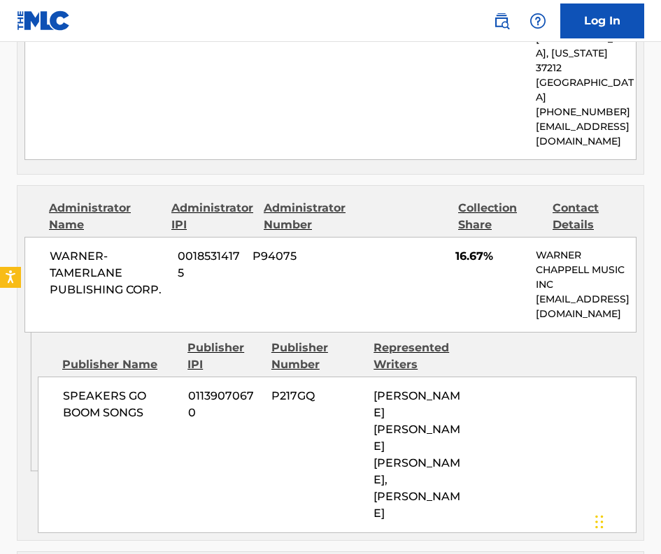
scroll to position [1188, 0]
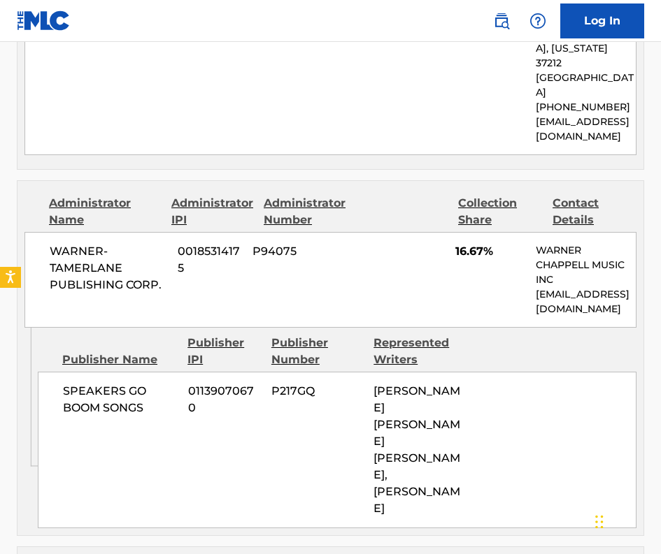
click at [81, 372] on div "SPEAKERS GO BOOM SONGS 01139070670 P217GQ RODNEY DALE CLAWSON, RODNEY DALE CLAW…" at bounding box center [337, 450] width 598 height 157
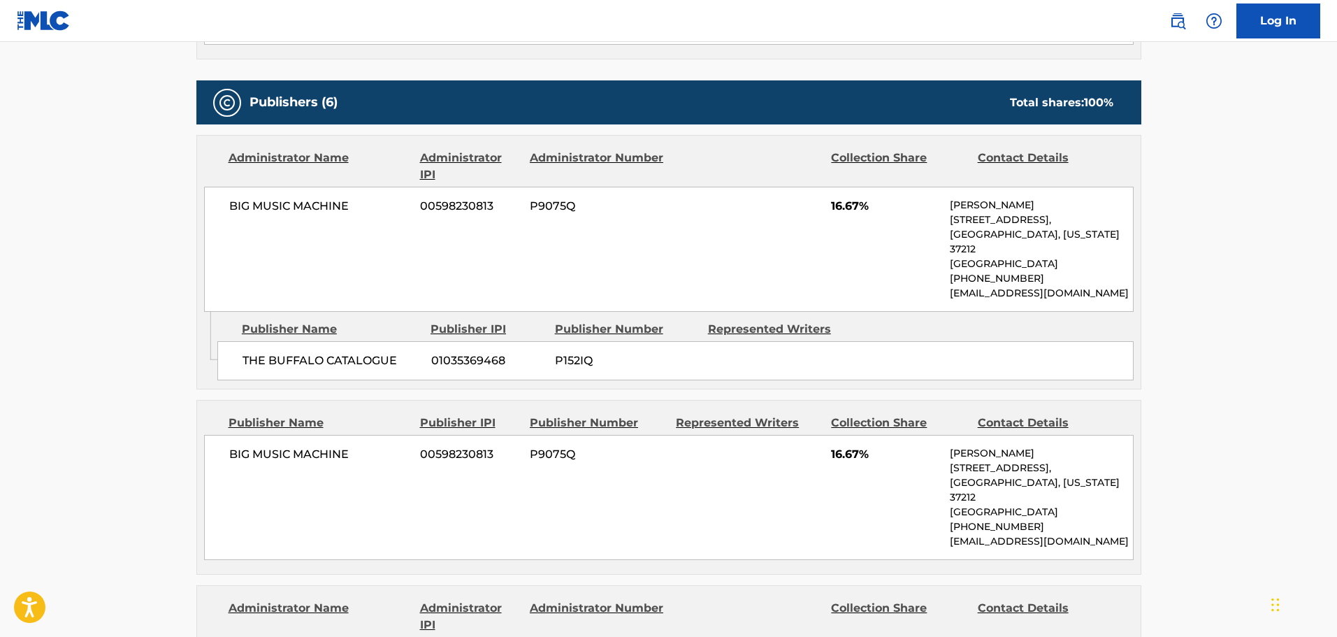
scroll to position [566, 0]
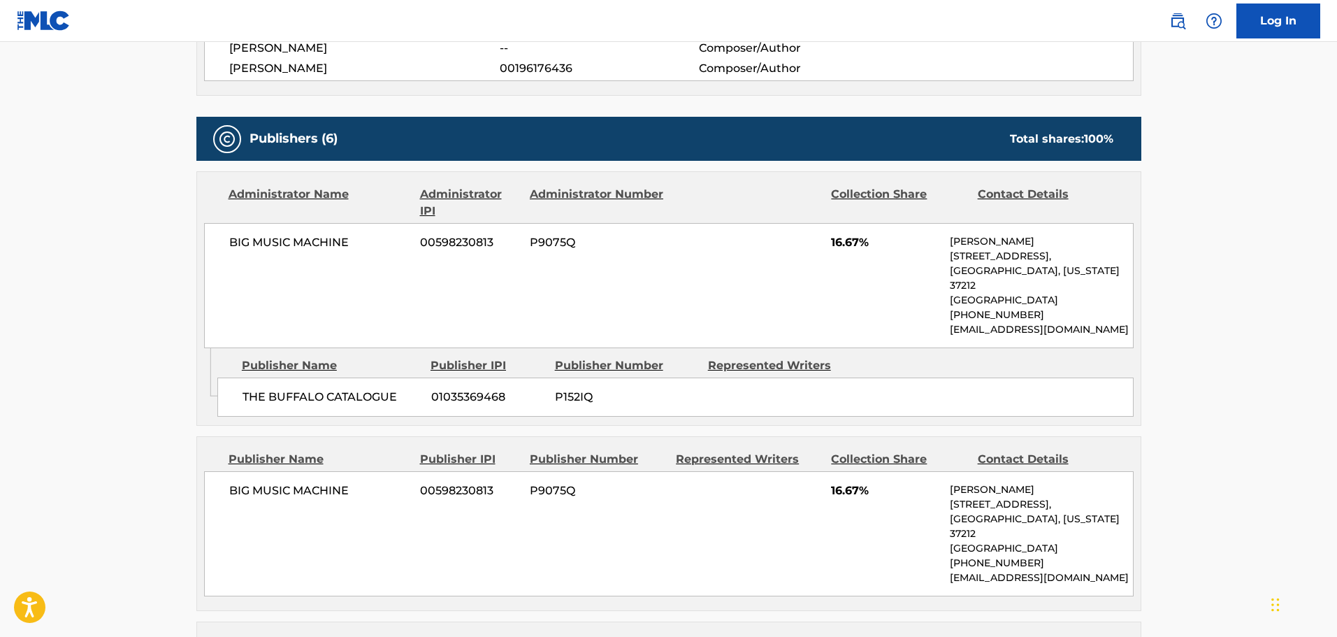
click at [150, 213] on main "< Back to public search results Copy work link LOST Work Detail Member Work Ide…" at bounding box center [668, 594] width 1337 height 2236
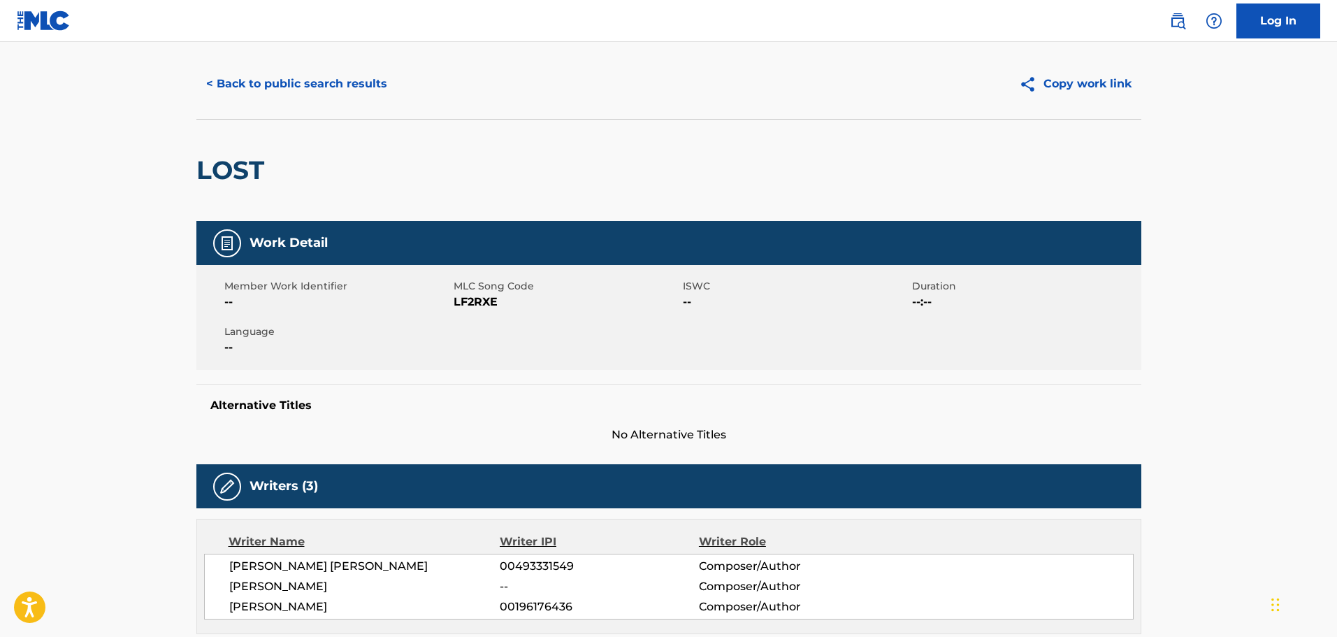
scroll to position [7, 0]
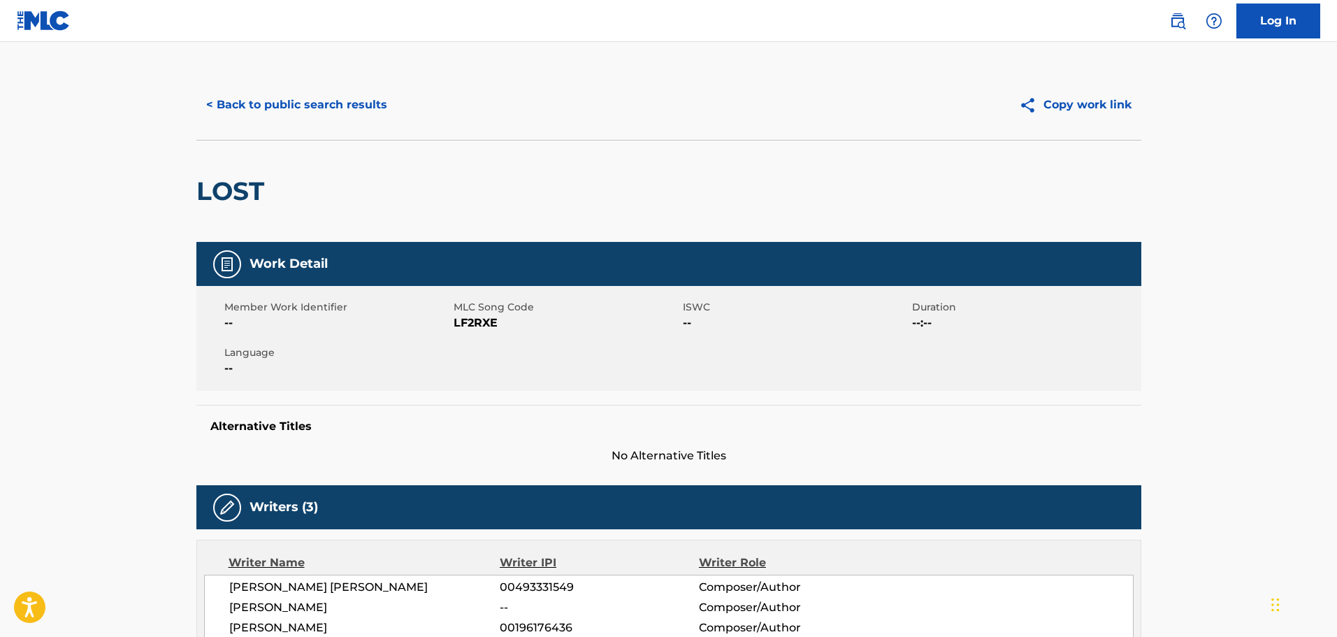
click at [268, 107] on button "< Back to public search results" at bounding box center [296, 104] width 201 height 35
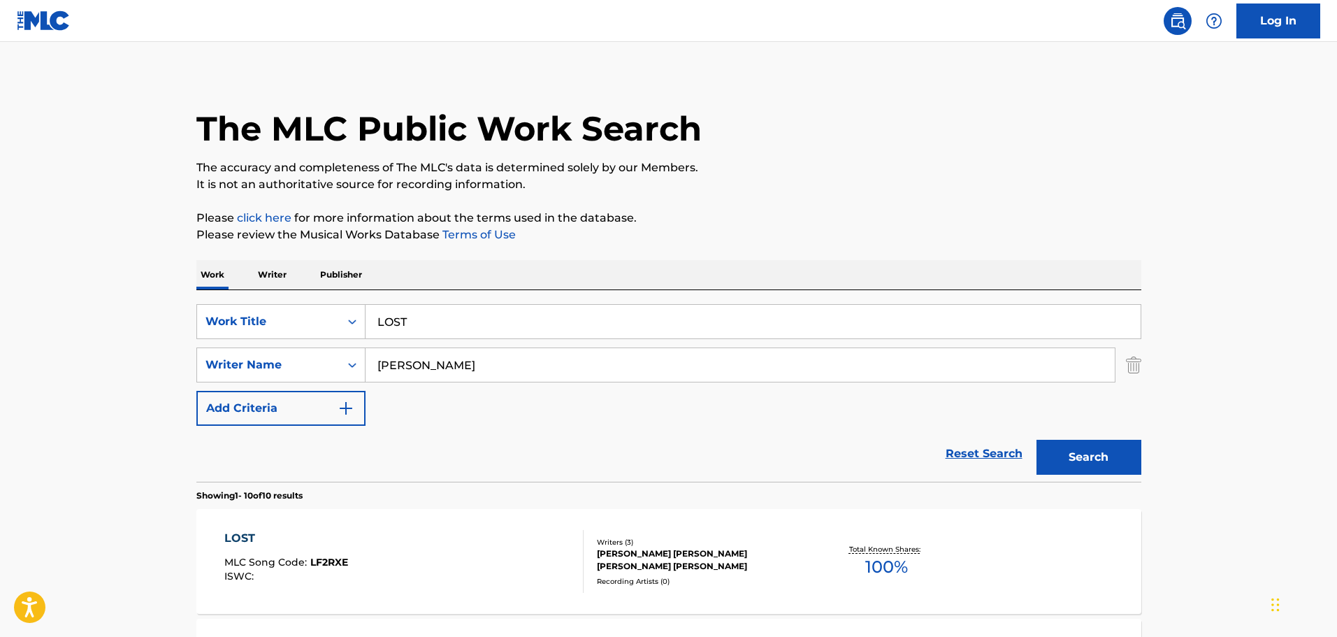
scroll to position [210, 0]
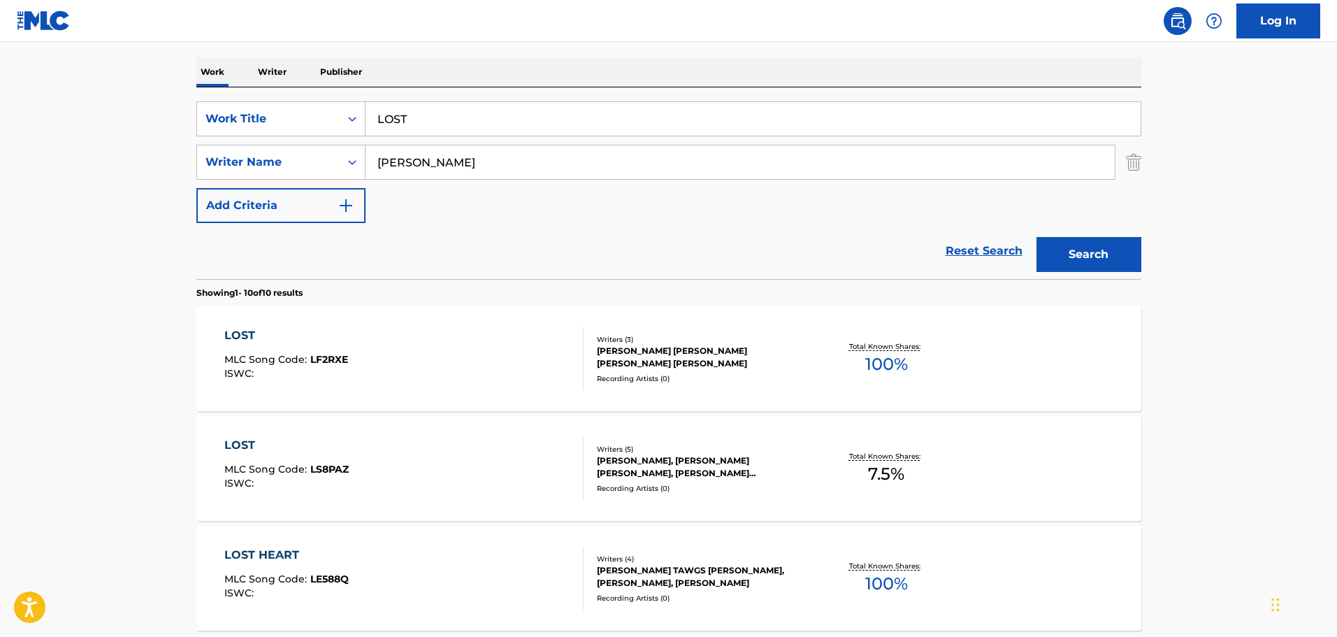
drag, startPoint x: 431, startPoint y: 113, endPoint x: 366, endPoint y: 103, distance: 65.0
click at [366, 103] on input "LOST" at bounding box center [753, 119] width 775 height 34
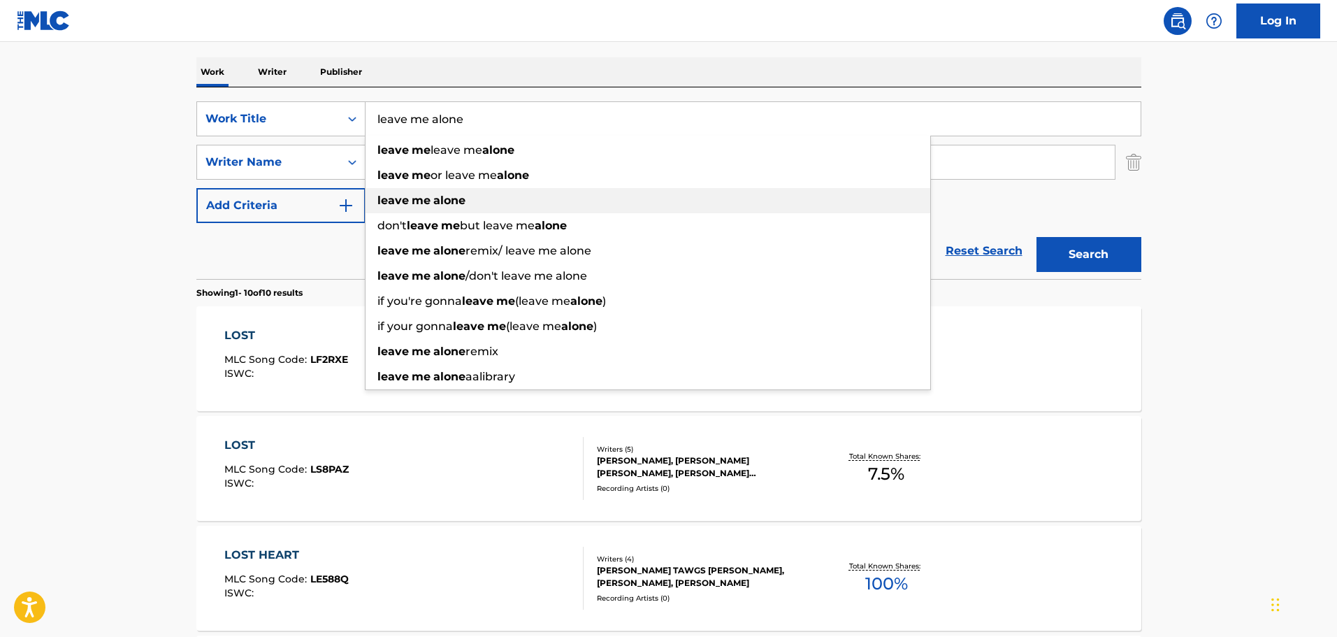
type input "leave me alone"
click at [393, 199] on strong "leave" at bounding box center [392, 200] width 31 height 13
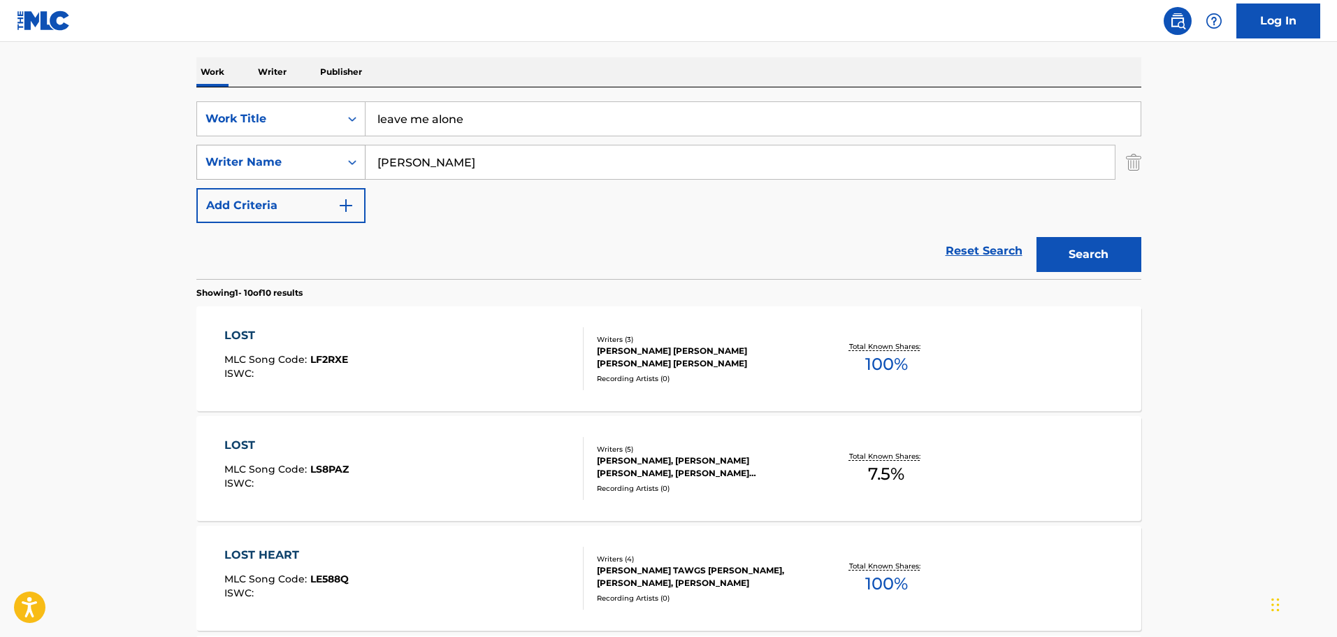
drag, startPoint x: 458, startPoint y: 163, endPoint x: 356, endPoint y: 163, distance: 102.0
click at [356, 163] on div "SearchWithCriteriac20b50e1-3629-4af5-973b-ff2d87f166df Writer Name RODNEY CLAWS…" at bounding box center [668, 162] width 945 height 35
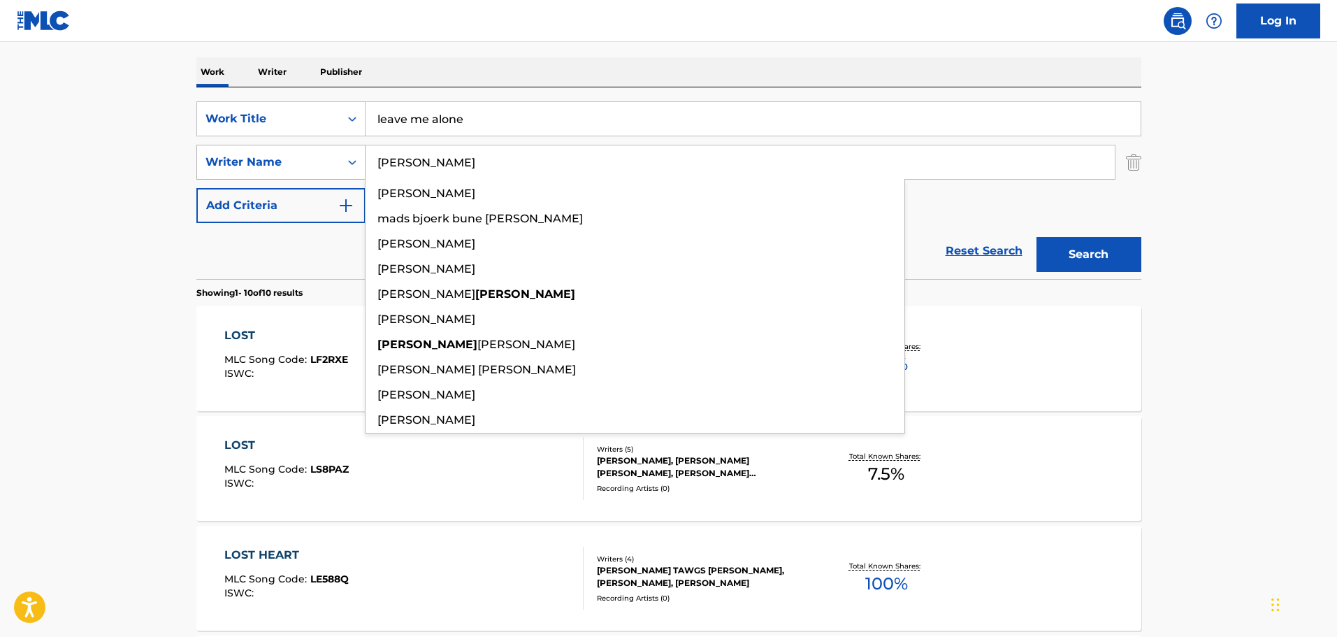
click at [1037, 237] on button "Search" at bounding box center [1089, 254] width 105 height 35
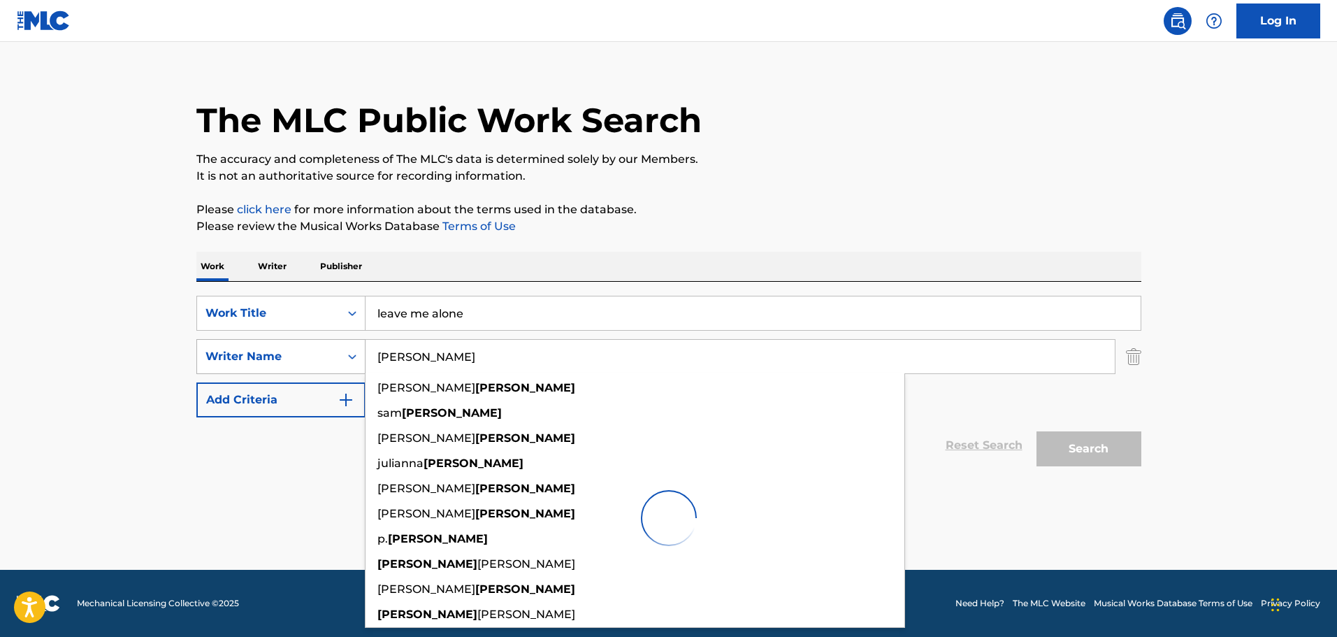
scroll to position [15, 0]
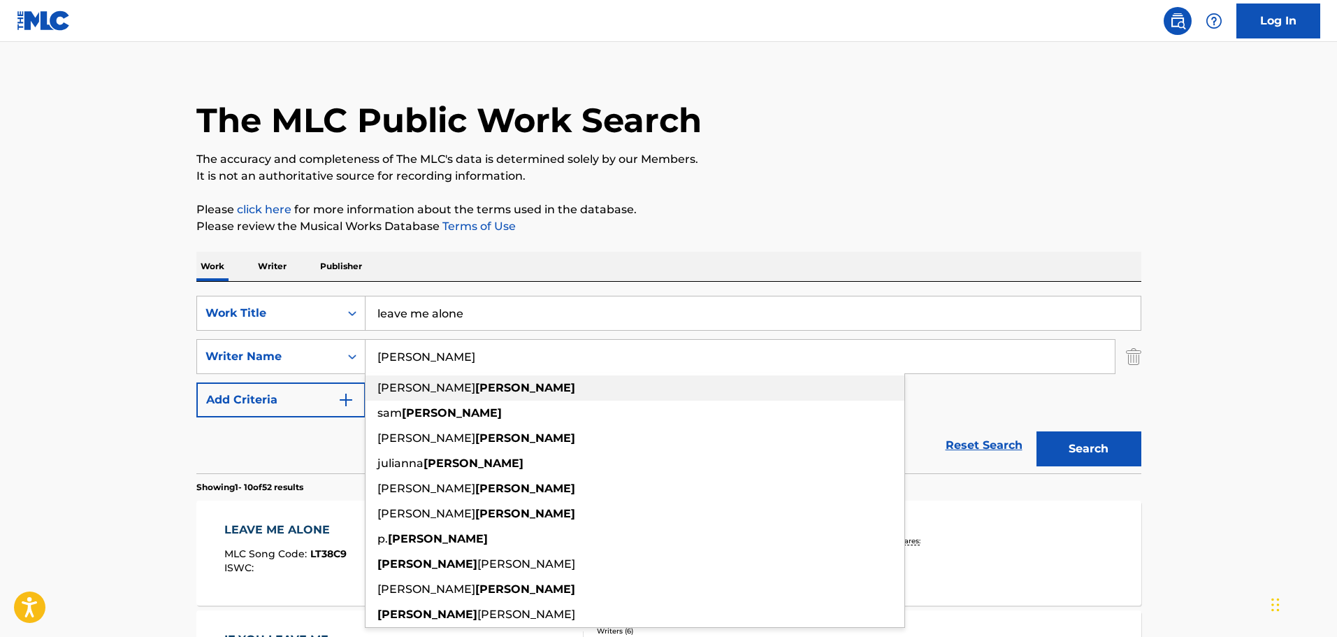
click at [391, 388] on span "jullian" at bounding box center [426, 387] width 98 height 13
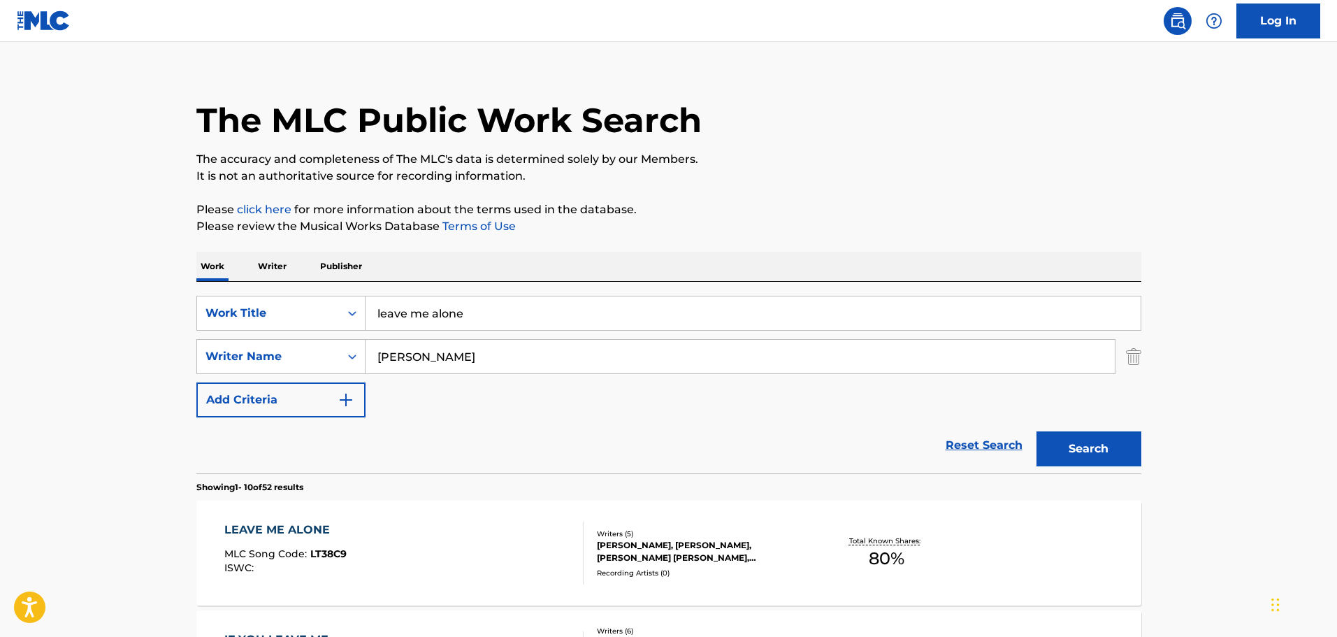
type input "jullian bunetta"
drag, startPoint x: 38, startPoint y: 382, endPoint x: 45, endPoint y: 381, distance: 7.1
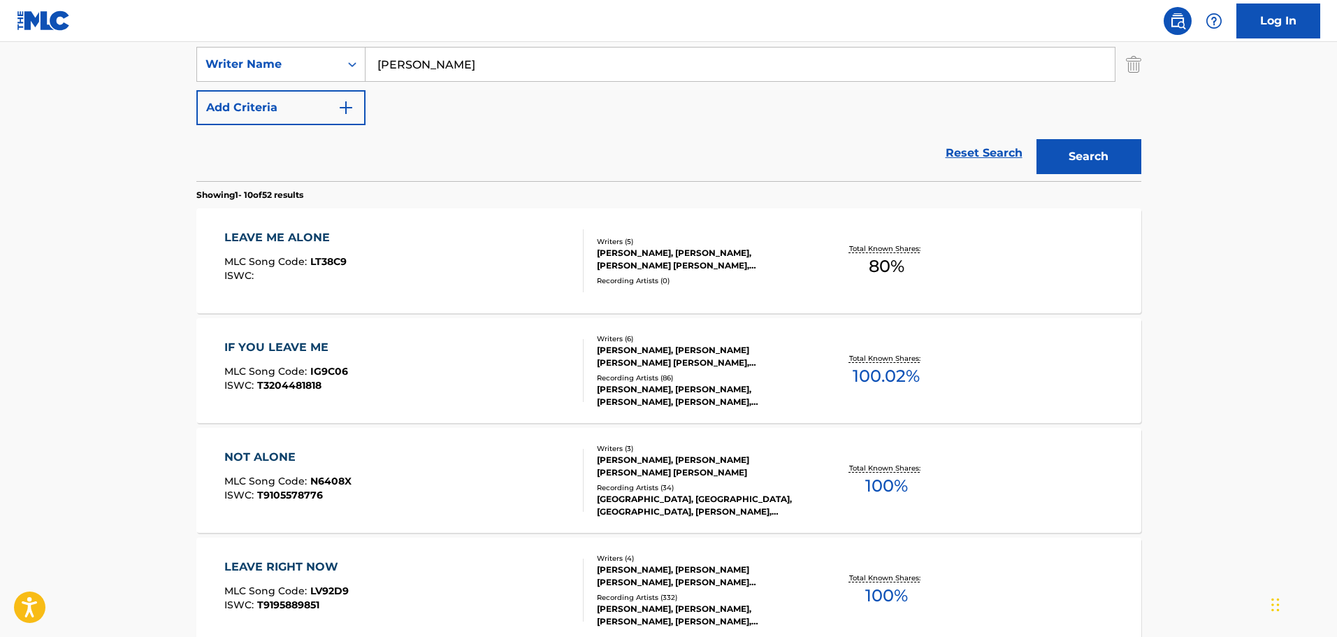
scroll to position [365, 0]
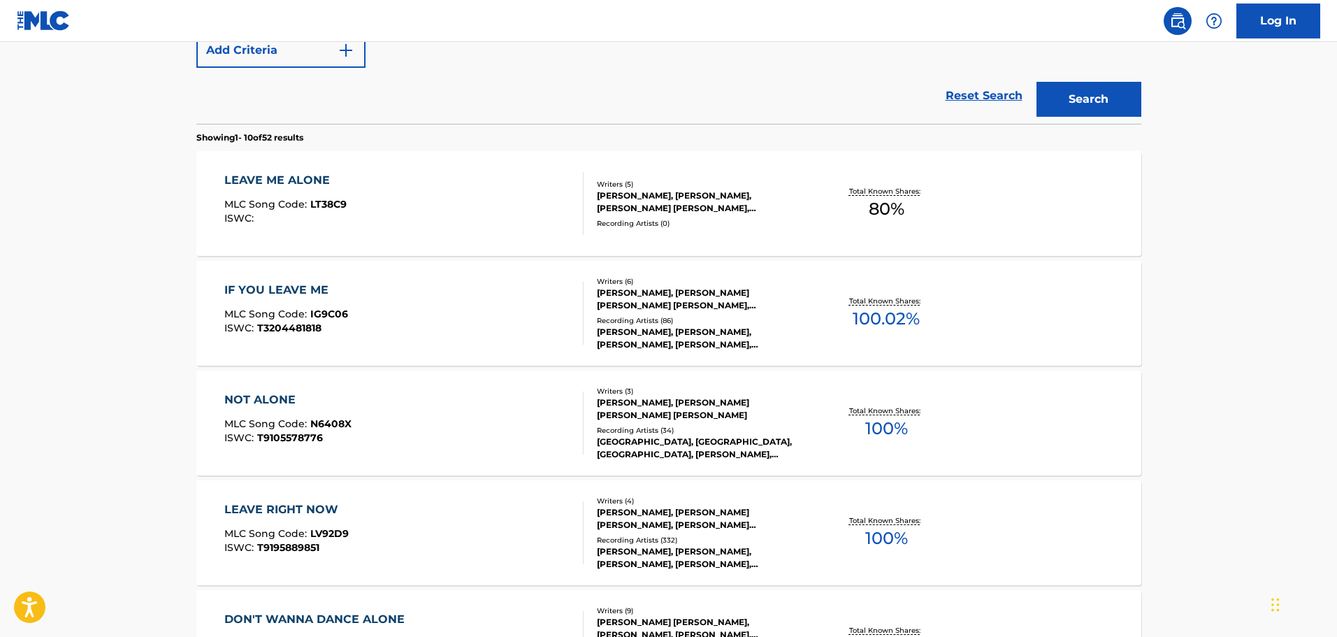
click at [647, 191] on div "STEPHENIE NICOLE JONES, ALEXANDER GLANTZ, JULIAN COLLIN BUNETTA, OMER FEDI, REN…" at bounding box center [702, 201] width 211 height 25
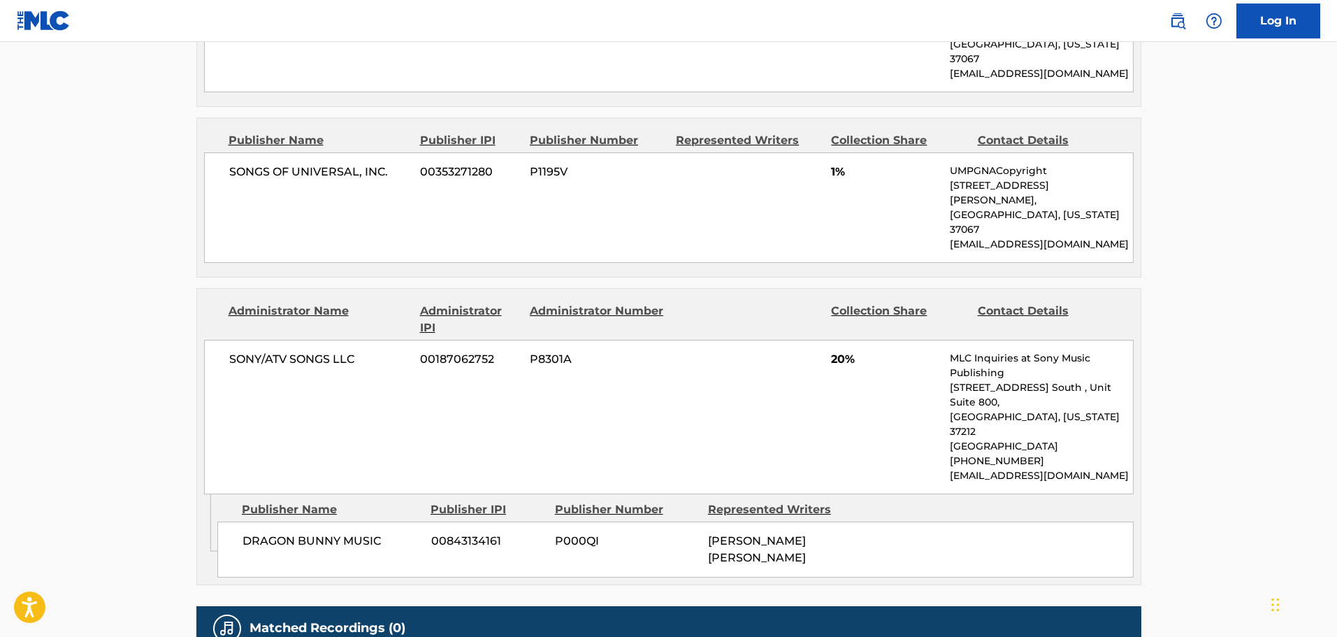
scroll to position [1536, 0]
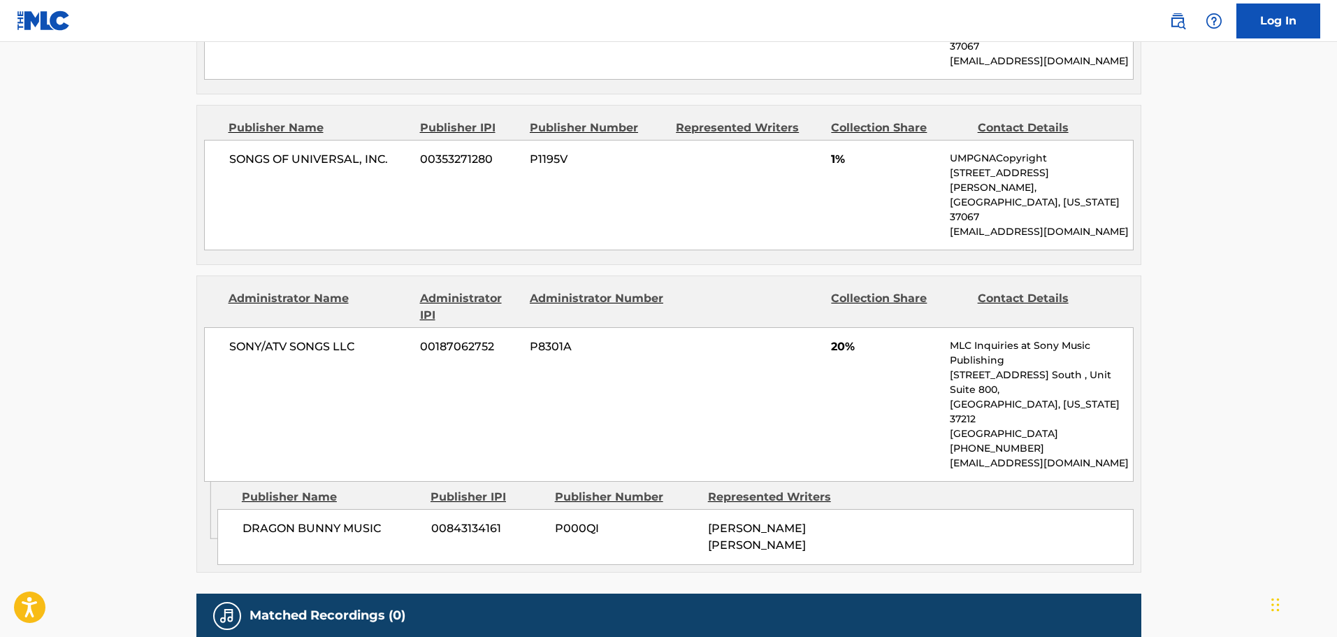
click at [271, 327] on div "SONY/ATV SONGS LLC 00187062752 P8301A 20% MLC Inquiries at Sony Music Publishin…" at bounding box center [669, 404] width 930 height 154
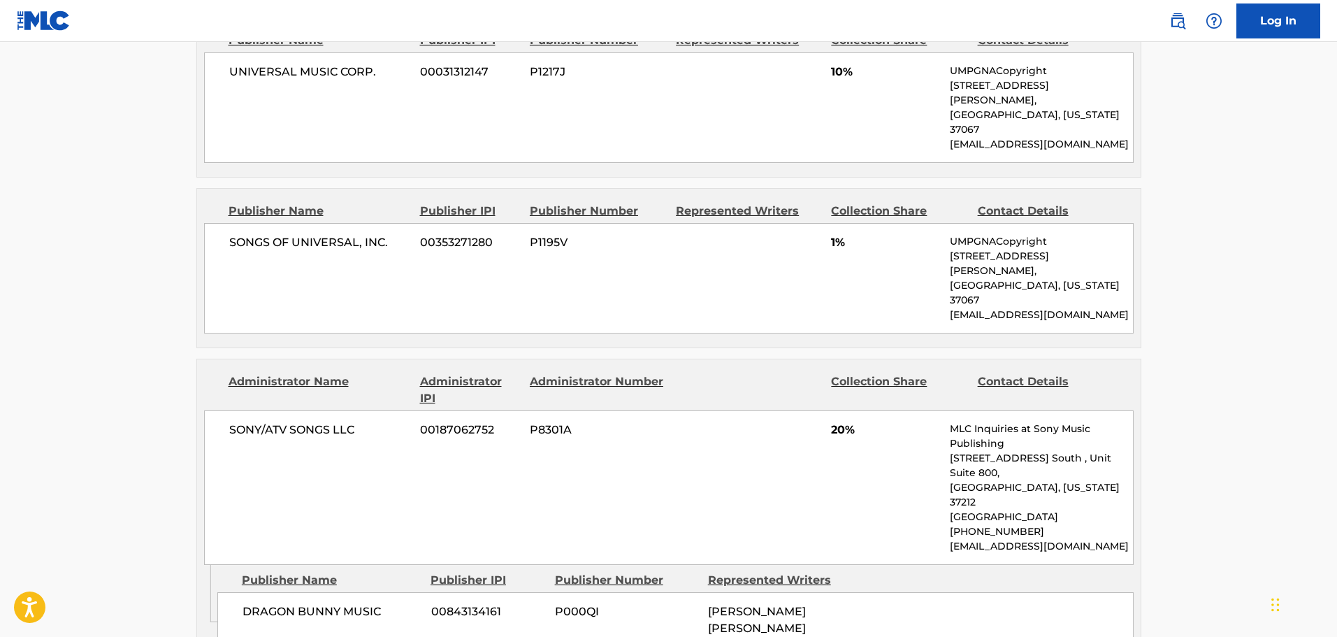
scroll to position [1466, 0]
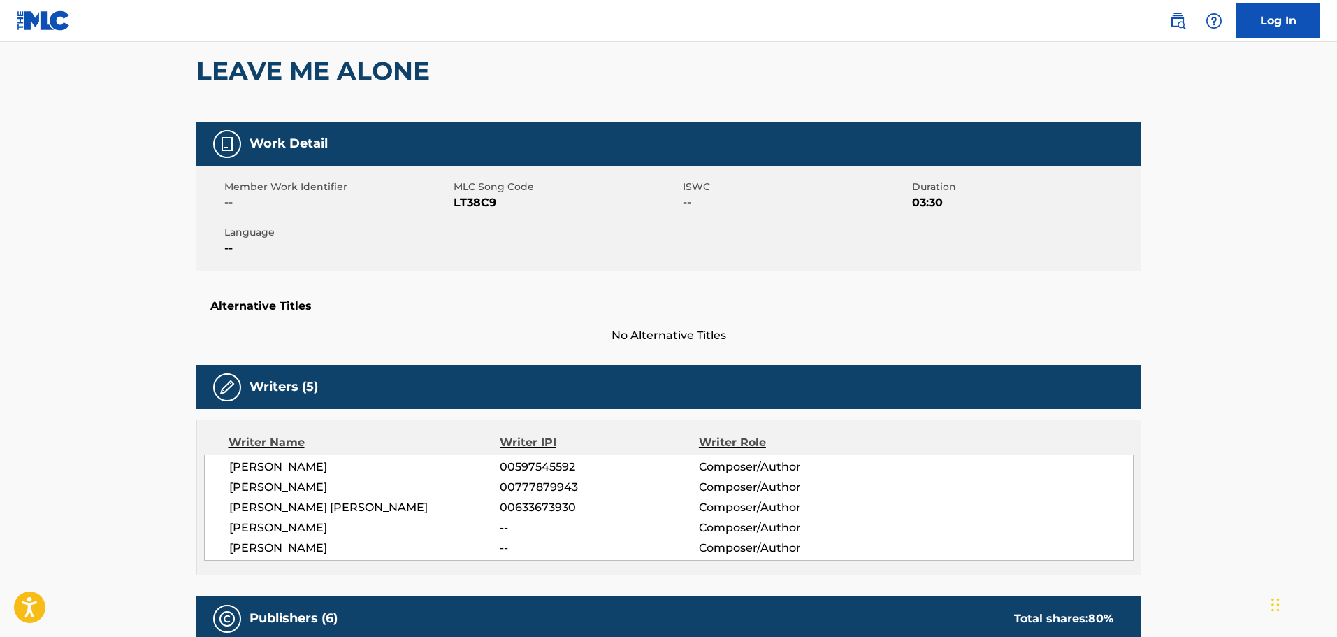
scroll to position [0, 0]
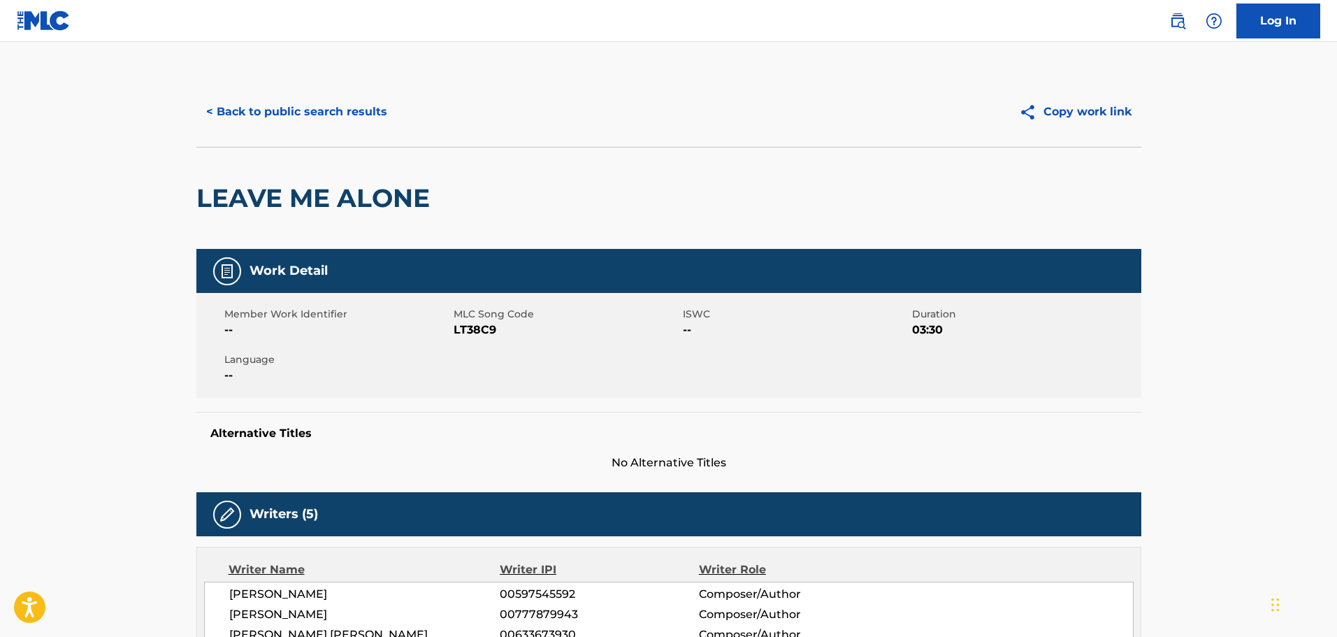
click at [263, 100] on button "< Back to public search results" at bounding box center [296, 111] width 201 height 35
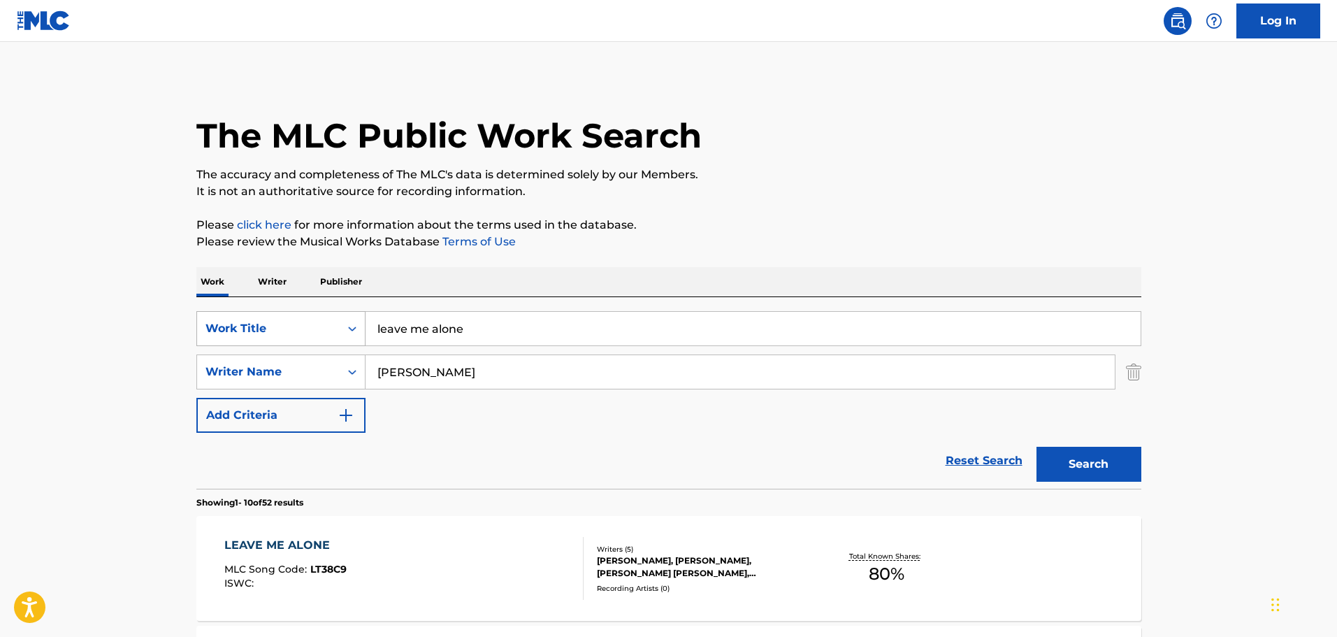
drag, startPoint x: 466, startPoint y: 323, endPoint x: 335, endPoint y: 319, distance: 131.5
click at [331, 323] on div "SearchWithCriteriaf619e017-92c6-4140-a10a-d4629c4e97b6 Work Title leave me alone" at bounding box center [668, 328] width 945 height 35
type input "let her cook"
click at [379, 354] on strong "let" at bounding box center [384, 359] width 15 height 13
drag, startPoint x: 474, startPoint y: 367, endPoint x: 354, endPoint y: 368, distance: 120.2
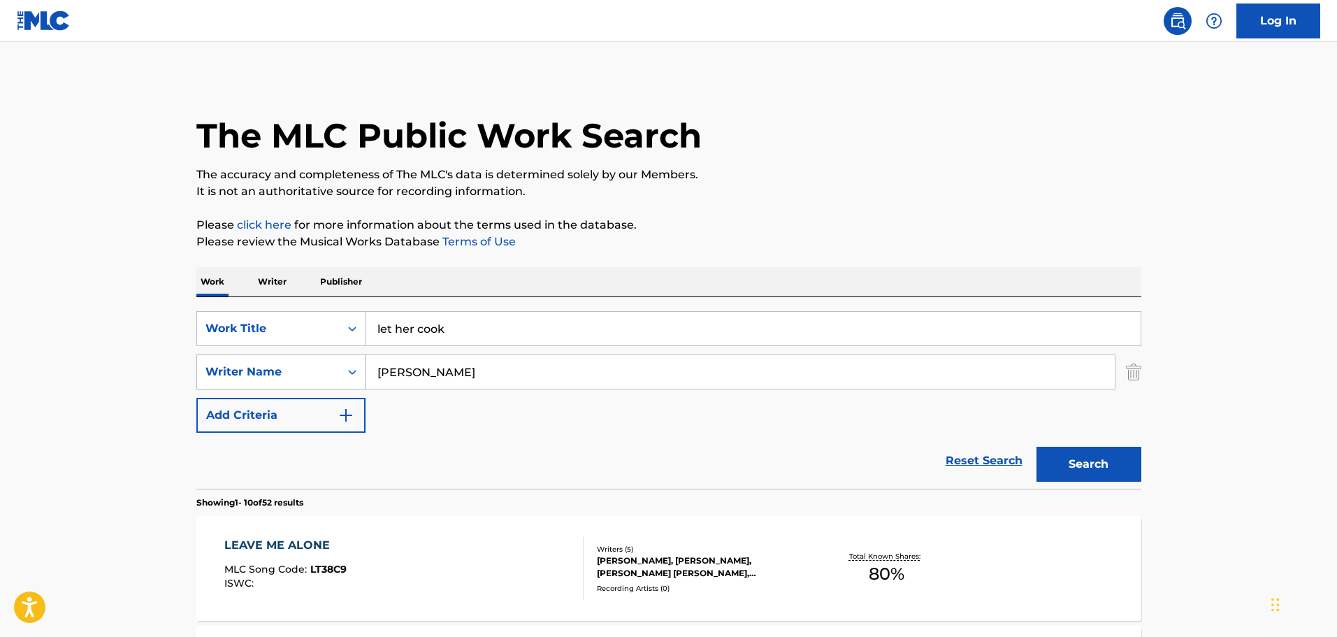
click at [354, 368] on div "SearchWithCriteriac20b50e1-3629-4af5-973b-ff2d87f166df Writer Name jullian bune…" at bounding box center [668, 371] width 945 height 35
click at [1037, 447] on button "Search" at bounding box center [1089, 464] width 105 height 35
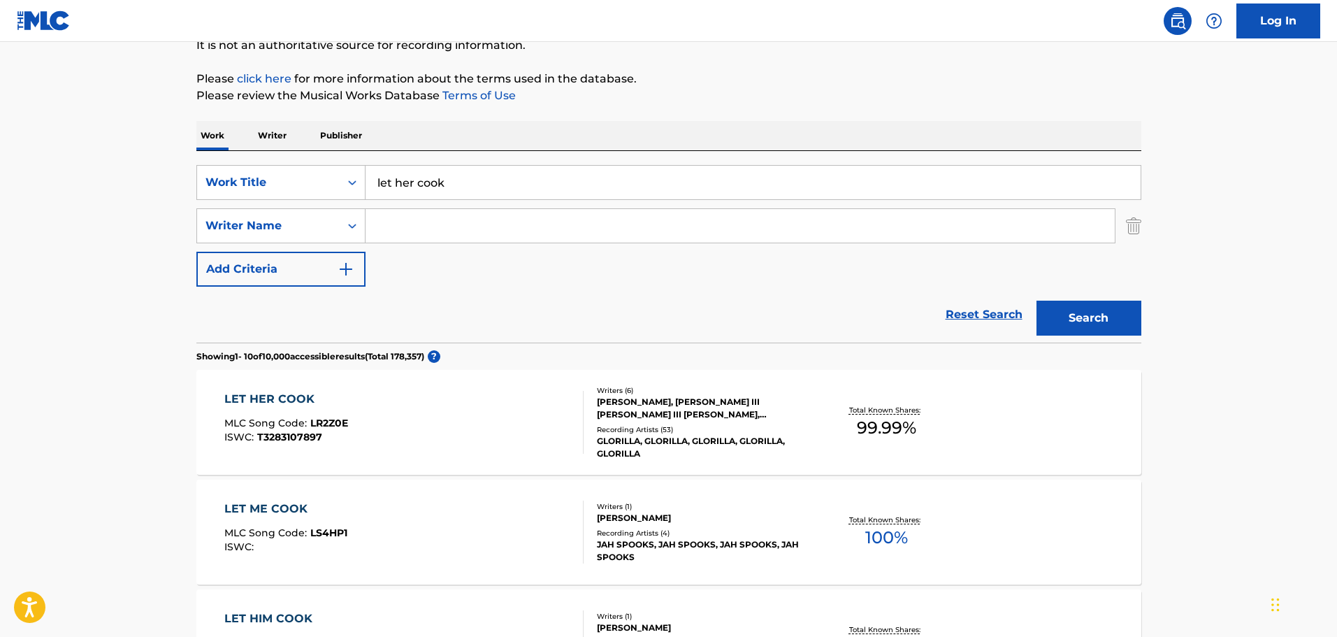
scroll to position [210, 0]
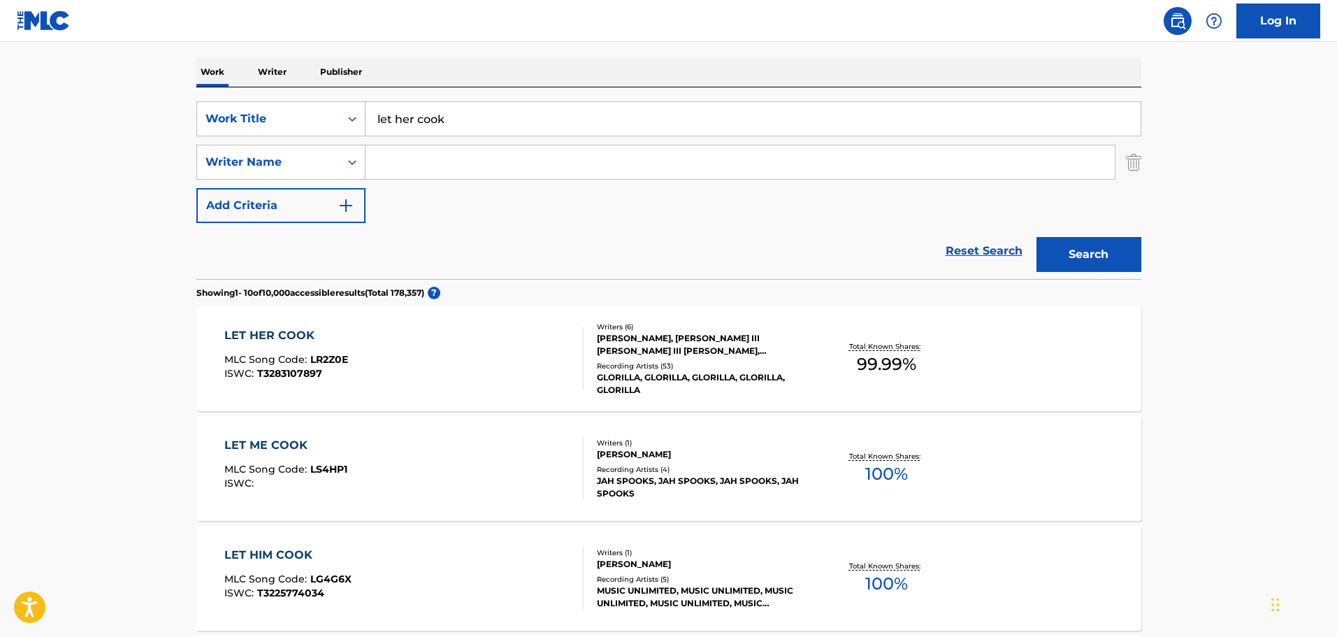
click at [665, 359] on div "Writers ( 6 ) DARRYL CLEMONS, EDWARD MACLIN III COOPER, JULIUS III RIVERA, JAUC…" at bounding box center [696, 359] width 224 height 75
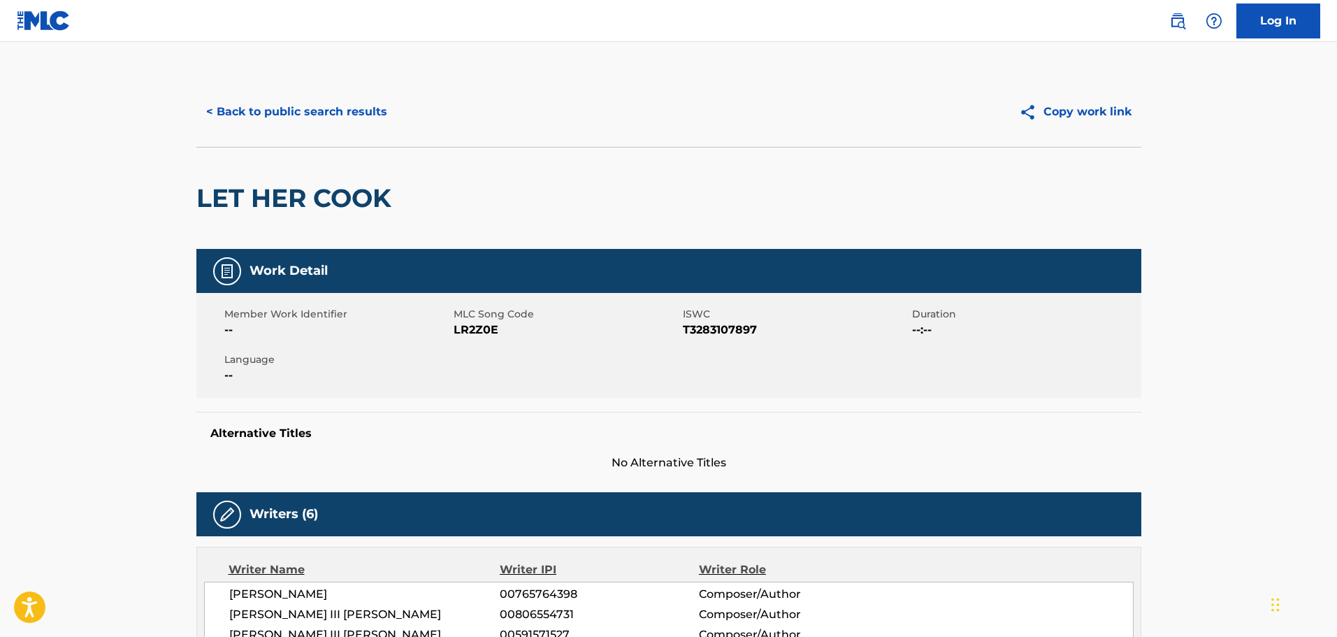
click at [346, 106] on button "< Back to public search results" at bounding box center [296, 111] width 201 height 35
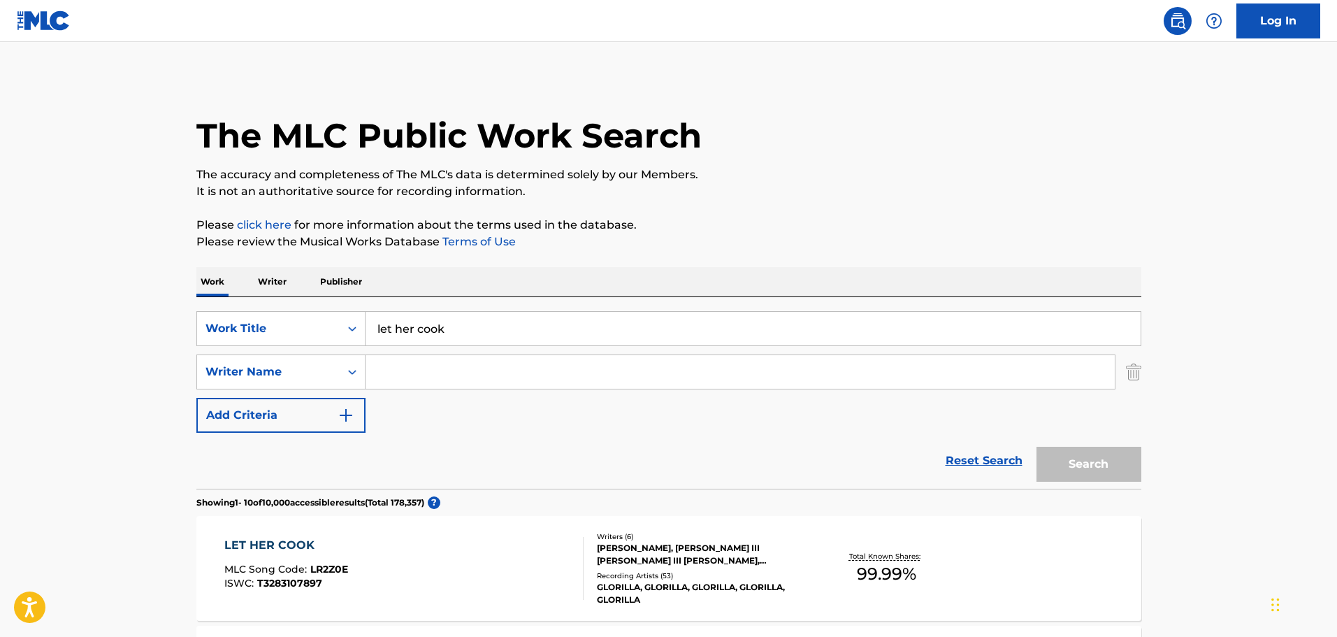
scroll to position [210, 0]
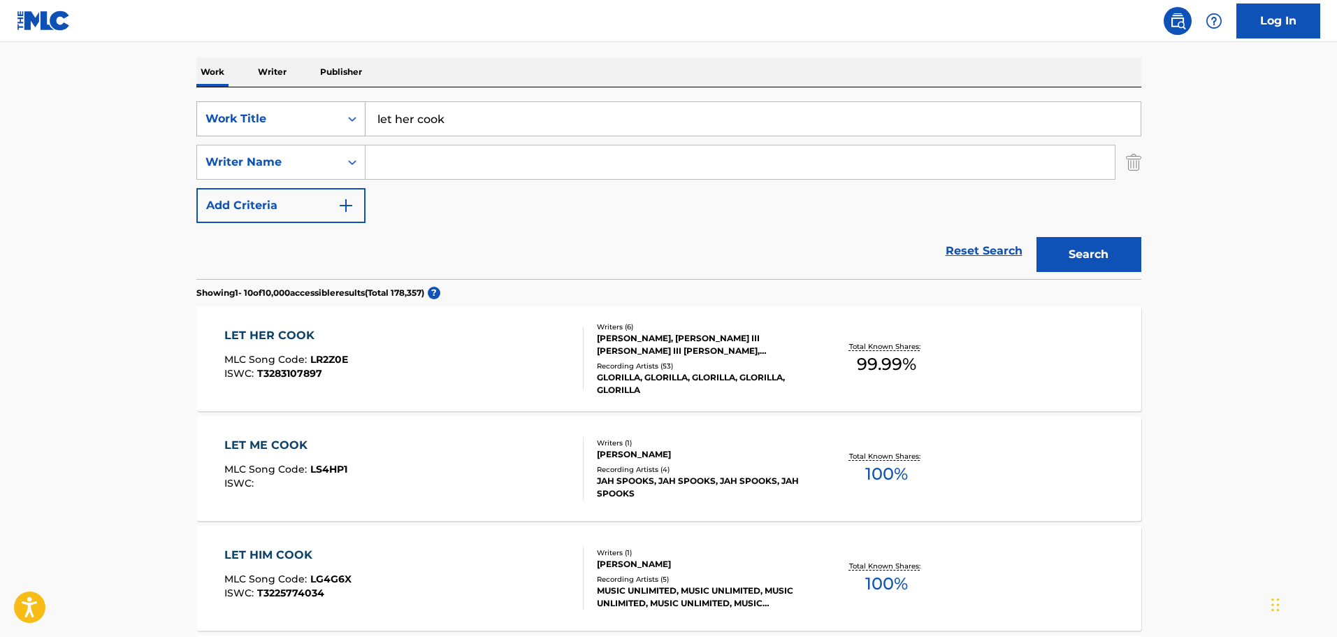
drag, startPoint x: 461, startPoint y: 115, endPoint x: 347, endPoint y: 122, distance: 114.1
click at [348, 120] on div "SearchWithCriteriaf619e017-92c6-4140-a10a-d4629c4e97b6 Work Title let her cook" at bounding box center [668, 118] width 945 height 35
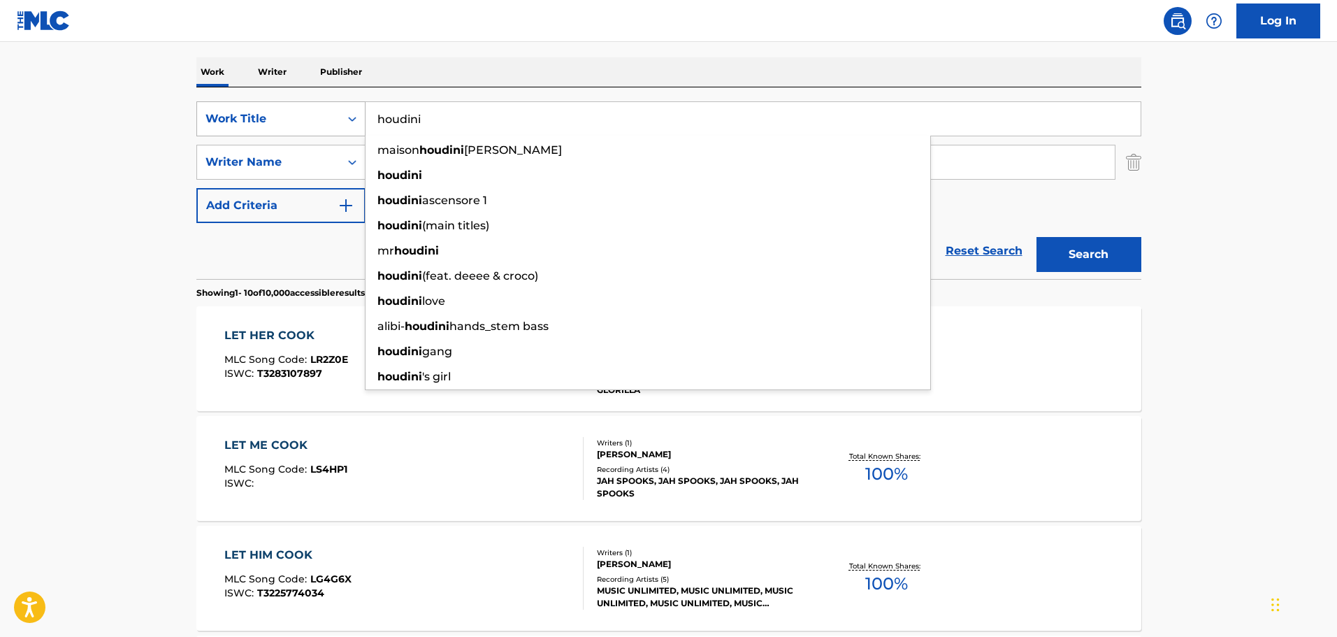
type input "houdini"
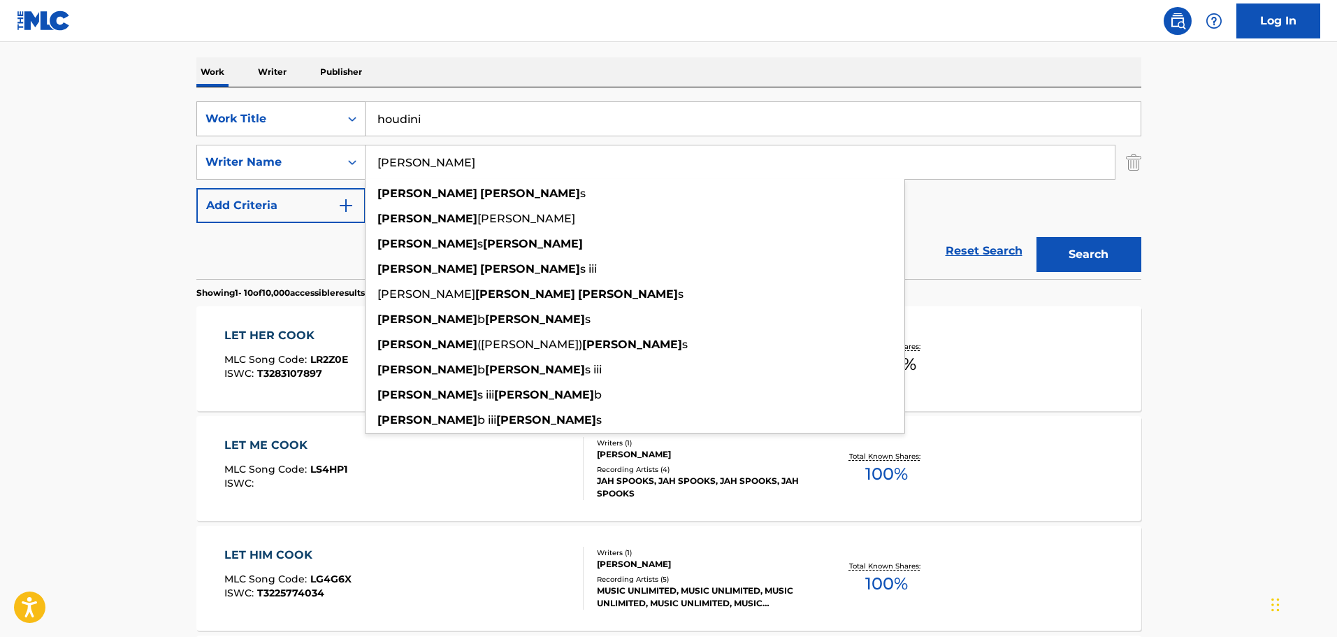
type input "marshall mathers"
click at [1037, 237] on button "Search" at bounding box center [1089, 254] width 105 height 35
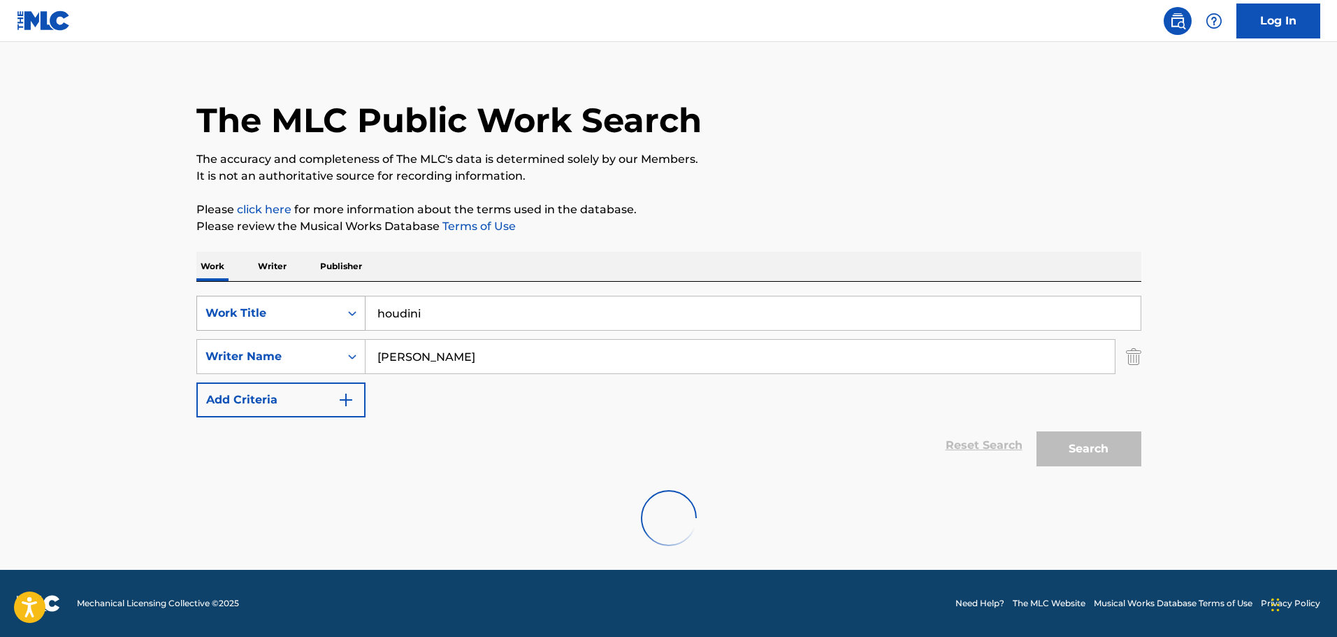
scroll to position [15, 0]
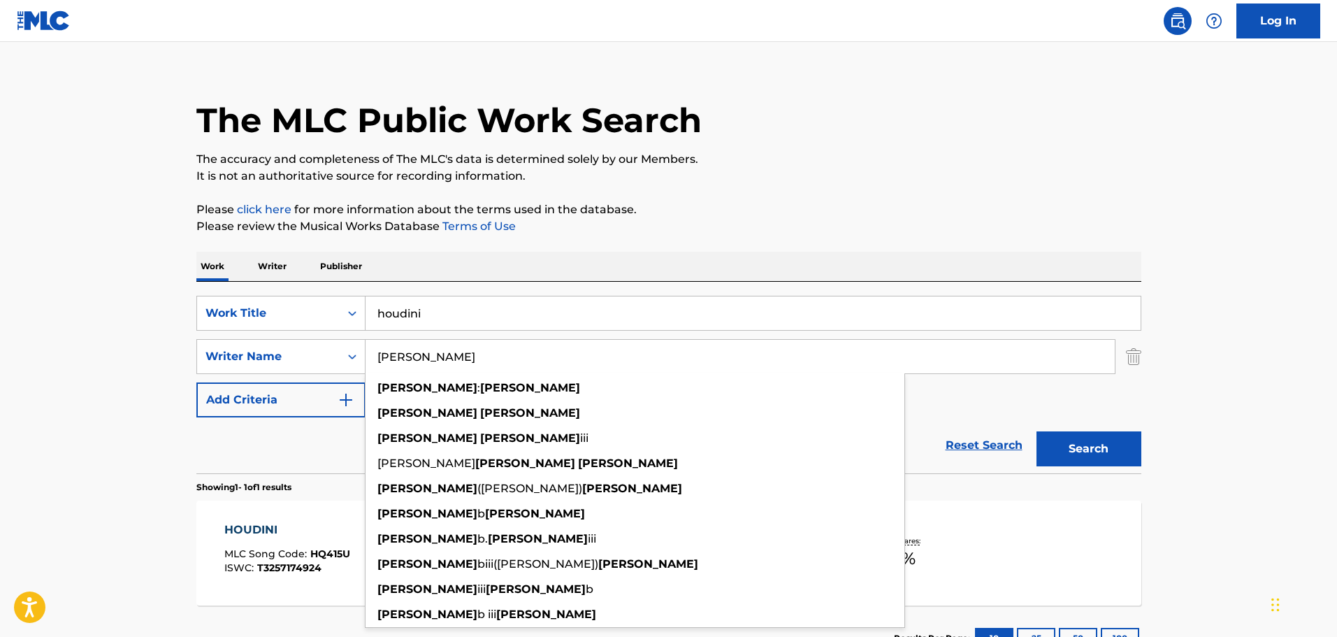
click at [149, 374] on main "The MLC Public Work Search The accuracy and completeness of The MLC's data is d…" at bounding box center [668, 352] width 1337 height 651
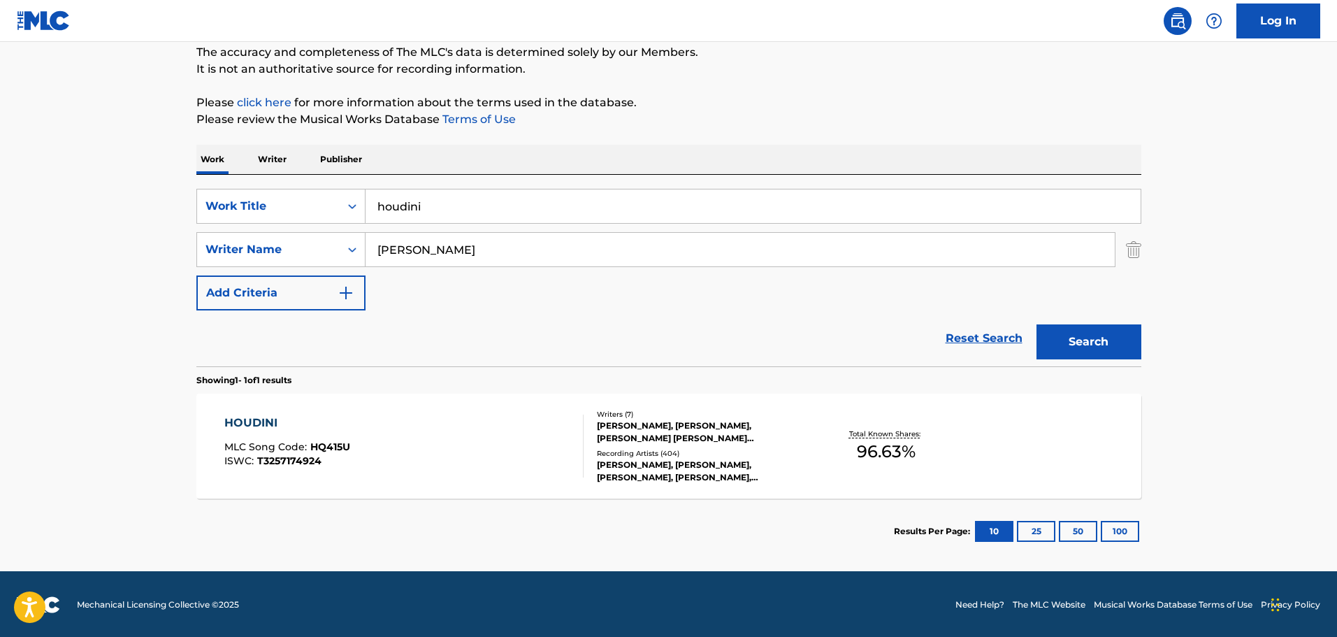
scroll to position [124, 0]
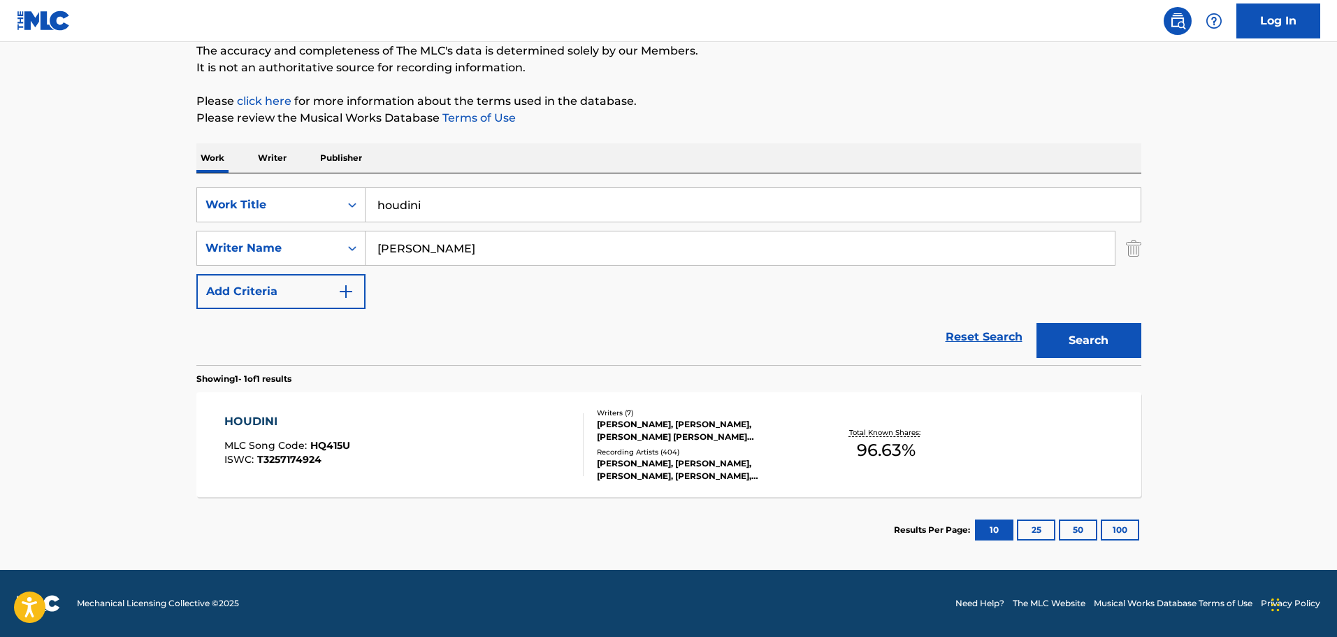
click at [702, 418] on div "Writers ( 7 )" at bounding box center [702, 412] width 211 height 10
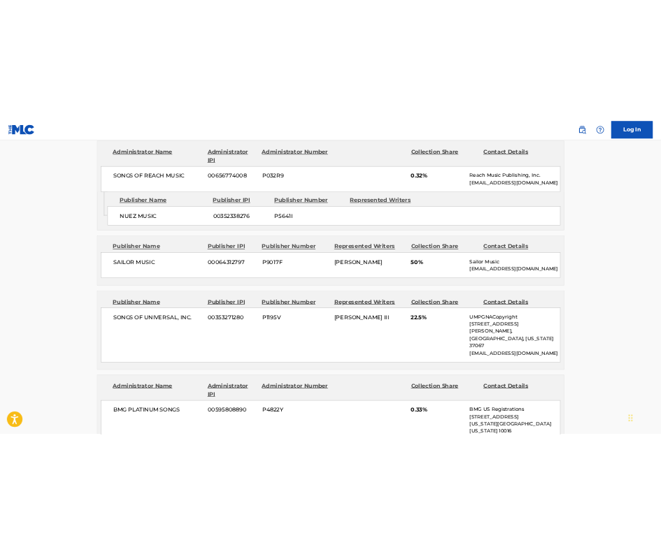
scroll to position [1118, 0]
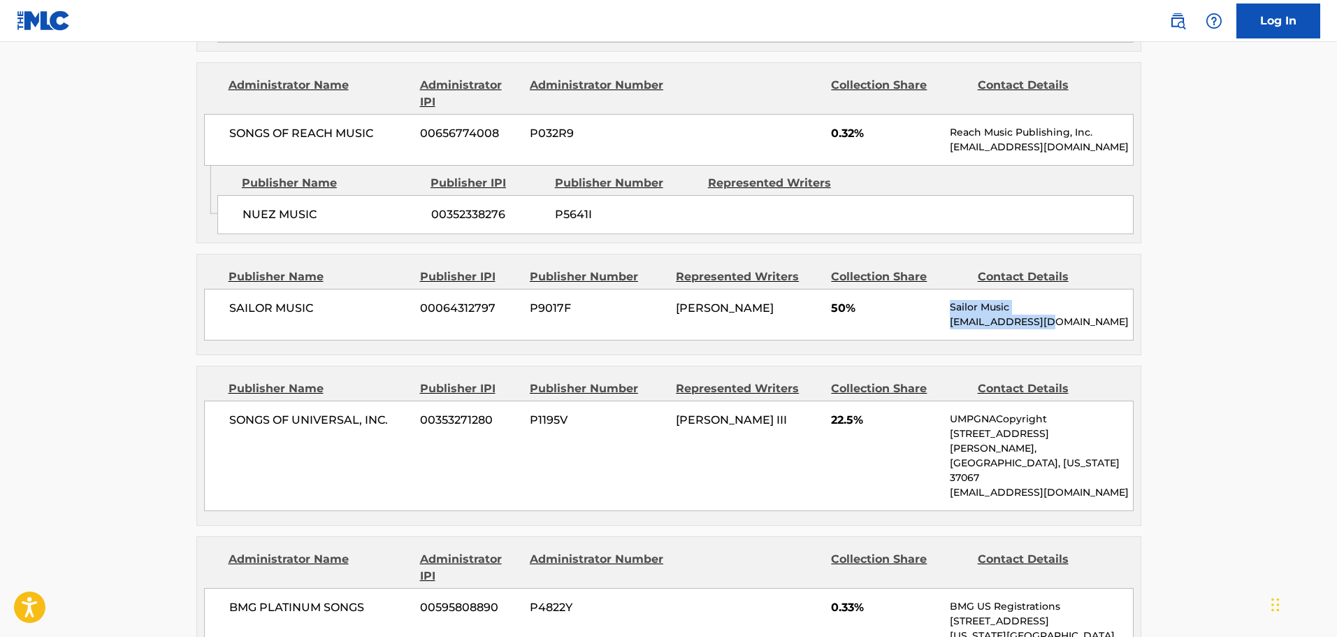
drag, startPoint x: 1046, startPoint y: 307, endPoint x: 946, endPoint y: 292, distance: 100.3
click at [946, 292] on div "SAILOR MUSIC 00064312797 P9017F STEVE MILLER 50% Sailor Music jginsberg@aol.com" at bounding box center [669, 315] width 930 height 52
copy div "Sailor Music jginsberg@aol.com"
click at [1165, 290] on main "< Back to public search results Copy work link HOUDINI Work Detail Member Work …" at bounding box center [668, 400] width 1337 height 2952
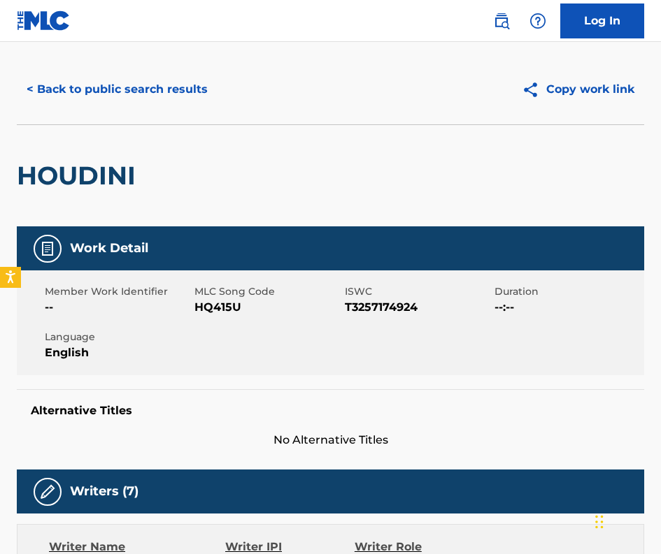
scroll to position [0, 0]
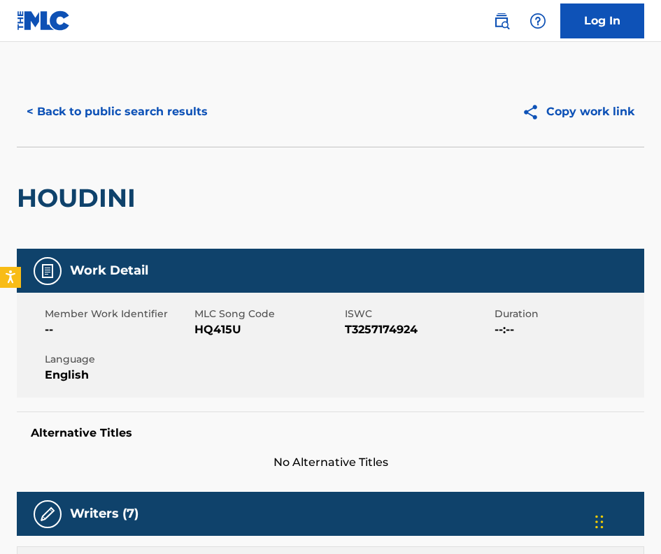
click at [135, 107] on button "< Back to public search results" at bounding box center [117, 111] width 201 height 35
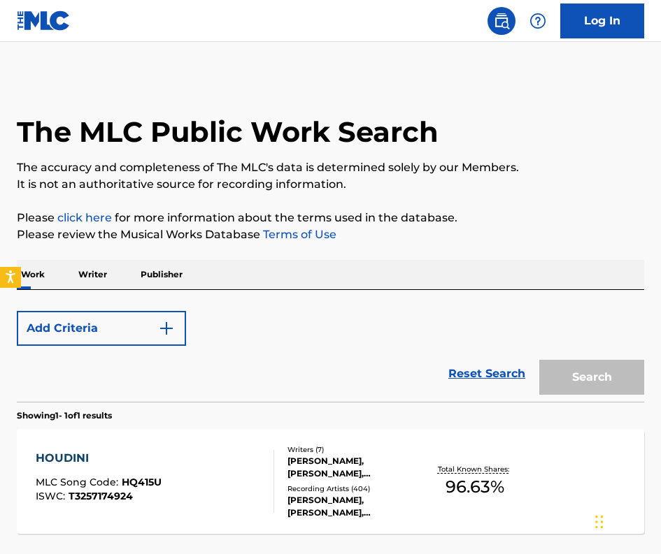
scroll to position [120, 0]
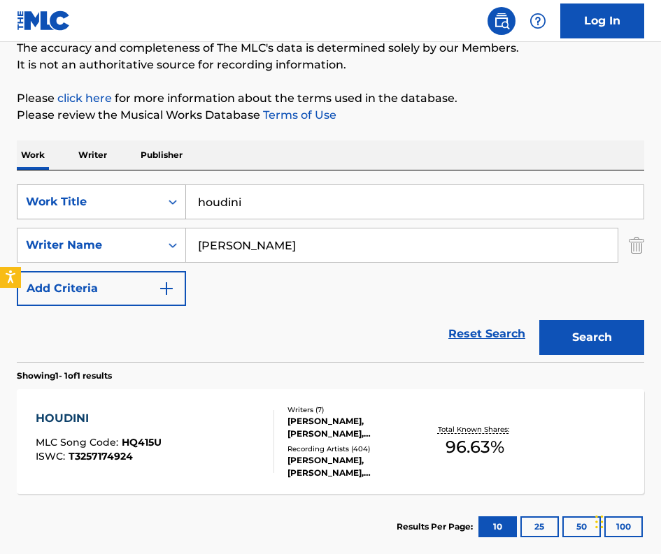
drag, startPoint x: 244, startPoint y: 198, endPoint x: 173, endPoint y: 194, distance: 70.7
click at [173, 194] on div "SearchWithCriteriaf619e017-92c6-4140-a10a-d4629c4e97b6 Work Title houdini" at bounding box center [330, 202] width 627 height 35
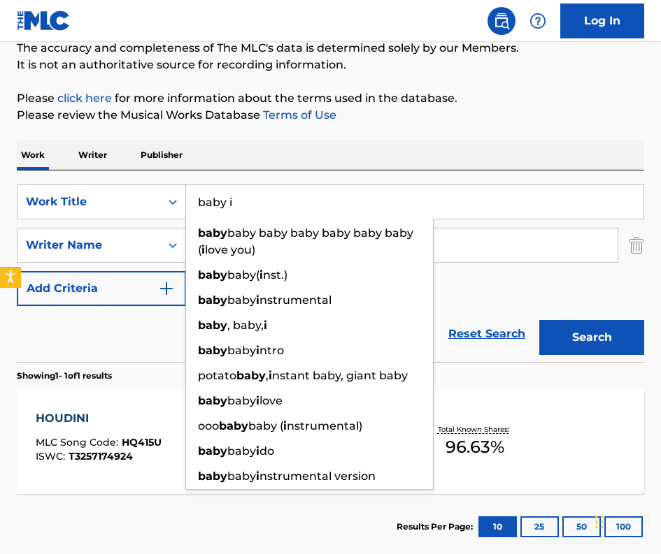
click at [247, 206] on input "baby i" at bounding box center [414, 202] width 457 height 34
click at [449, 203] on input "baby i" at bounding box center [414, 202] width 457 height 34
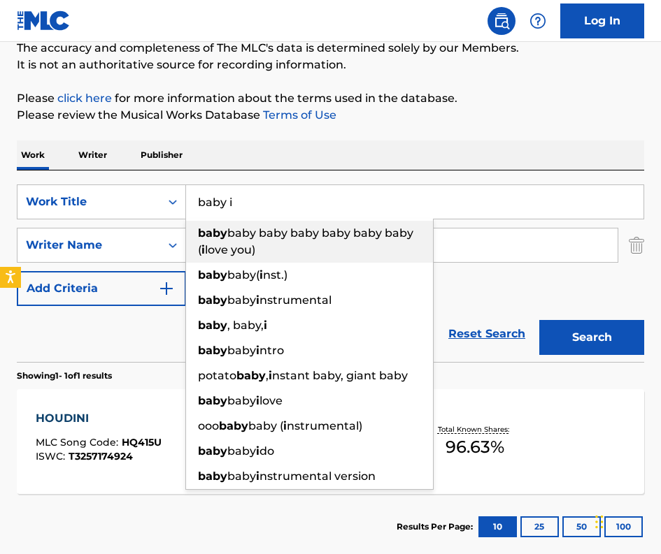
type input "baby i"
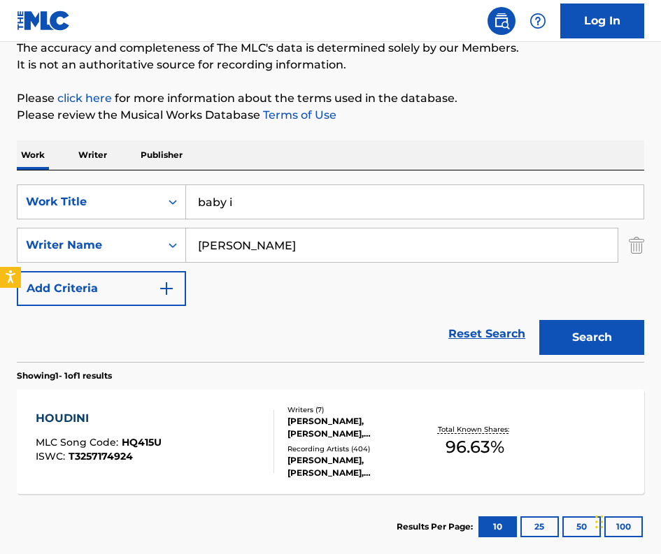
click at [438, 241] on input "marshall mathers" at bounding box center [401, 246] width 431 height 34
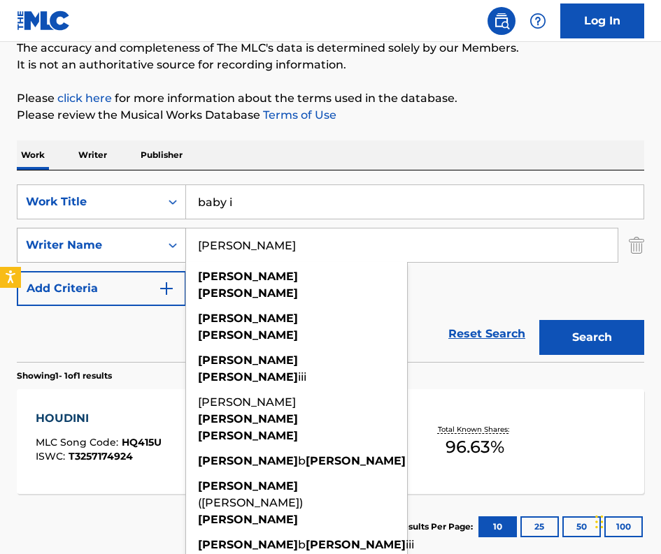
drag, startPoint x: 336, startPoint y: 247, endPoint x: 168, endPoint y: 254, distance: 167.9
click at [166, 259] on div "SearchWithCriteriac20b50e1-3629-4af5-973b-ff2d87f166df Writer Name marshall mat…" at bounding box center [330, 245] width 627 height 35
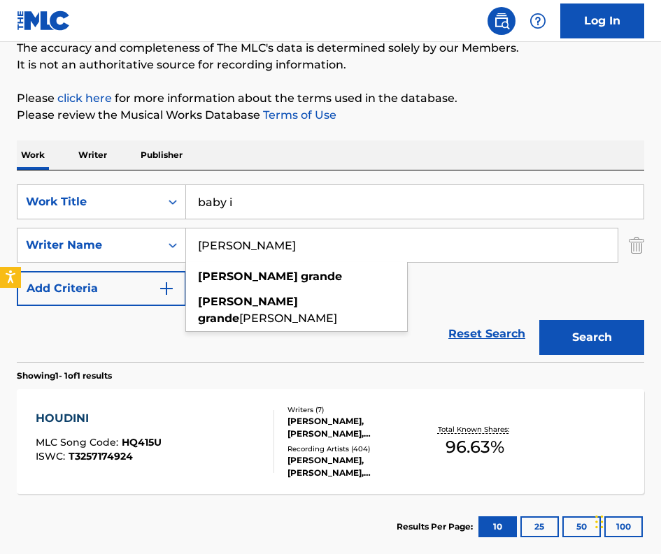
type input "ariana grande"
click at [539, 320] on button "Search" at bounding box center [591, 337] width 105 height 35
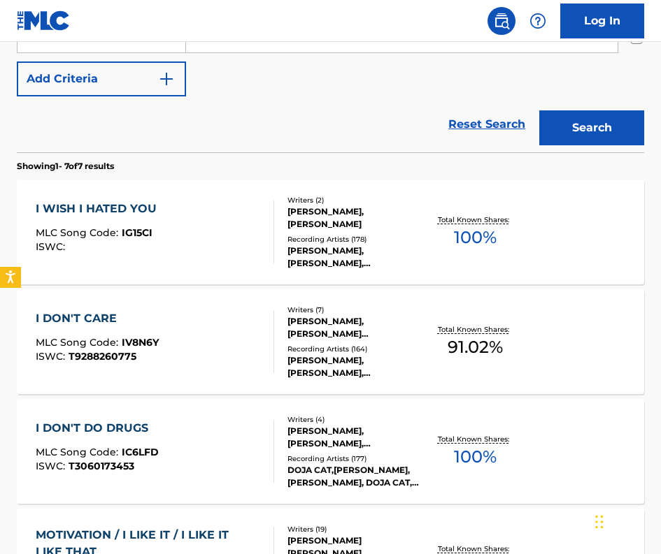
scroll to position [0, 0]
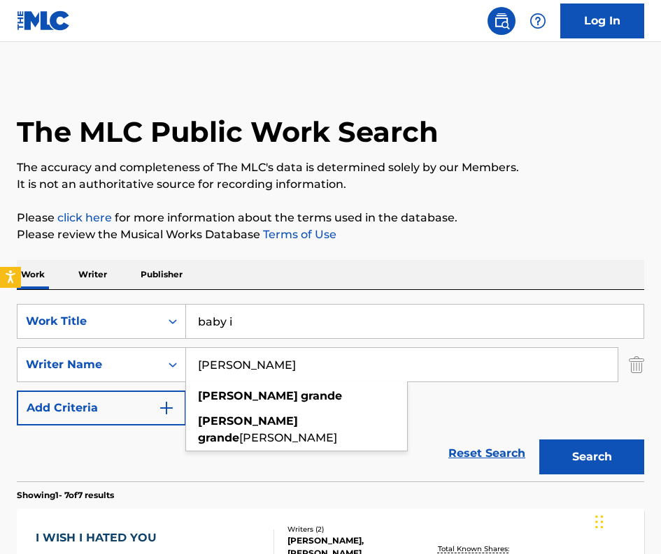
click at [235, 322] on input "baby i" at bounding box center [414, 322] width 457 height 34
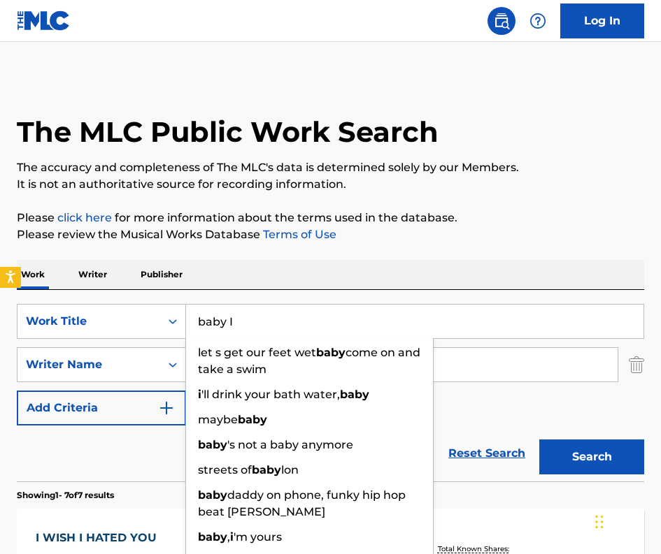
type input "baby I"
click at [539, 440] on button "Search" at bounding box center [591, 457] width 105 height 35
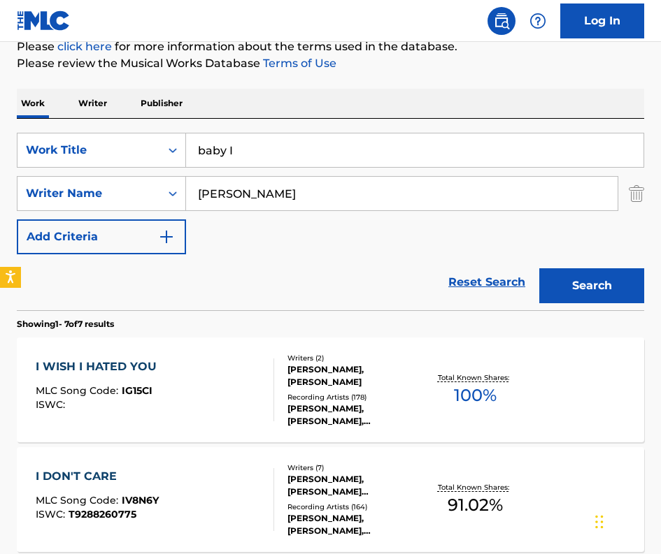
scroll to position [210, 0]
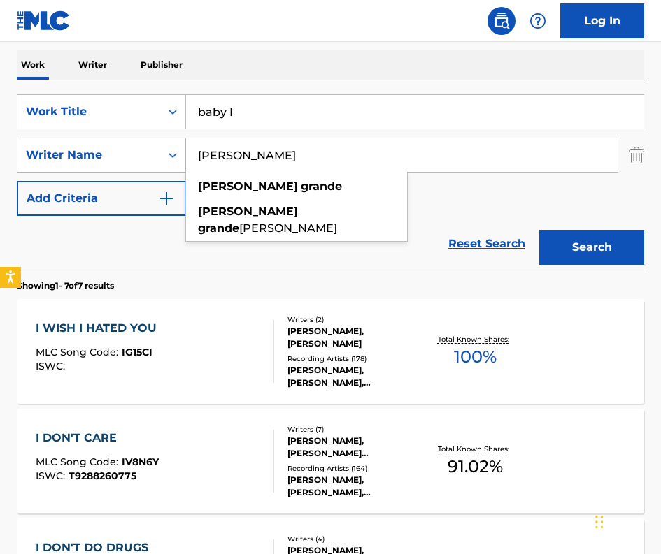
drag, startPoint x: 280, startPoint y: 155, endPoint x: 144, endPoint y: 152, distance: 135.6
click at [144, 152] on div "SearchWithCriteriac20b50e1-3629-4af5-973b-ff2d87f166df Writer Name ariana grand…" at bounding box center [330, 155] width 627 height 35
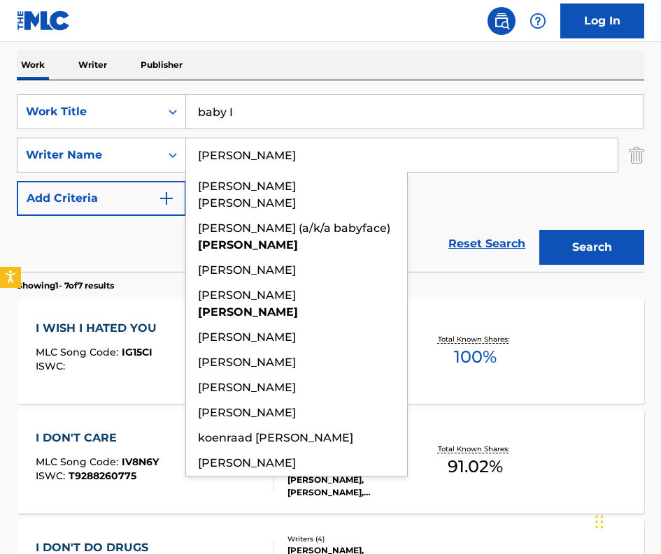
type input "edmonds"
click at [539, 230] on button "Search" at bounding box center [591, 247] width 105 height 35
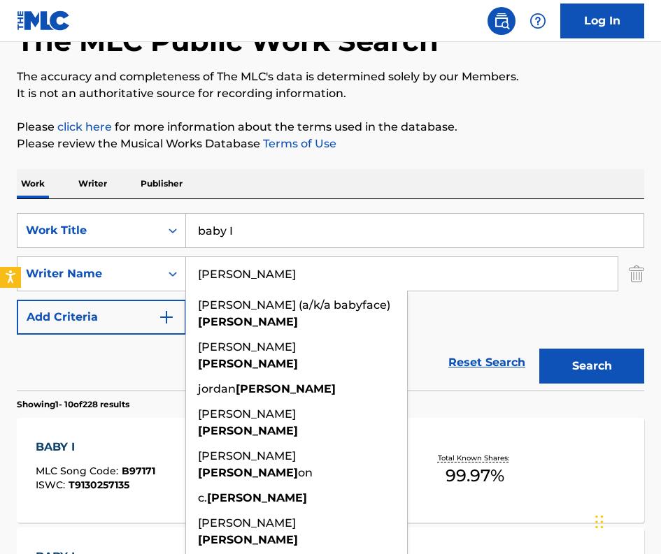
click at [97, 363] on div "Reset Search Search" at bounding box center [330, 363] width 627 height 56
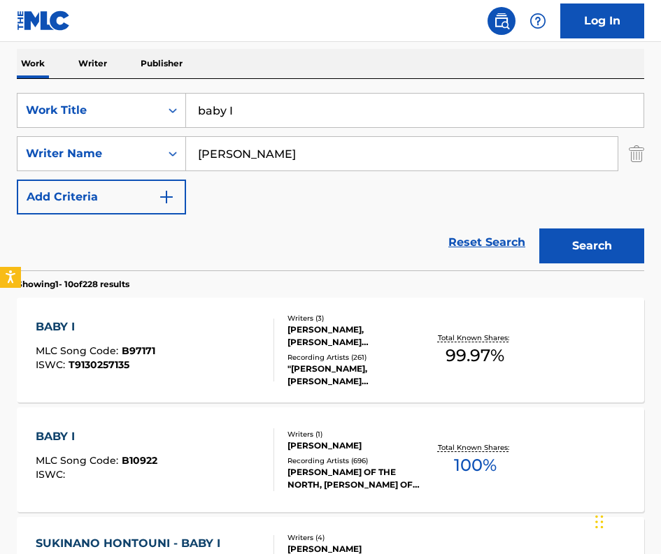
scroll to position [231, 0]
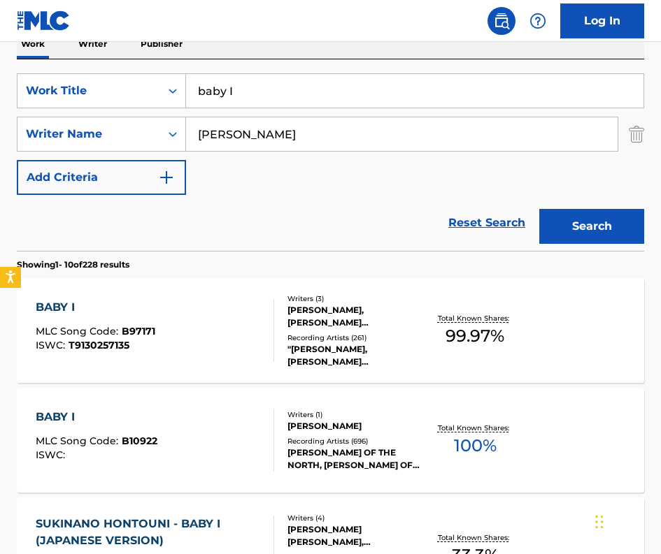
click at [335, 303] on div "Writers ( 3 )" at bounding box center [355, 299] width 136 height 10
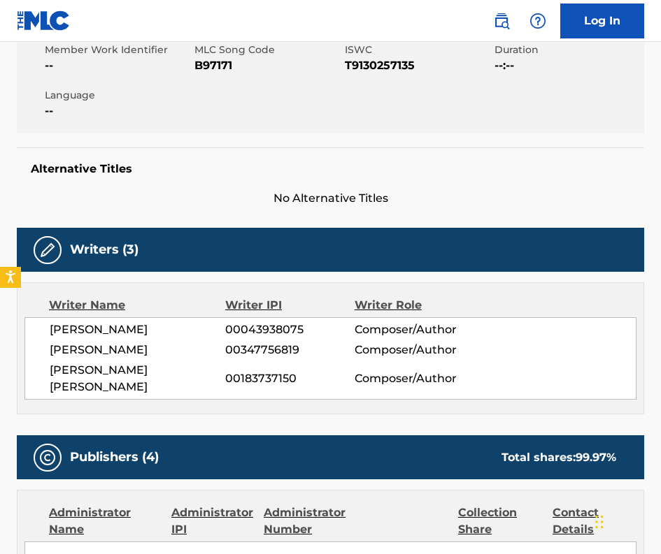
scroll to position [140, 0]
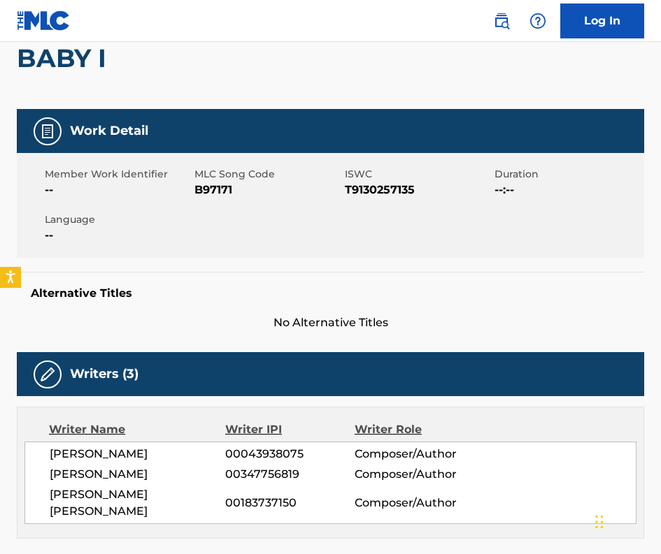
click at [371, 185] on span "T9130257135" at bounding box center [418, 190] width 146 height 17
copy span "T9130257135"
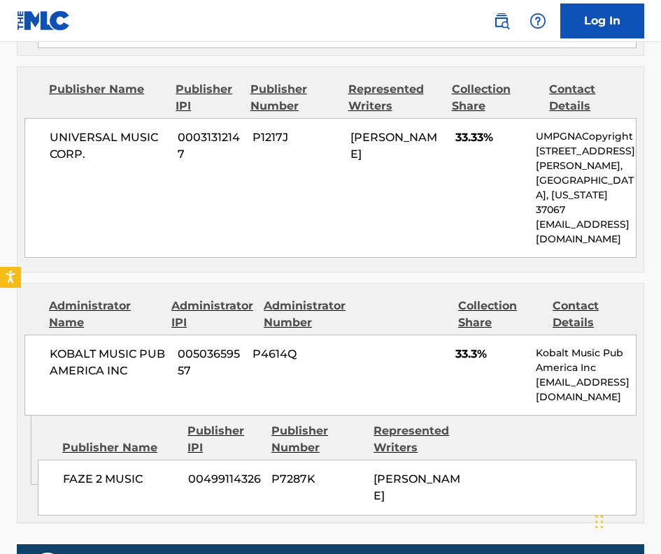
scroll to position [1468, 0]
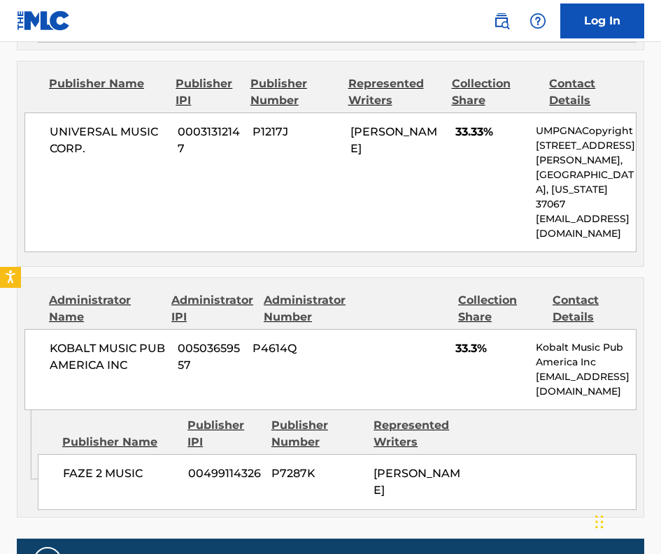
click at [171, 113] on div "UNIVERSAL MUSIC CORP. 00031312147 P1217J ANTONIO LAMAR DIXON 33.33% UMPGNACopyr…" at bounding box center [330, 183] width 612 height 140
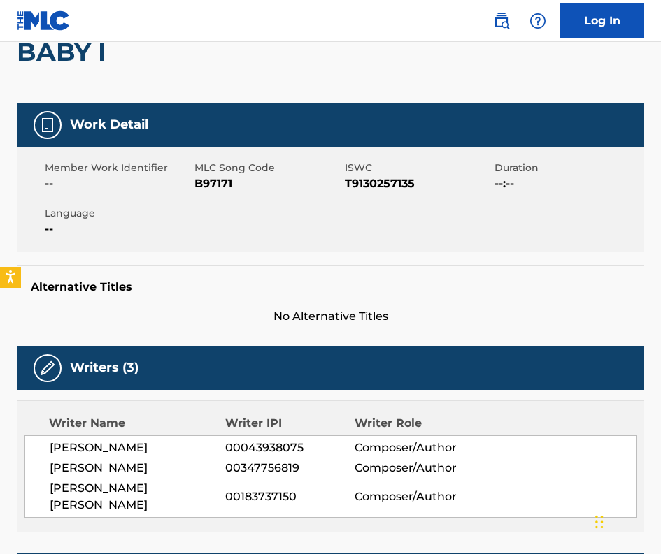
scroll to position [0, 0]
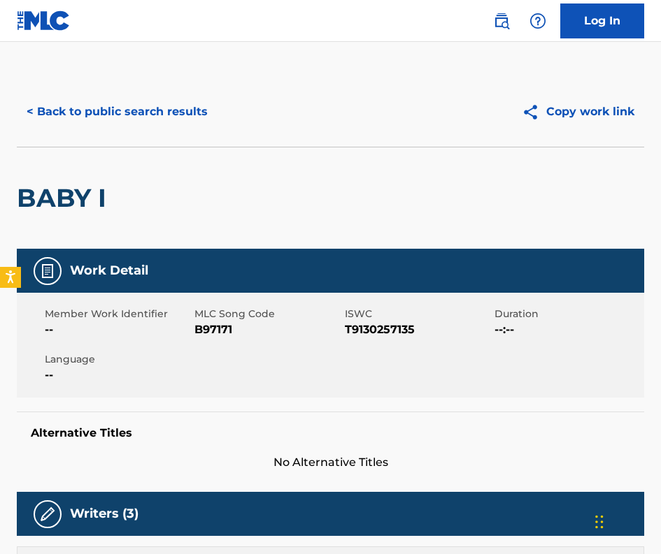
click at [124, 115] on button "< Back to public search results" at bounding box center [117, 111] width 201 height 35
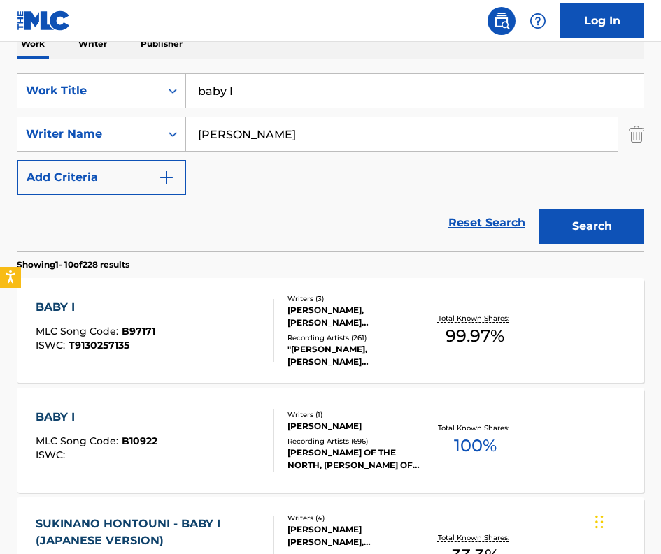
drag, startPoint x: 226, startPoint y: 89, endPoint x: 200, endPoint y: 89, distance: 26.6
click at [200, 89] on input "baby I" at bounding box center [414, 91] width 457 height 34
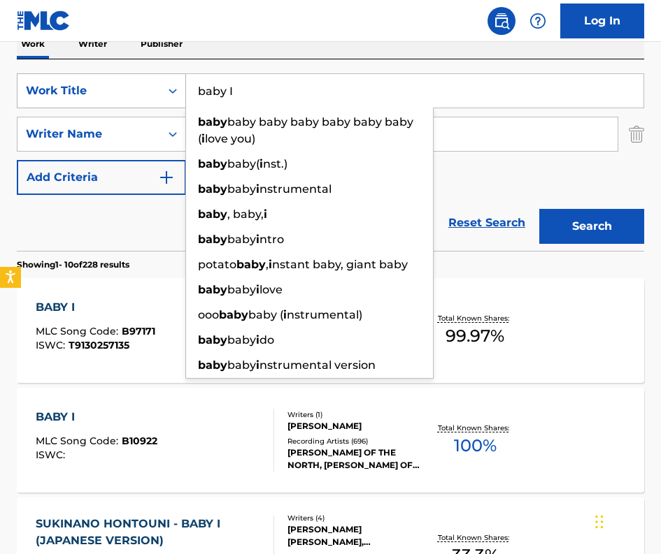
drag, startPoint x: 253, startPoint y: 95, endPoint x: 174, endPoint y: 85, distance: 79.6
click at [171, 89] on div "SearchWithCriteriaf619e017-92c6-4140-a10a-d4629c4e97b6 Work Title baby I baby b…" at bounding box center [330, 90] width 627 height 35
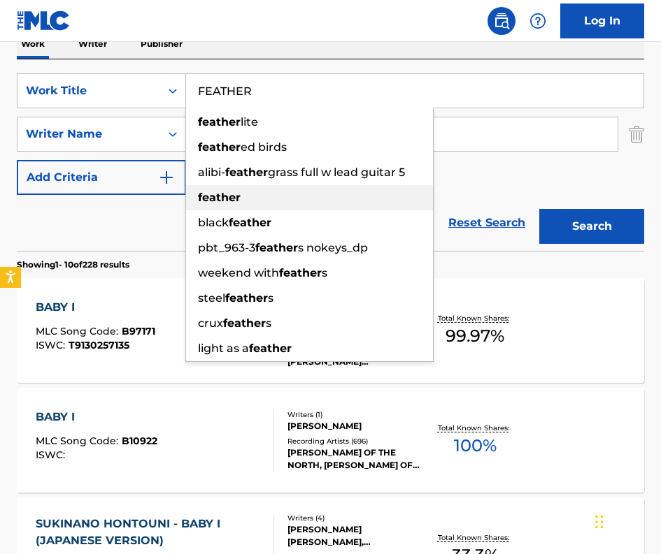
drag, startPoint x: 241, startPoint y: 196, endPoint x: 243, endPoint y: 187, distance: 10.0
click at [240, 196] on div "feather" at bounding box center [309, 197] width 247 height 25
type input "feather"
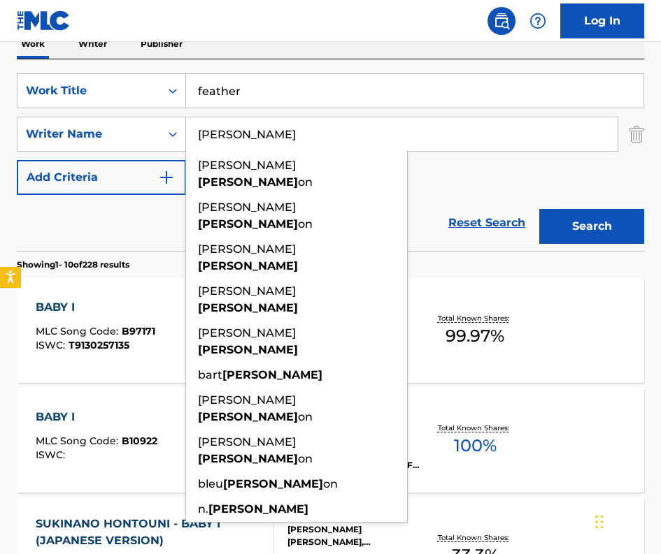
drag, startPoint x: 218, startPoint y: 133, endPoint x: 188, endPoint y: 133, distance: 30.1
click at [188, 133] on input "edmonds" at bounding box center [401, 134] width 431 height 34
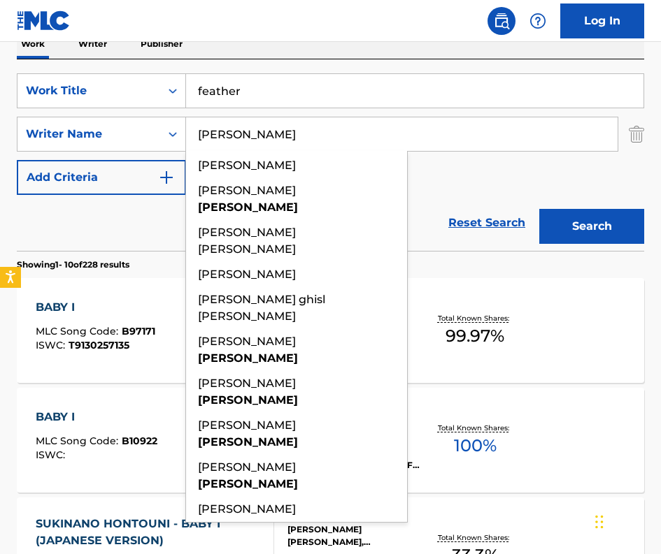
type input "CARPENTER"
click at [539, 209] on button "Search" at bounding box center [591, 226] width 105 height 35
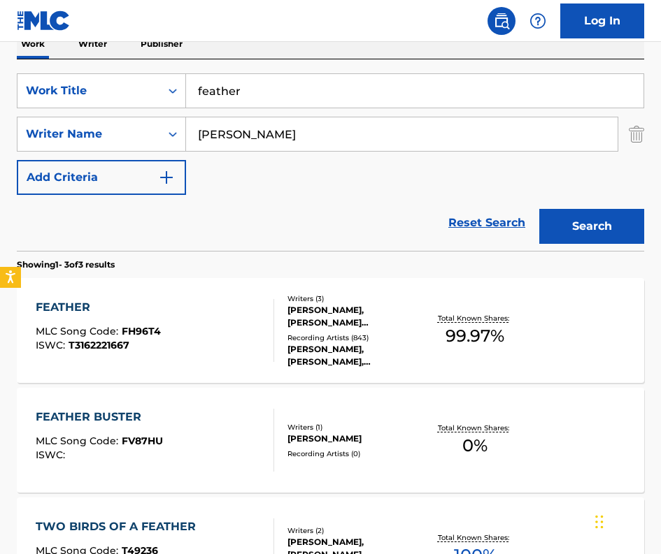
click at [399, 326] on div "SABRINA ANNLYNN CARPENTER, AMY ROSE ALLEN, JOHN HENRY RYAN" at bounding box center [355, 316] width 136 height 25
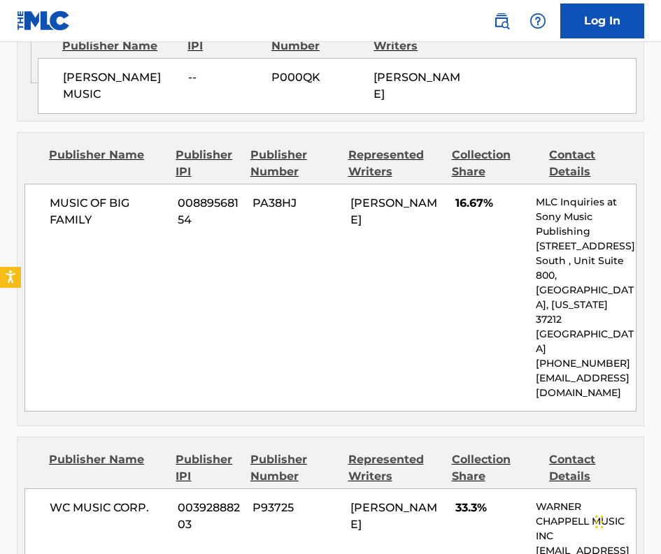
scroll to position [1538, 0]
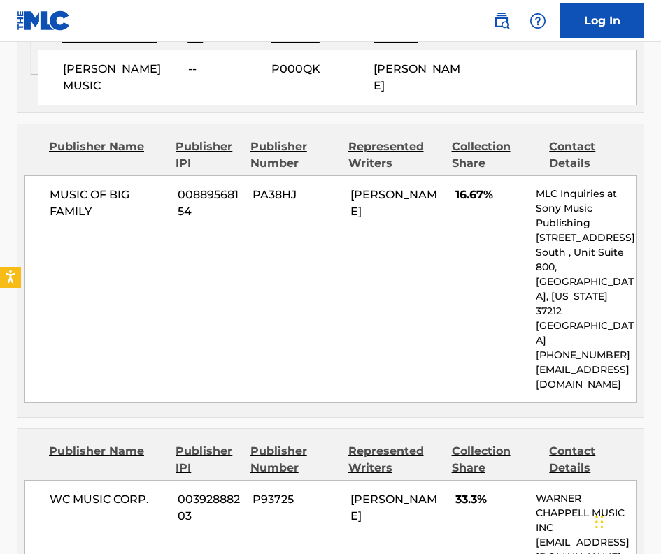
click at [131, 310] on div "MUSIC OF BIG FAMILY 00889568154 PA38HJ JOHN HENRY RYAN 16.67% MLC Inquiries at …" at bounding box center [330, 289] width 612 height 228
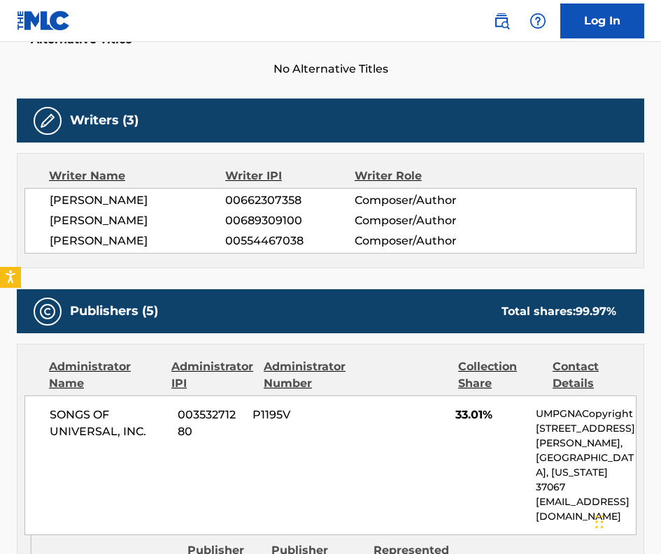
scroll to position [0, 0]
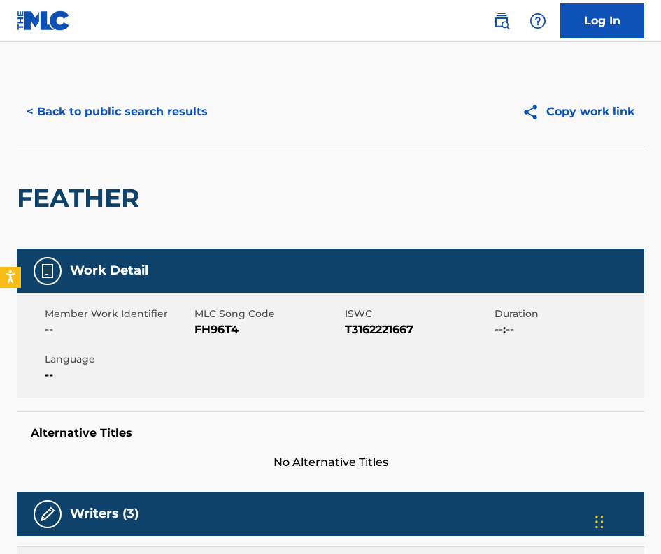
click at [102, 110] on button "< Back to public search results" at bounding box center [117, 111] width 201 height 35
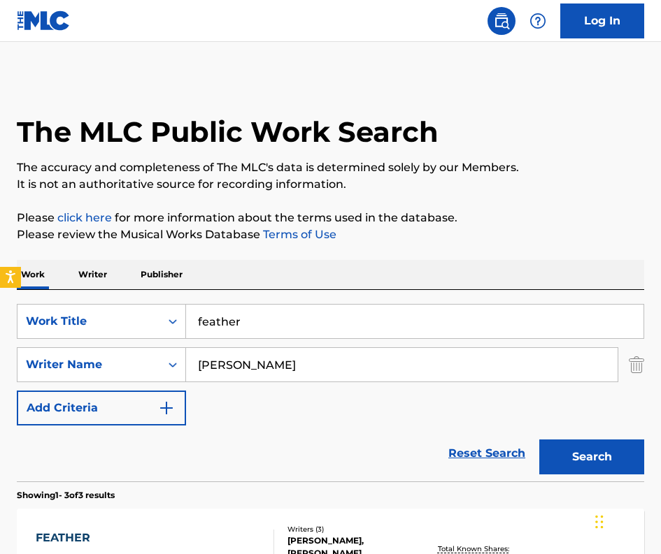
scroll to position [231, 0]
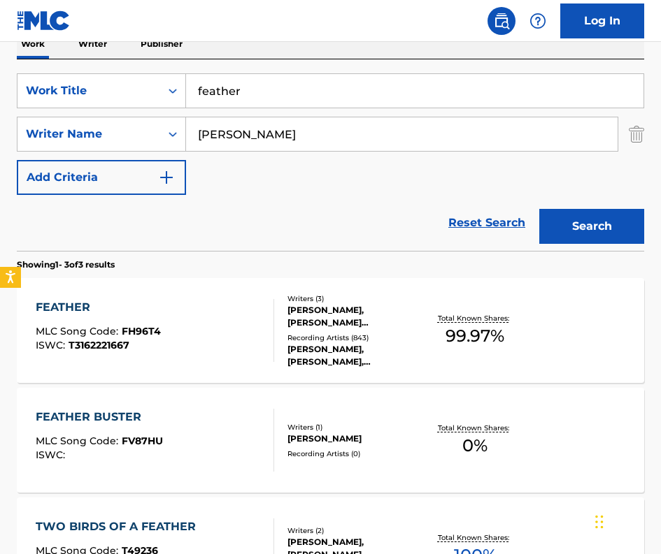
drag, startPoint x: 245, startPoint y: 89, endPoint x: 200, endPoint y: 91, distance: 45.5
click at [200, 91] on input "feather" at bounding box center [414, 91] width 457 height 34
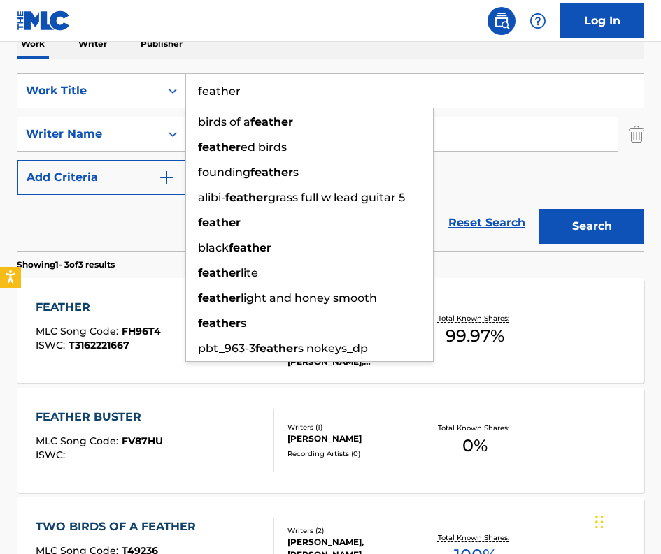
type input "f"
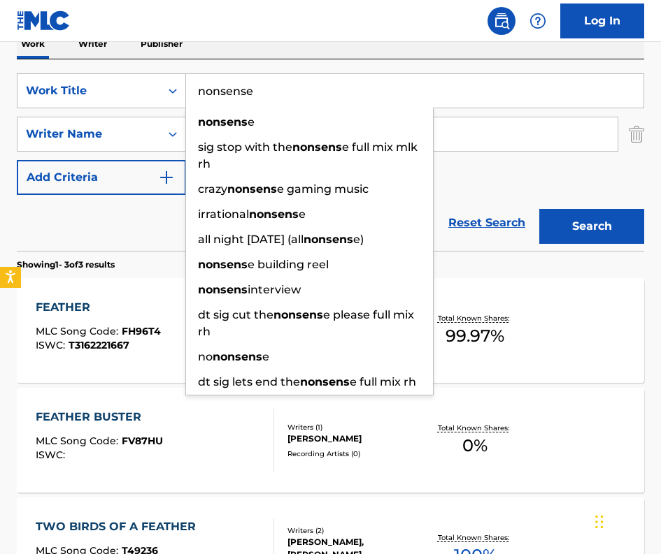
type input "nonsense"
click at [539, 209] on button "Search" at bounding box center [591, 226] width 105 height 35
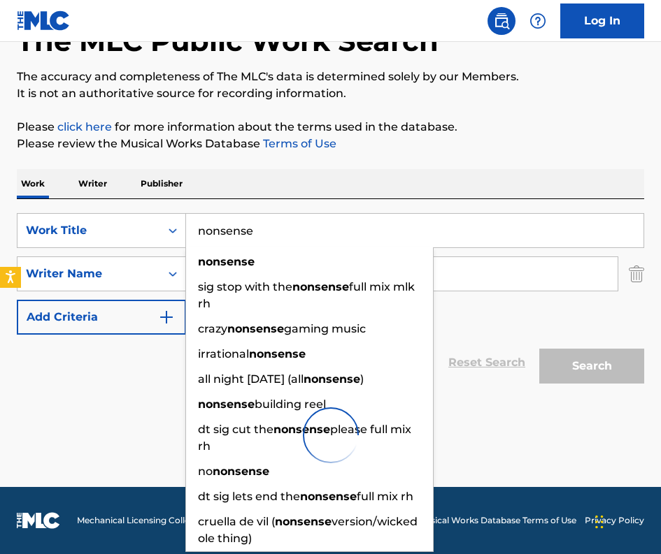
scroll to position [91, 0]
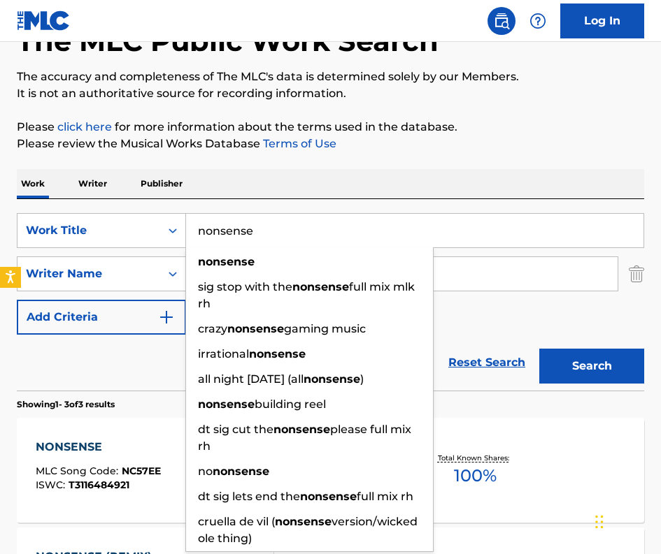
click at [111, 355] on div "Reset Search Search" at bounding box center [330, 363] width 627 height 56
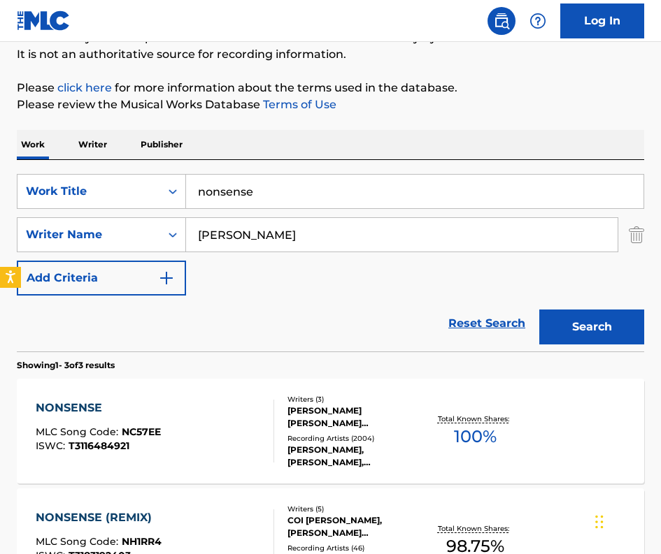
scroll to position [161, 0]
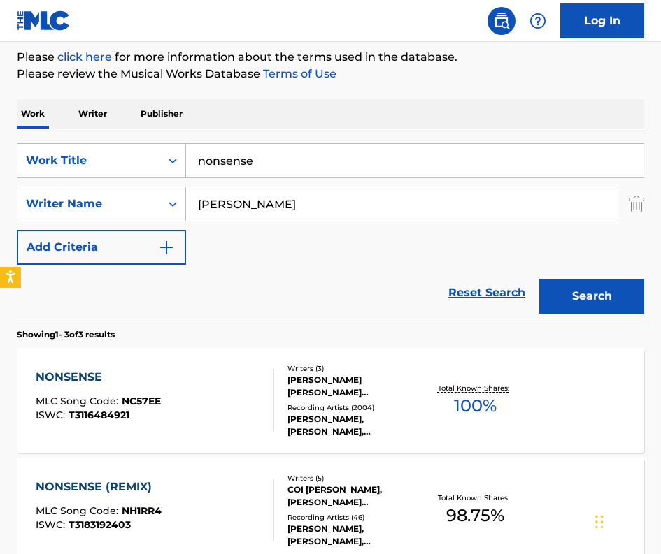
click at [335, 377] on div "JULIAN COLLIN BUNETTA, SABRINA ANNLYNN CARPENTER, STEPHENIE NICOLE JONES" at bounding box center [355, 386] width 136 height 25
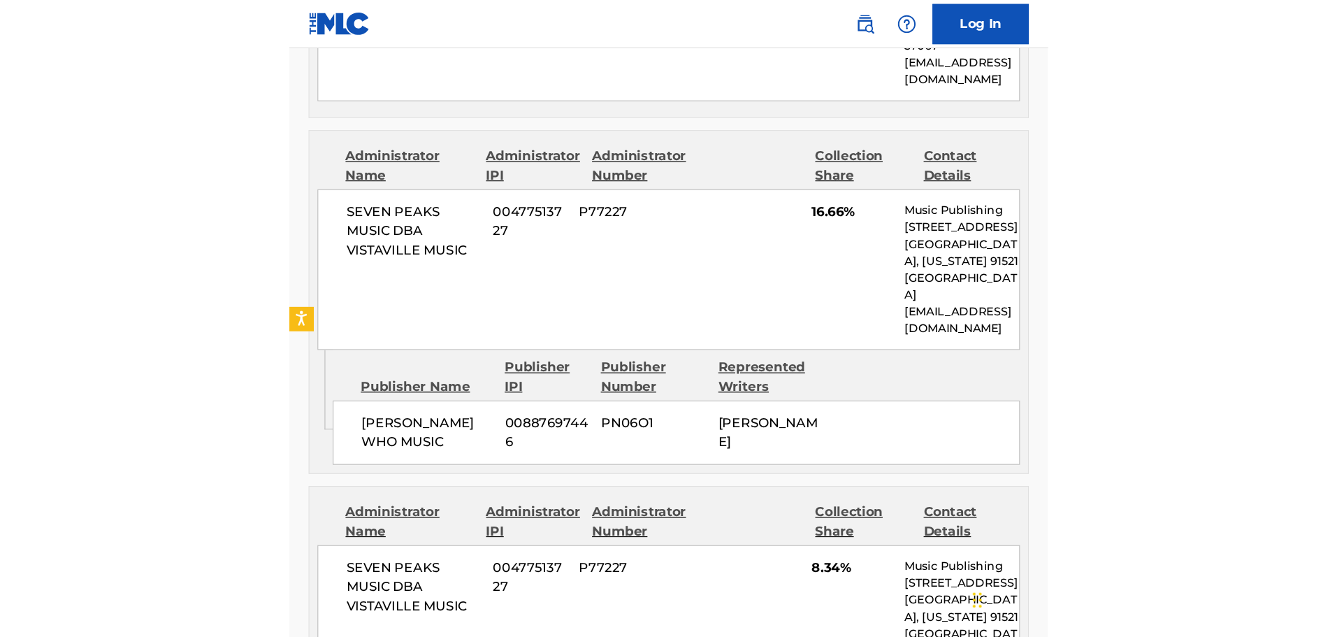
scroll to position [1258, 0]
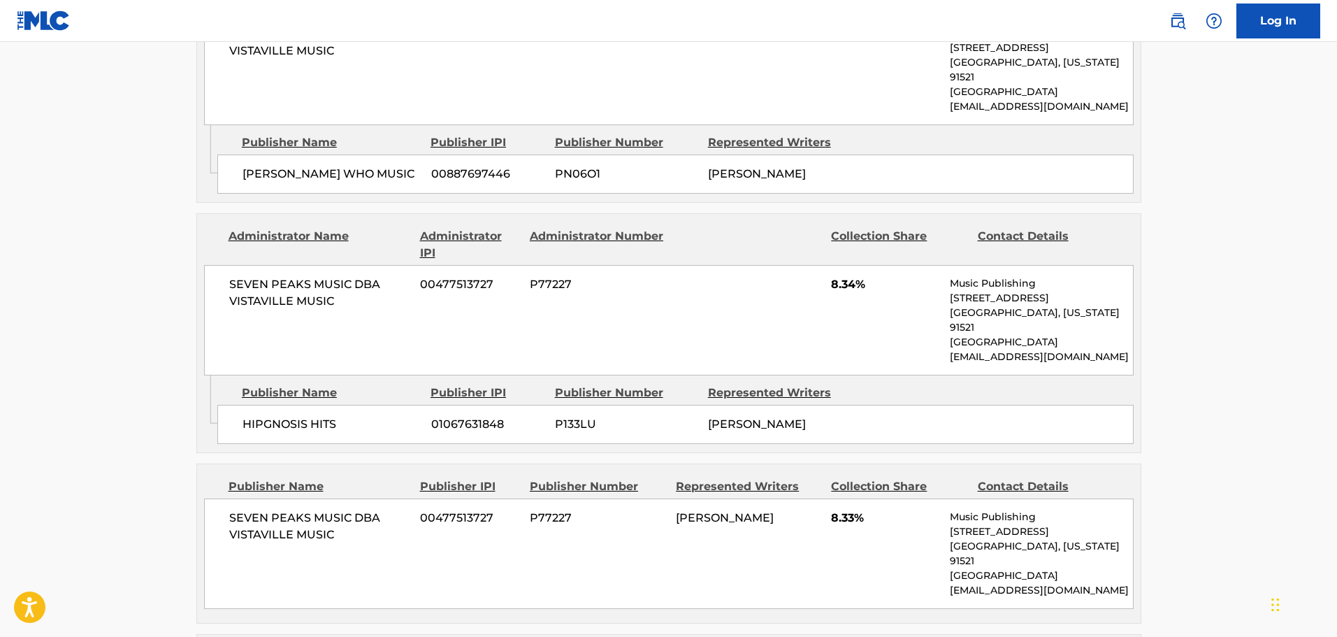
click at [134, 161] on main "< Back to public search results Copy work link NONSENSE Work Detail Member Work…" at bounding box center [668, 236] width 1337 height 2904
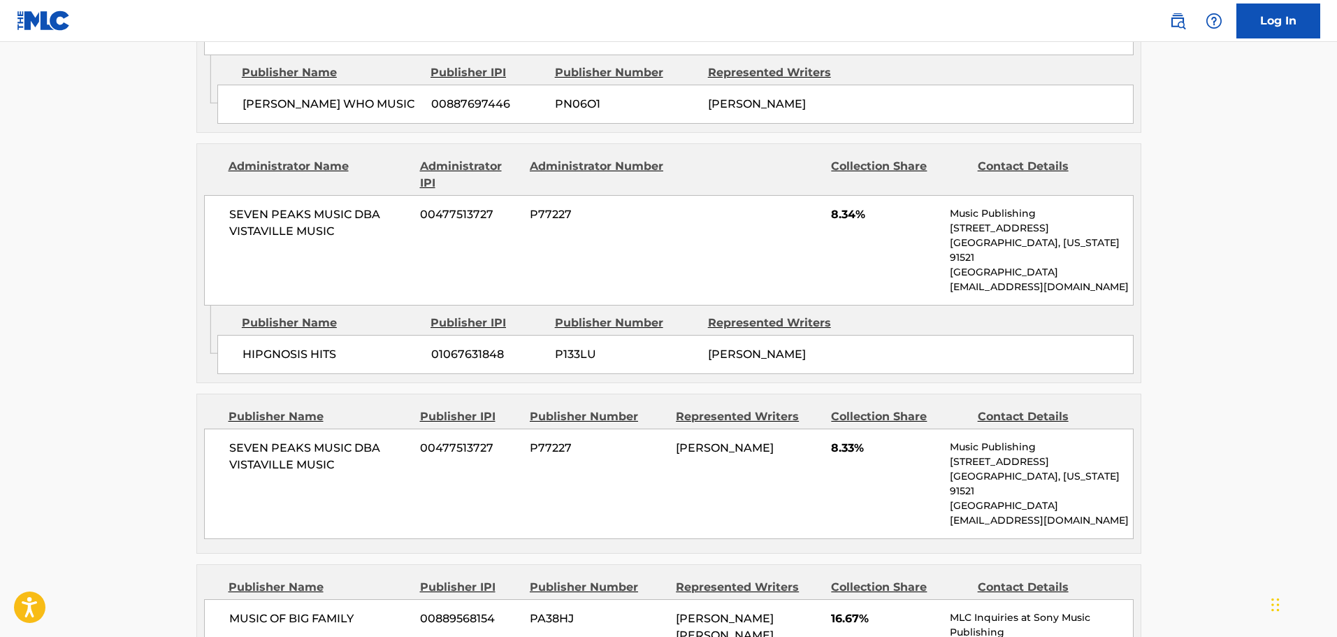
click at [121, 233] on main "< Back to public search results Copy work link NONSENSE Work Detail Member Work…" at bounding box center [668, 166] width 1337 height 2904
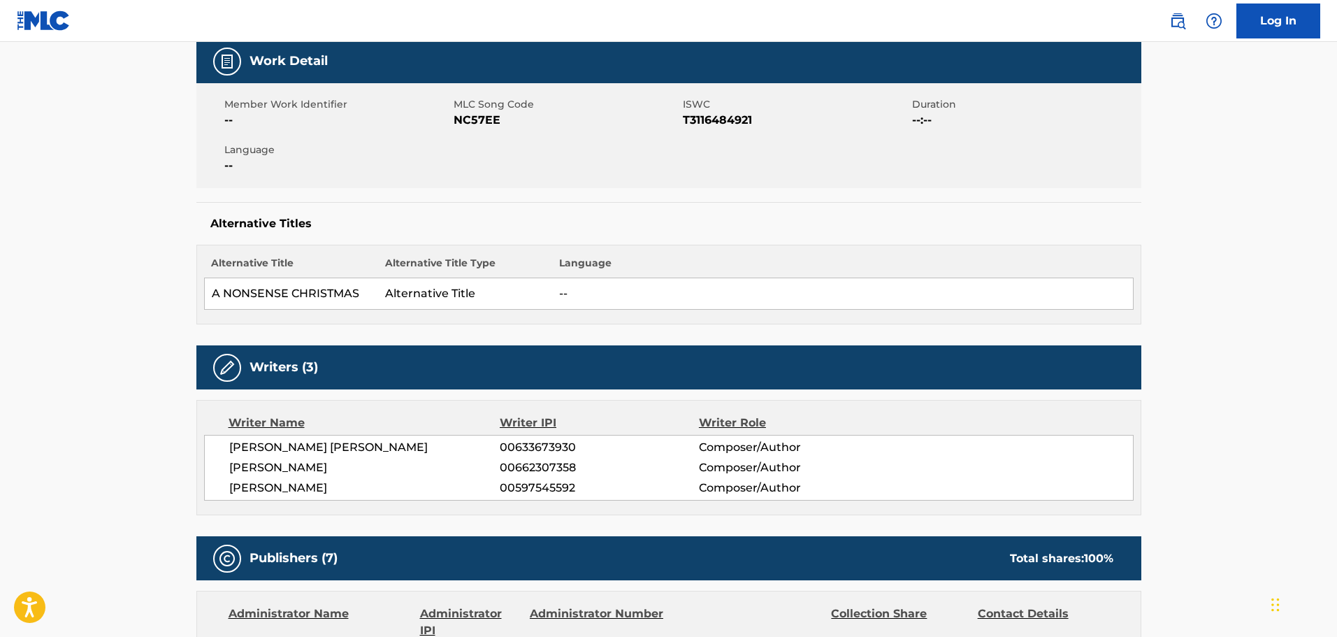
scroll to position [0, 0]
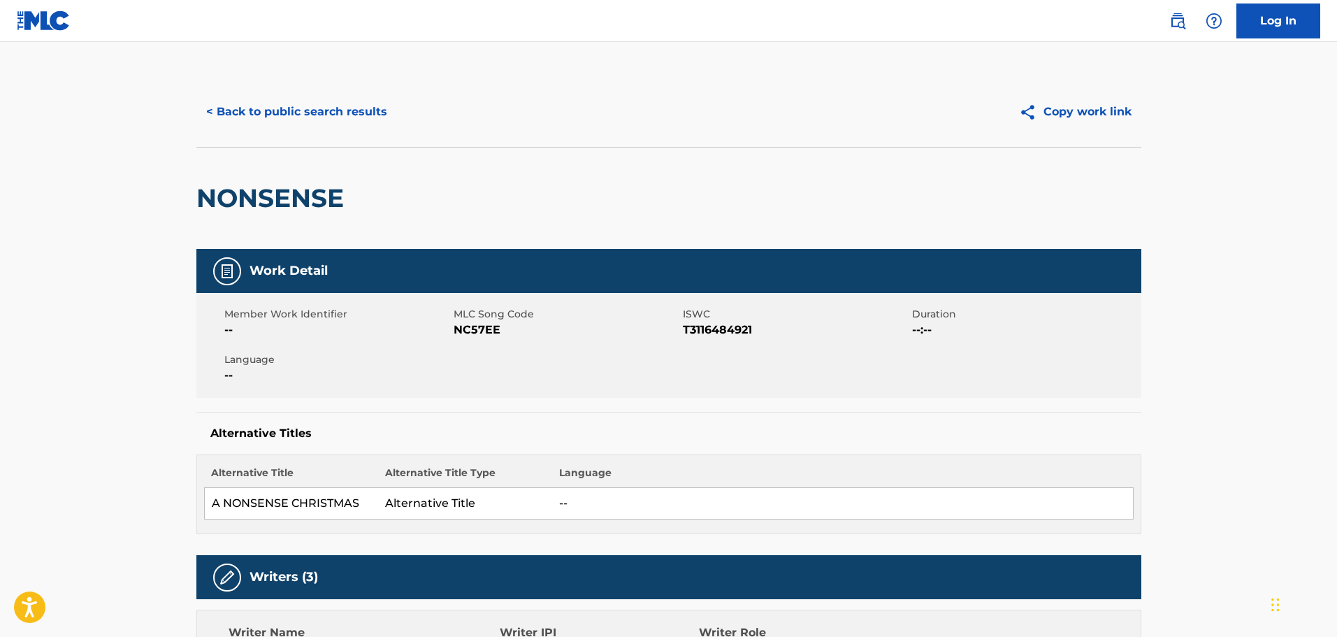
click at [245, 122] on button "< Back to public search results" at bounding box center [296, 111] width 201 height 35
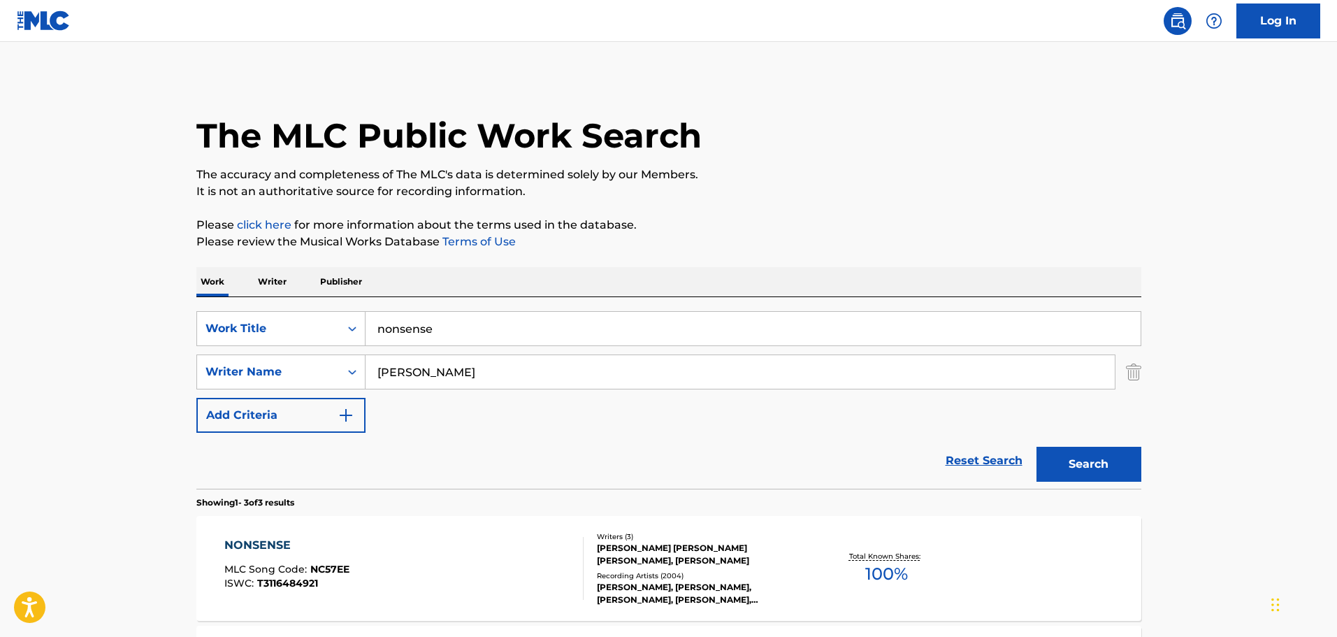
scroll to position [161, 0]
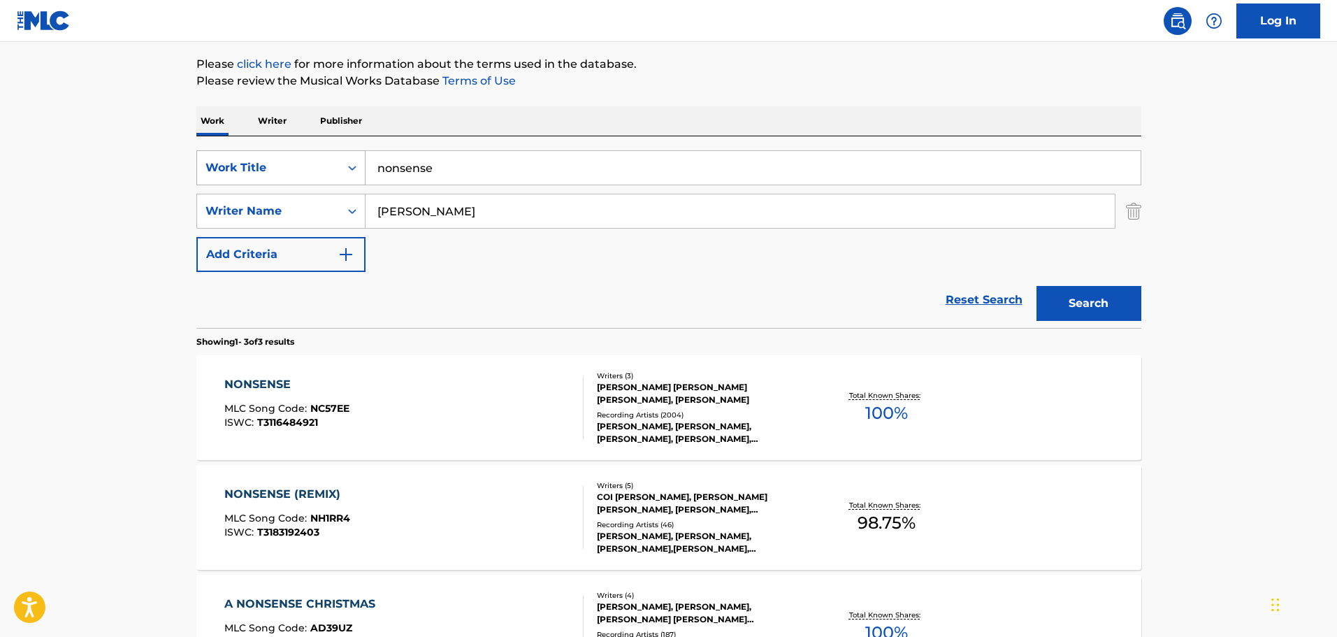
drag, startPoint x: 395, startPoint y: 167, endPoint x: 312, endPoint y: 164, distance: 83.2
click at [312, 164] on div "SearchWithCriteriaf619e017-92c6-4140-a10a-d4629c4e97b6 Work Title nonsense" at bounding box center [668, 167] width 945 height 35
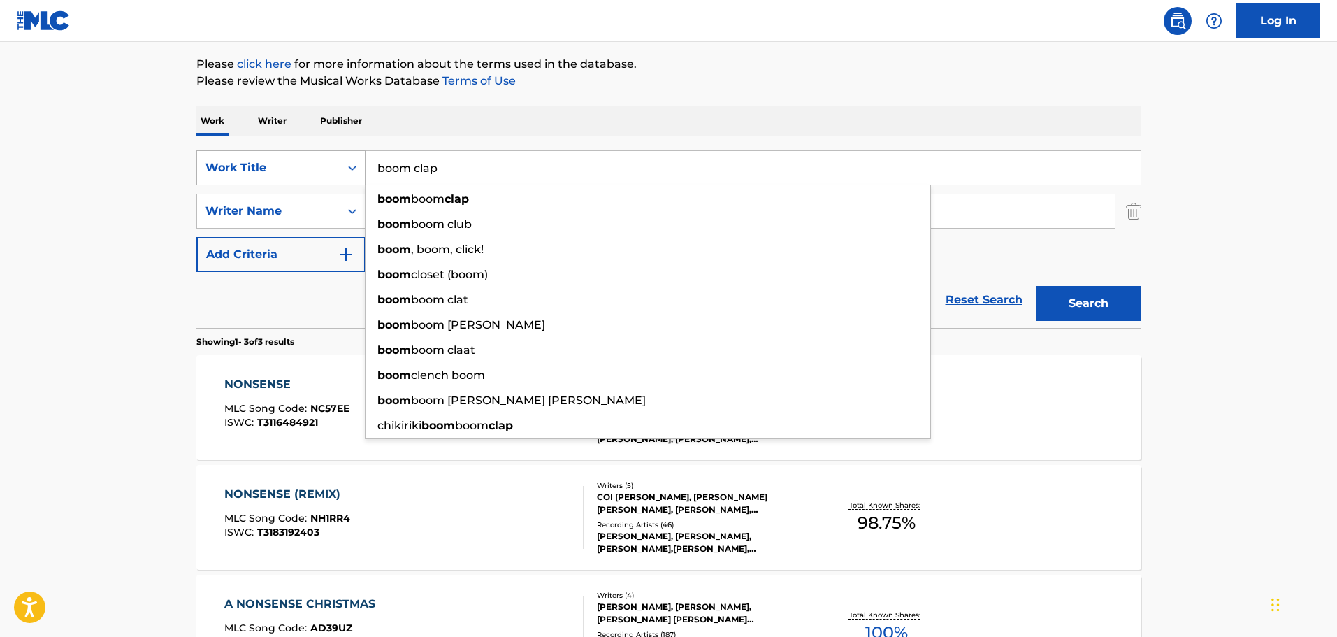
type input "boom clap"
click at [1037, 286] on button "Search" at bounding box center [1089, 303] width 105 height 35
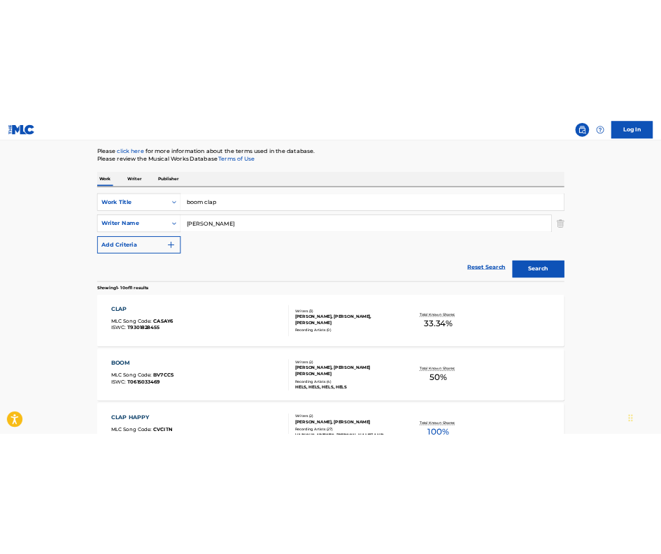
scroll to position [0, 0]
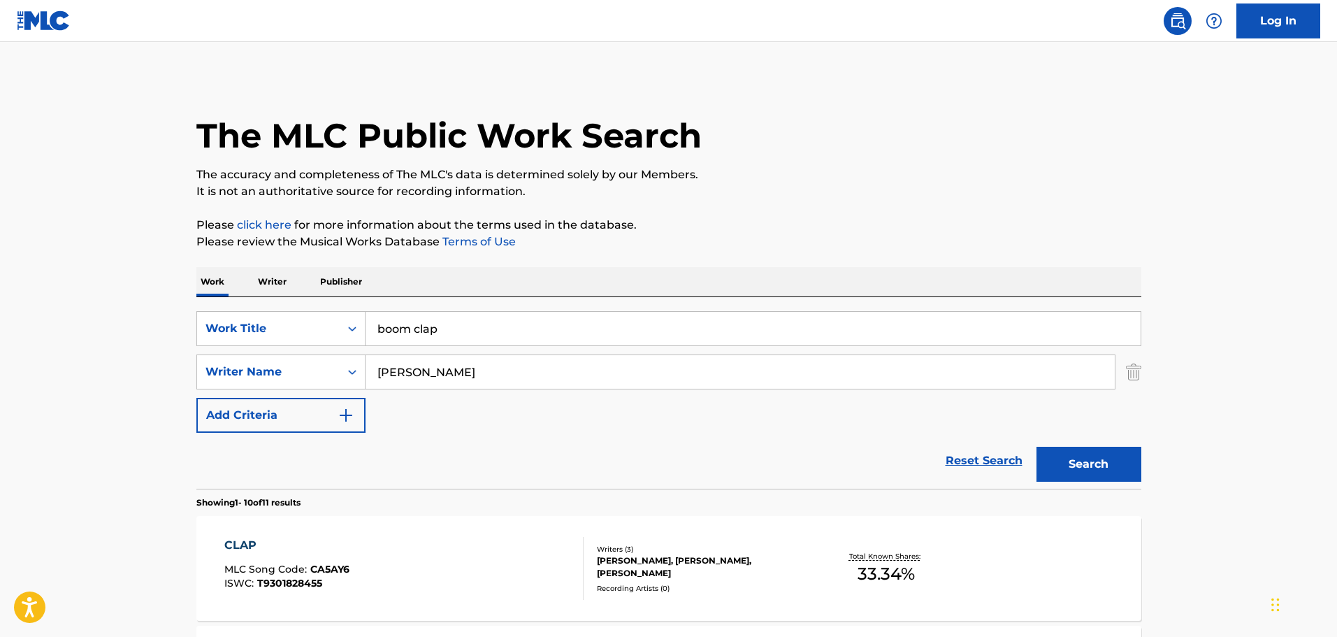
click at [412, 331] on input "boom clap" at bounding box center [753, 329] width 775 height 34
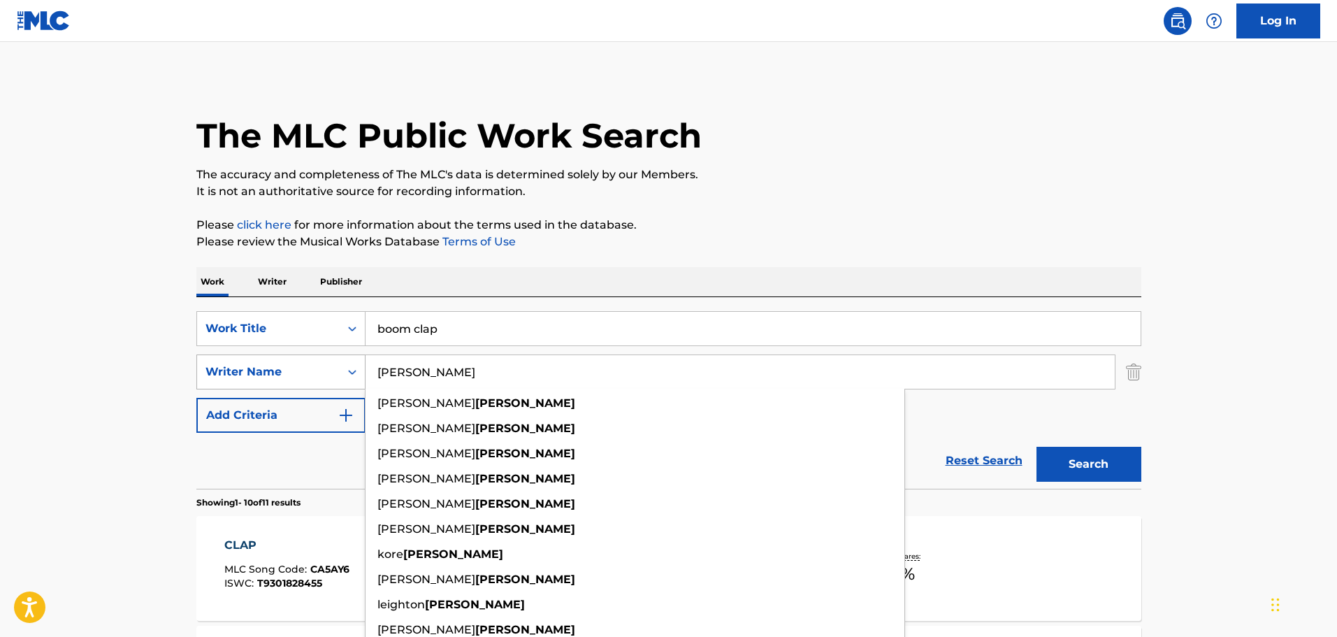
drag, startPoint x: 459, startPoint y: 372, endPoint x: 362, endPoint y: 372, distance: 97.2
click at [362, 372] on div "SearchWithCriteriac20b50e1-3629-4af5-973b-ff2d87f166df Writer Name CARPENTER se…" at bounding box center [668, 371] width 945 height 35
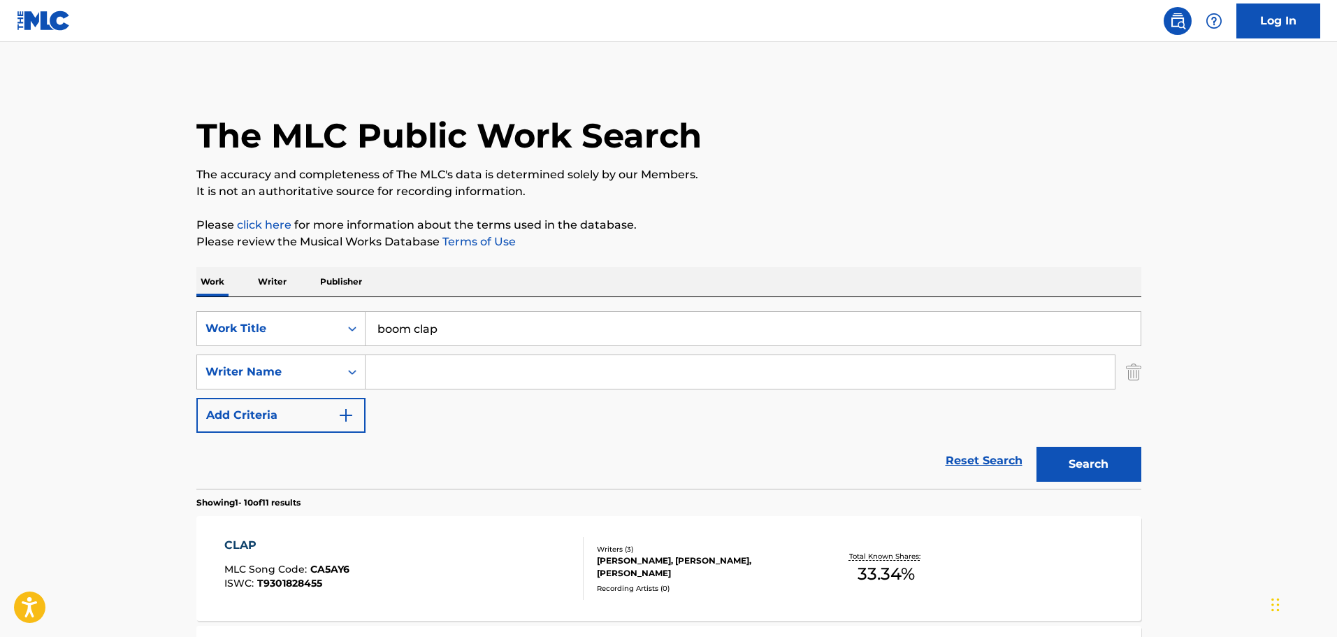
click at [1037, 447] on button "Search" at bounding box center [1089, 464] width 105 height 35
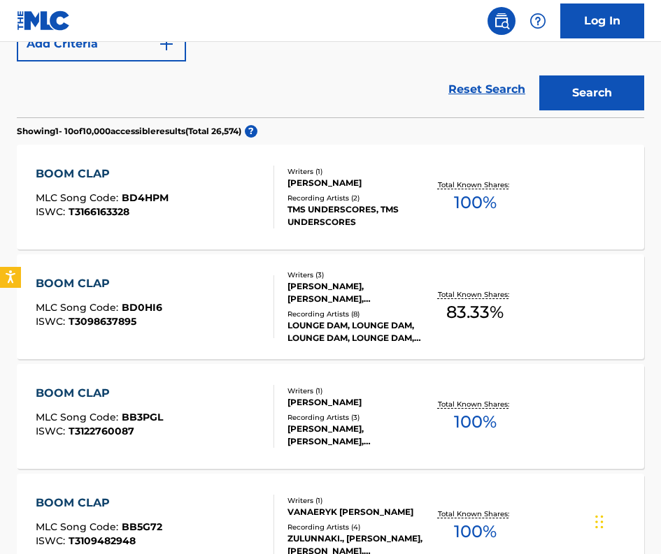
scroll to position [210, 0]
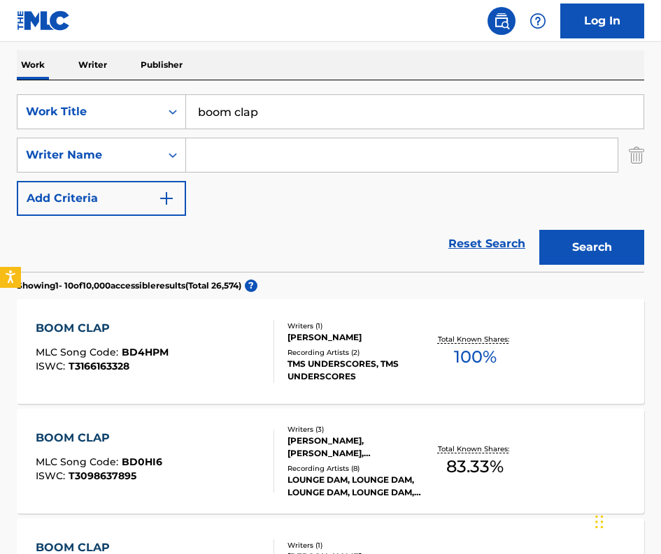
click at [236, 152] on input "Search Form" at bounding box center [401, 155] width 431 height 34
click at [539, 230] on button "Search" at bounding box center [591, 247] width 105 height 35
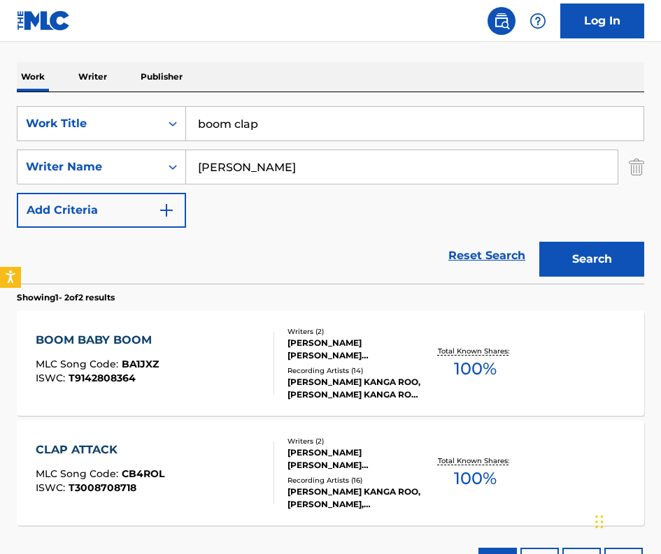
scroll to position [29, 0]
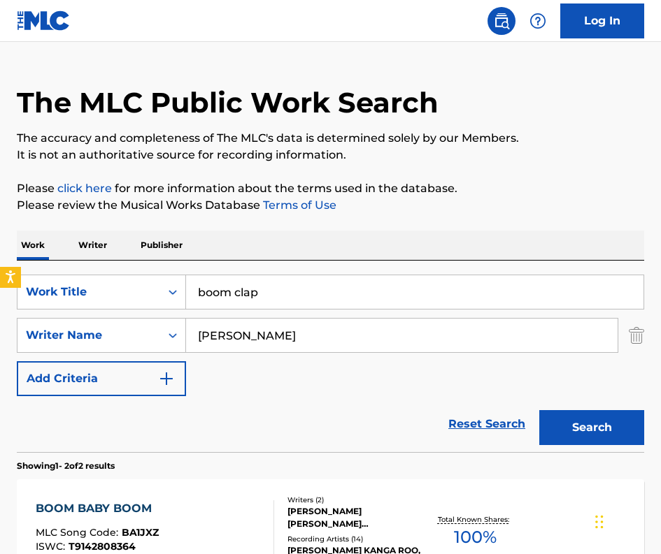
drag, startPoint x: 245, startPoint y: 338, endPoint x: 208, endPoint y: 333, distance: 36.7
click at [203, 345] on input "atchison" at bounding box center [401, 336] width 431 height 34
type input "a"
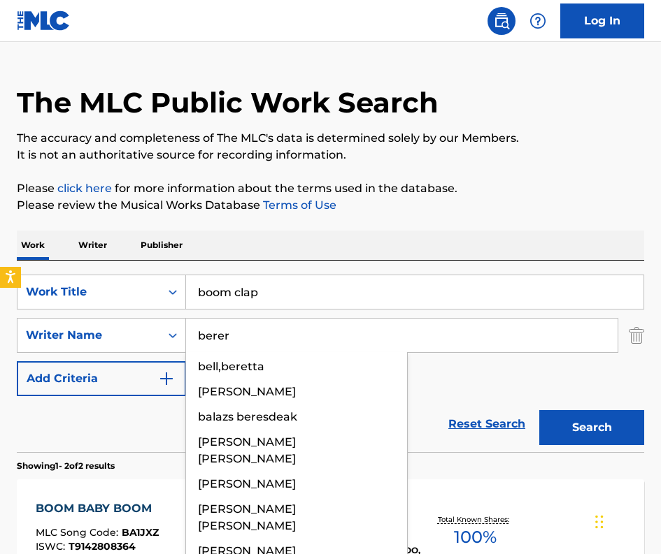
click at [539, 410] on button "Search" at bounding box center [591, 427] width 105 height 35
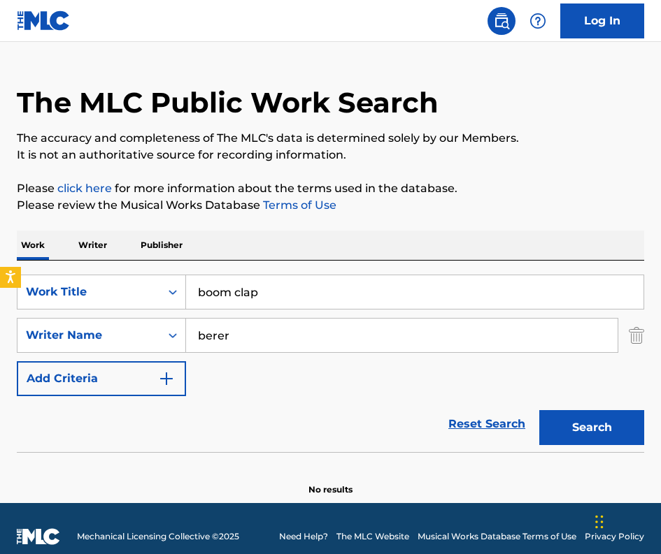
click at [217, 329] on input "berer" at bounding box center [401, 336] width 431 height 34
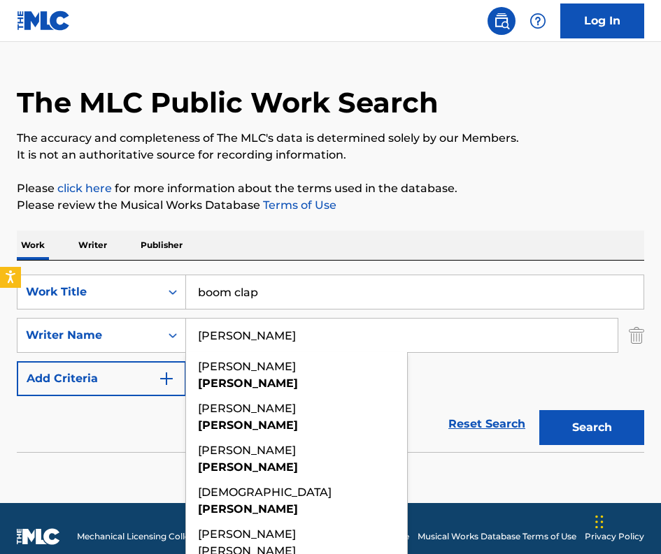
type input "berger"
click at [539, 410] on button "Search" at bounding box center [591, 427] width 105 height 35
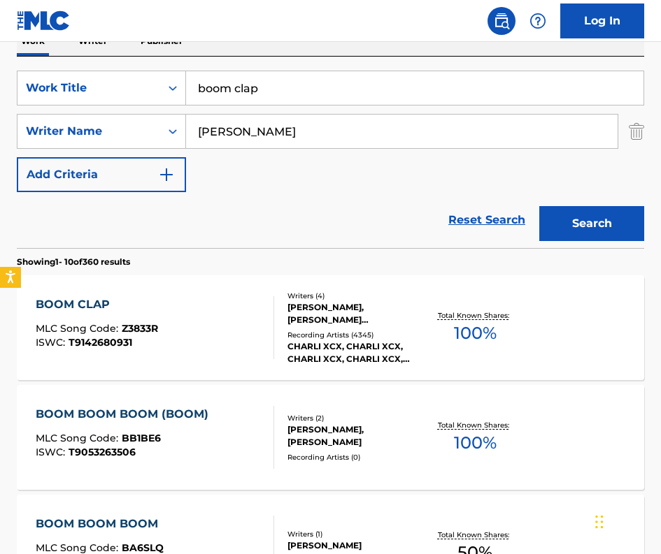
scroll to position [239, 0]
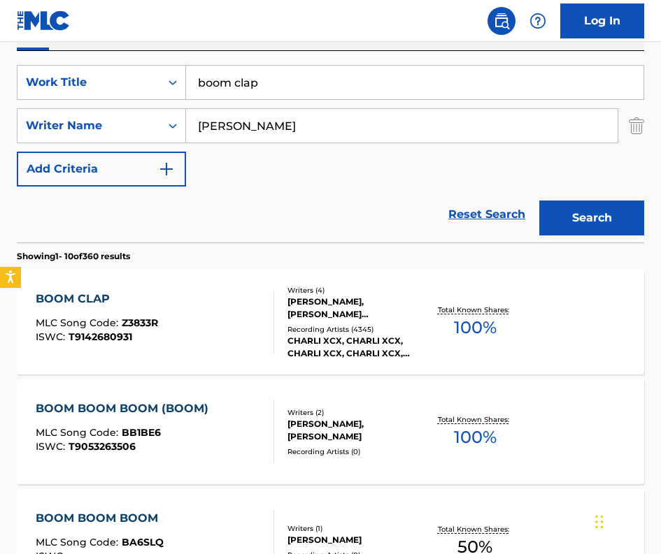
click at [319, 310] on div "PATRIK JENS BERGER, CHARLOTTE EMMA AITCHISON, FREDERIC LIONEL BERGER, STEFAN AL…" at bounding box center [355, 308] width 136 height 25
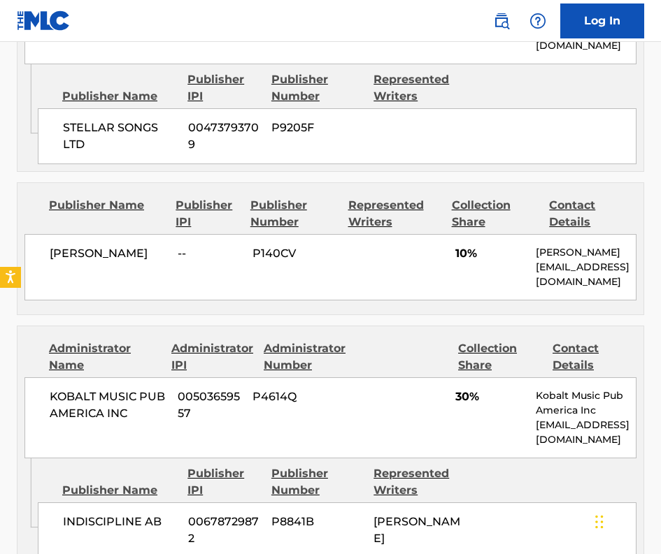
scroll to position [1328, 0]
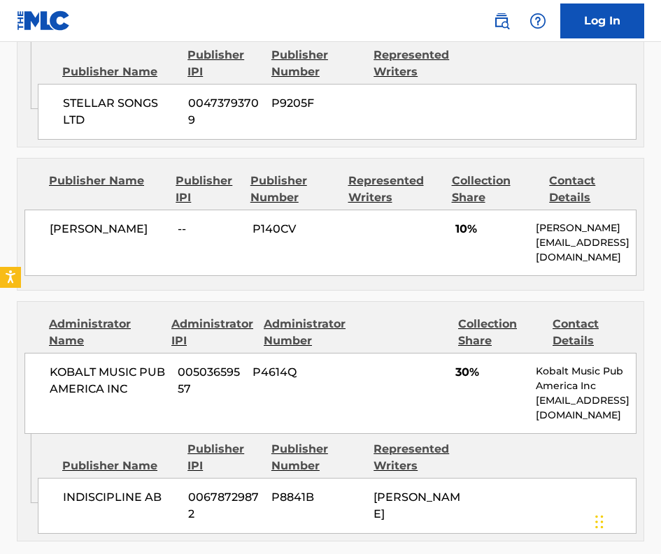
click at [89, 210] on div "STEFAN GRASLUND -- P140CV 10% Stefan Graslund stefangraslund@gmail.com" at bounding box center [330, 243] width 612 height 66
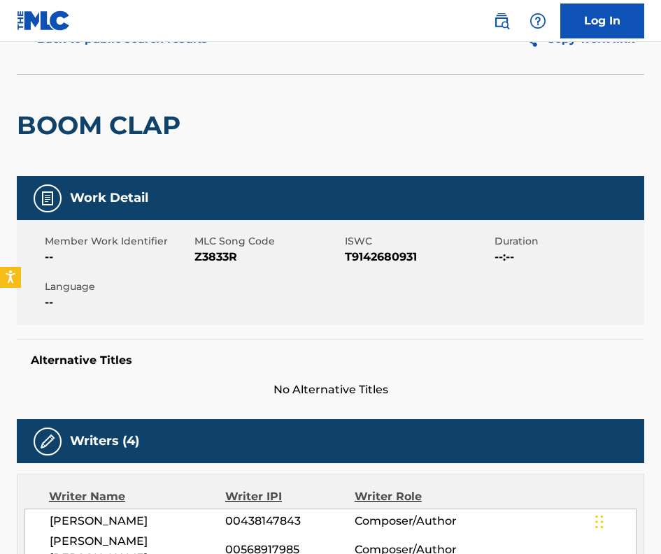
scroll to position [0, 0]
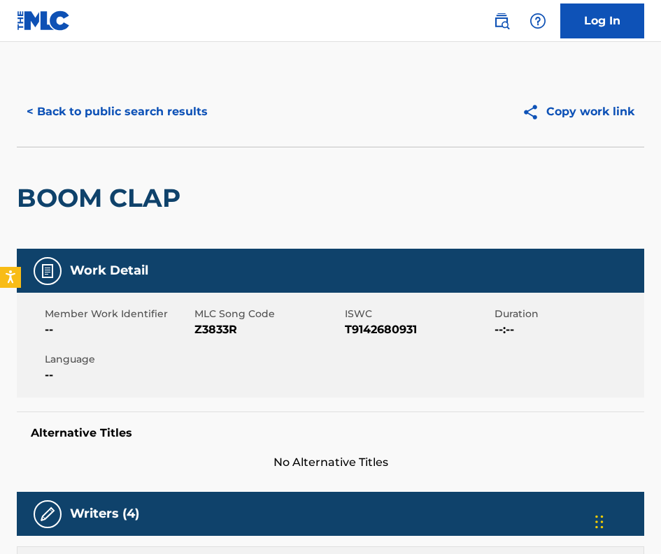
click at [108, 101] on button "< Back to public search results" at bounding box center [117, 111] width 201 height 35
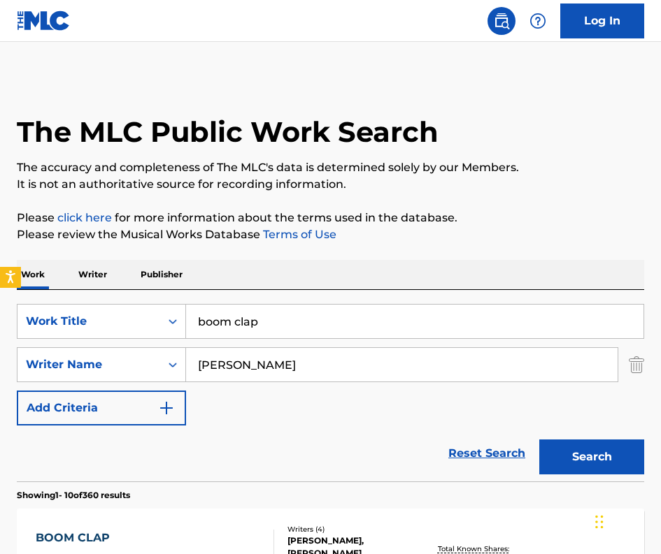
scroll to position [239, 0]
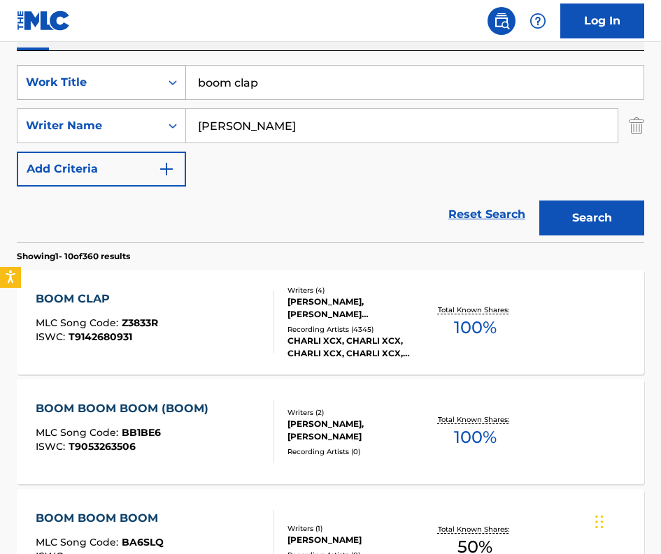
drag, startPoint x: 200, startPoint y: 80, endPoint x: 168, endPoint y: 76, distance: 32.3
click at [168, 76] on div "SearchWithCriteriaf619e017-92c6-4140-a10a-d4629c4e97b6 Work Title boom clap" at bounding box center [330, 82] width 627 height 35
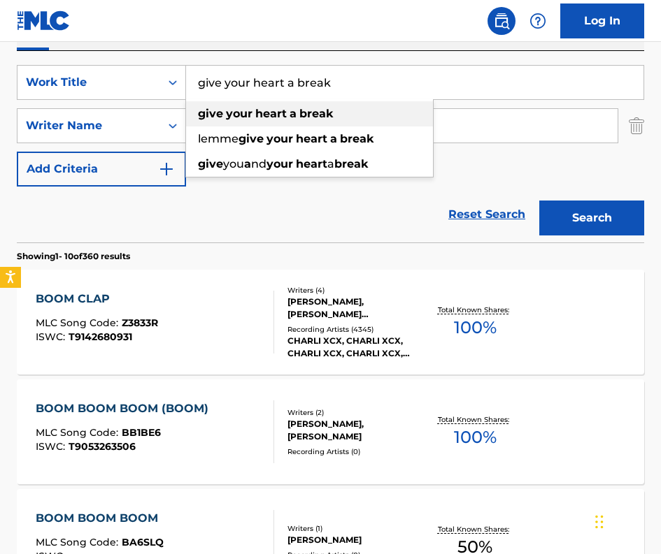
type input "give your heart a break"
click at [205, 114] on strong "give" at bounding box center [210, 113] width 25 height 13
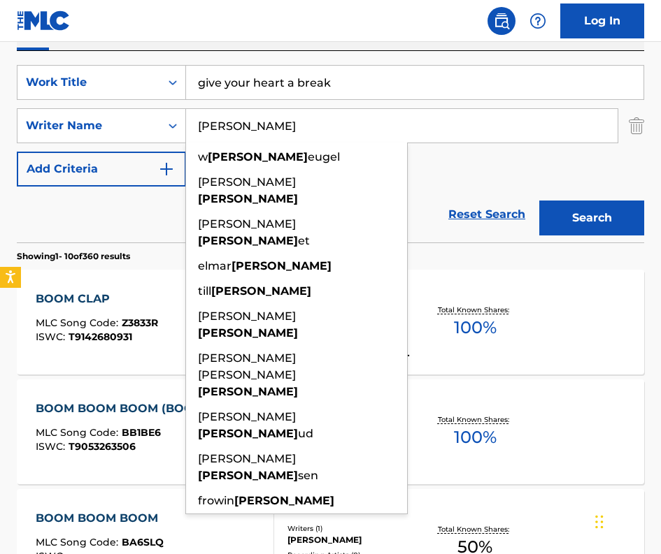
drag, startPoint x: 238, startPoint y: 130, endPoint x: 201, endPoint y: 127, distance: 37.2
click at [201, 127] on input "berger" at bounding box center [401, 126] width 431 height 34
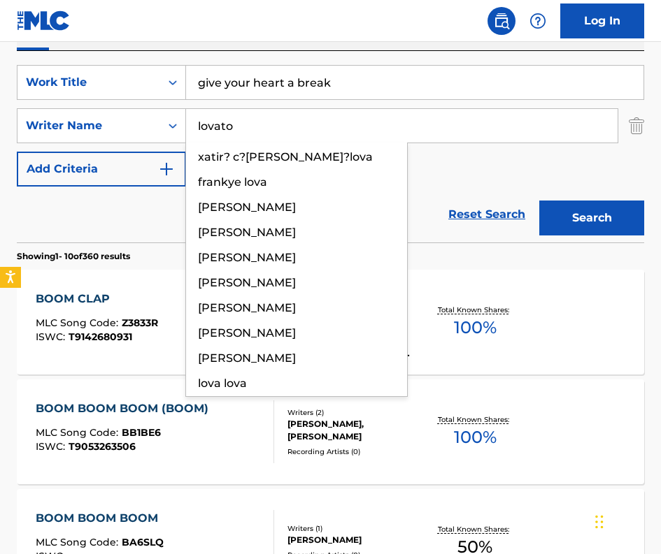
click at [539, 201] on button "Search" at bounding box center [591, 218] width 105 height 35
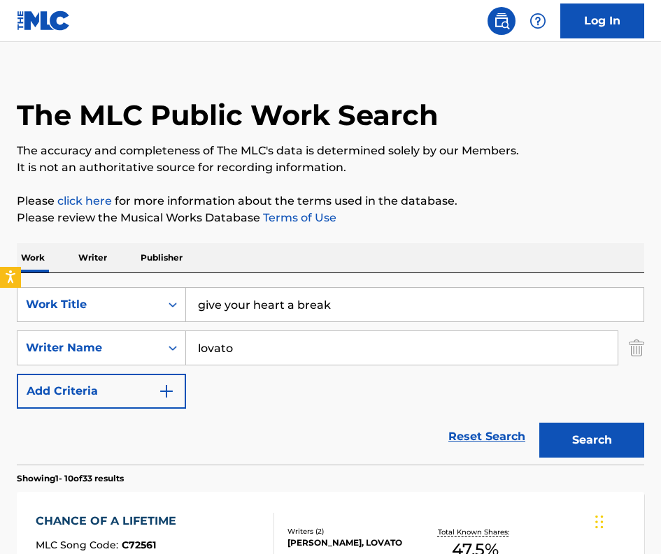
scroll to position [0, 0]
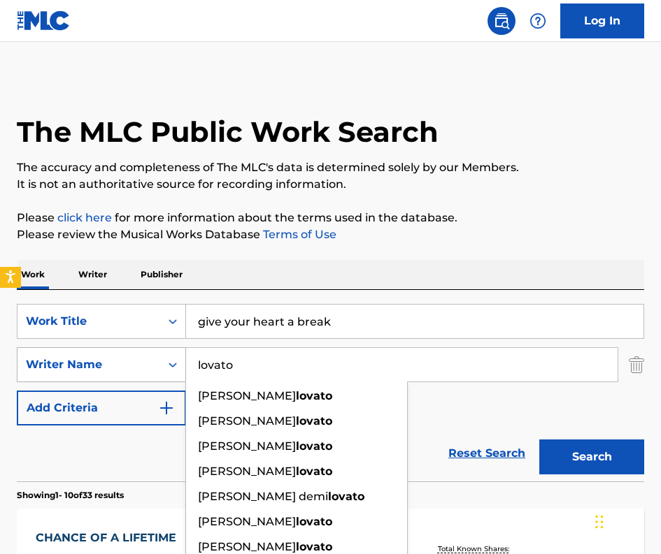
drag, startPoint x: 235, startPoint y: 365, endPoint x: 182, endPoint y: 365, distance: 53.1
click at [182, 365] on div "SearchWithCriteriac20b50e1-3629-4af5-973b-ff2d87f166df Writer Name lovato margh…" at bounding box center [330, 364] width 627 height 35
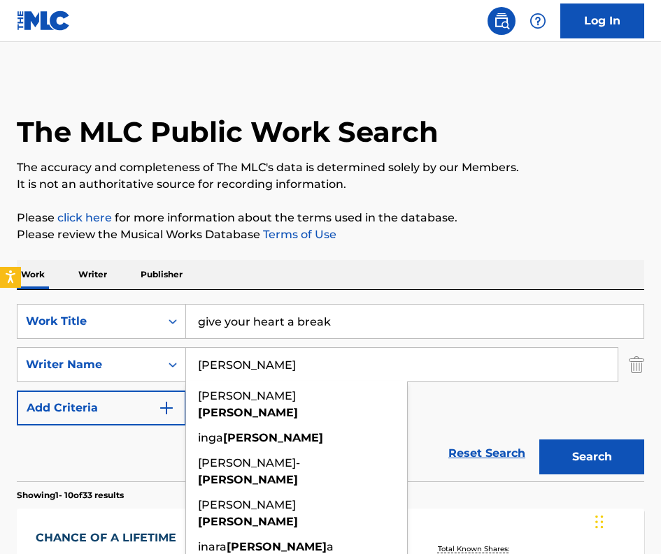
type input "steinberg"
click at [539, 440] on button "Search" at bounding box center [591, 457] width 105 height 35
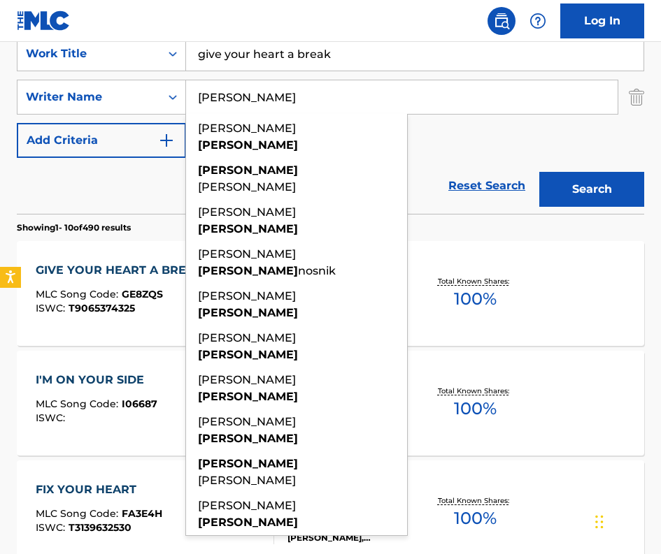
scroll to position [280, 0]
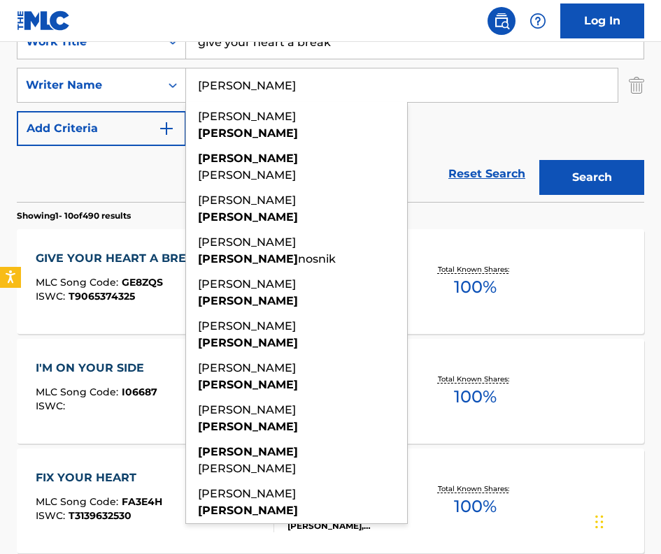
click at [102, 284] on span "MLC Song Code :" at bounding box center [79, 282] width 86 height 13
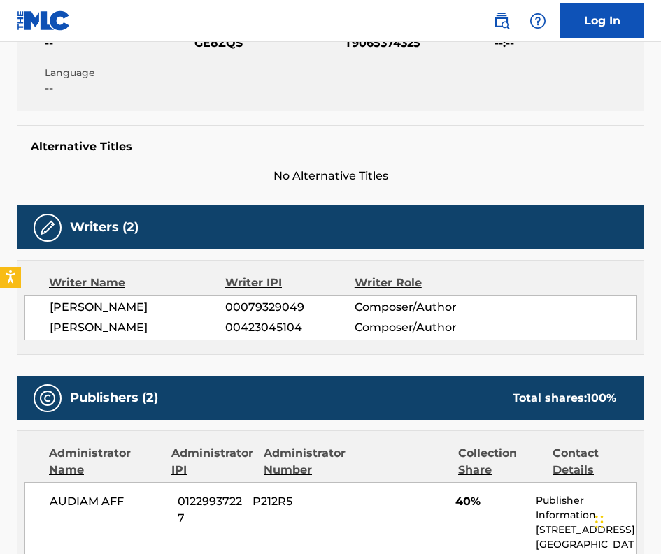
scroll to position [280, 0]
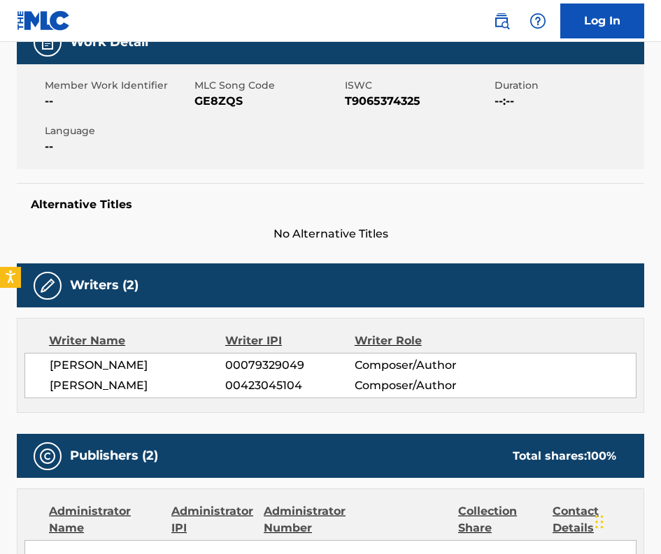
scroll to position [0, 0]
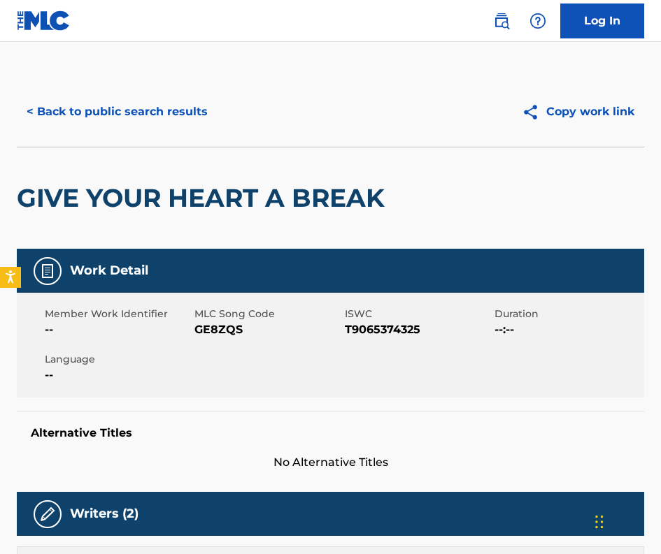
click at [154, 111] on button "< Back to public search results" at bounding box center [117, 111] width 201 height 35
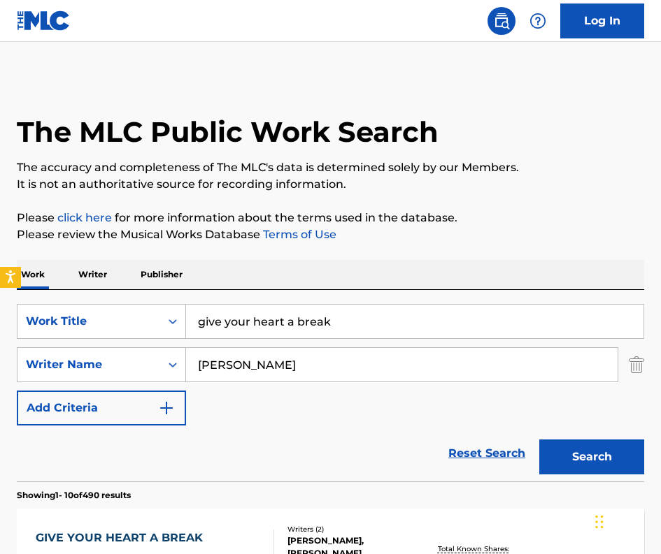
drag, startPoint x: 322, startPoint y: 312, endPoint x: 394, endPoint y: 331, distance: 74.2
click at [304, 317] on input "give your heart a break" at bounding box center [414, 322] width 457 height 34
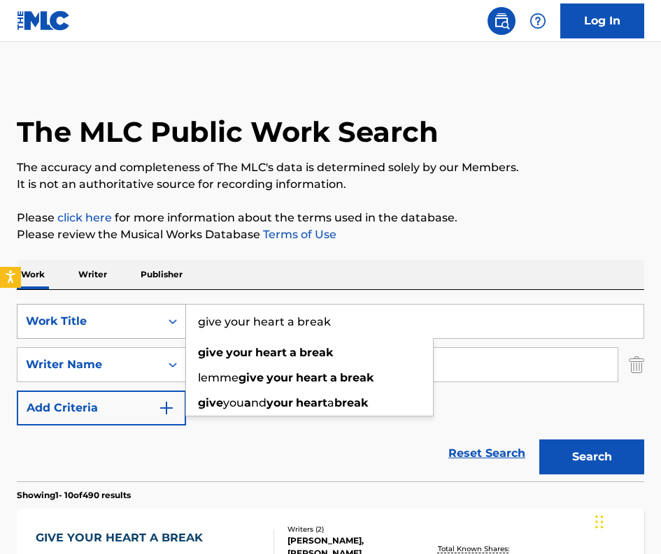
drag, startPoint x: 341, startPoint y: 316, endPoint x: 119, endPoint y: 315, distance: 222.3
click at [119, 315] on div "SearchWithCriteriaf619e017-92c6-4140-a10a-d4629c4e97b6 Work Title give your hea…" at bounding box center [330, 321] width 627 height 35
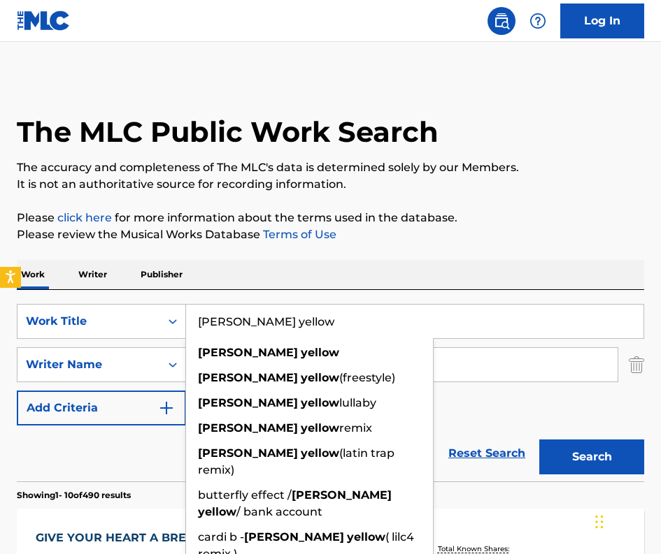
type input "[PERSON_NAME] yellow"
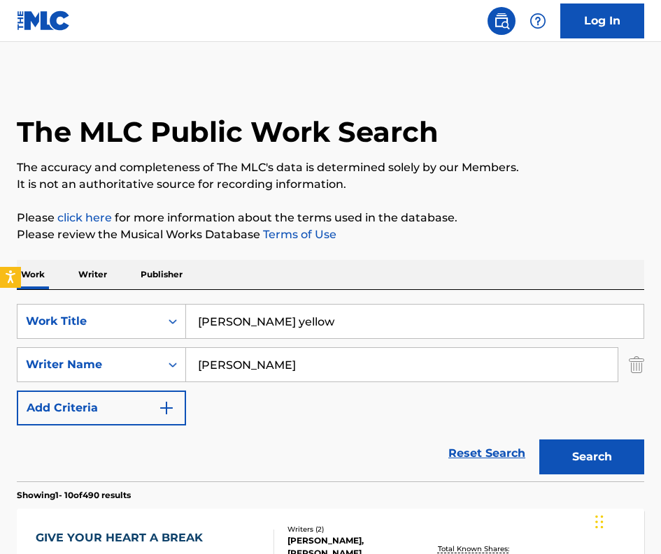
drag, startPoint x: 479, startPoint y: 349, endPoint x: 407, endPoint y: 348, distance: 72.7
click at [474, 347] on div "steinberg" at bounding box center [402, 364] width 432 height 35
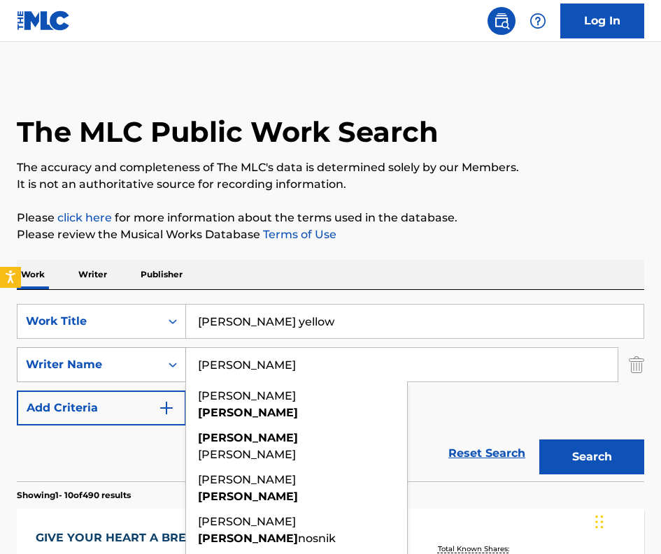
drag, startPoint x: 292, startPoint y: 361, endPoint x: 182, endPoint y: 367, distance: 110.6
click at [187, 367] on input "steinberg" at bounding box center [401, 365] width 431 height 34
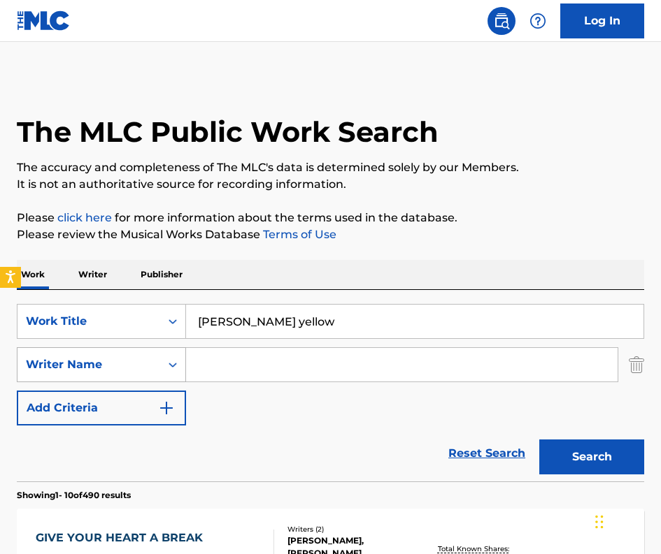
click at [539, 440] on button "Search" at bounding box center [591, 457] width 105 height 35
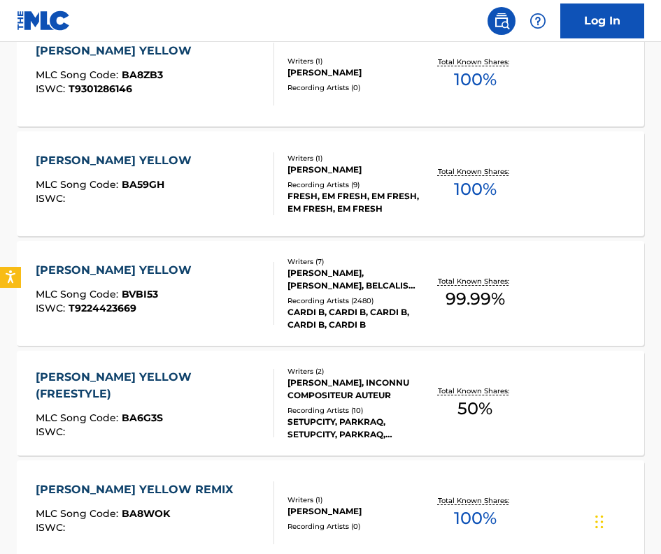
scroll to position [839, 0]
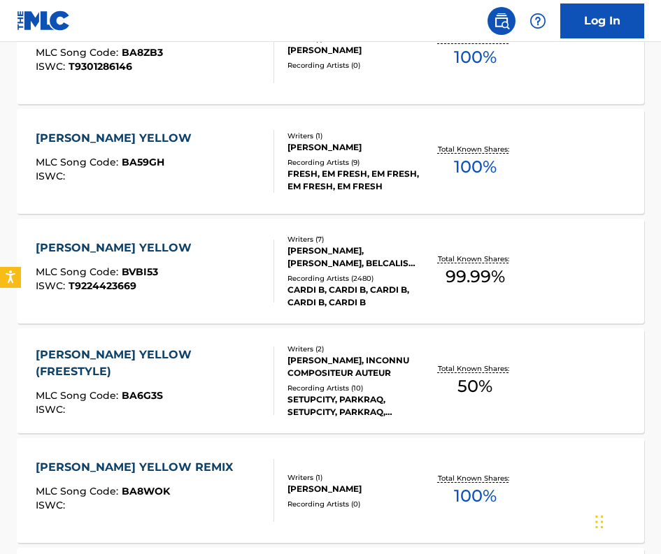
click at [303, 300] on div "CARDI B, CARDI B, CARDI B, CARDI B, CARDI B" at bounding box center [355, 296] width 136 height 25
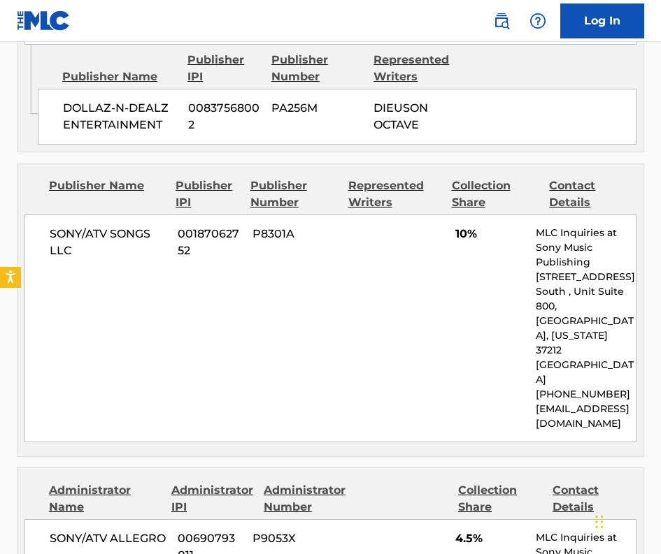
scroll to position [1538, 0]
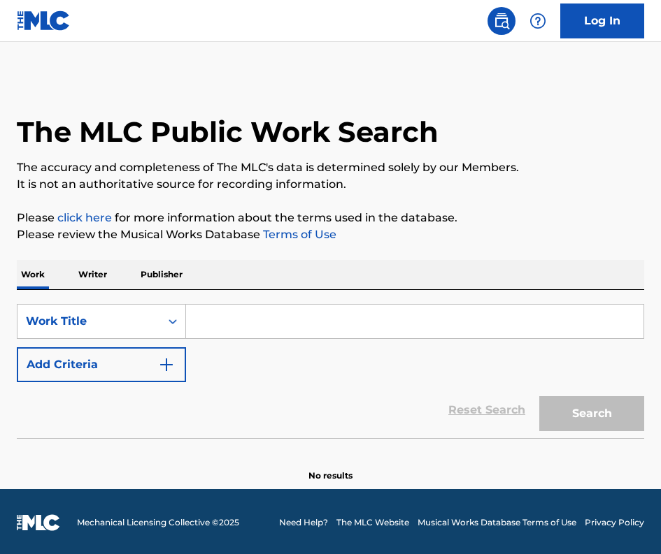
click at [226, 321] on input "Search Form" at bounding box center [414, 322] width 457 height 34
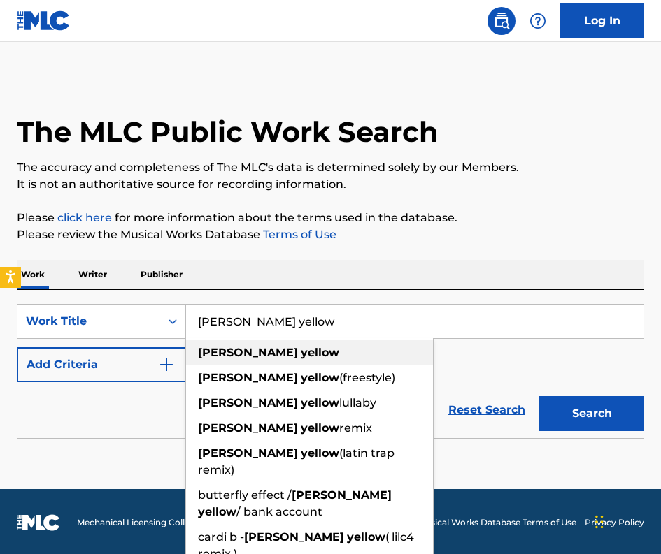
type input "[PERSON_NAME] yellow"
drag, startPoint x: 209, startPoint y: 357, endPoint x: 191, endPoint y: 356, distance: 18.2
click at [207, 356] on strong "[PERSON_NAME]" at bounding box center [248, 352] width 100 height 13
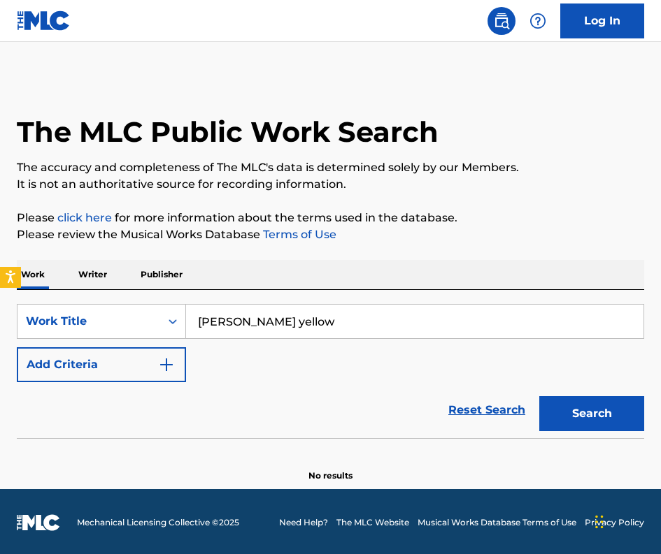
click at [161, 359] on img "Search Form" at bounding box center [166, 364] width 17 height 17
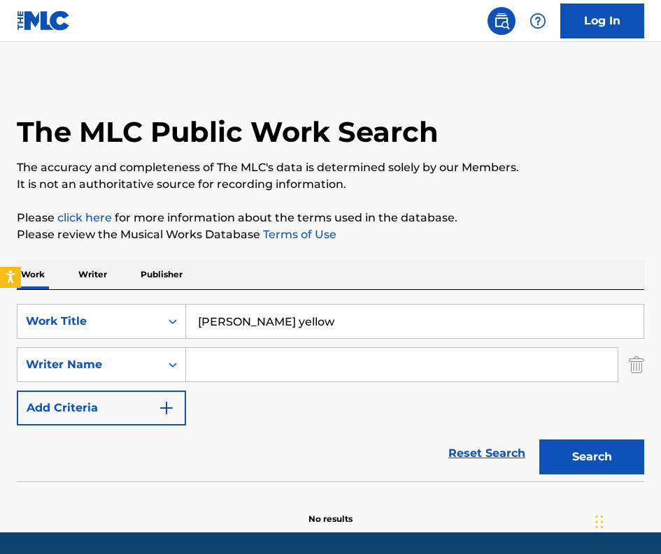
click at [208, 362] on input "Search Form" at bounding box center [401, 365] width 431 height 34
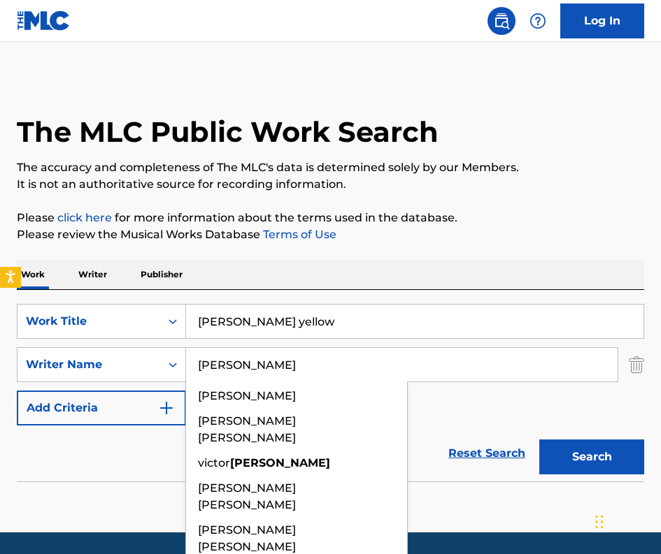
type input "[PERSON_NAME]"
click at [539, 440] on button "Search" at bounding box center [591, 457] width 105 height 35
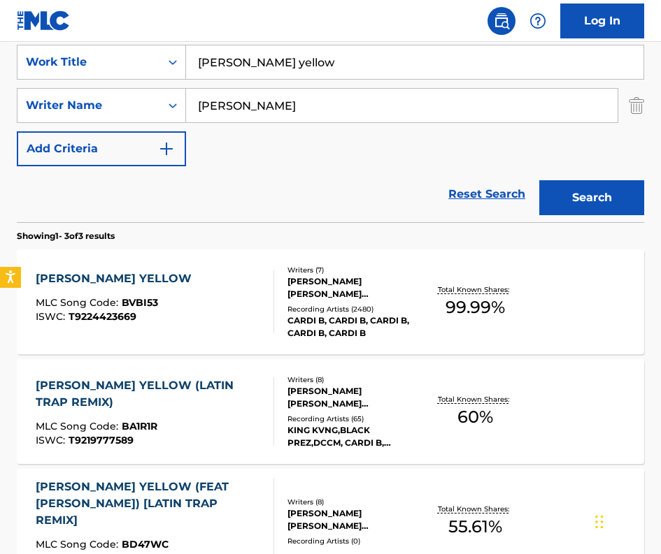
scroll to position [349, 0]
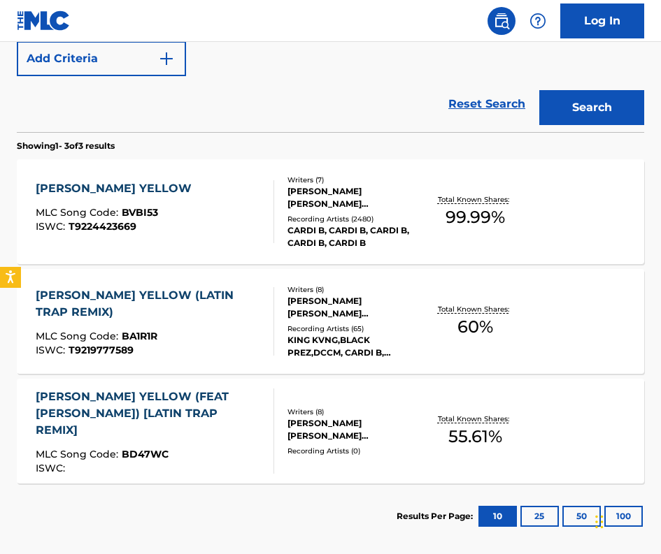
click at [319, 197] on div "[PERSON_NAME] [PERSON_NAME] [PERSON_NAME], [PERSON_NAME], [PERSON_NAME], BELCAL…" at bounding box center [355, 197] width 136 height 25
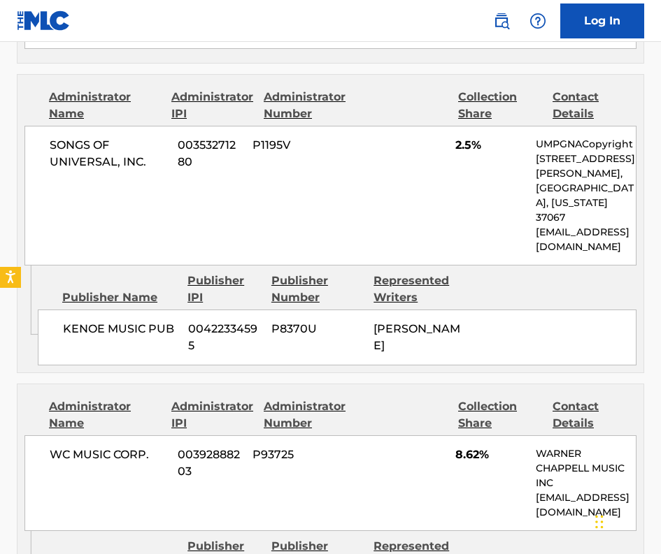
scroll to position [3635, 0]
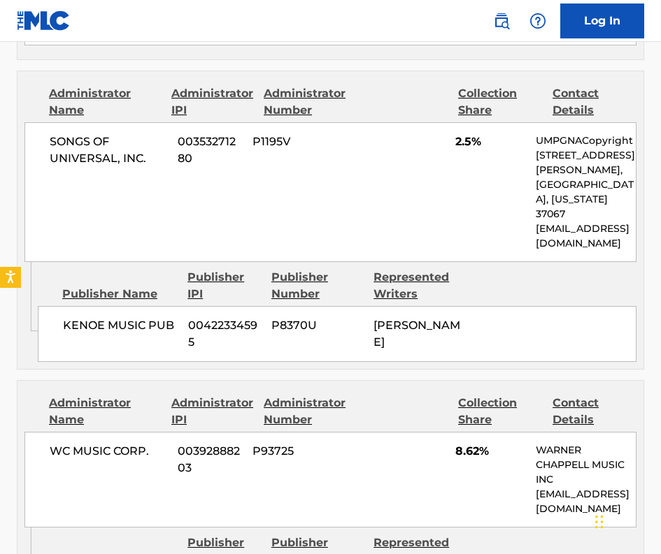
click at [127, 432] on div "WC MUSIC CORP. 00392888203 P93725 8.62% [PERSON_NAME] MUSIC INC [EMAIL_ADDRESS]…" at bounding box center [330, 480] width 612 height 96
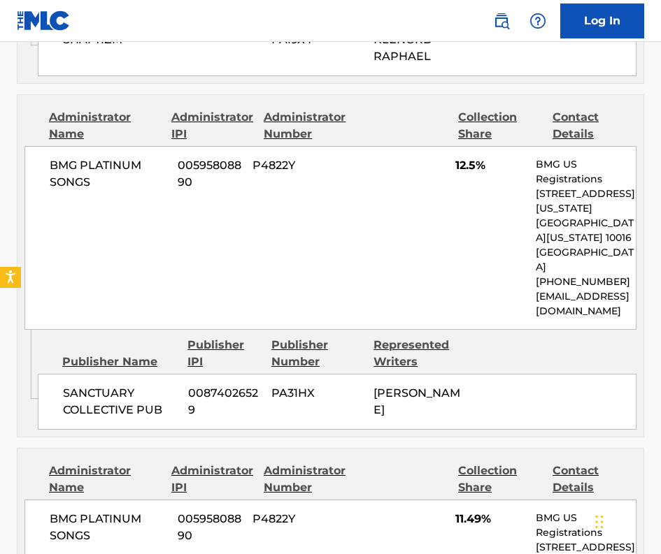
scroll to position [4194, 0]
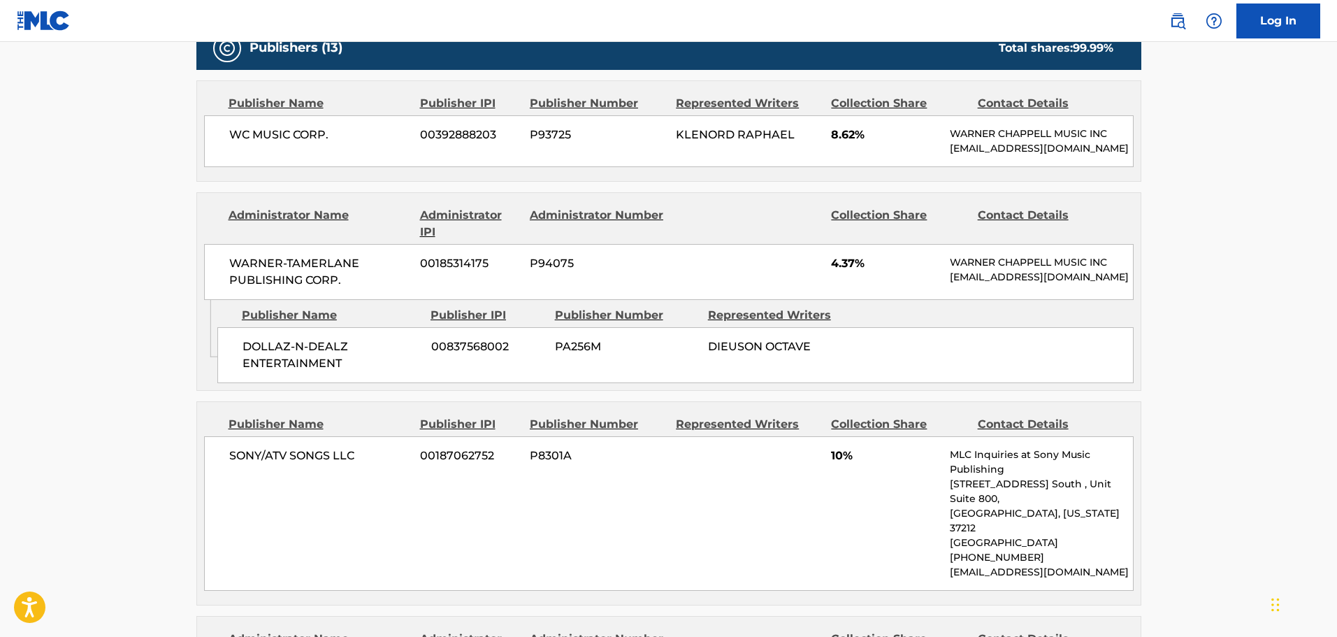
scroll to position [1091, 0]
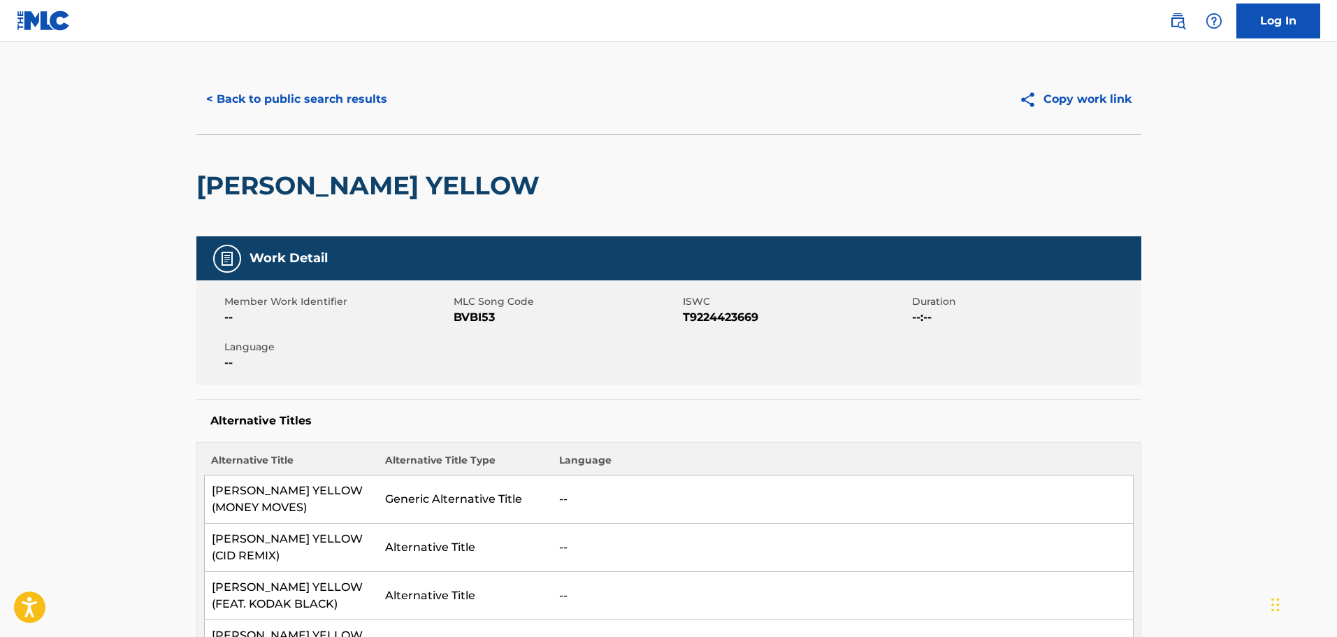
scroll to position [0, 0]
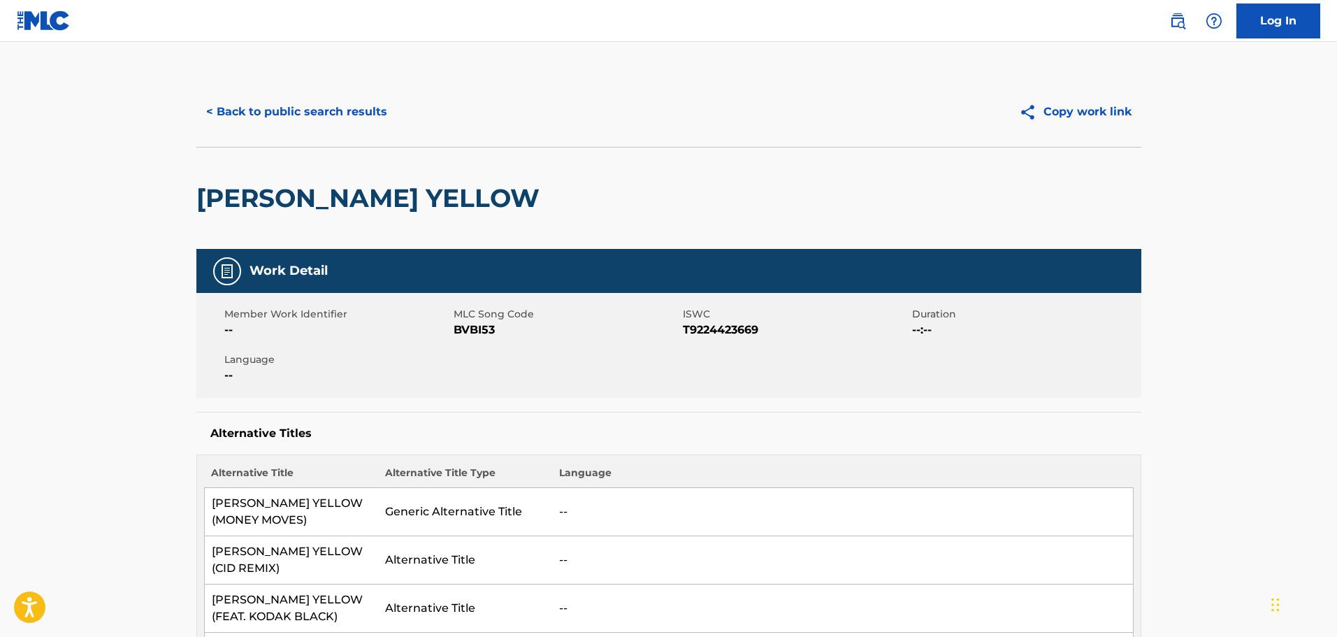
click at [225, 119] on button "< Back to public search results" at bounding box center [296, 111] width 201 height 35
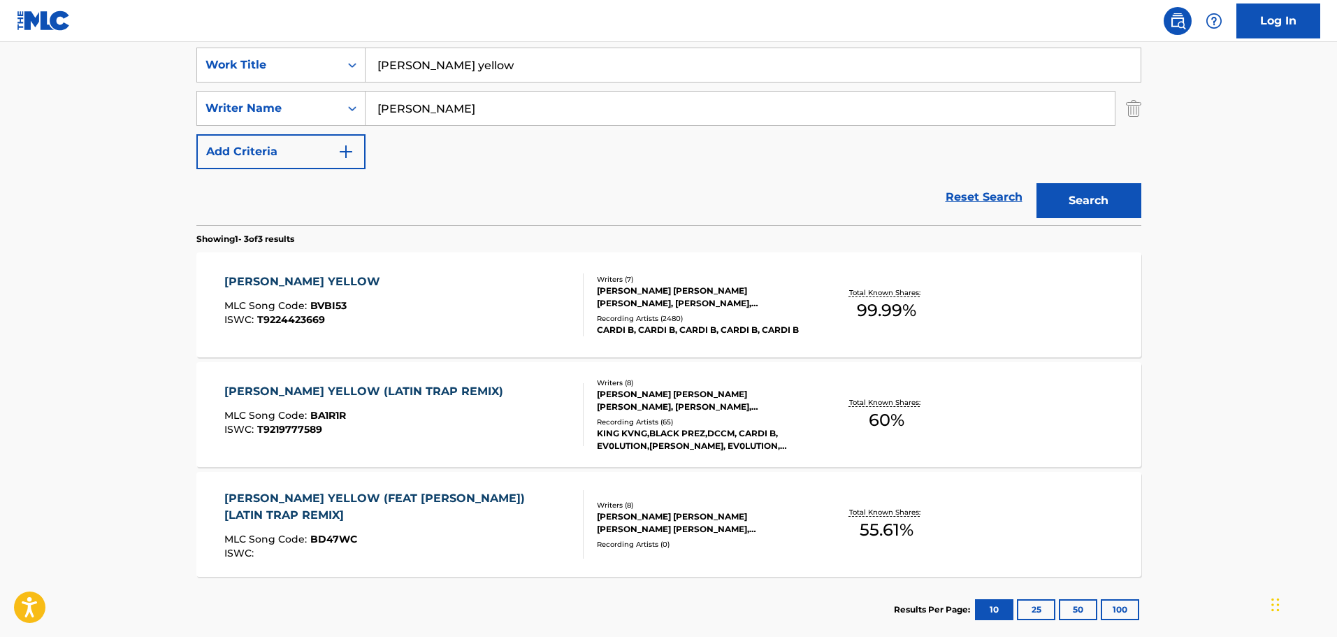
click at [159, 195] on main "The MLC Public Work Search The accuracy and completeness of The MLC's data is d…" at bounding box center [668, 213] width 1337 height 871
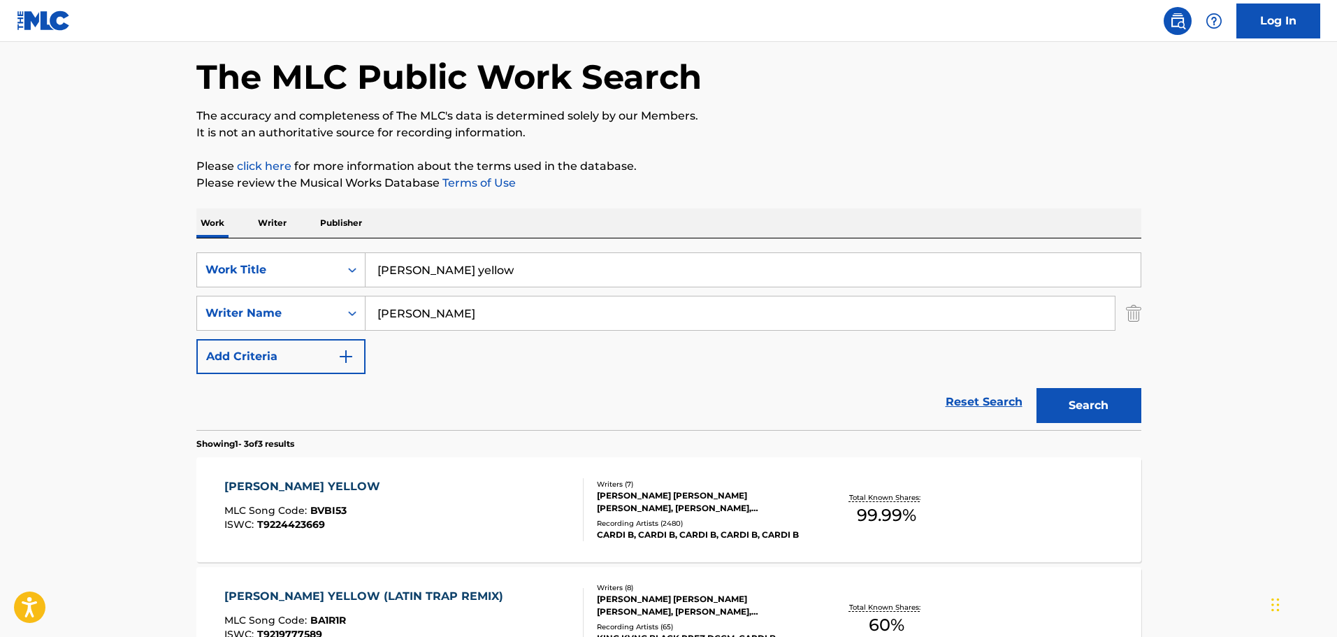
scroll to position [54, 0]
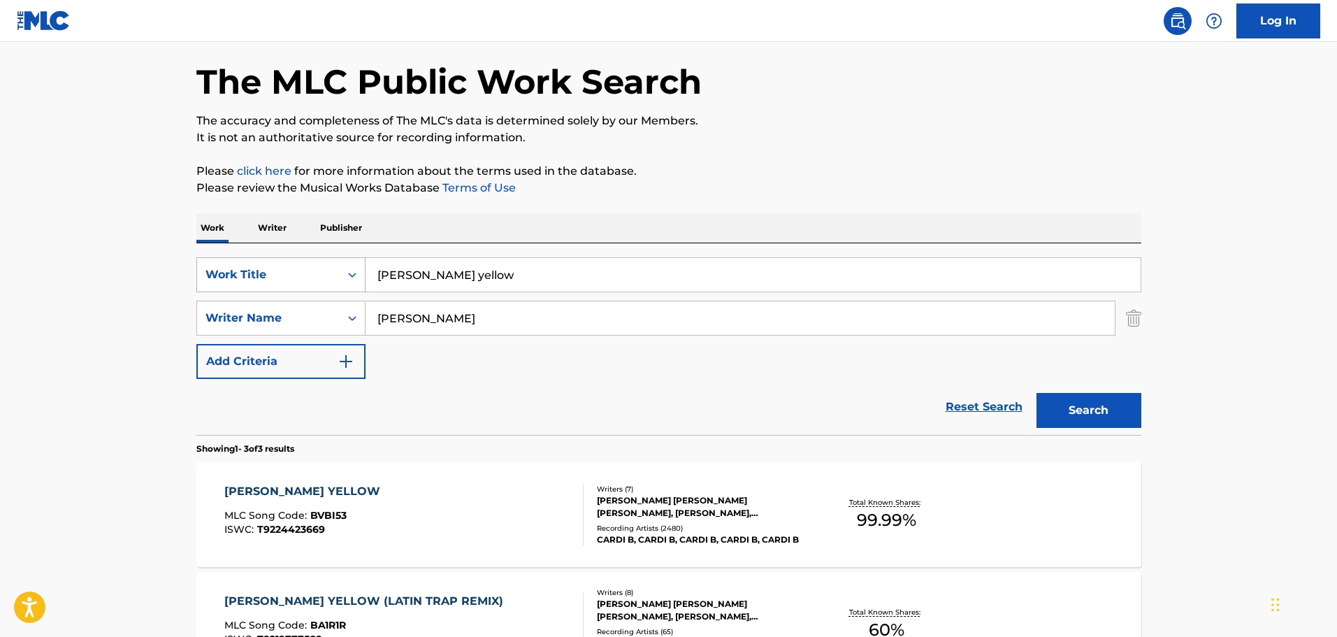
drag, startPoint x: 442, startPoint y: 271, endPoint x: 301, endPoint y: 281, distance: 141.5
click at [308, 279] on div "SearchWithCriteriaf808c5c8-bf6b-4a3e-98be-dc725aed6f28 Work Title [PERSON_NAME]…" at bounding box center [668, 274] width 945 height 35
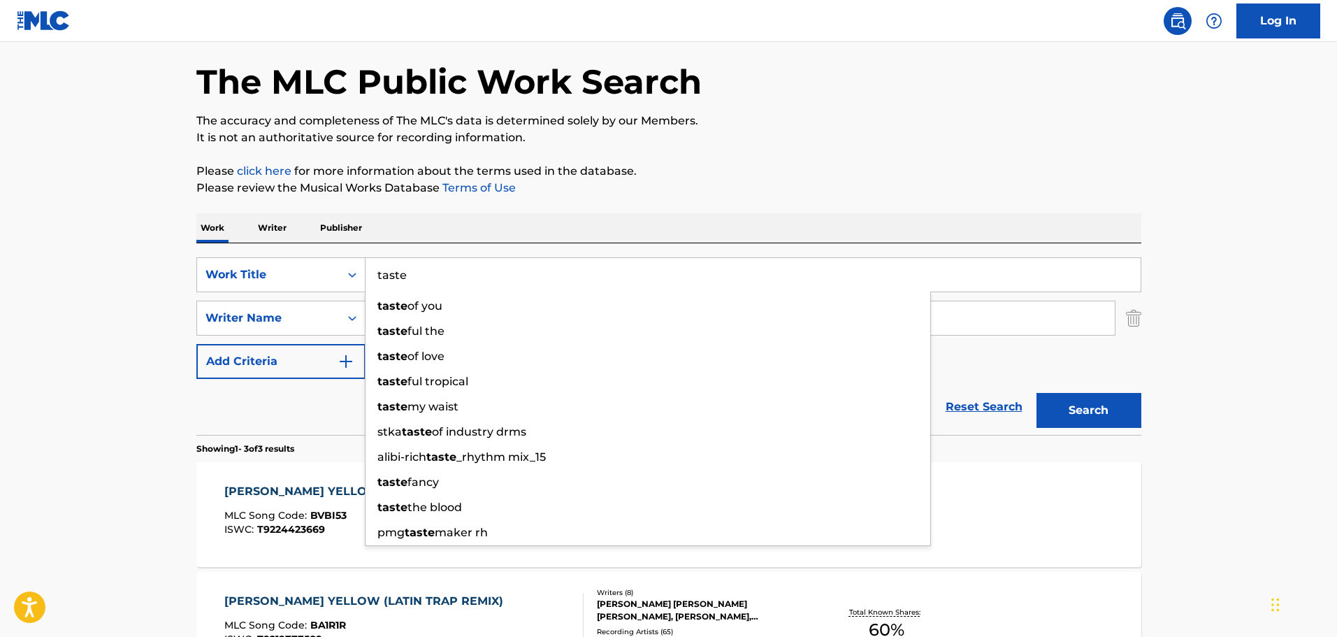
type input "taste"
click at [122, 348] on main "The MLC Public Work Search The accuracy and completeness of The MLC's data is d…" at bounding box center [668, 423] width 1337 height 871
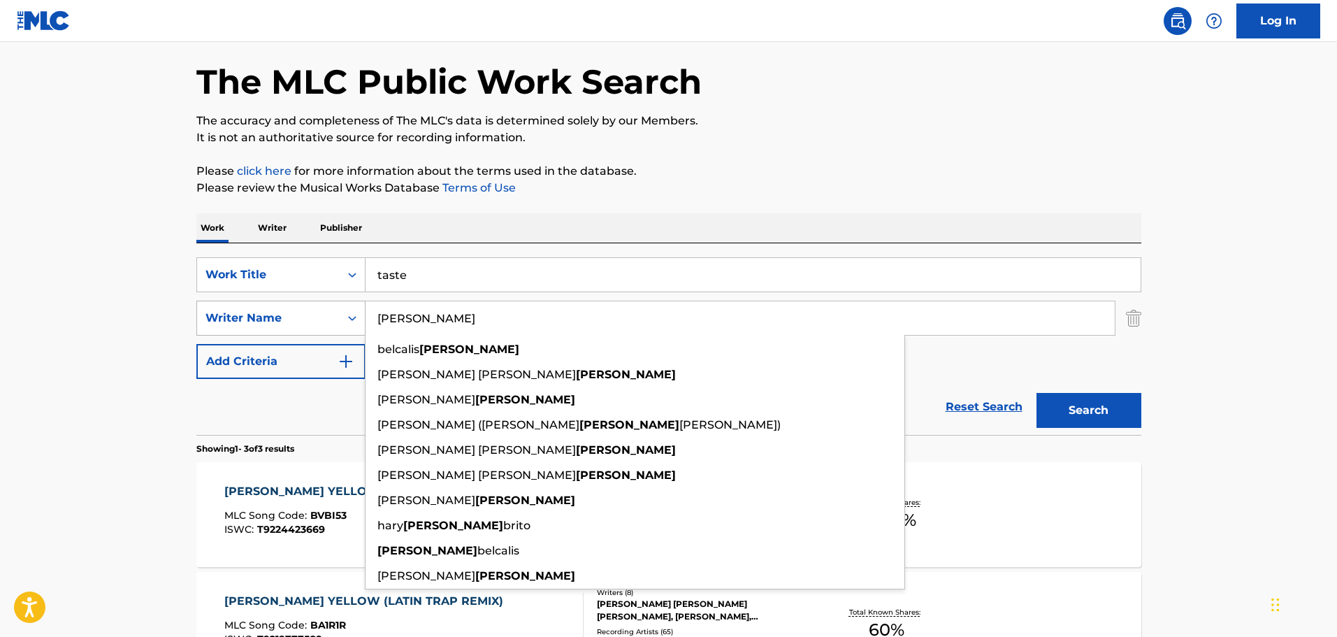
drag, startPoint x: 438, startPoint y: 315, endPoint x: 364, endPoint y: 324, distance: 74.0
click at [364, 324] on div "SearchWithCriteriad297728c-7788-41f9-b6ec-204042a2a7da Writer Name [PERSON_NAME…" at bounding box center [668, 318] width 945 height 35
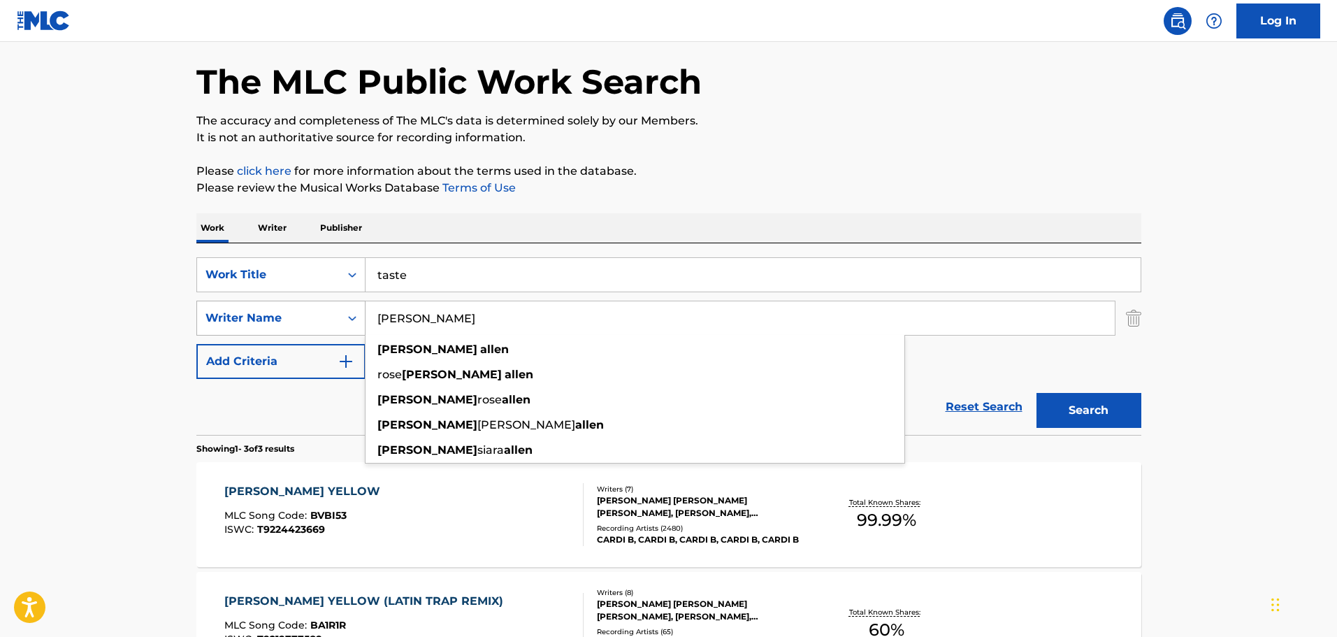
type input "[PERSON_NAME]"
click at [660, 393] on button "Search" at bounding box center [1089, 410] width 105 height 35
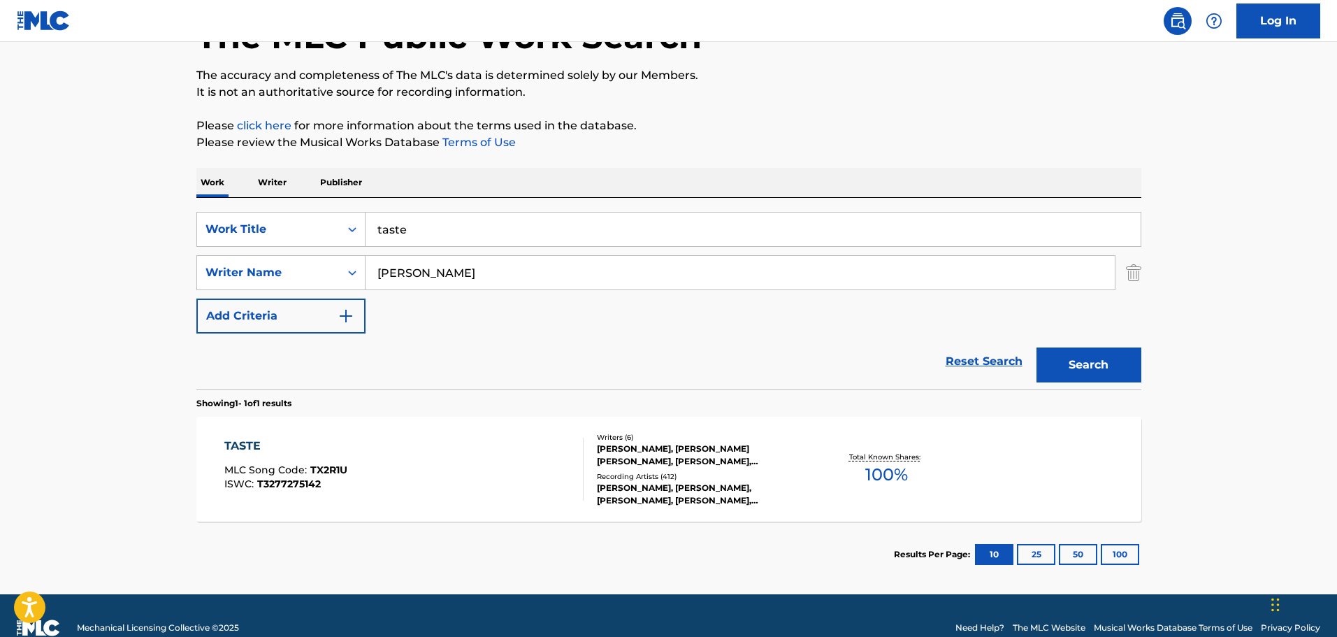
scroll to position [124, 0]
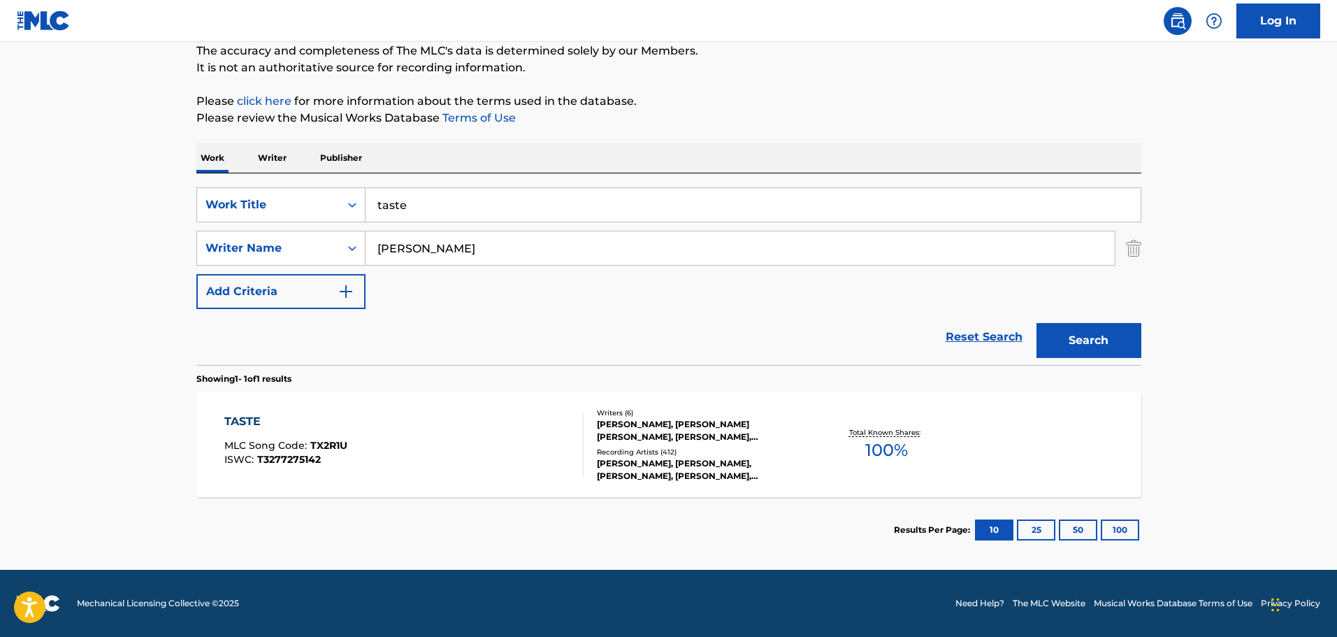
click at [584, 415] on div "Writers ( 6 ) [PERSON_NAME], [PERSON_NAME] [PERSON_NAME], [PERSON_NAME], [PERSO…" at bounding box center [696, 444] width 224 height 75
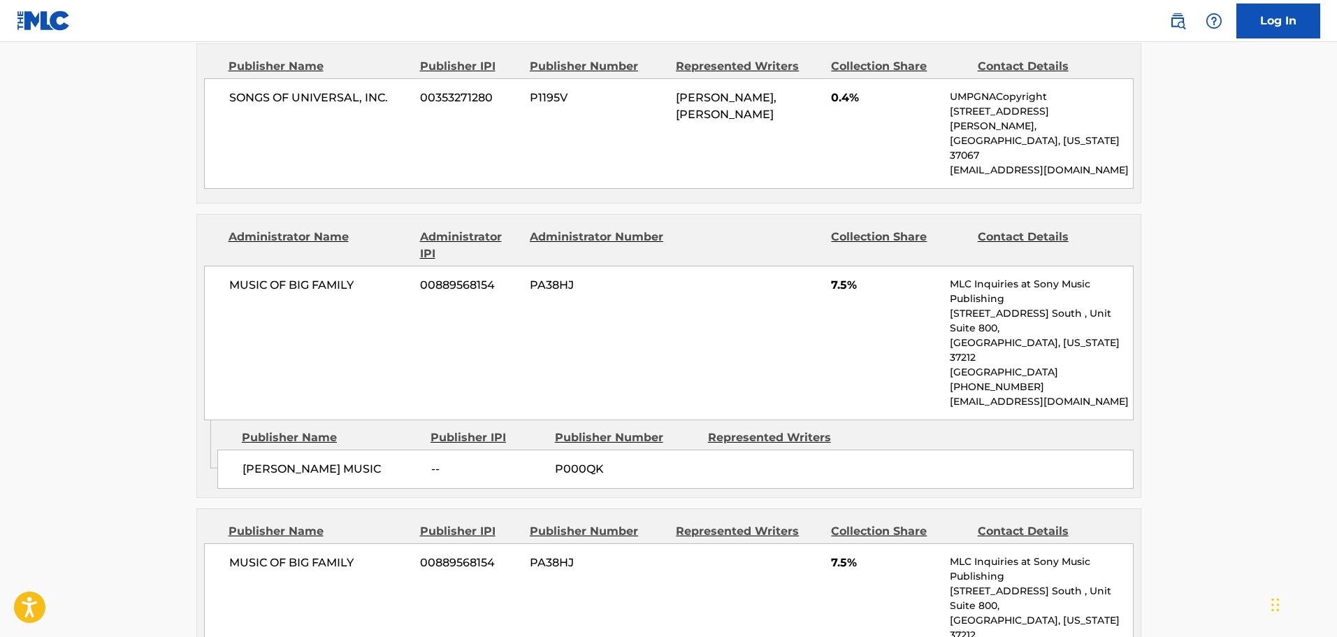
scroll to position [1887, 0]
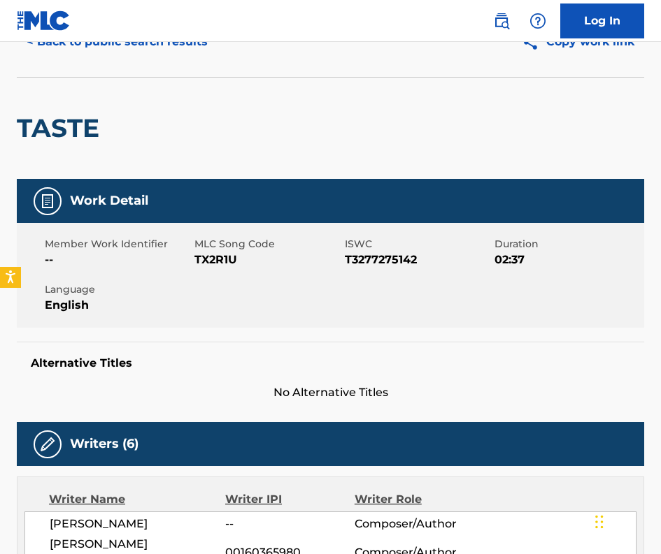
scroll to position [0, 0]
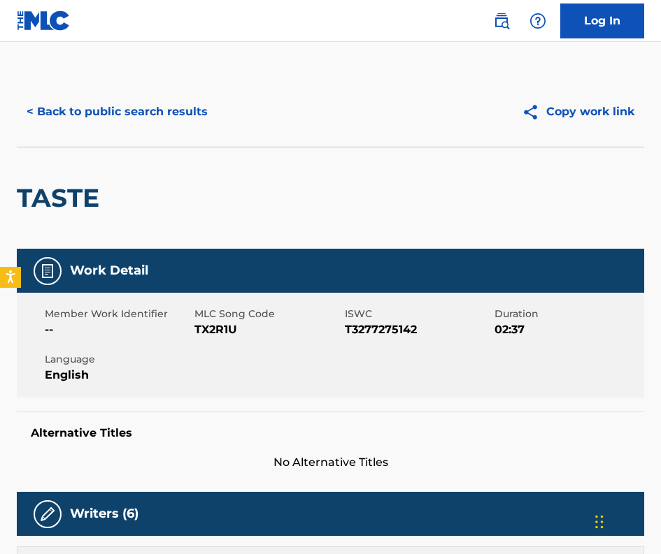
click at [145, 106] on button "< Back to public search results" at bounding box center [117, 111] width 201 height 35
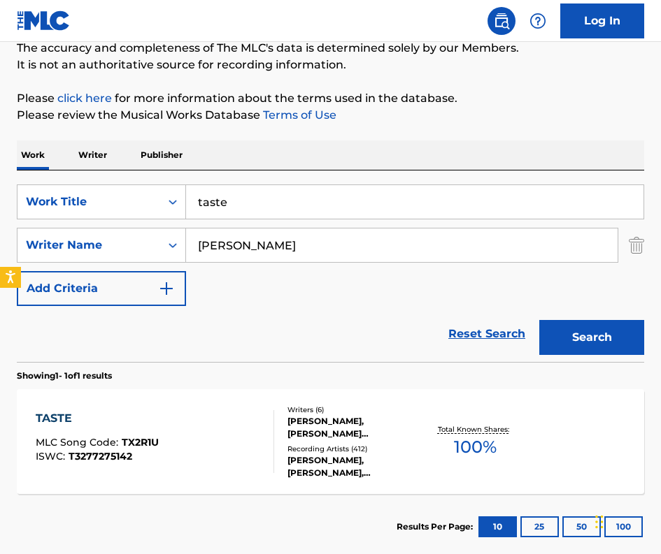
drag, startPoint x: 191, startPoint y: 201, endPoint x: 208, endPoint y: 201, distance: 16.8
click at [190, 201] on input "taste" at bounding box center [414, 202] width 457 height 34
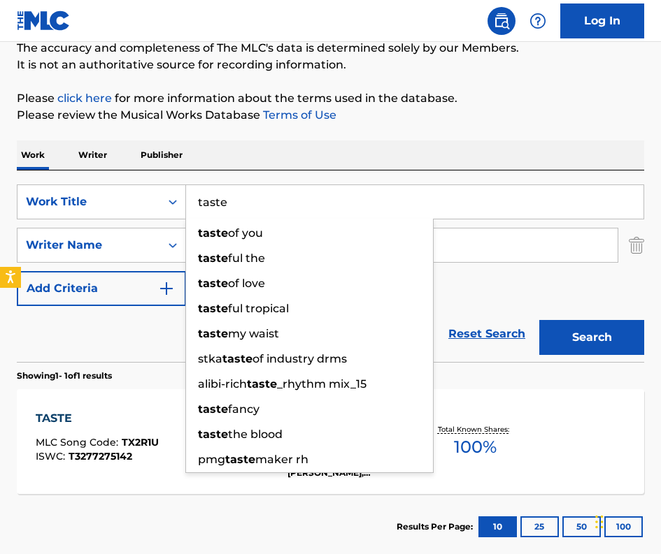
drag, startPoint x: 229, startPoint y: 201, endPoint x: 186, endPoint y: 200, distance: 43.4
click at [186, 200] on input "taste" at bounding box center [414, 202] width 457 height 34
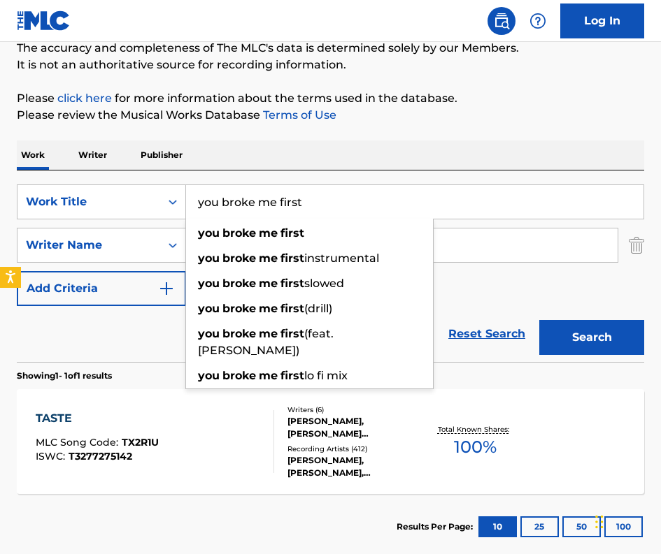
type input "you broke me first"
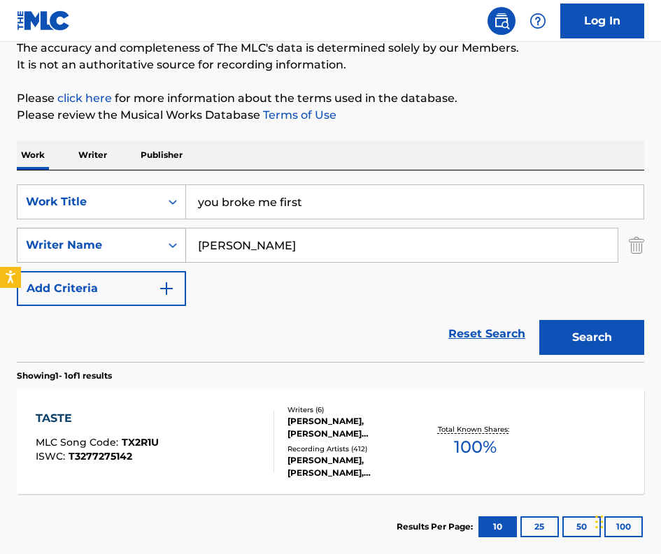
drag, startPoint x: 250, startPoint y: 236, endPoint x: 157, endPoint y: 238, distance: 93.0
click at [157, 238] on div "SearchWithCriteriad297728c-7788-41f9-b6ec-204042a2a7da Writer Name [PERSON_NAME]" at bounding box center [330, 245] width 627 height 35
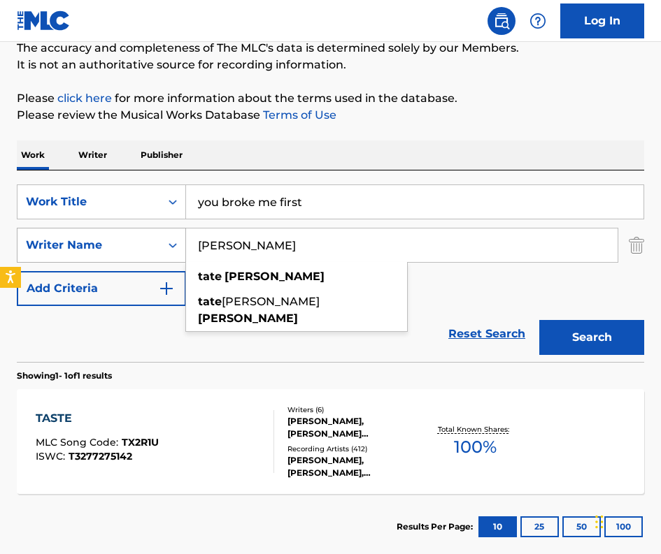
type input "[PERSON_NAME]"
click at [539, 320] on button "Search" at bounding box center [591, 337] width 105 height 35
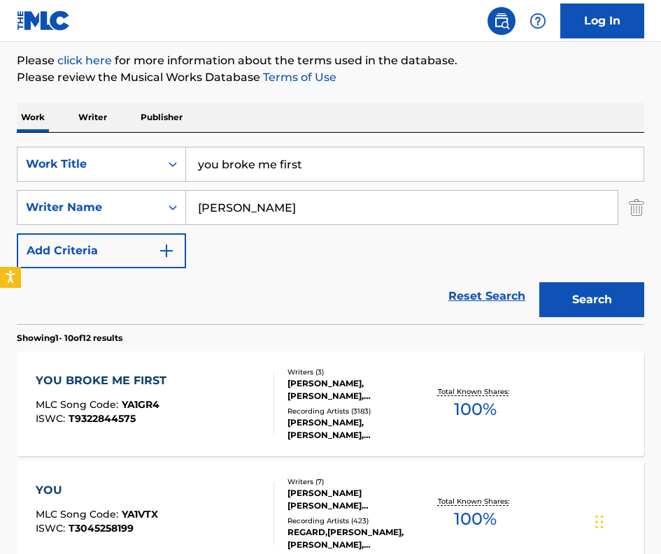
scroll to position [189, 0]
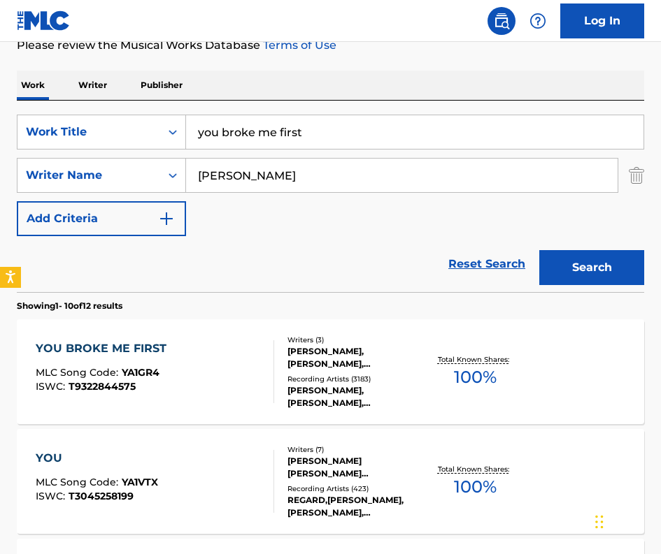
click at [331, 356] on div "[PERSON_NAME], [PERSON_NAME], [PERSON_NAME]" at bounding box center [355, 357] width 136 height 25
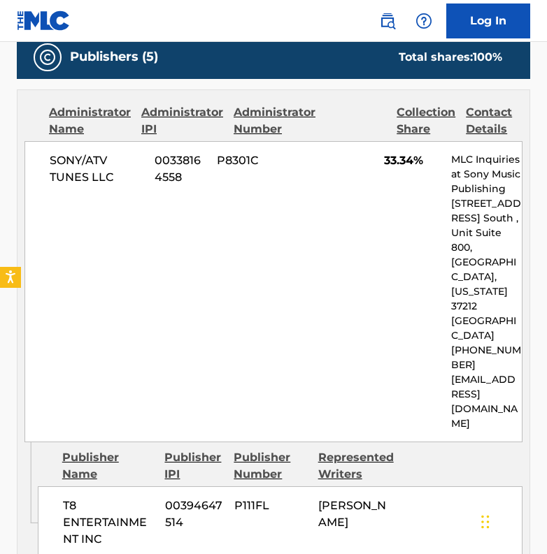
scroll to position [839, 0]
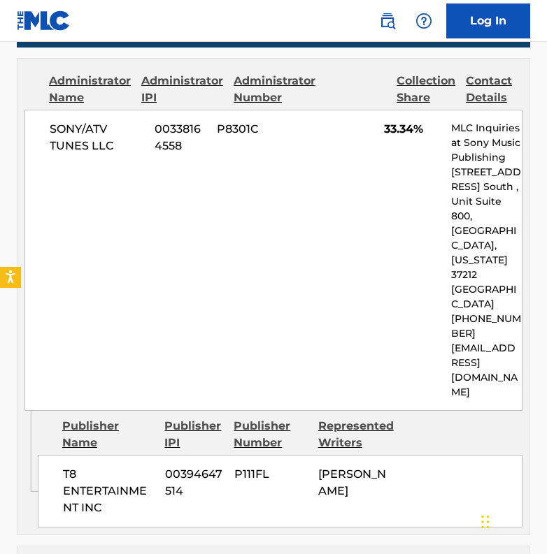
click at [117, 223] on div "SONY/ATV TUNES LLC 00338164558 P8301C 33.34% MLC Inquiries at Sony Music Publis…" at bounding box center [273, 260] width 498 height 301
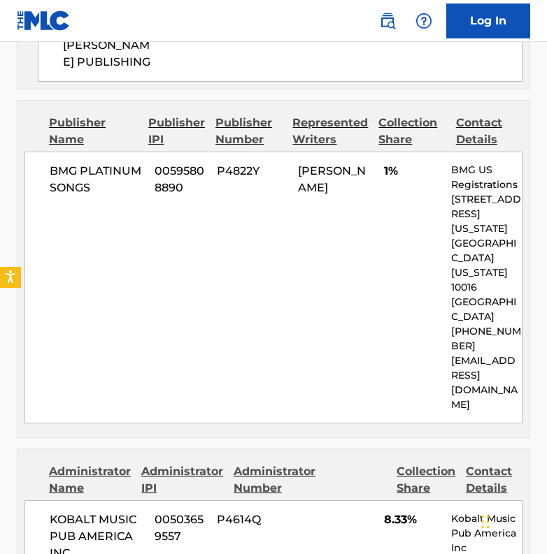
scroll to position [2097, 0]
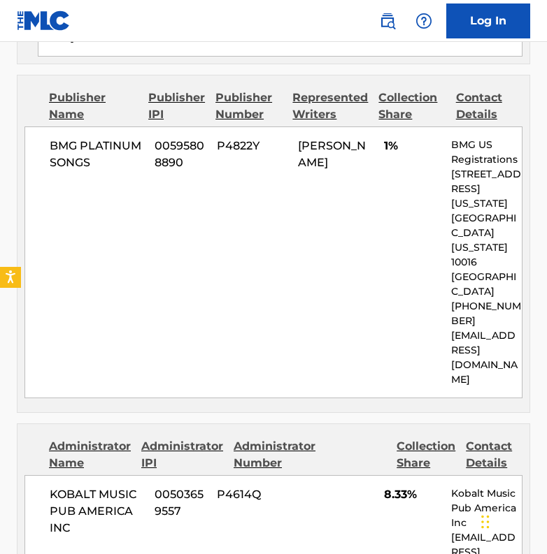
click at [172, 475] on div "KOBALT MUSIC PUB AMERICA INC 00503659557 P4614Q 8.33% Kobalt Music Pub America …" at bounding box center [273, 537] width 498 height 125
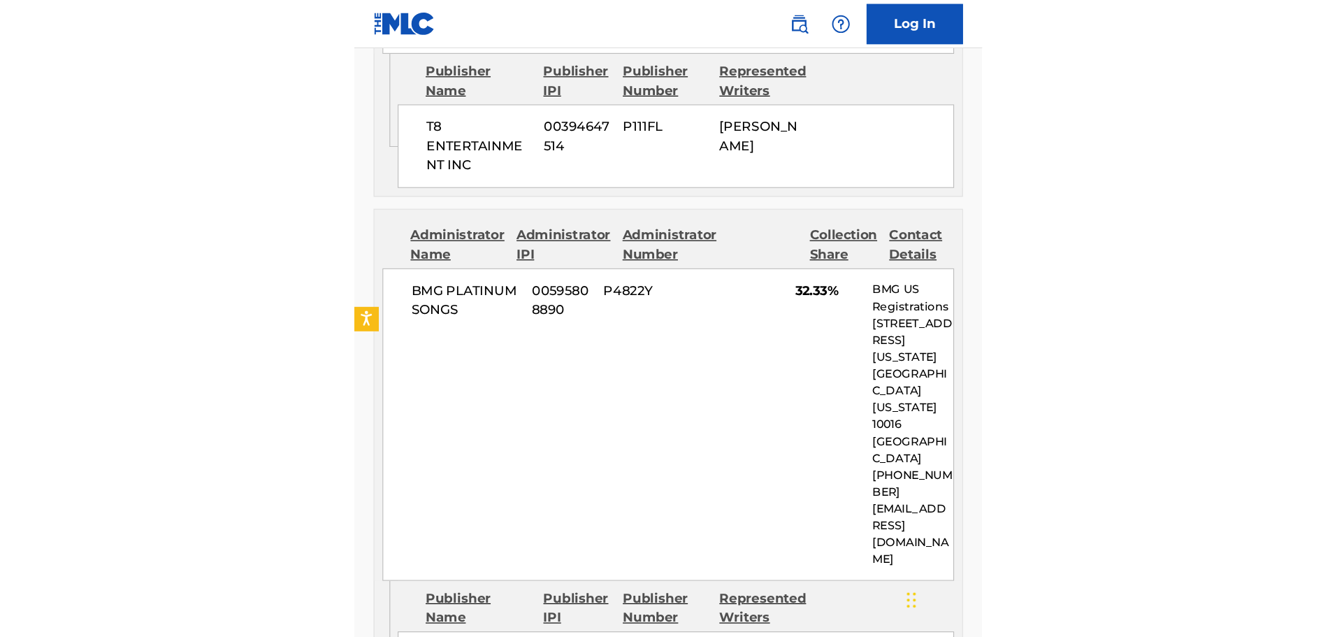
scroll to position [1118, 0]
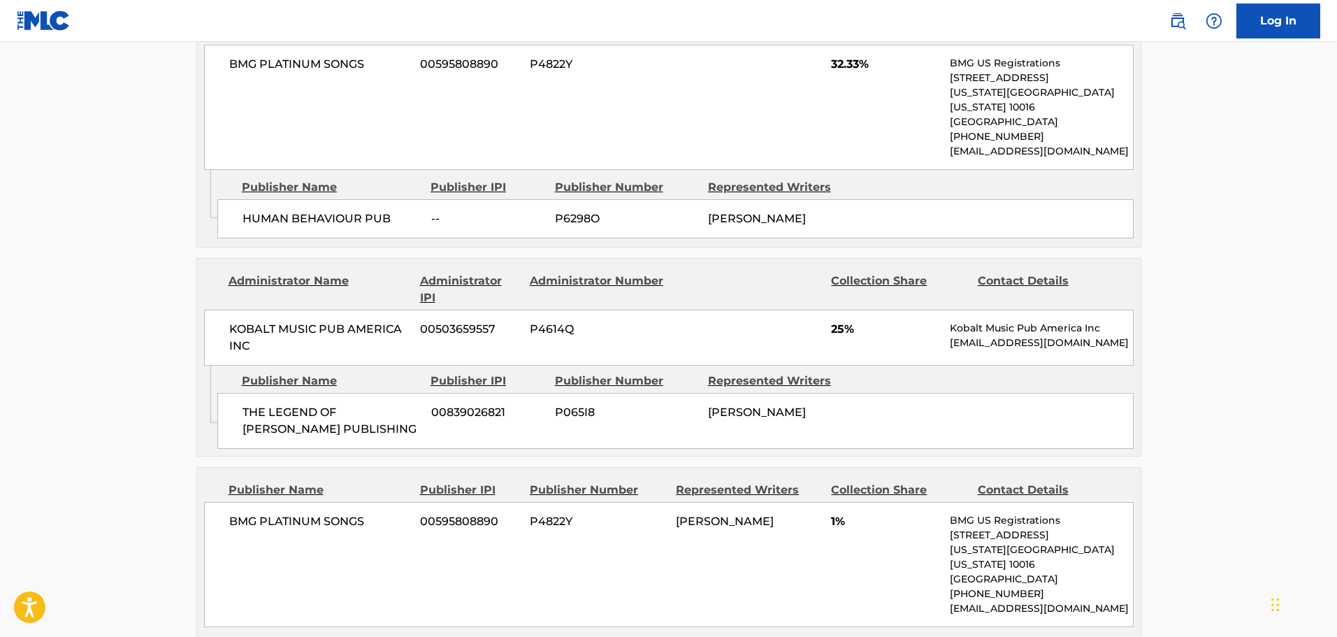
click at [570, 273] on div "Administrator Number" at bounding box center [598, 290] width 136 height 34
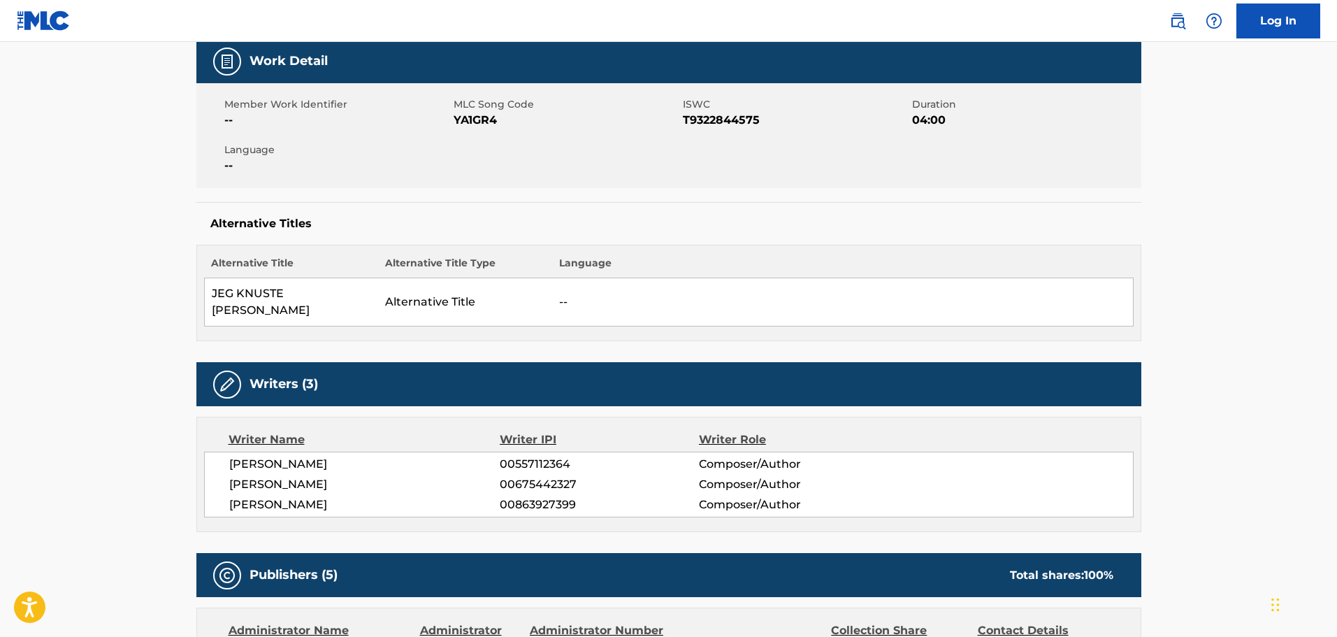
scroll to position [0, 0]
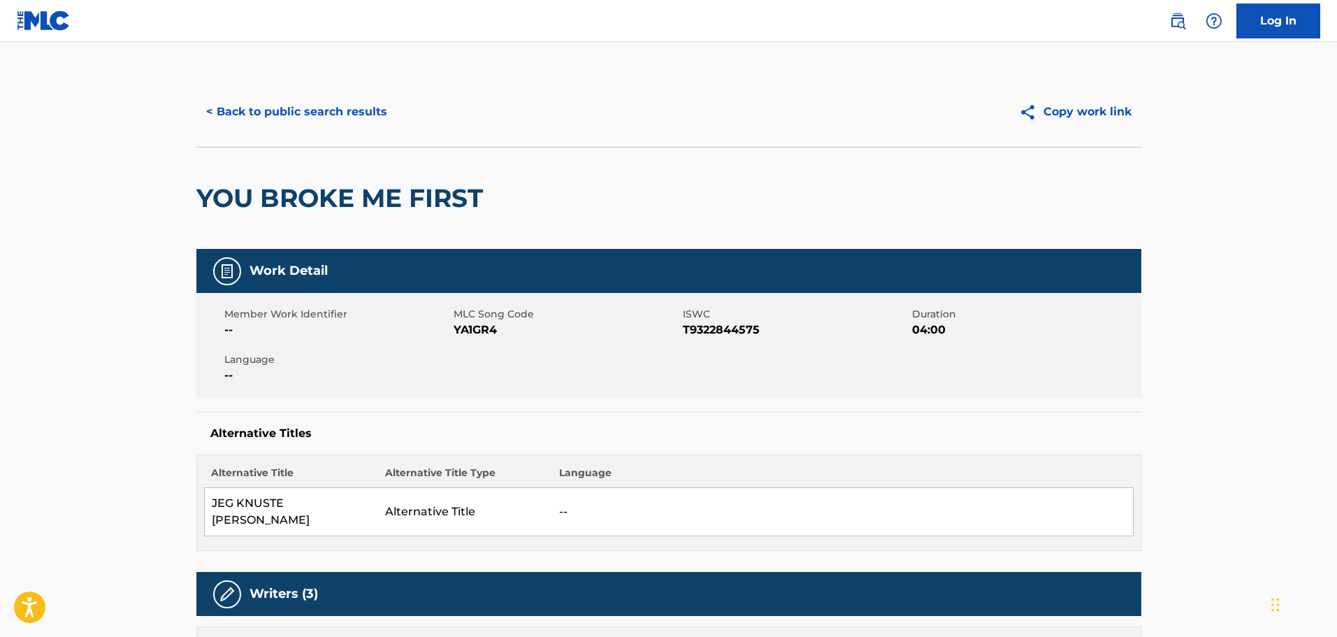
click at [367, 119] on button "< Back to public search results" at bounding box center [296, 111] width 201 height 35
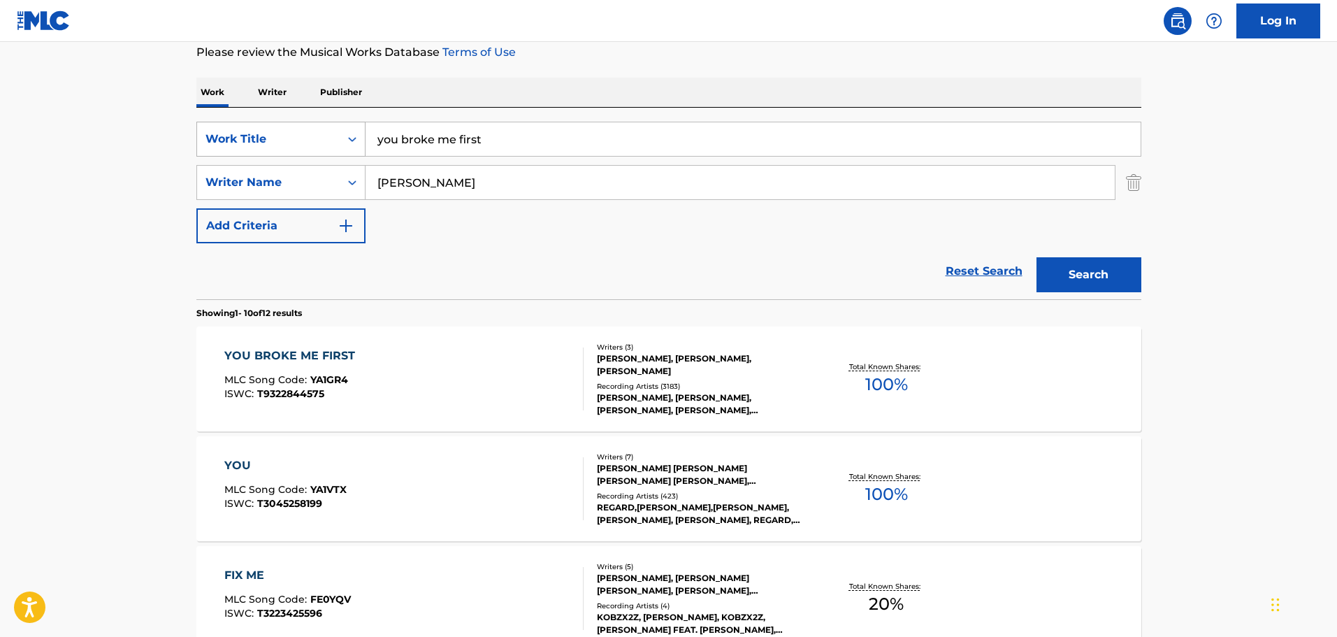
drag, startPoint x: 495, startPoint y: 134, endPoint x: 340, endPoint y: 125, distance: 154.7
click at [340, 125] on div "SearchWithCriteriaf808c5c8-bf6b-4a3e-98be-dc725aed6f28 Work Title you broke me …" at bounding box center [668, 139] width 945 height 35
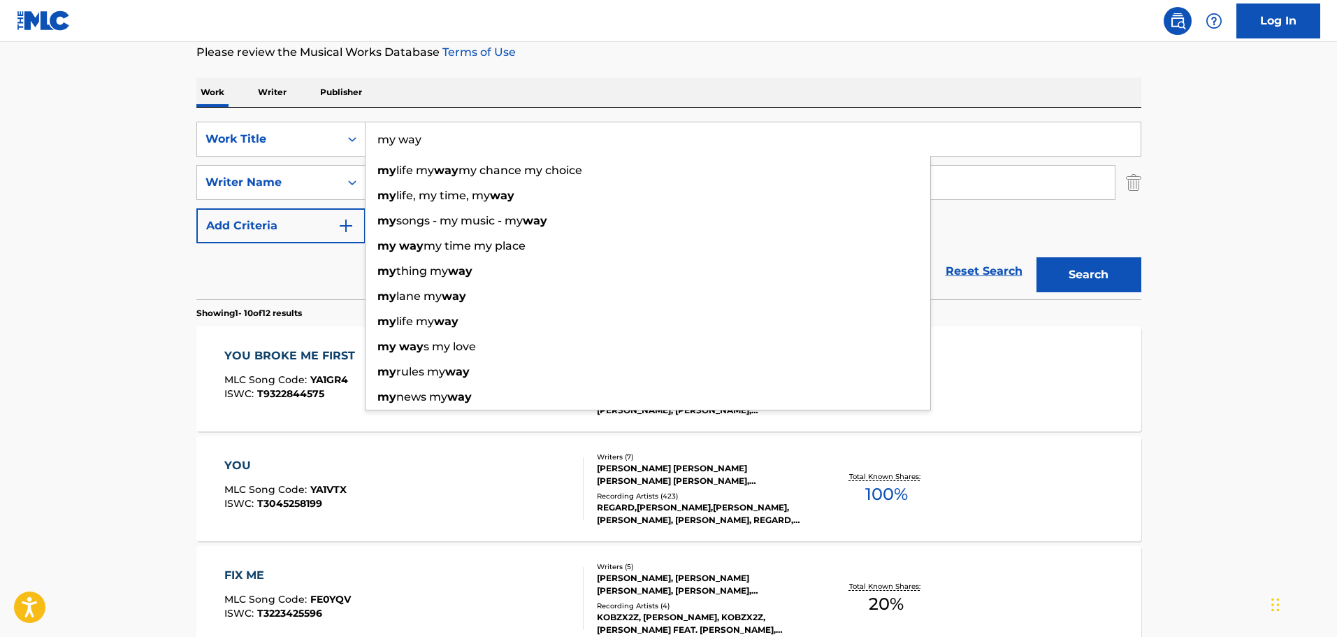
type input "my way"
click at [214, 219] on button "Add Criteria" at bounding box center [280, 225] width 169 height 35
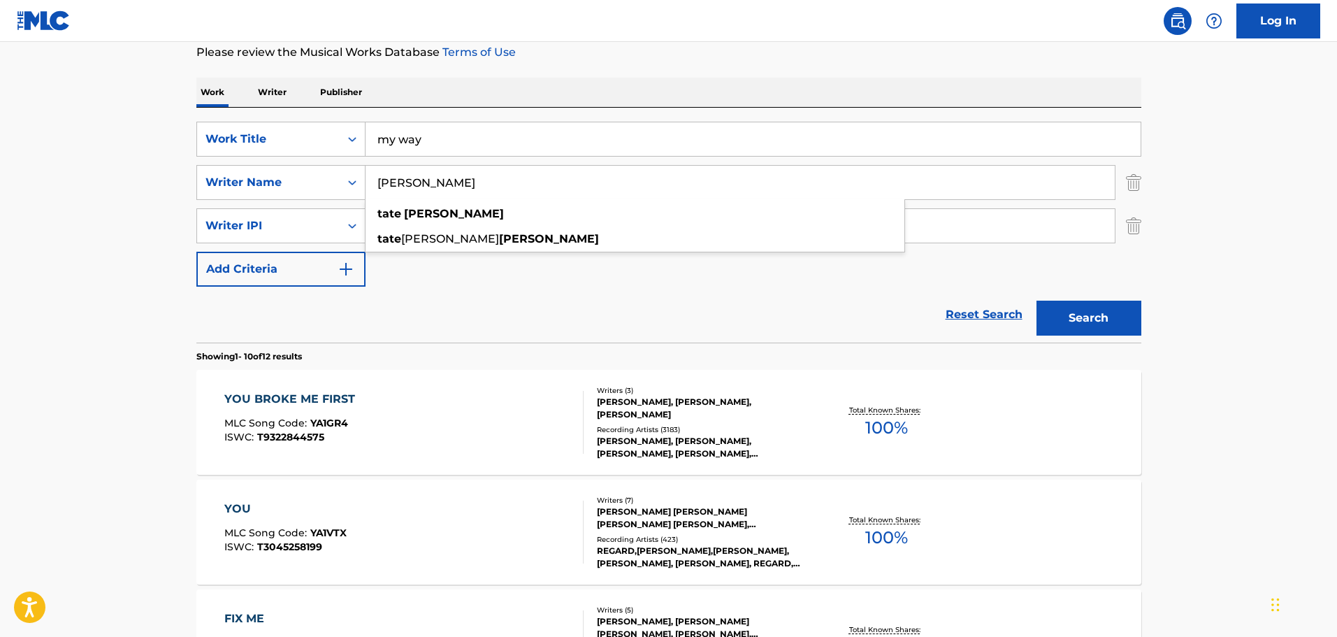
drag, startPoint x: 447, startPoint y: 189, endPoint x: 374, endPoint y: 187, distance: 72.7
click at [374, 187] on input "[PERSON_NAME]" at bounding box center [740, 183] width 749 height 34
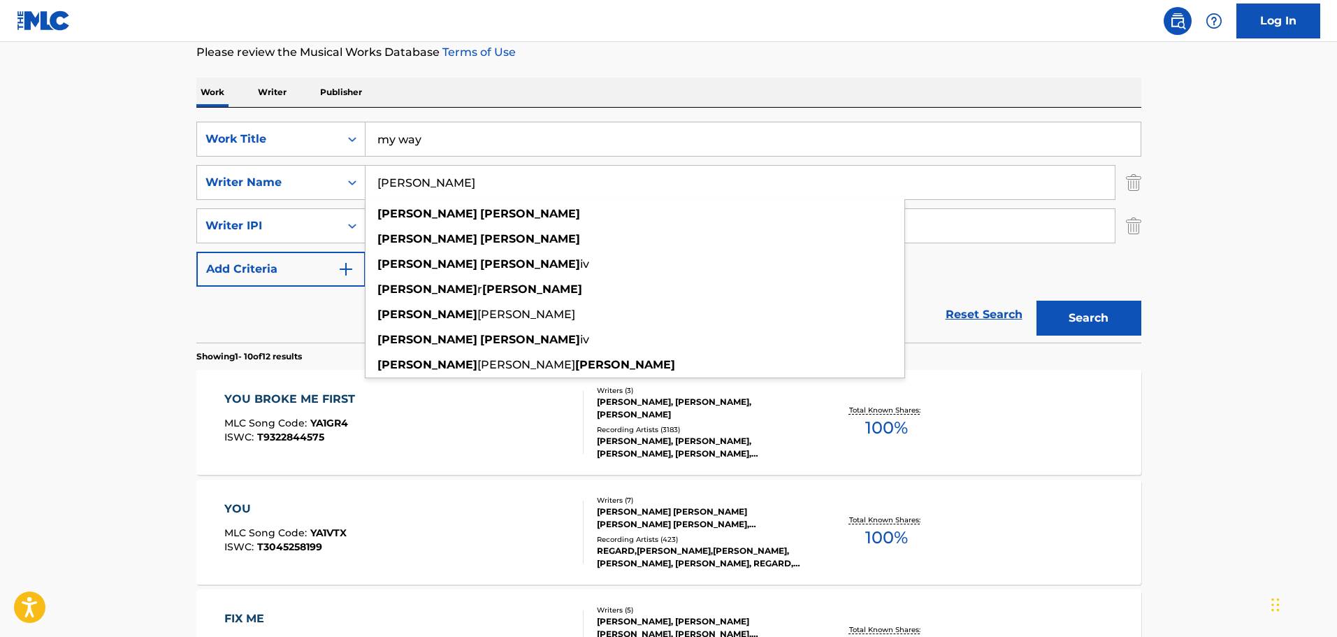
type input "[PERSON_NAME]"
click at [660, 301] on button "Search" at bounding box center [1089, 318] width 105 height 35
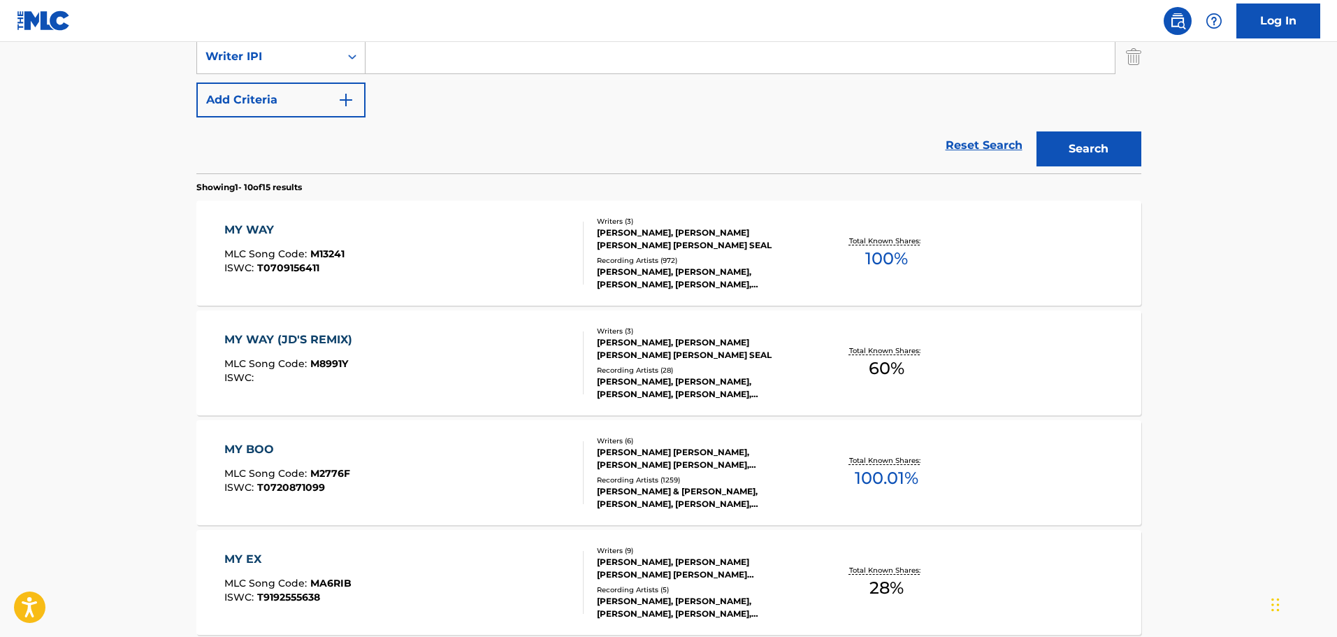
scroll to position [399, 0]
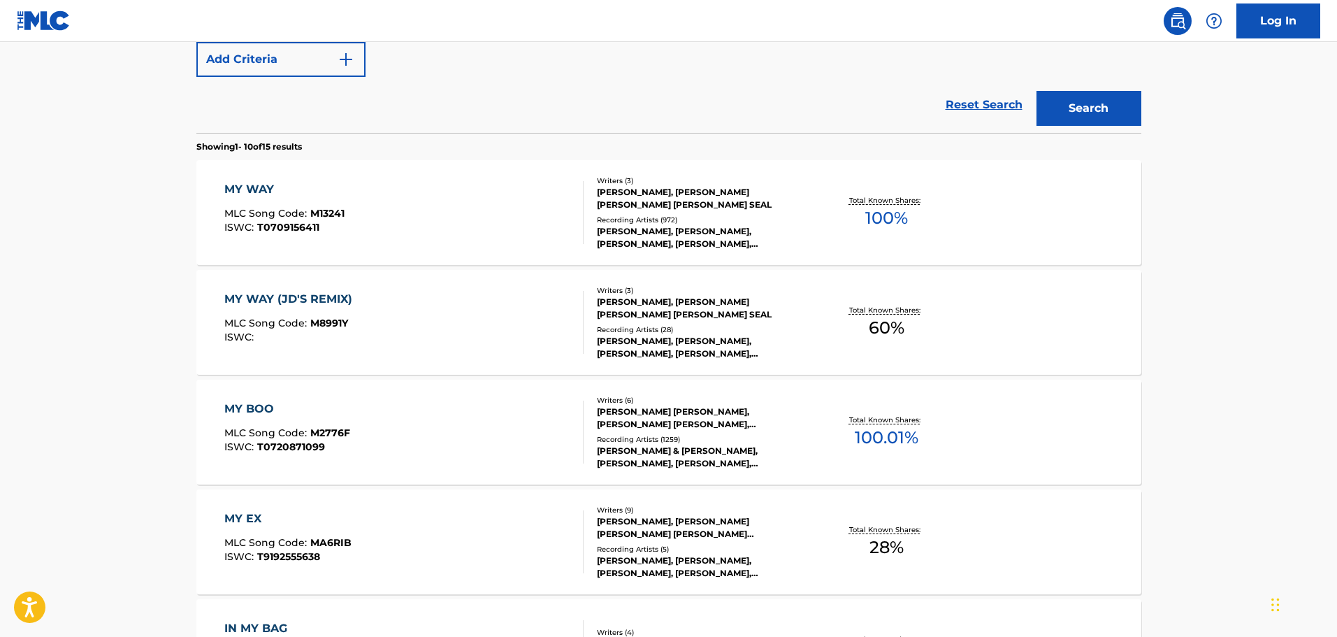
click at [653, 203] on div "[PERSON_NAME], [PERSON_NAME] [PERSON_NAME] [PERSON_NAME] SEAL" at bounding box center [702, 198] width 211 height 25
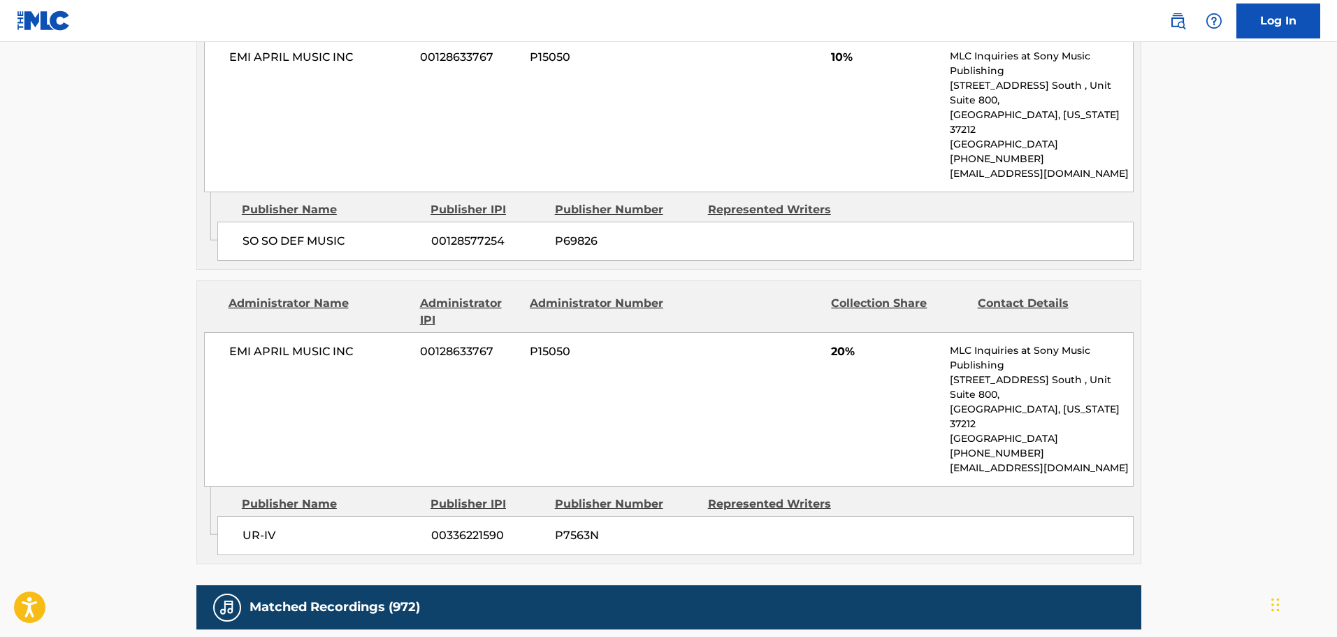
scroll to position [1188, 0]
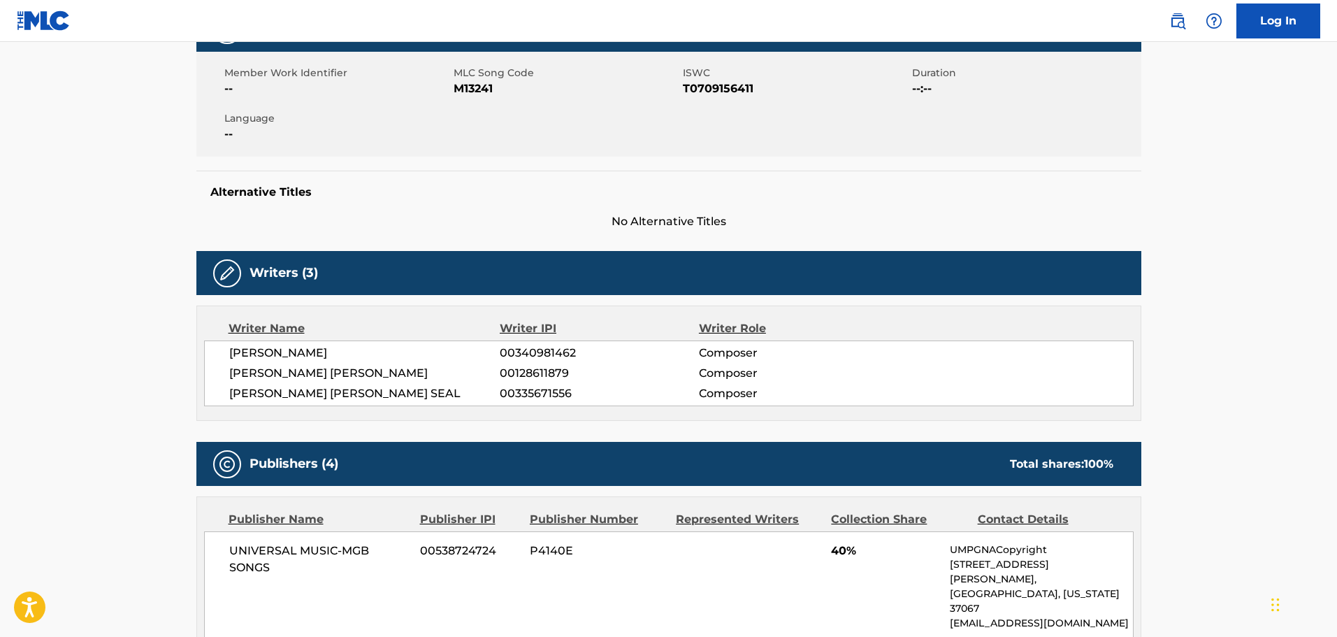
scroll to position [0, 0]
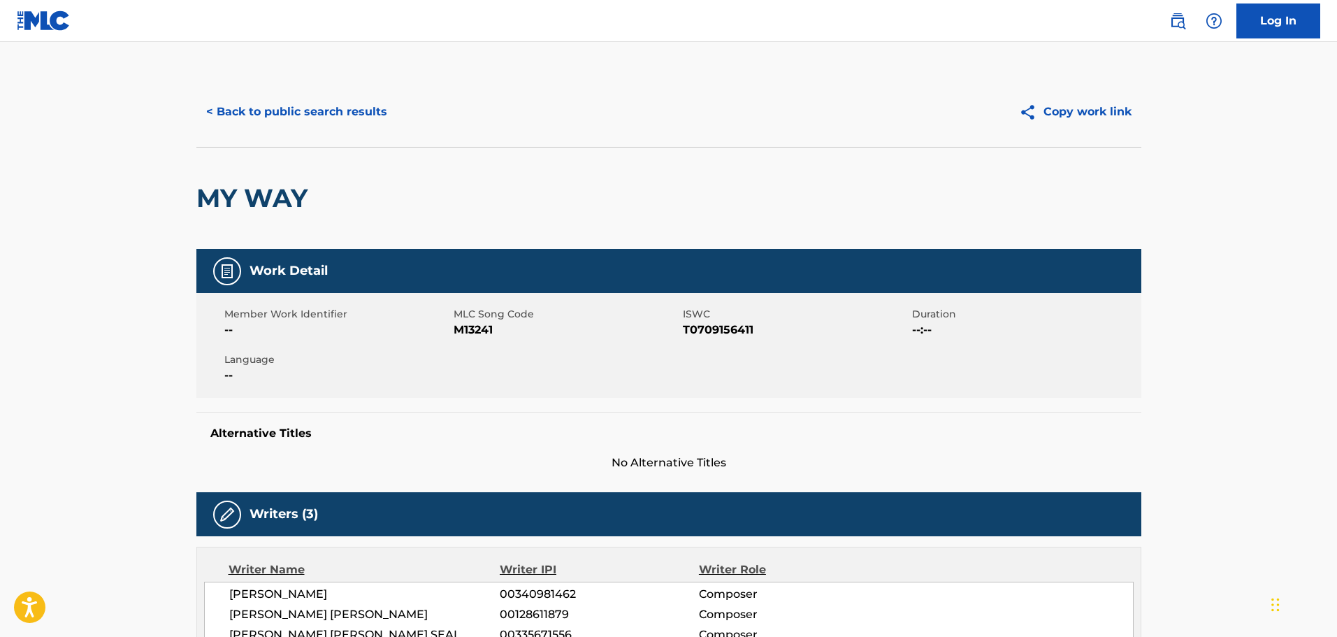
click at [238, 104] on button "< Back to public search results" at bounding box center [296, 111] width 201 height 35
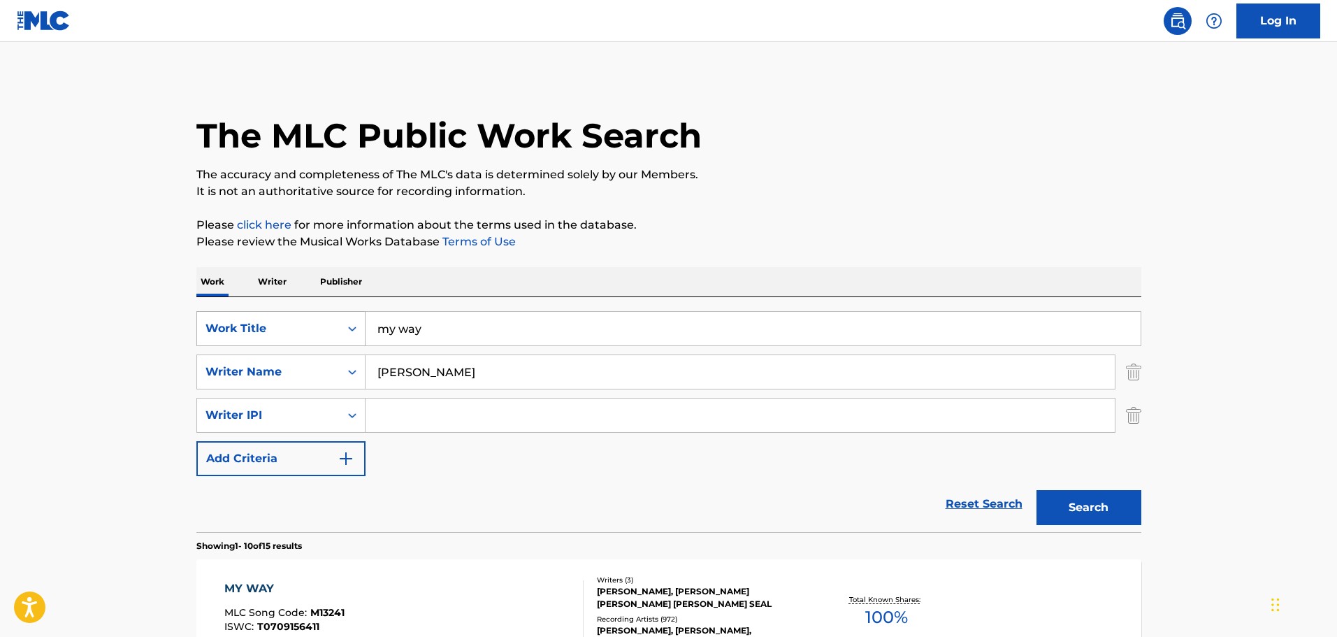
drag, startPoint x: 454, startPoint y: 331, endPoint x: 330, endPoint y: 315, distance: 125.5
click at [330, 315] on div "SearchWithCriteriaf808c5c8-bf6b-4a3e-98be-dc725aed6f28 Work Title my way" at bounding box center [668, 328] width 945 height 35
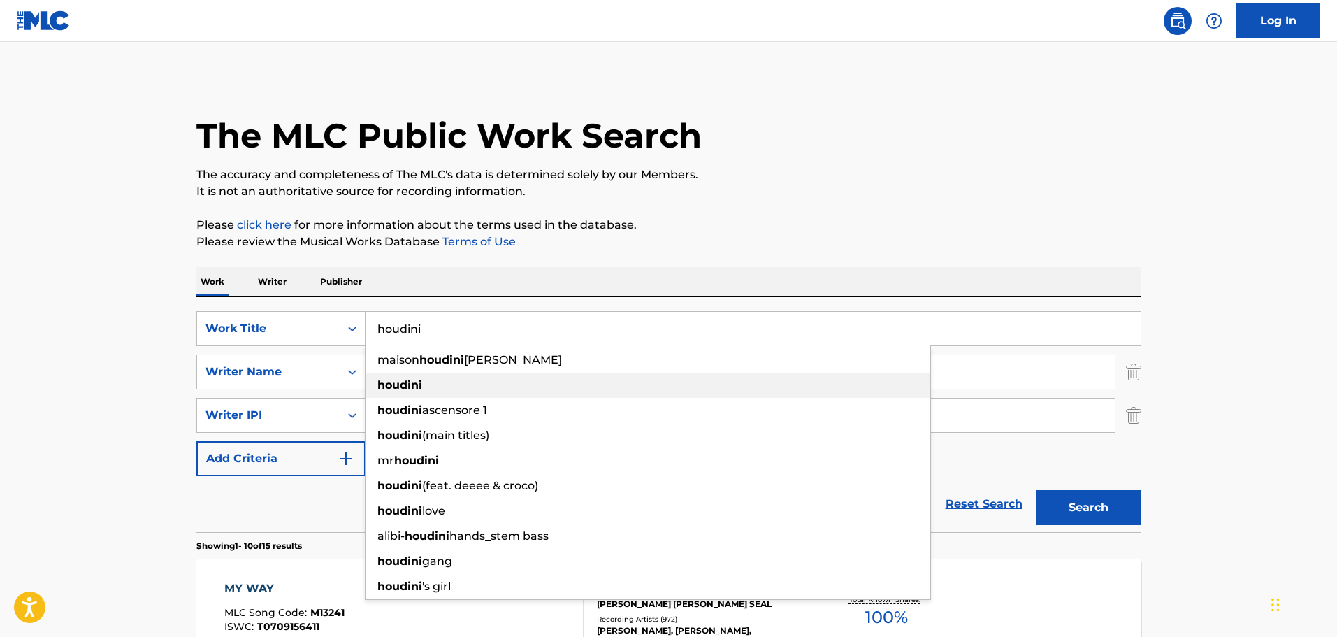
type input "houdini"
click at [417, 374] on div "houdini" at bounding box center [648, 385] width 565 height 25
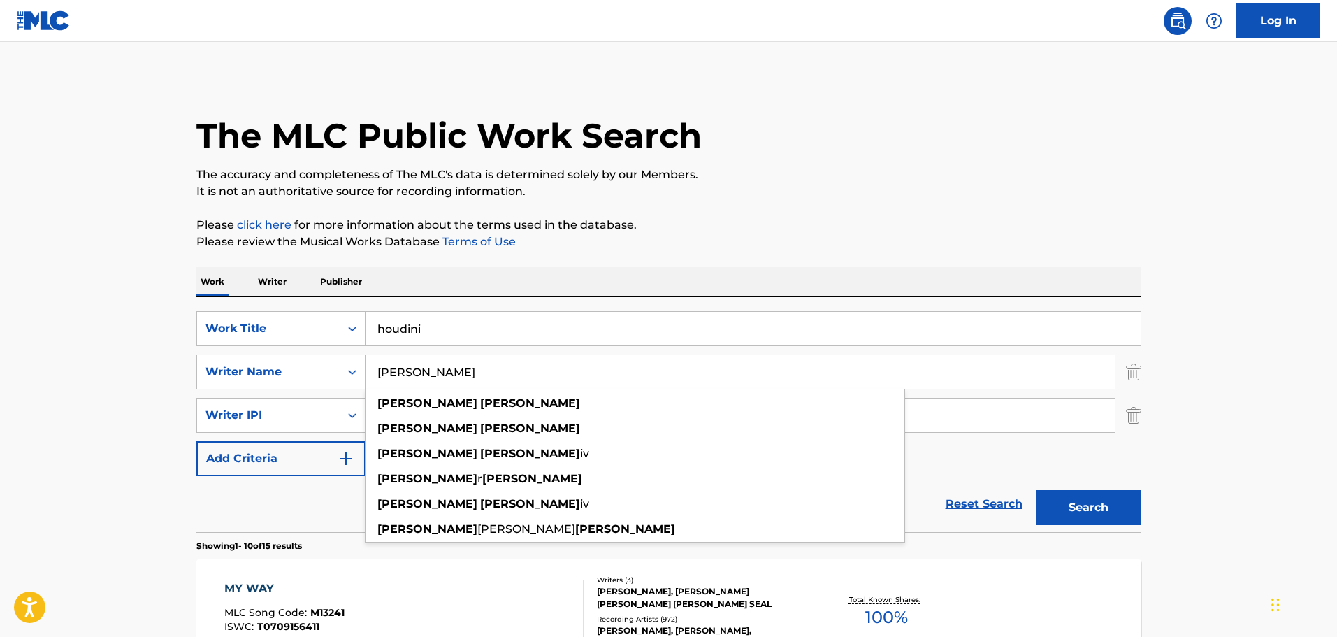
drag, startPoint x: 470, startPoint y: 369, endPoint x: 365, endPoint y: 383, distance: 106.5
click at [366, 383] on input "[PERSON_NAME]" at bounding box center [740, 372] width 749 height 34
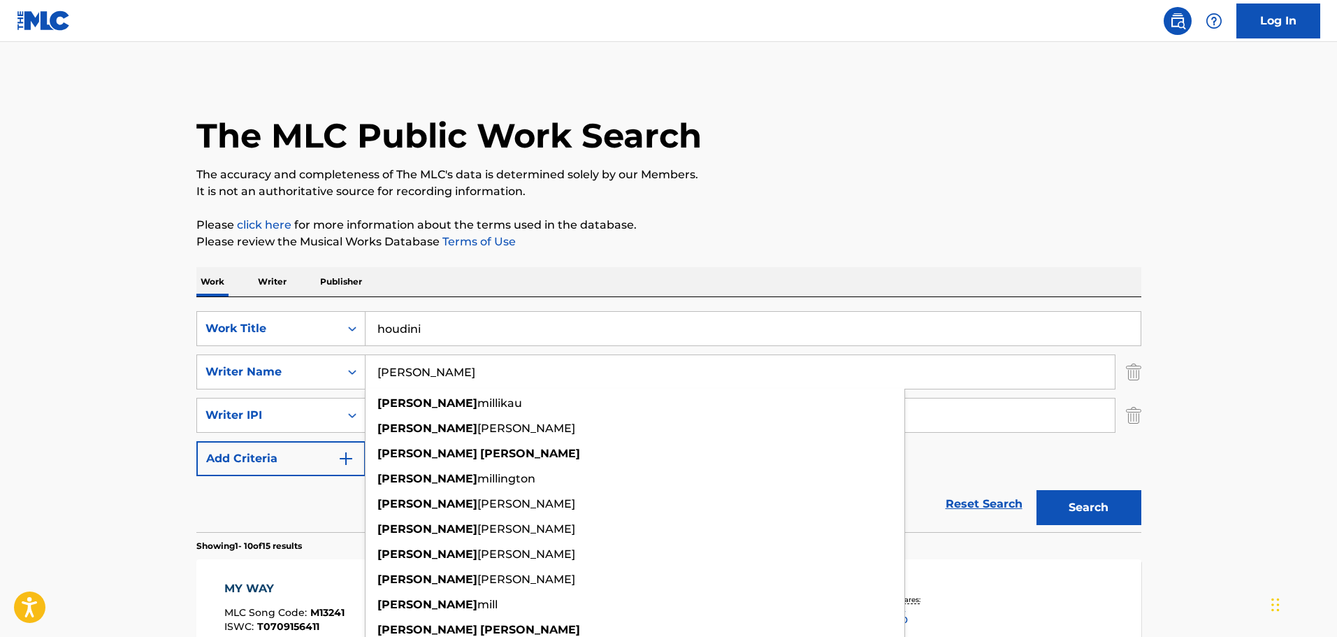
type input "[PERSON_NAME]"
click at [660, 490] on button "Search" at bounding box center [1089, 507] width 105 height 35
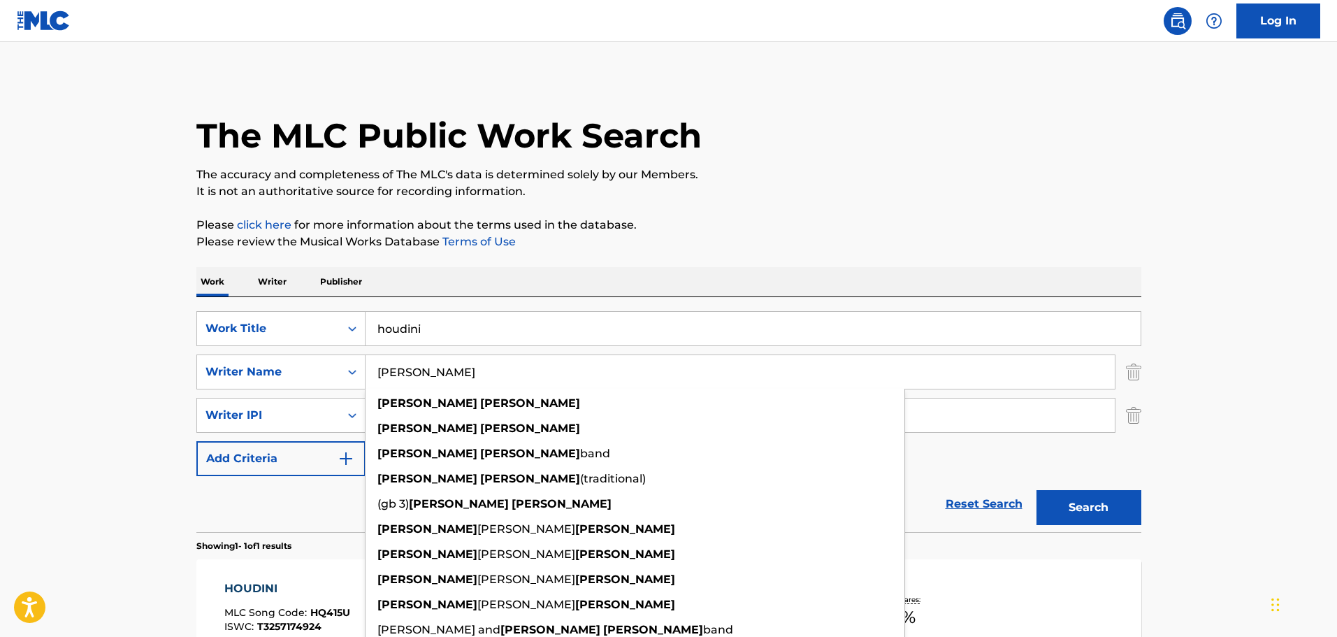
click at [660, 221] on p "Please click here for more information about the terms used in the database." at bounding box center [668, 225] width 945 height 17
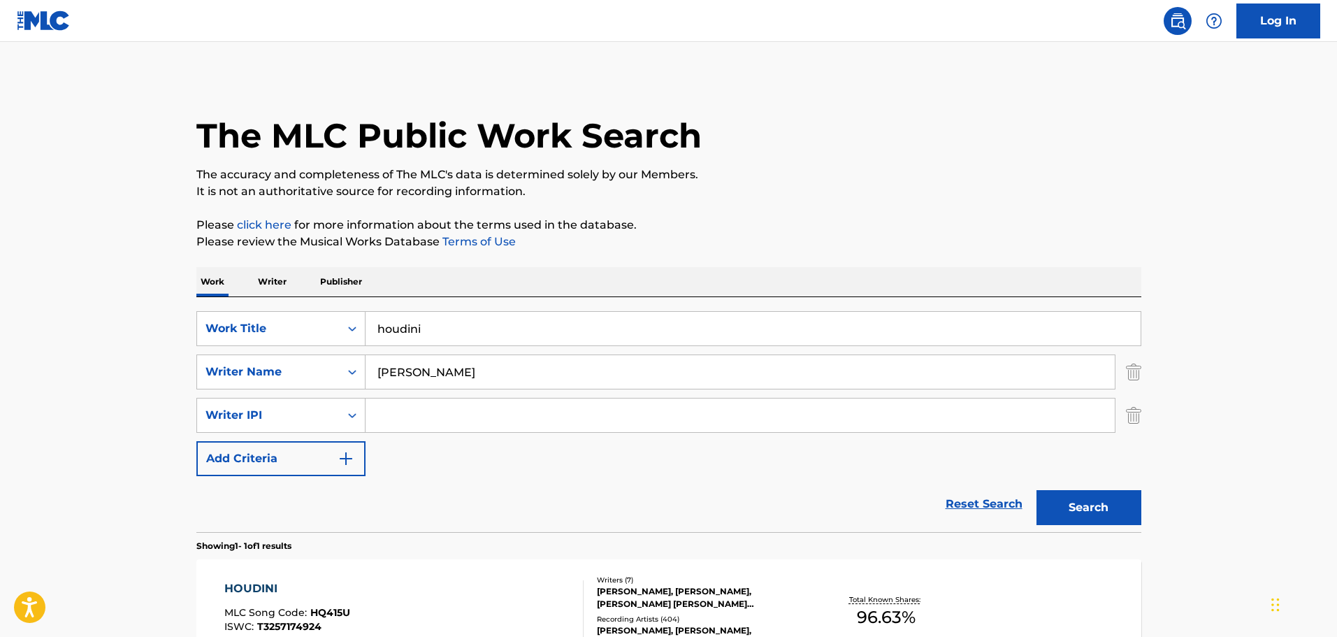
scroll to position [167, 0]
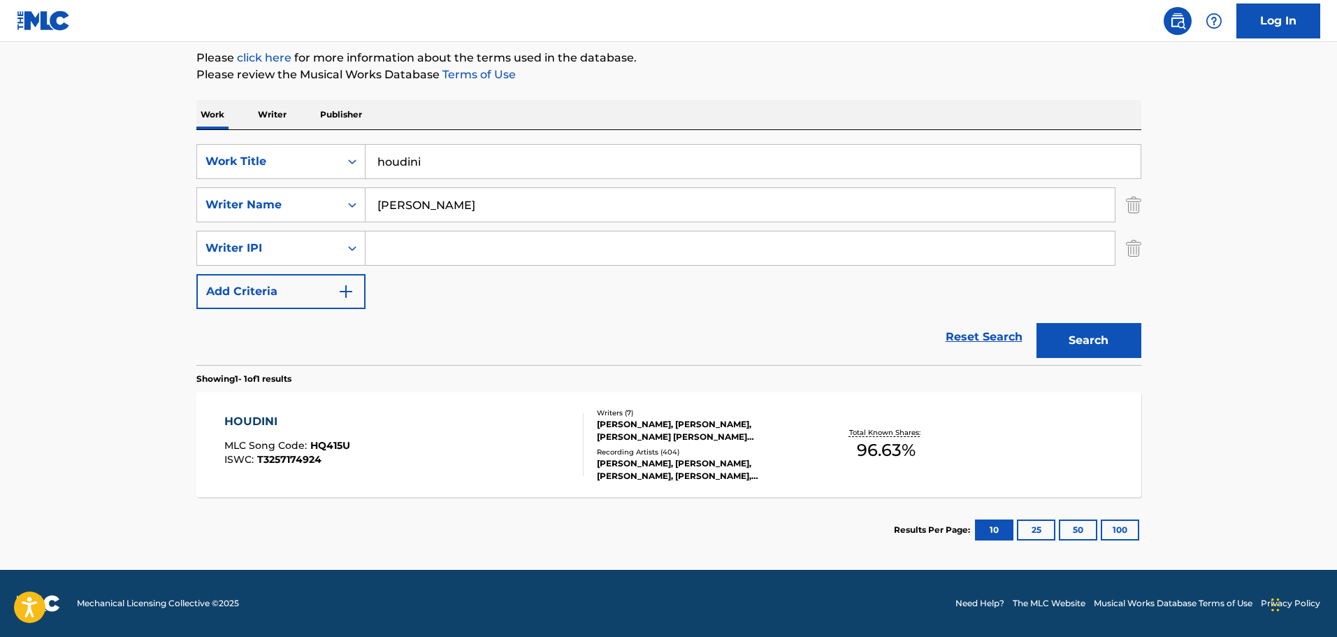
click at [649, 425] on div "[PERSON_NAME], [PERSON_NAME], [PERSON_NAME] [PERSON_NAME] [PERSON_NAME], [PERSO…" at bounding box center [702, 430] width 211 height 25
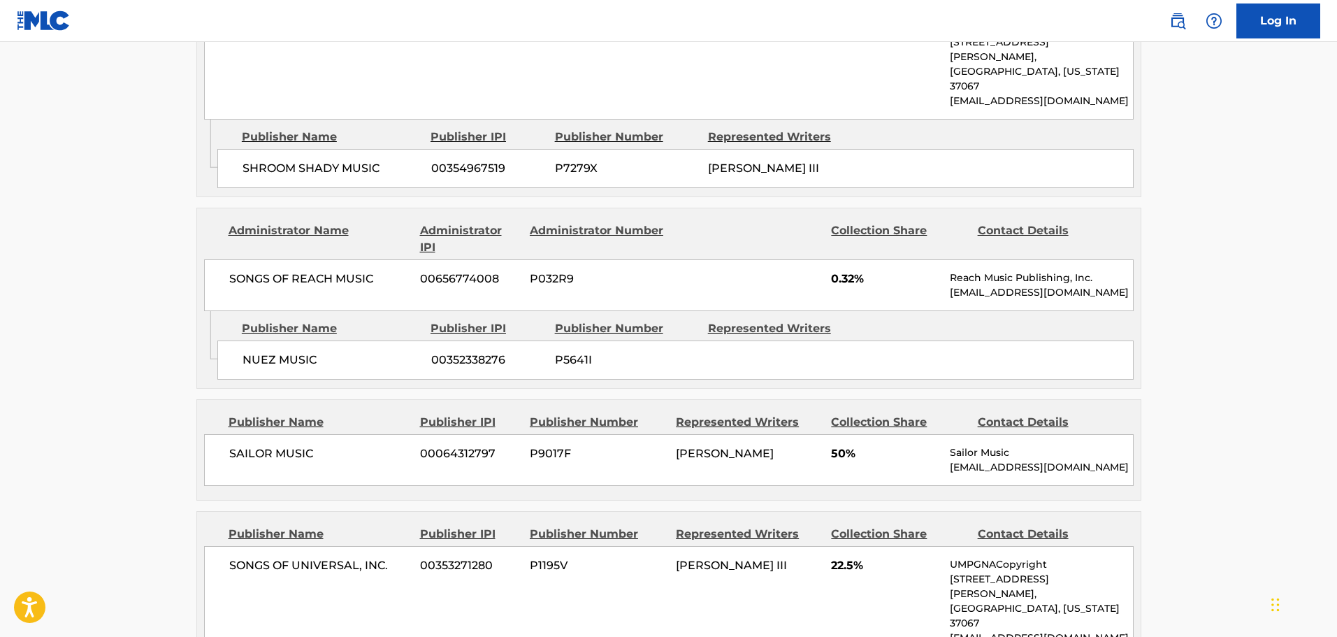
scroll to position [979, 0]
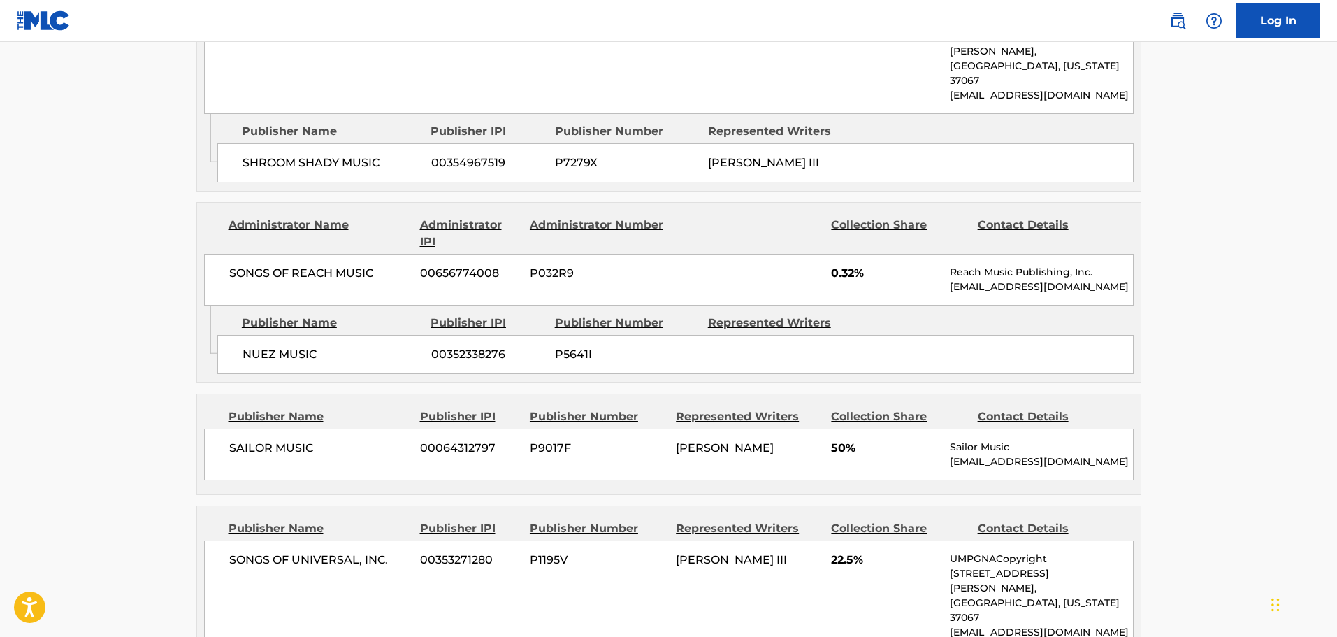
click at [129, 164] on main "< Back to public search results Copy work link HOUDINI Work Detail Member Work …" at bounding box center [668, 539] width 1337 height 2952
